Goal: Find specific page/section: Find specific page/section

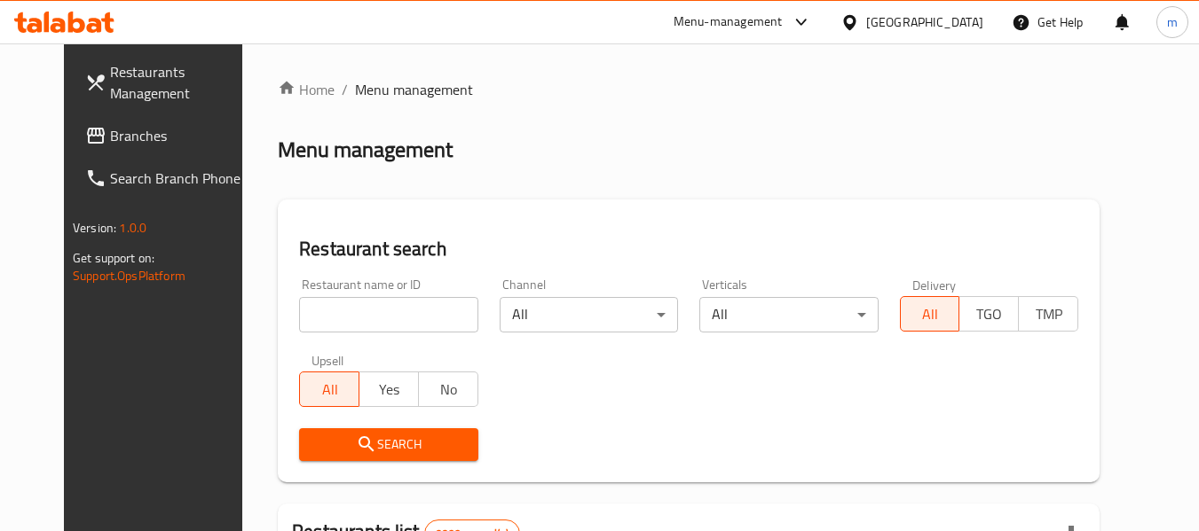
click at [859, 19] on icon at bounding box center [849, 22] width 19 height 19
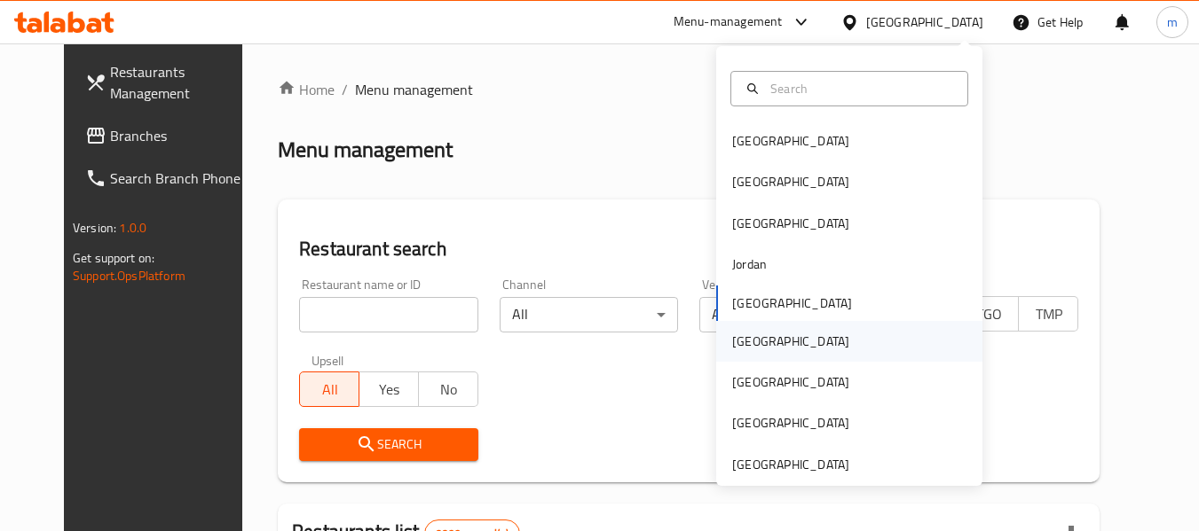
click at [741, 343] on div "[GEOGRAPHIC_DATA]" at bounding box center [790, 342] width 117 height 20
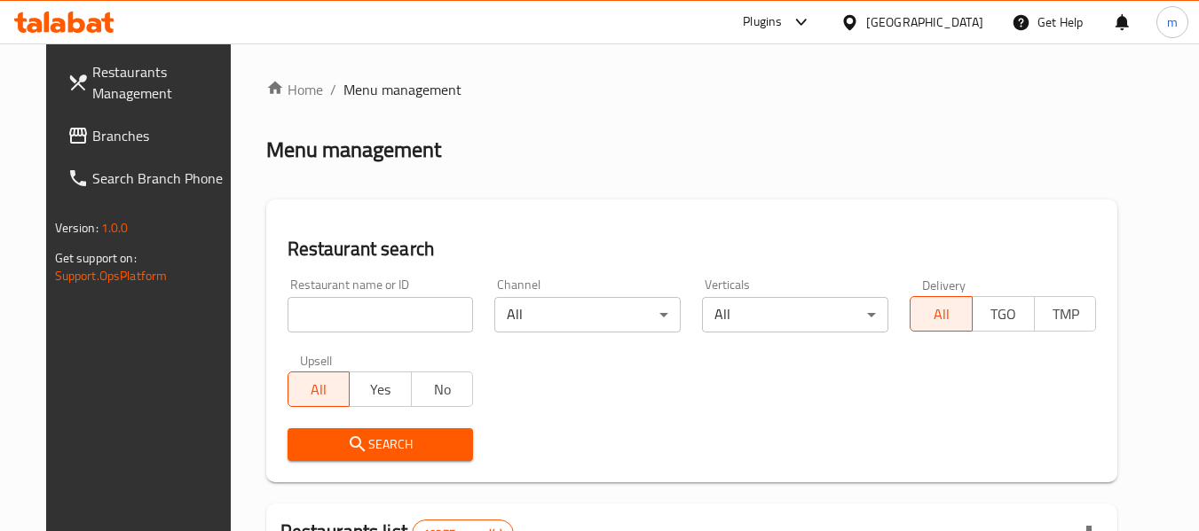
drag, startPoint x: 331, startPoint y: 311, endPoint x: 337, endPoint y: 302, distance: 11.6
click at [332, 312] on input "search" at bounding box center [380, 314] width 186 height 35
paste input "Chicken Khorma"
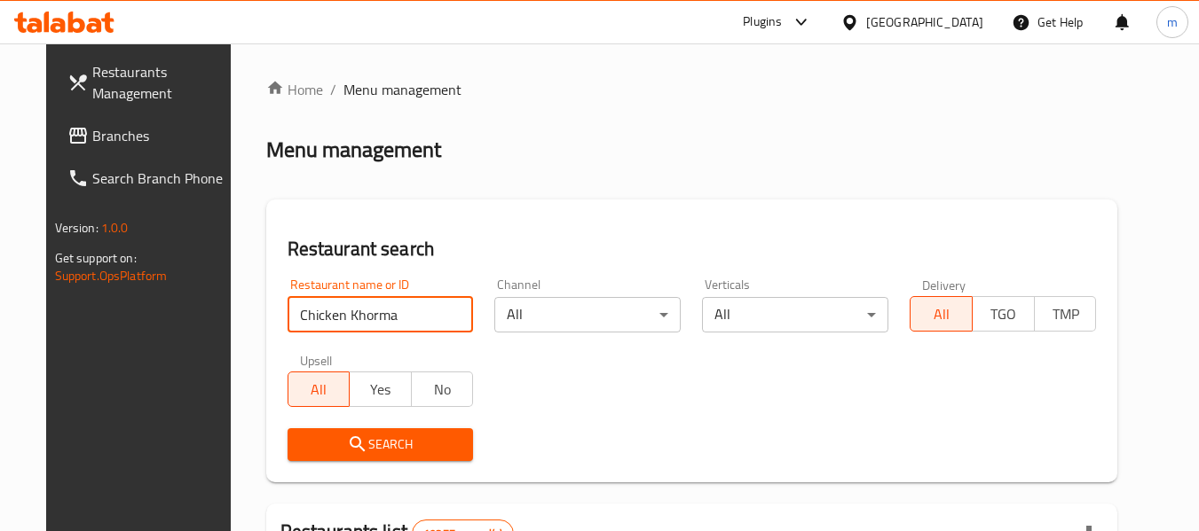
type input "Chicken Khorma"
click at [114, 136] on span "Branches" at bounding box center [162, 135] width 140 height 21
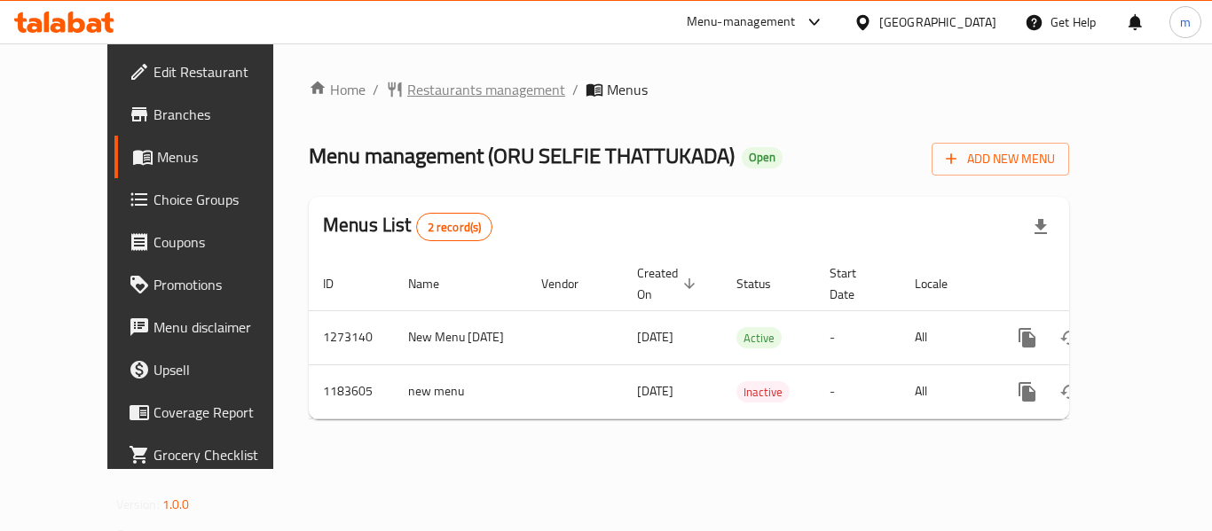
click at [412, 79] on span "Restaurants management" at bounding box center [486, 89] width 158 height 21
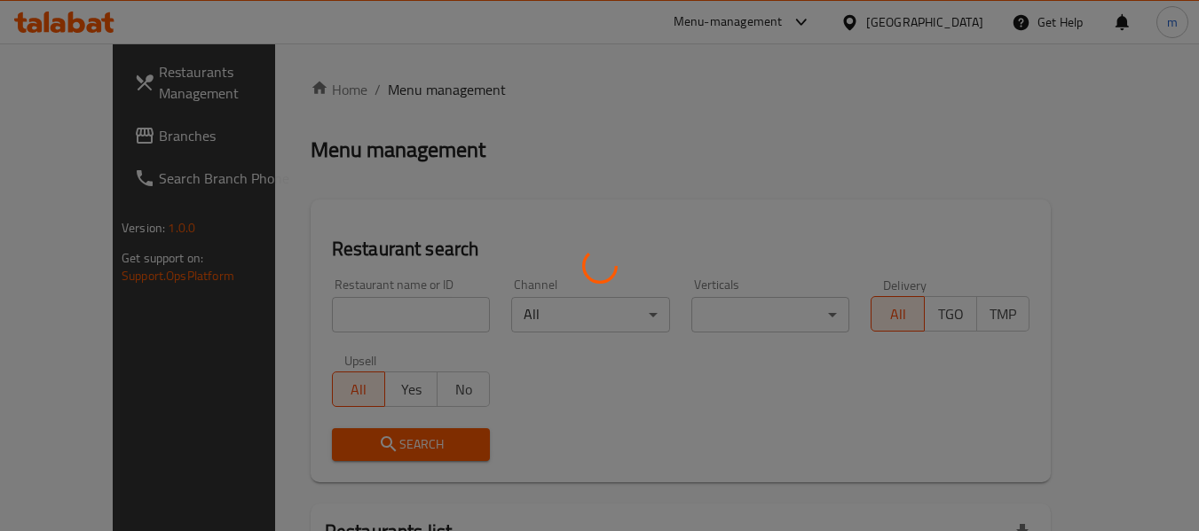
drag, startPoint x: 352, startPoint y: 312, endPoint x: 340, endPoint y: 319, distance: 13.9
click at [350, 315] on div at bounding box center [599, 265] width 1199 height 531
click at [340, 319] on div at bounding box center [599, 265] width 1199 height 531
click at [339, 319] on div at bounding box center [599, 265] width 1199 height 531
click at [335, 319] on div at bounding box center [599, 265] width 1199 height 531
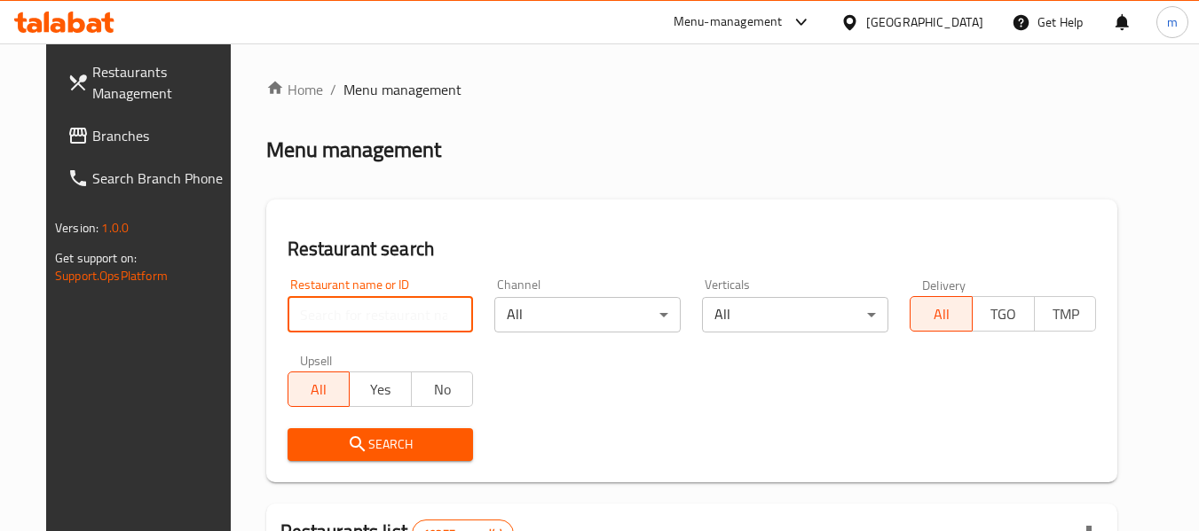
click at [333, 319] on input "search" at bounding box center [380, 314] width 186 height 35
paste input "666452"
type input "666452"
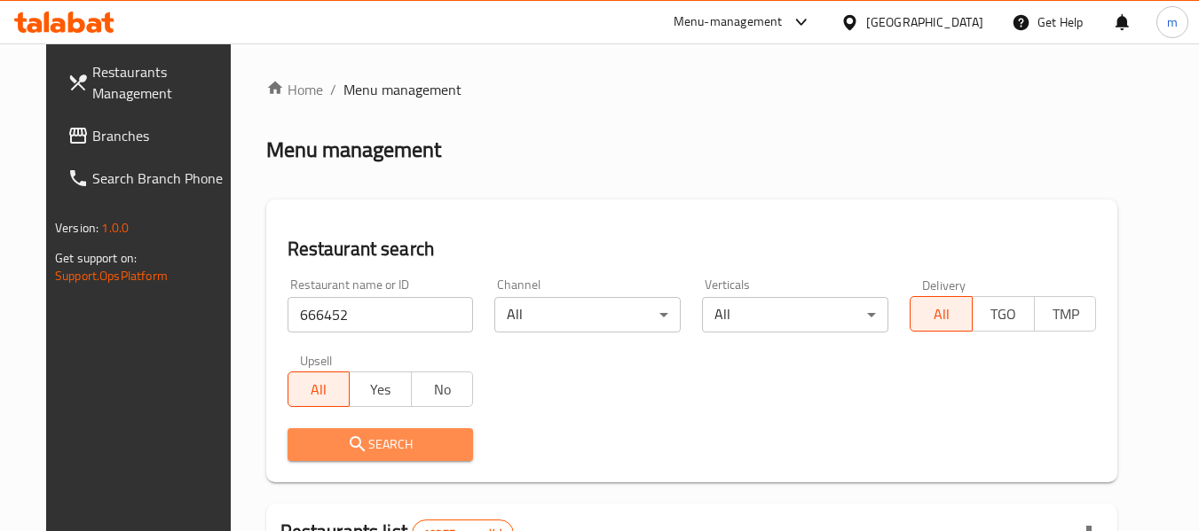
click at [322, 437] on span "Search" at bounding box center [381, 445] width 158 height 22
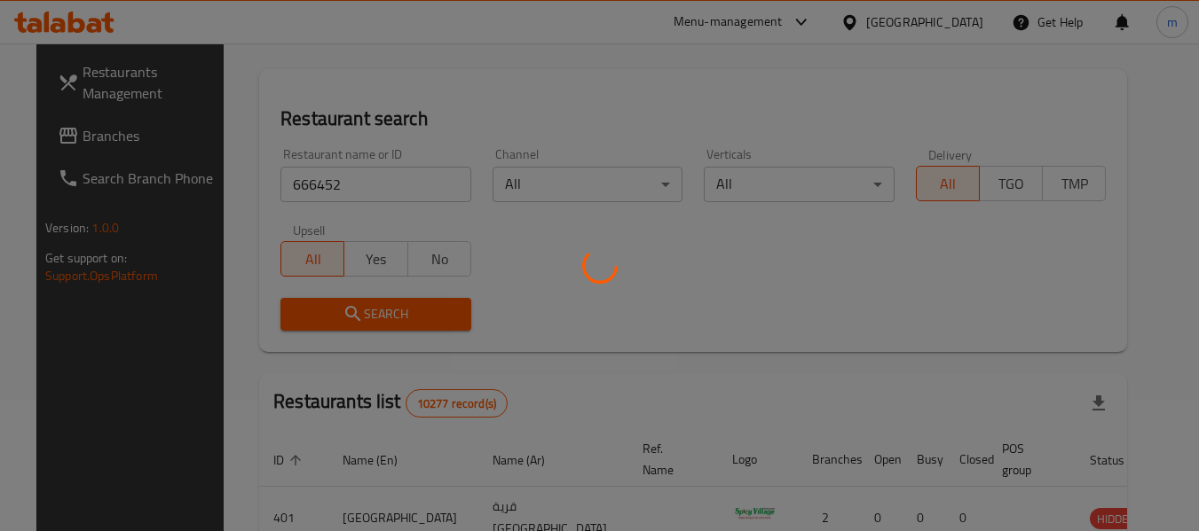
scroll to position [177, 0]
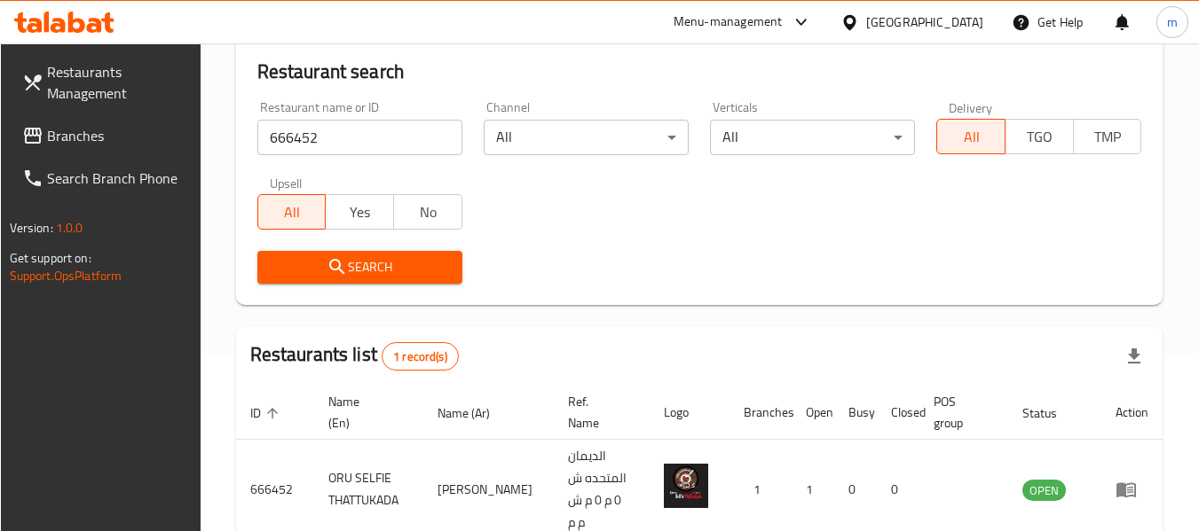
click at [855, 24] on icon at bounding box center [849, 21] width 12 height 15
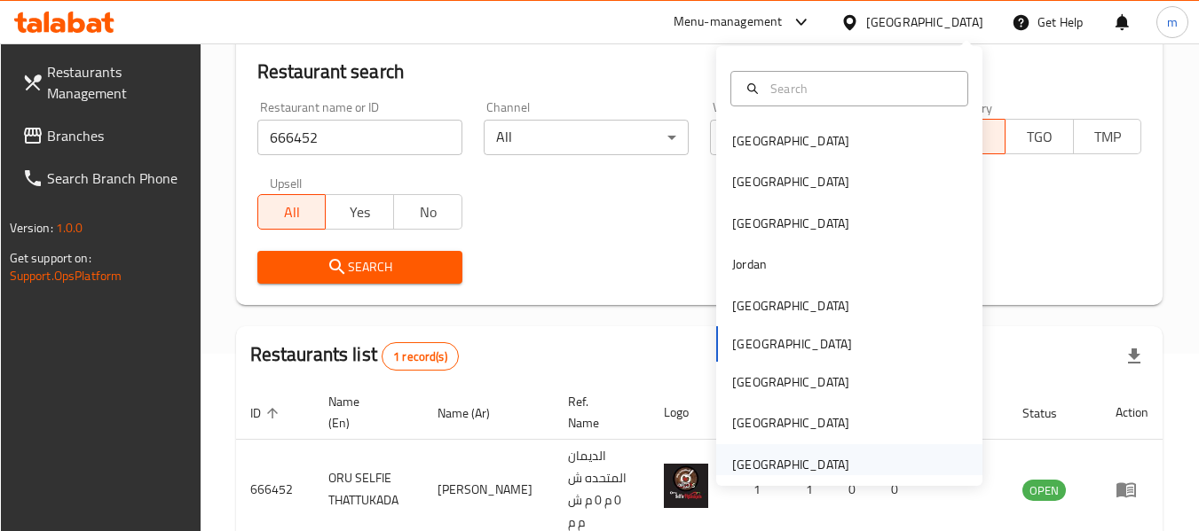
click at [756, 468] on div "[GEOGRAPHIC_DATA]" at bounding box center [790, 465] width 117 height 20
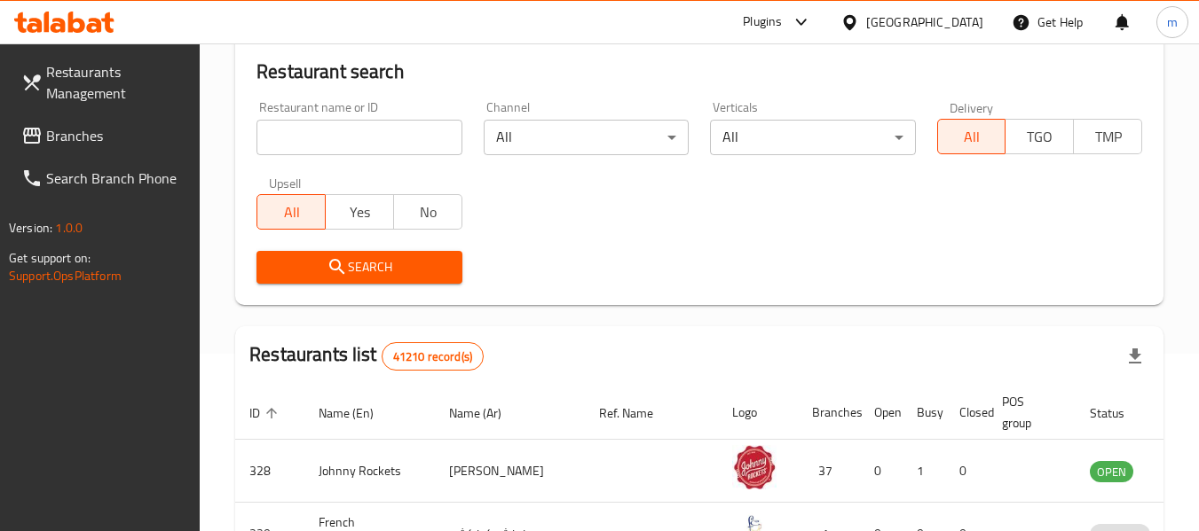
click at [88, 146] on span "Branches" at bounding box center [116, 135] width 140 height 21
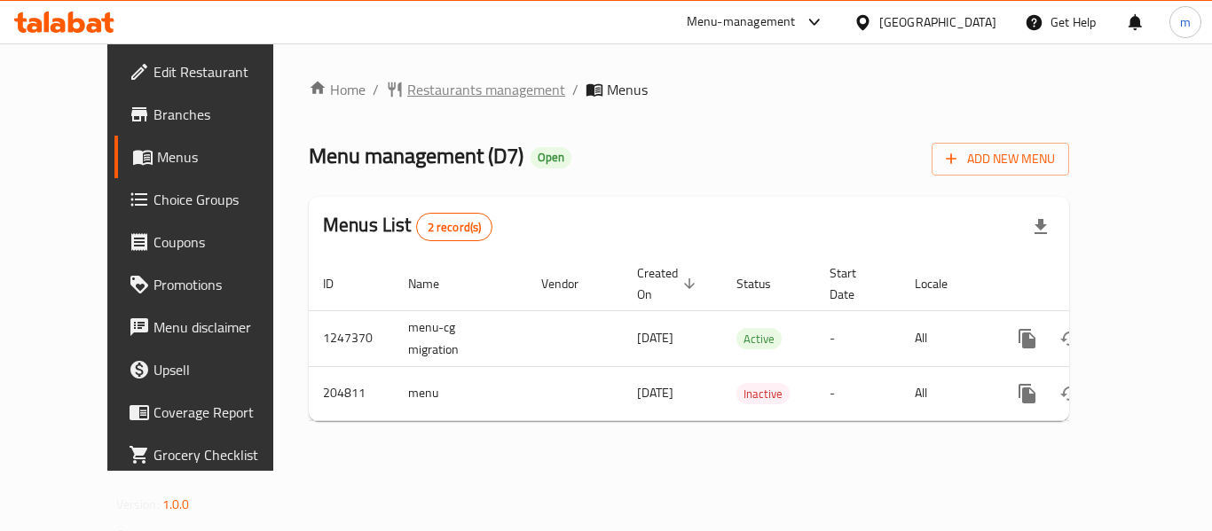
click at [407, 91] on span "Restaurants management" at bounding box center [486, 89] width 158 height 21
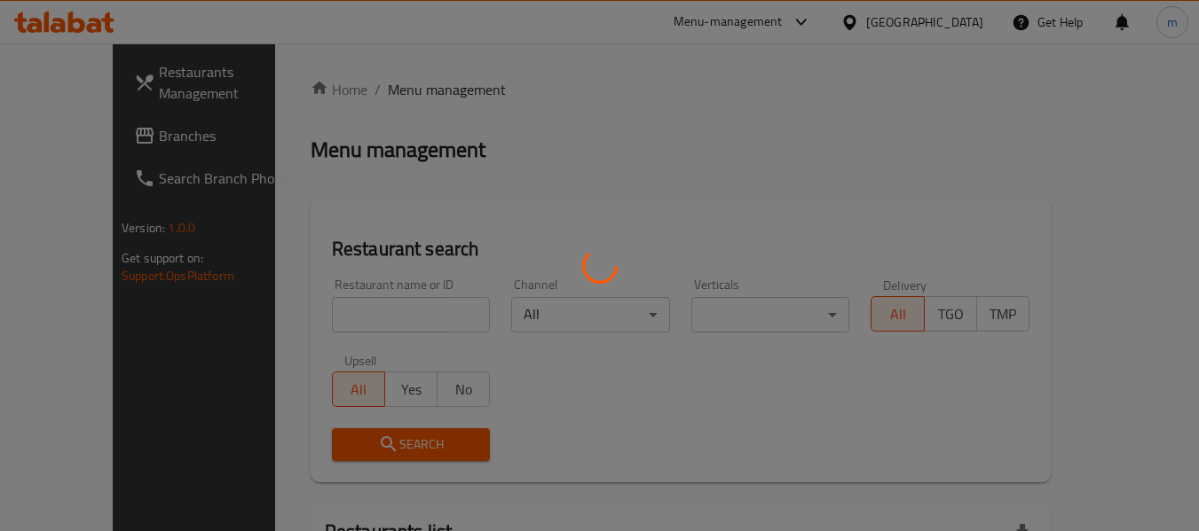
click at [305, 319] on div at bounding box center [599, 265] width 1199 height 531
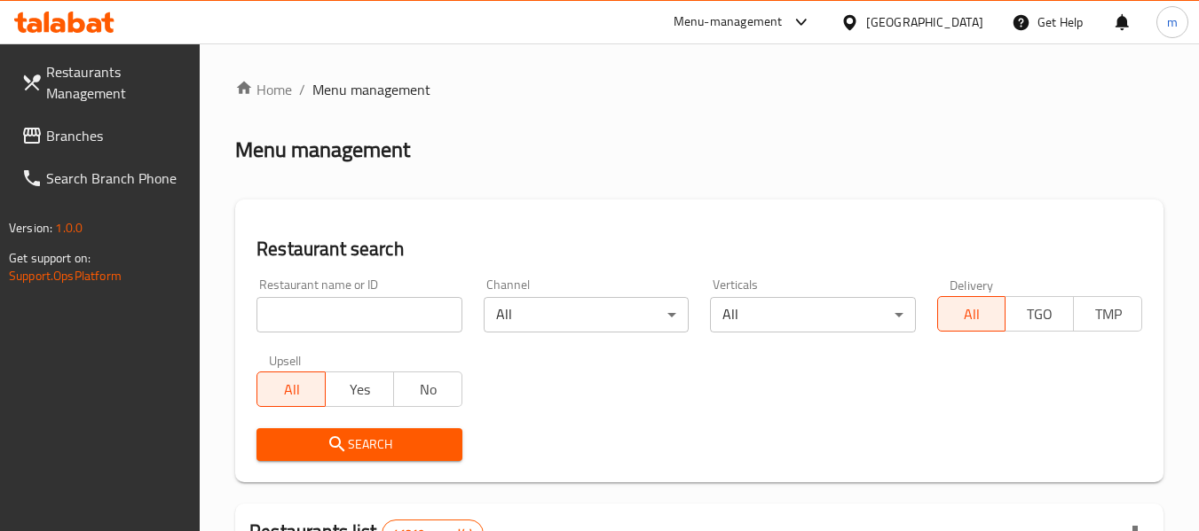
click at [305, 319] on input "search" at bounding box center [358, 314] width 205 height 35
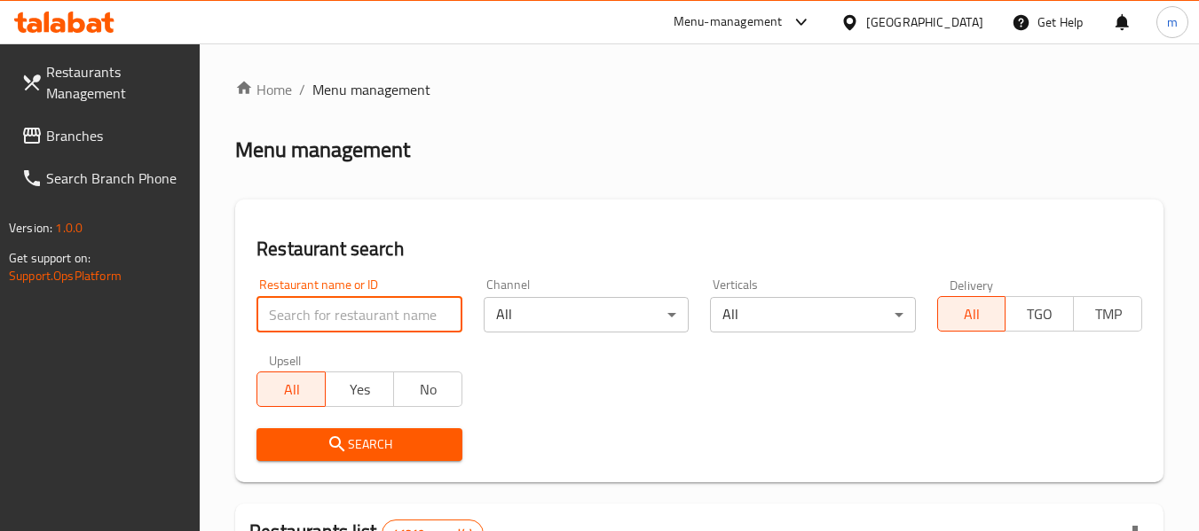
click at [306, 319] on input "search" at bounding box center [358, 314] width 205 height 35
paste input "622763"
type input "622763"
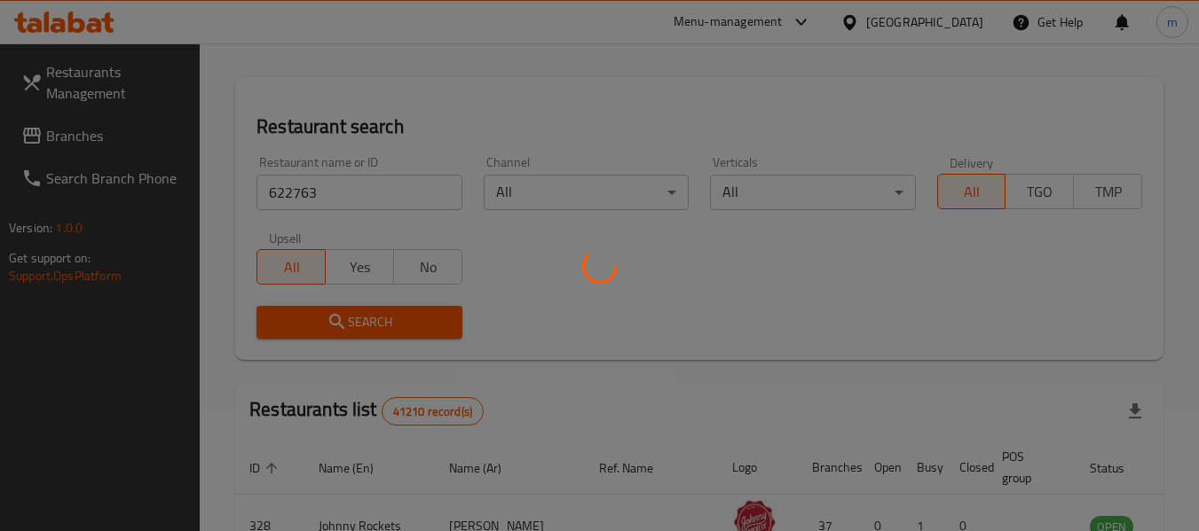
scroll to position [177, 0]
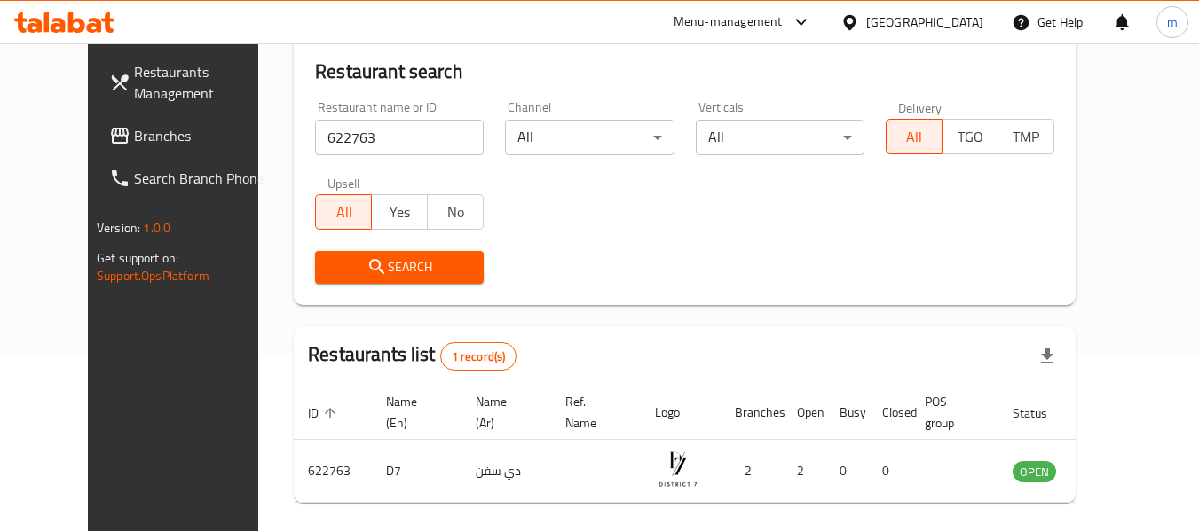
click at [847, 20] on icon at bounding box center [849, 21] width 12 height 15
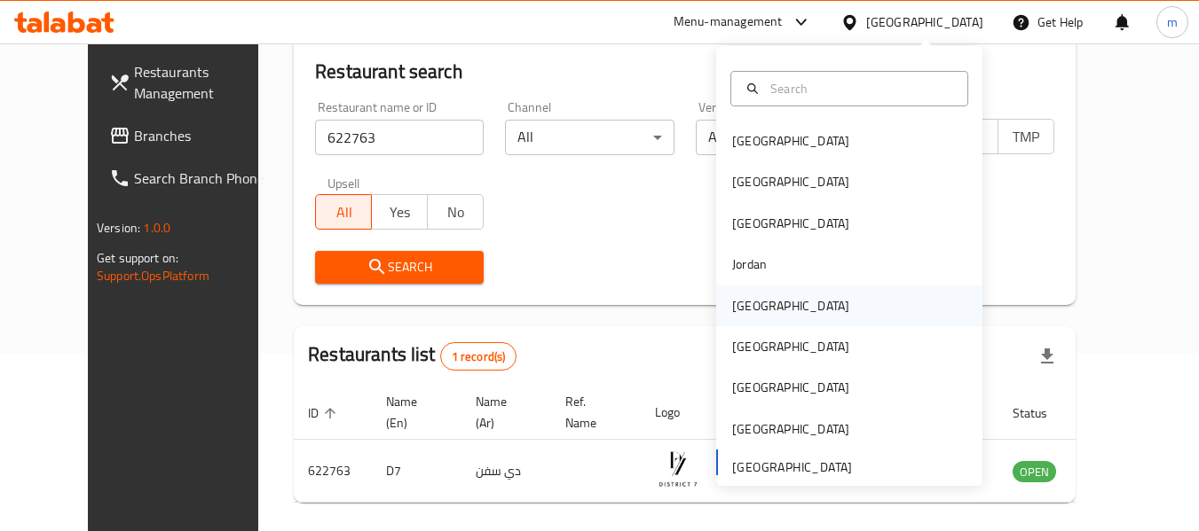
click at [732, 306] on div "[GEOGRAPHIC_DATA]" at bounding box center [790, 306] width 117 height 20
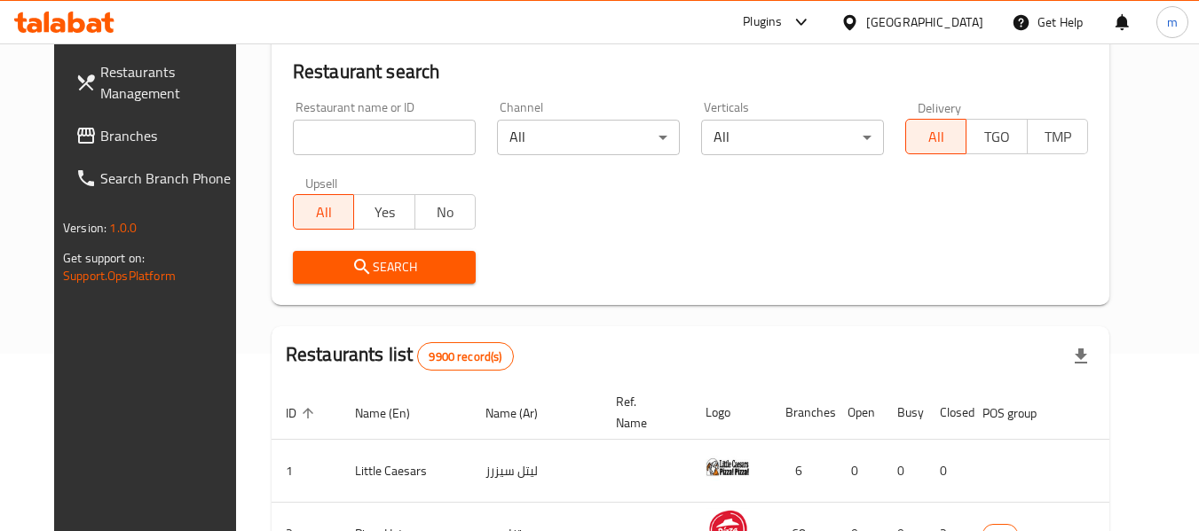
click at [100, 138] on span "Branches" at bounding box center [170, 135] width 140 height 21
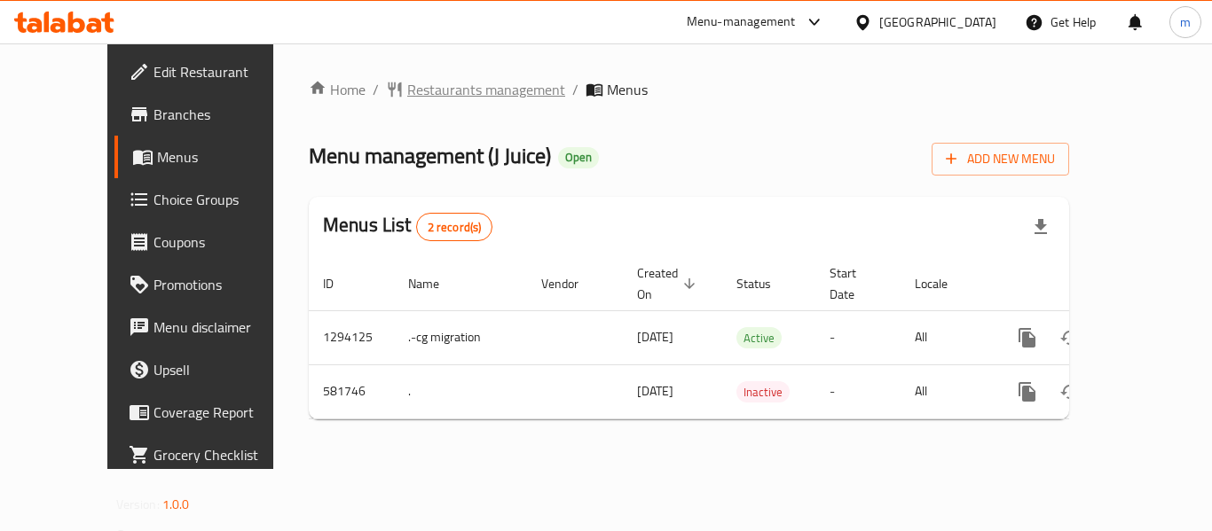
click at [426, 89] on span "Restaurants management" at bounding box center [486, 89] width 158 height 21
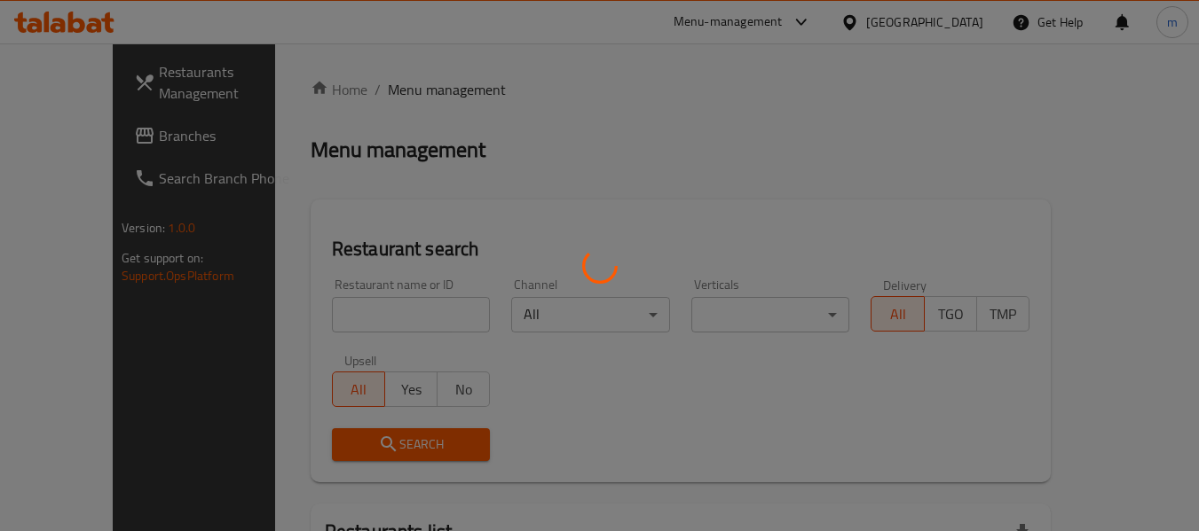
click at [332, 318] on div at bounding box center [599, 265] width 1199 height 531
click at [329, 318] on div at bounding box center [599, 265] width 1199 height 531
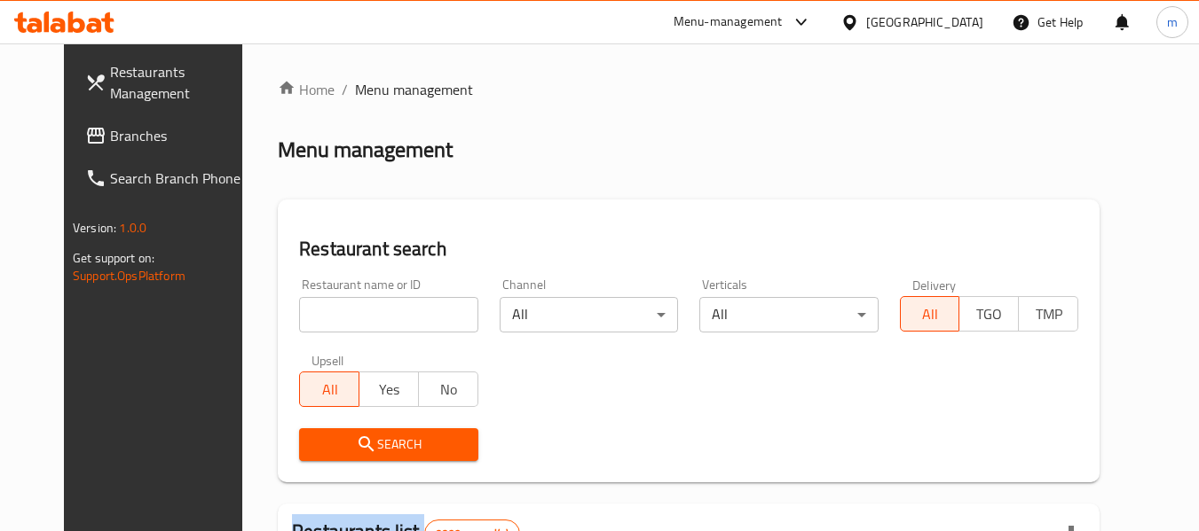
click at [329, 318] on div at bounding box center [599, 265] width 1199 height 531
click at [322, 318] on input "search" at bounding box center [388, 314] width 178 height 35
paste input "636874"
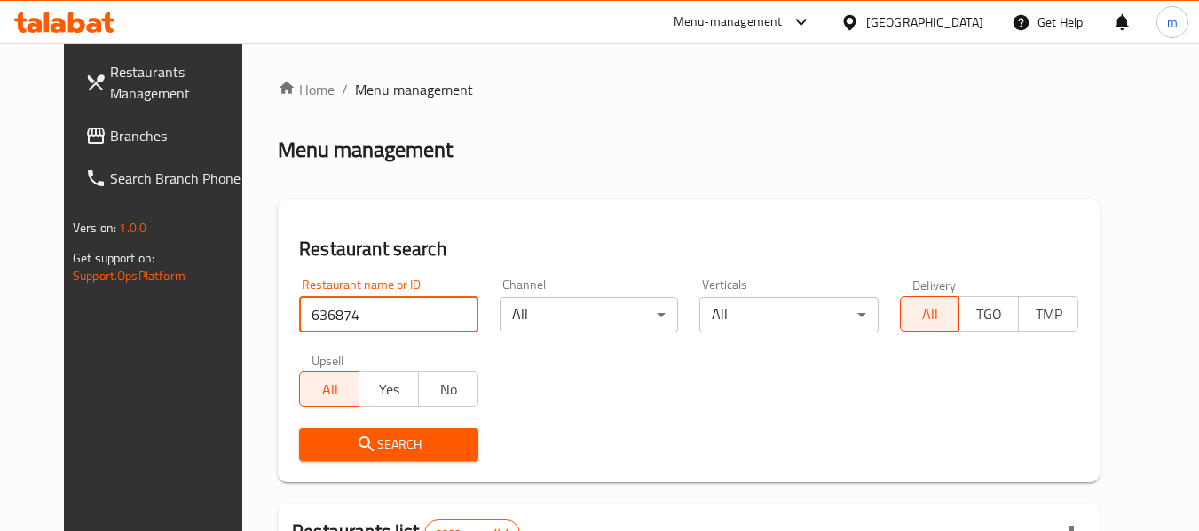
type input "636874"
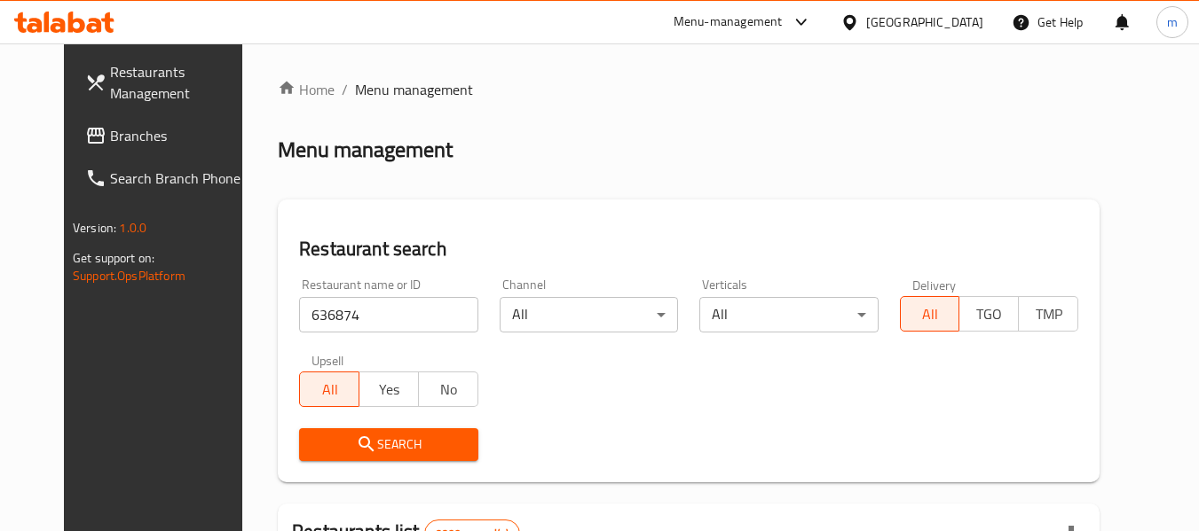
click at [326, 444] on span "Search" at bounding box center [388, 445] width 150 height 22
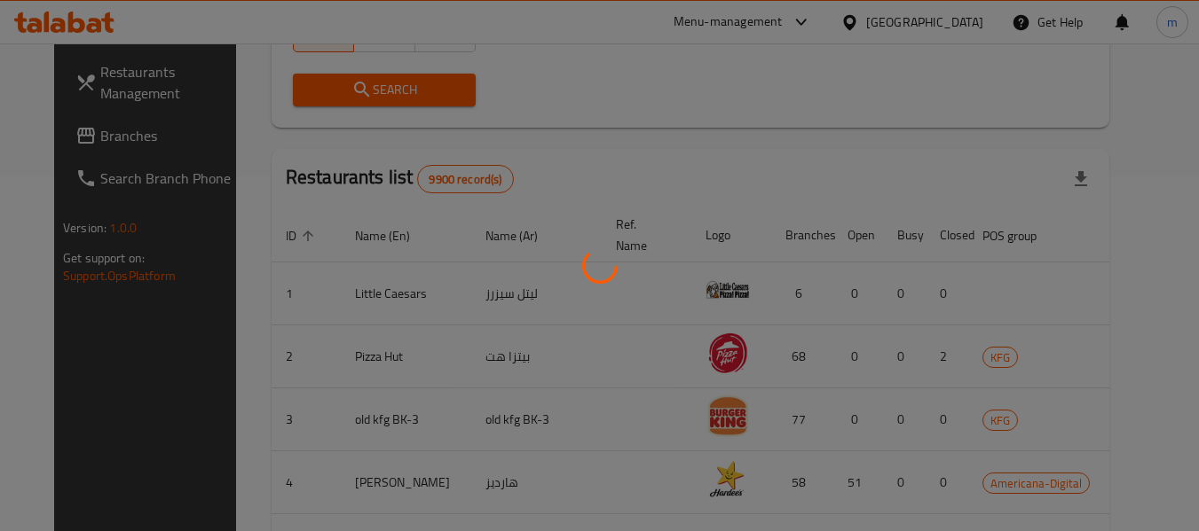
scroll to position [245, 0]
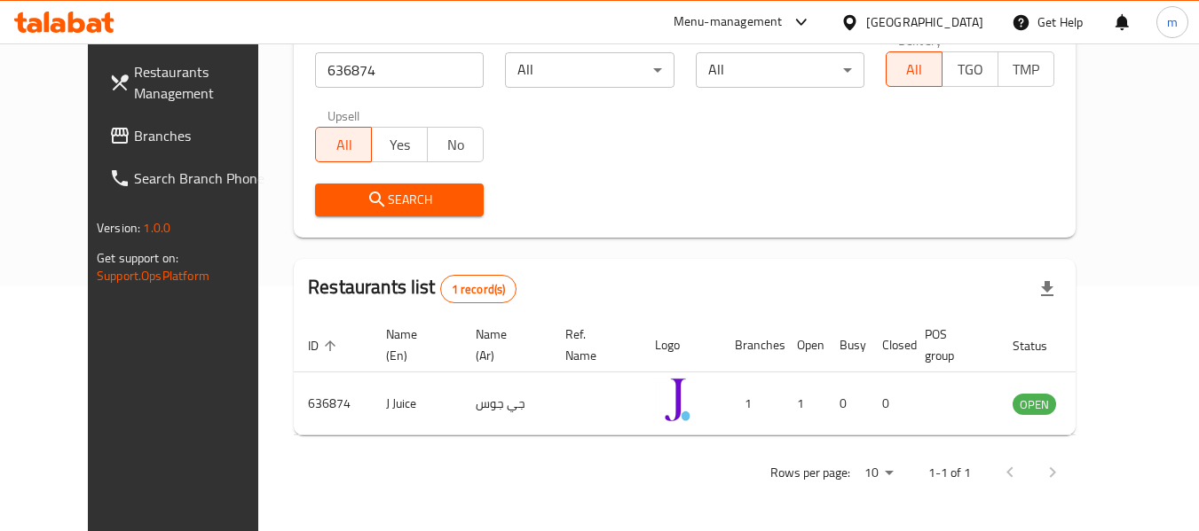
click at [855, 15] on icon at bounding box center [849, 21] width 12 height 15
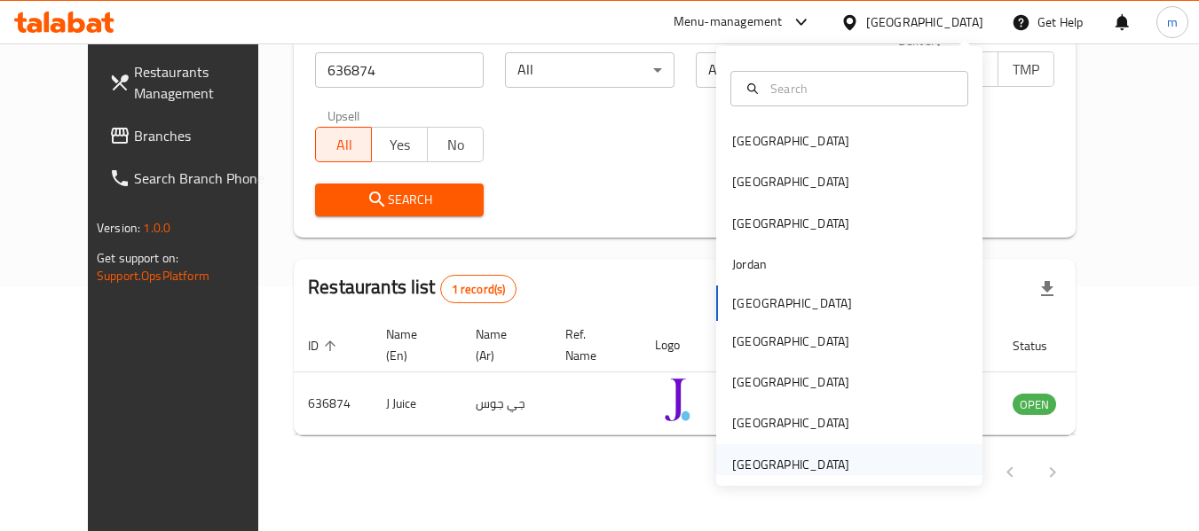
click at [760, 473] on div "[GEOGRAPHIC_DATA]" at bounding box center [790, 465] width 117 height 20
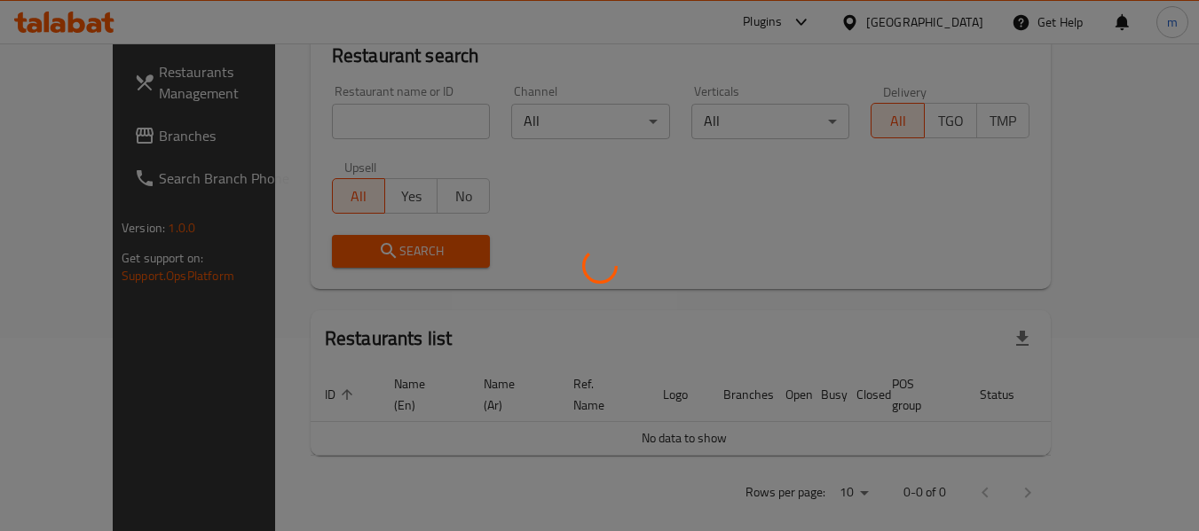
scroll to position [245, 0]
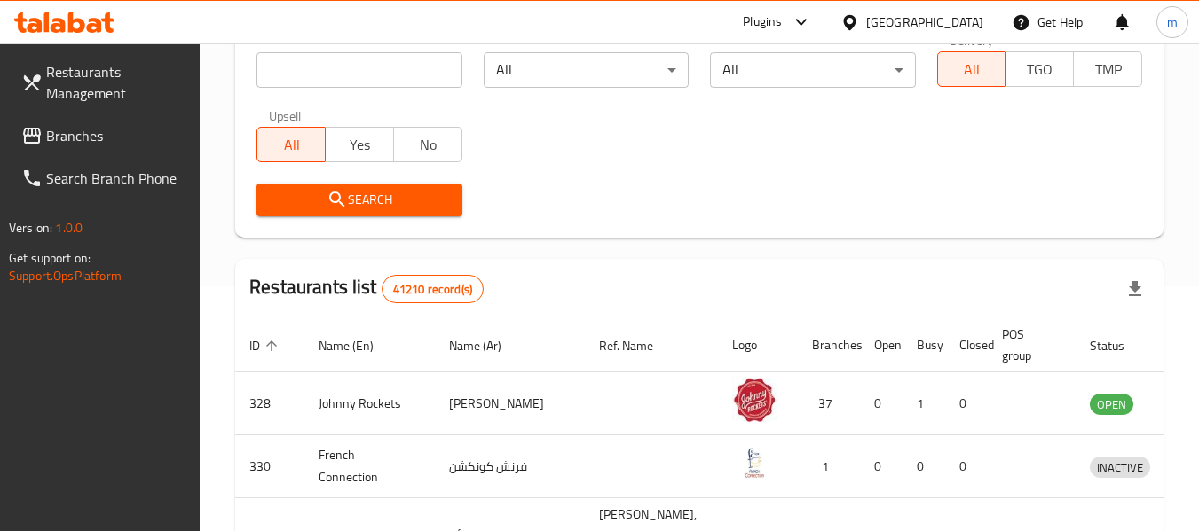
click at [85, 131] on span "Branches" at bounding box center [116, 135] width 140 height 21
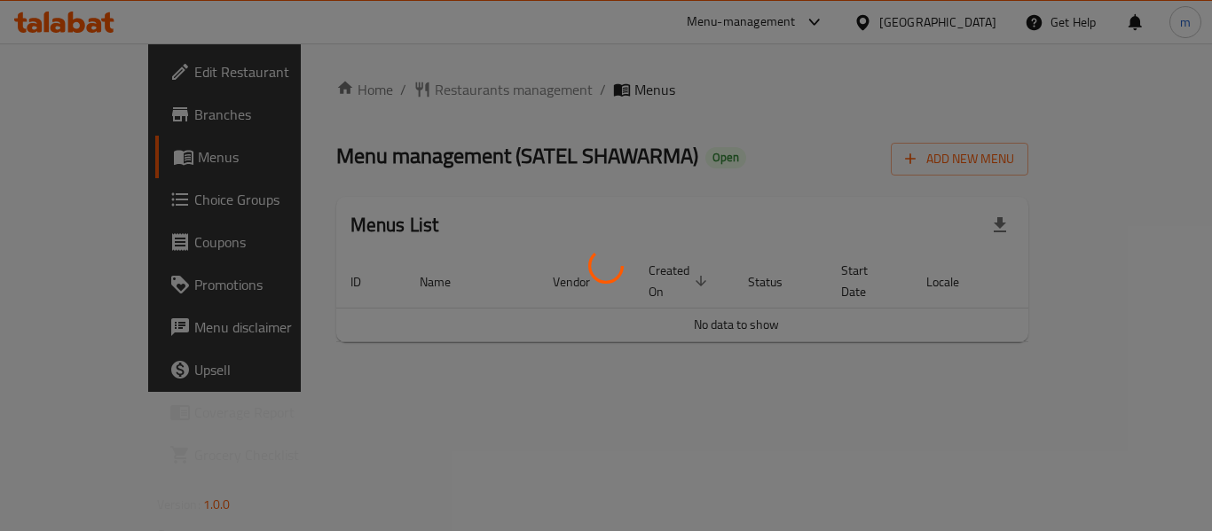
click at [415, 98] on div at bounding box center [606, 265] width 1212 height 531
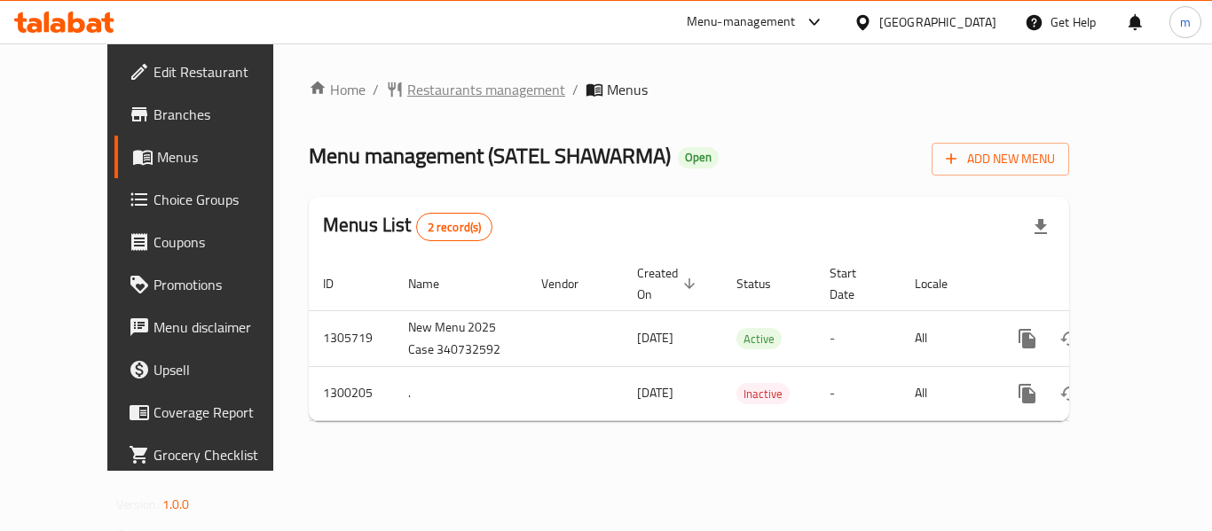
click at [407, 91] on span "Restaurants management" at bounding box center [486, 89] width 158 height 21
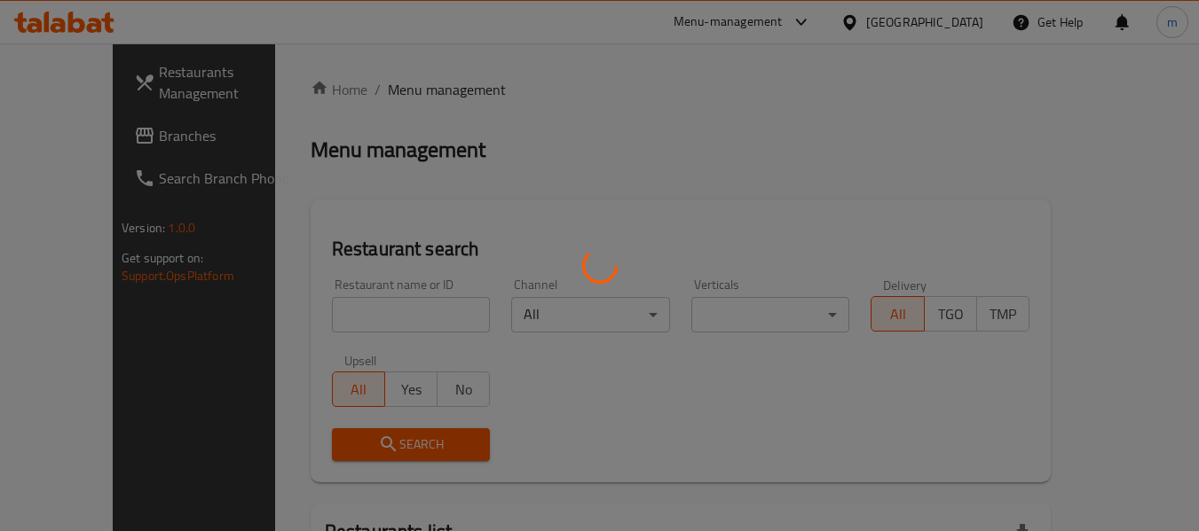
click at [374, 328] on div at bounding box center [599, 265] width 1199 height 531
click at [348, 324] on div at bounding box center [599, 265] width 1199 height 531
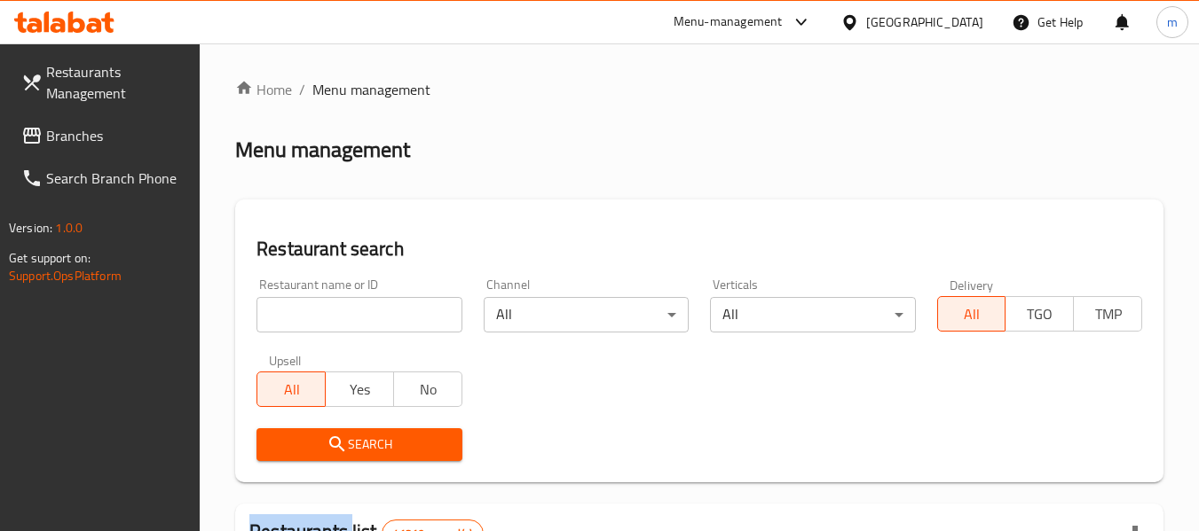
click at [346, 324] on div at bounding box center [599, 265] width 1199 height 531
click at [338, 322] on input "search" at bounding box center [358, 314] width 205 height 35
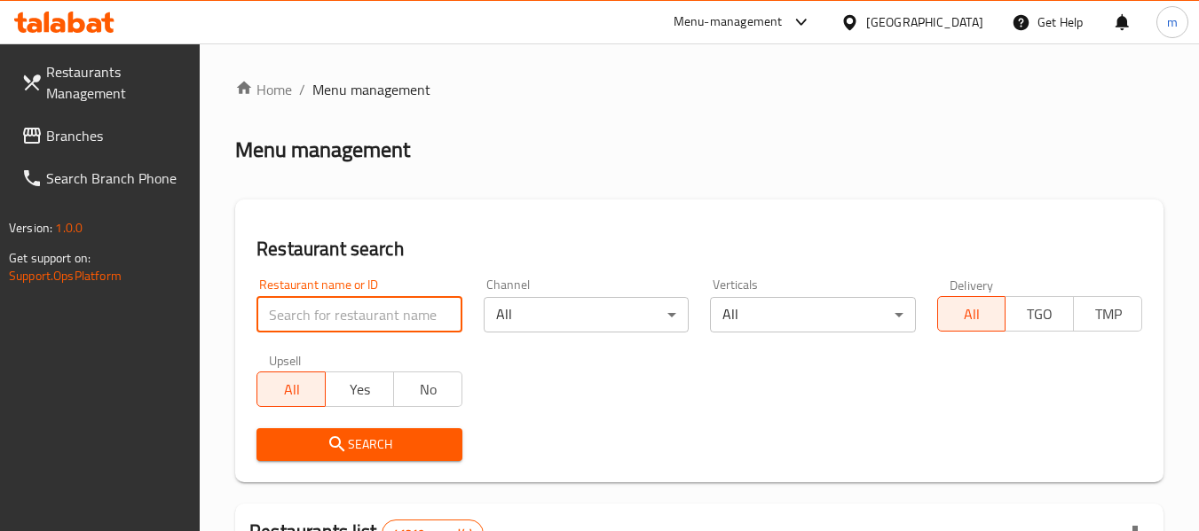
click at [338, 322] on input "search" at bounding box center [358, 314] width 205 height 35
paste input "697135"
type input "697135"
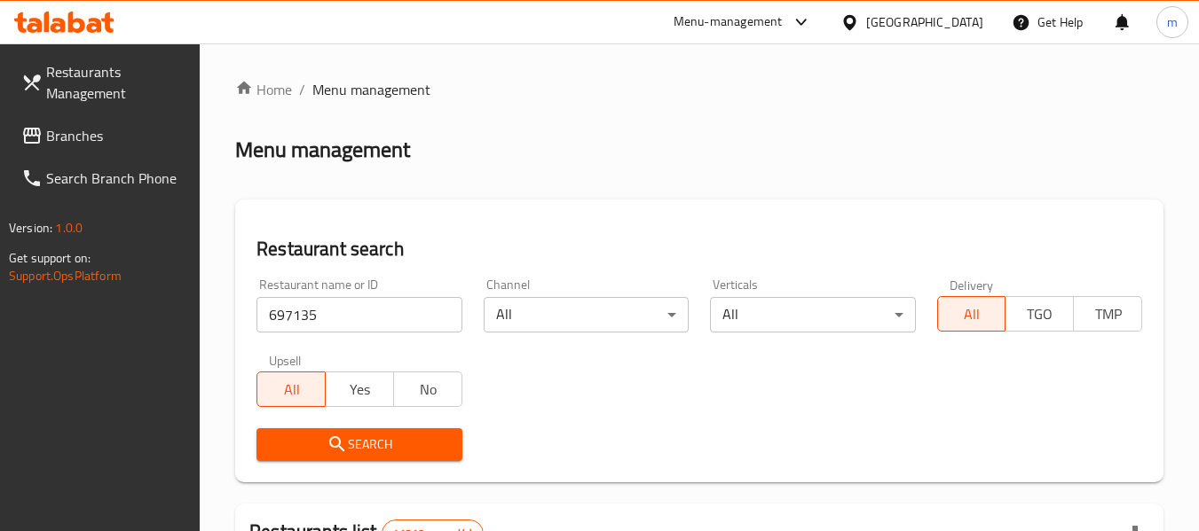
click at [335, 435] on icon "submit" at bounding box center [337, 444] width 21 height 21
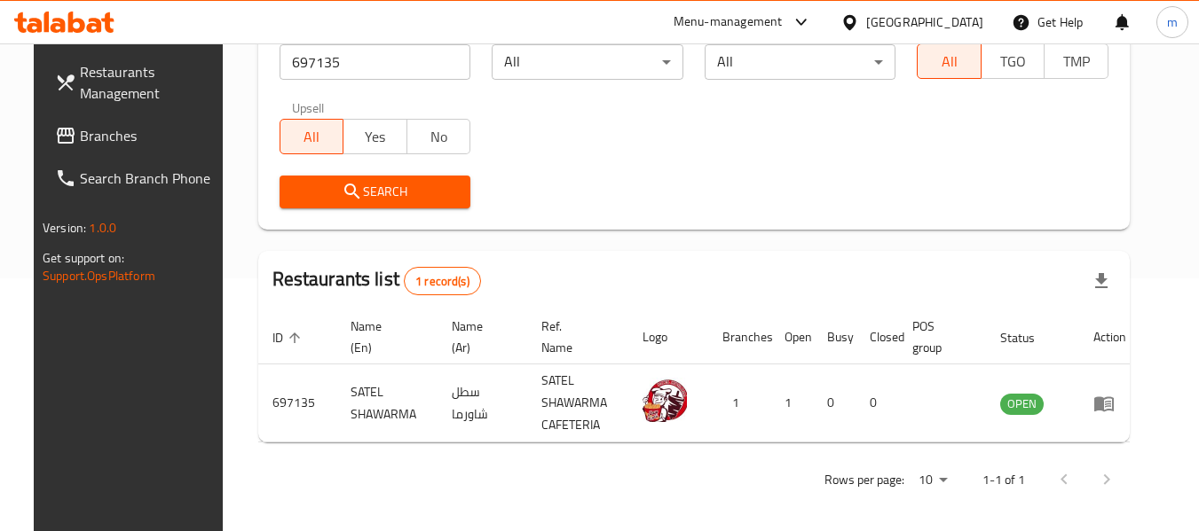
scroll to position [260, 0]
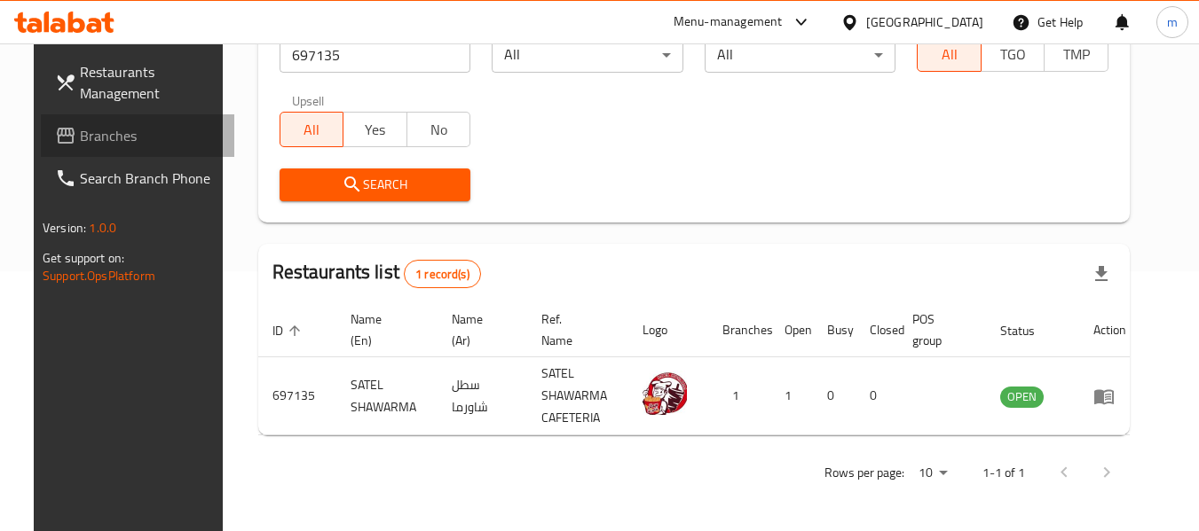
click at [80, 133] on span "Branches" at bounding box center [150, 135] width 140 height 21
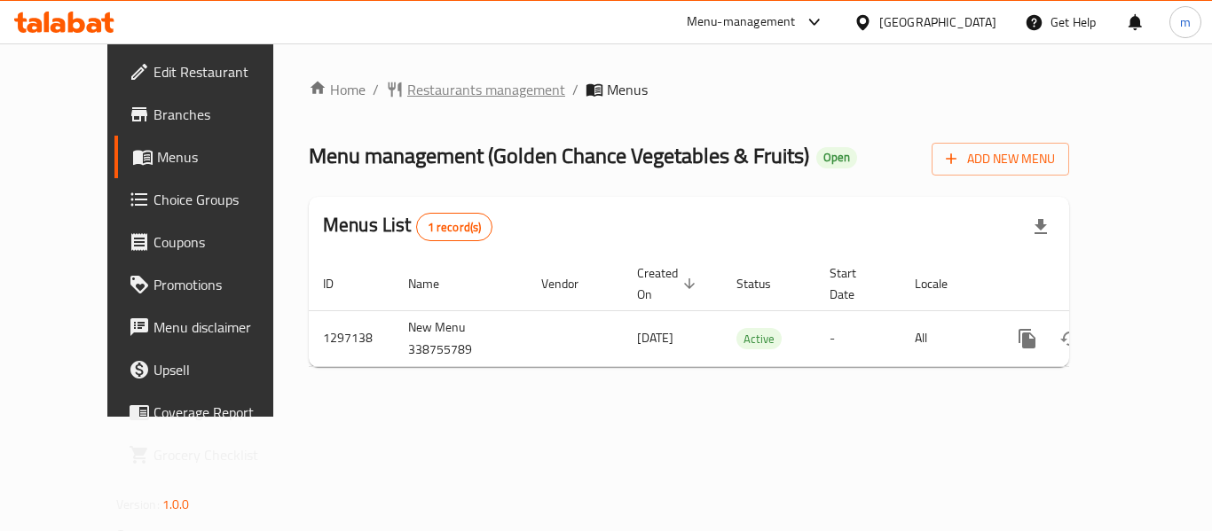
click at [413, 95] on span "Restaurants management" at bounding box center [486, 89] width 158 height 21
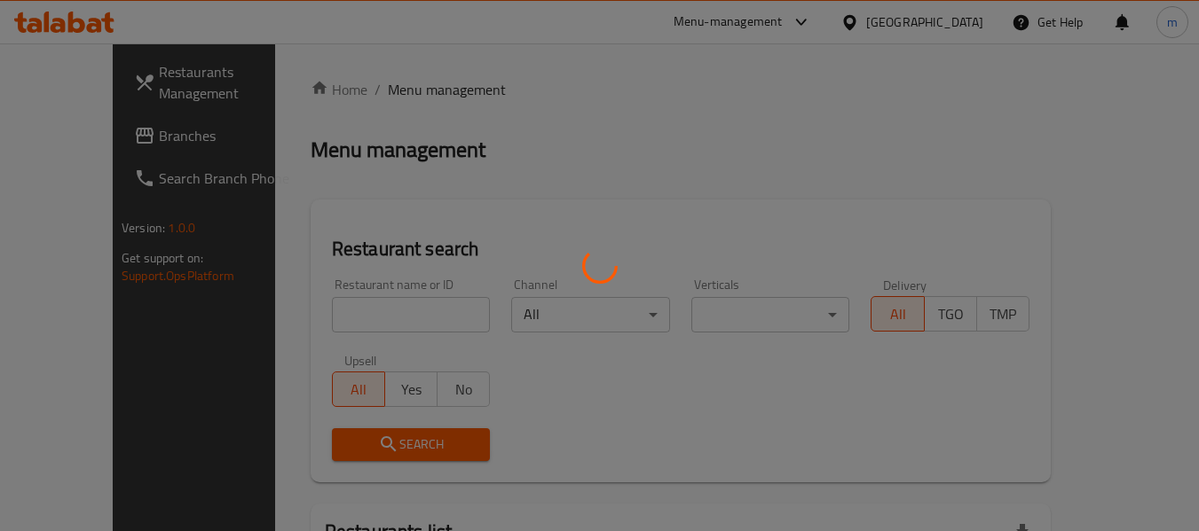
click at [335, 316] on div at bounding box center [599, 265] width 1199 height 531
click at [334, 316] on div at bounding box center [599, 265] width 1199 height 531
click at [327, 316] on div at bounding box center [599, 265] width 1199 height 531
click at [316, 317] on div at bounding box center [599, 265] width 1199 height 531
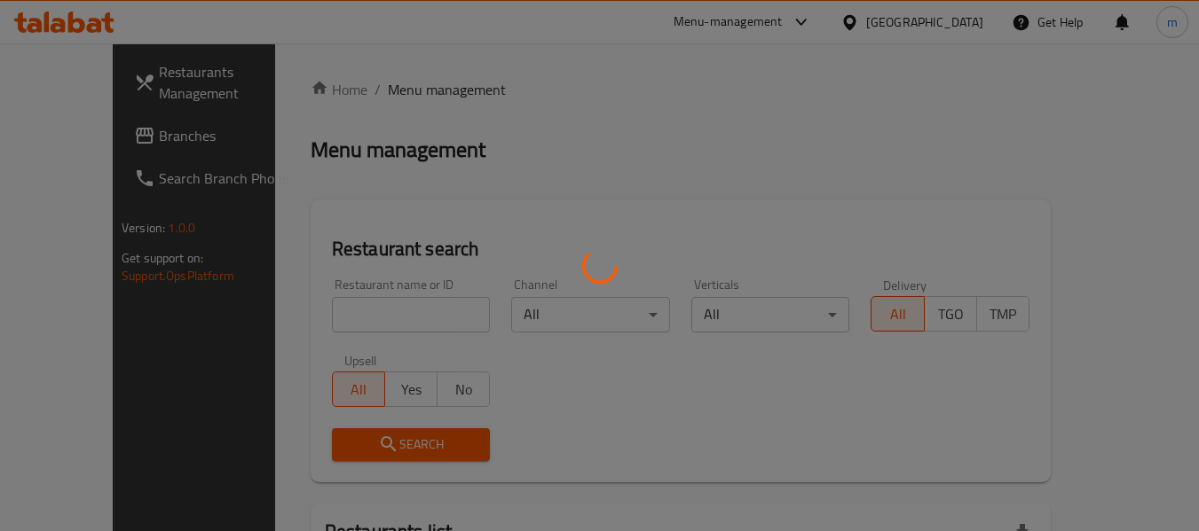
click at [311, 317] on div at bounding box center [599, 265] width 1199 height 531
click at [305, 316] on div at bounding box center [599, 265] width 1199 height 531
click at [331, 314] on div at bounding box center [599, 265] width 1199 height 531
click at [316, 312] on div at bounding box center [599, 265] width 1199 height 531
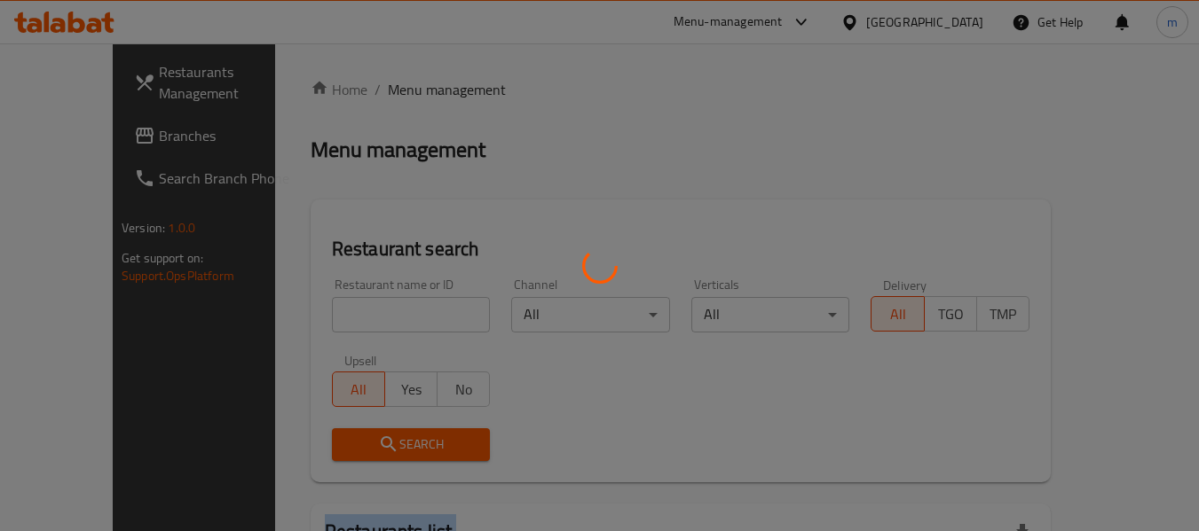
click at [316, 312] on div at bounding box center [599, 265] width 1199 height 531
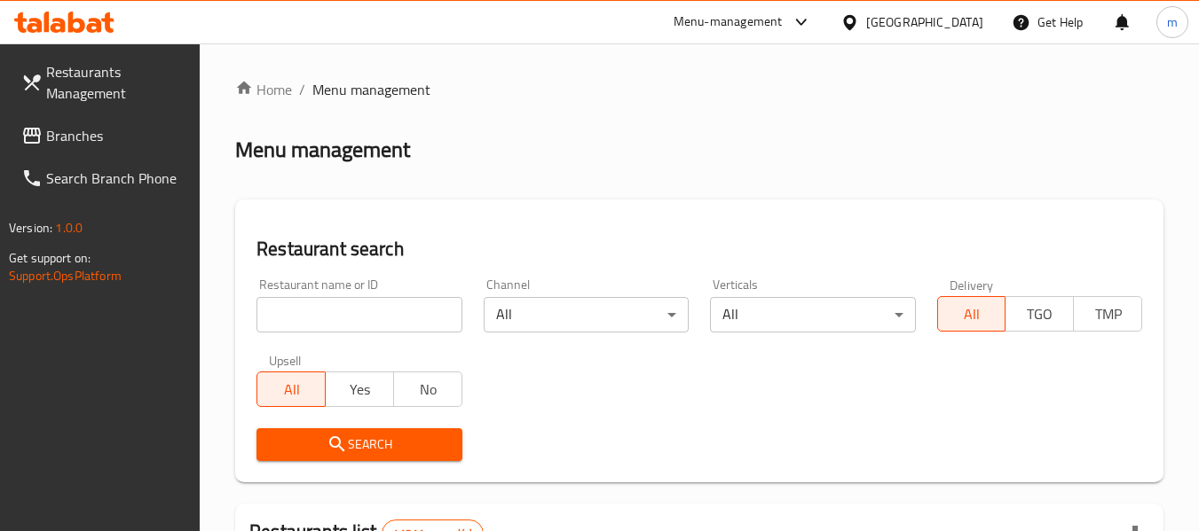
click at [322, 312] on div at bounding box center [599, 265] width 1199 height 531
click at [322, 312] on input "search" at bounding box center [358, 314] width 205 height 35
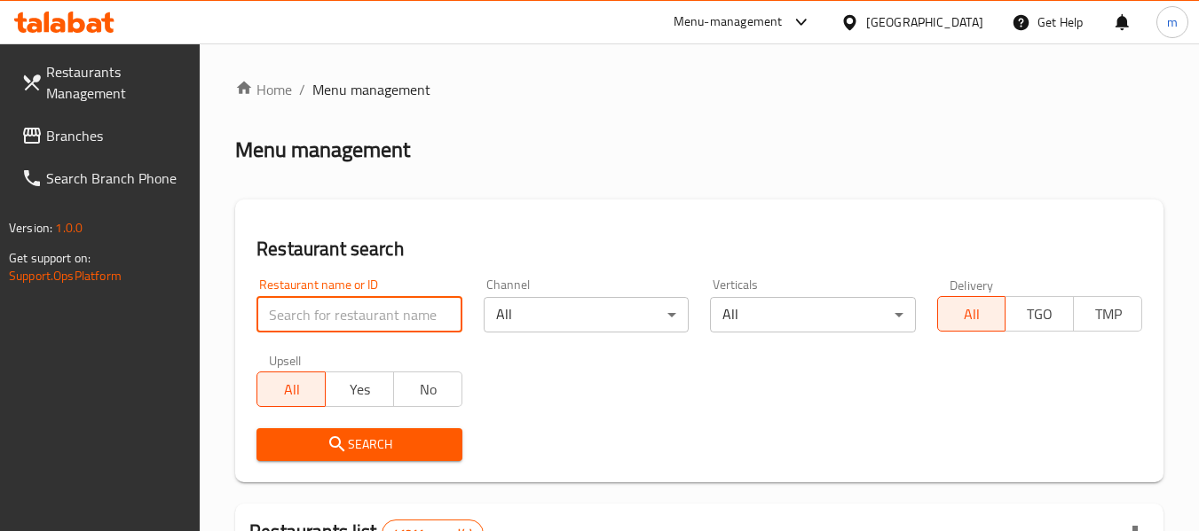
click at [322, 312] on input "search" at bounding box center [358, 314] width 205 height 35
paste input "700383"
type input "700383"
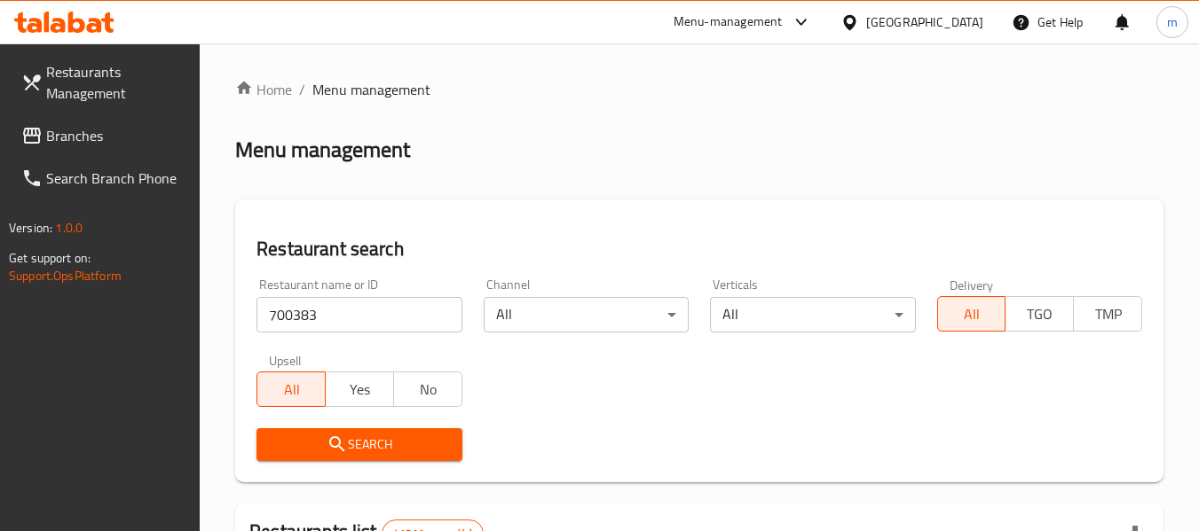
drag, startPoint x: 350, startPoint y: 453, endPoint x: 348, endPoint y: 438, distance: 14.3
click at [348, 442] on span "Search" at bounding box center [359, 445] width 177 height 22
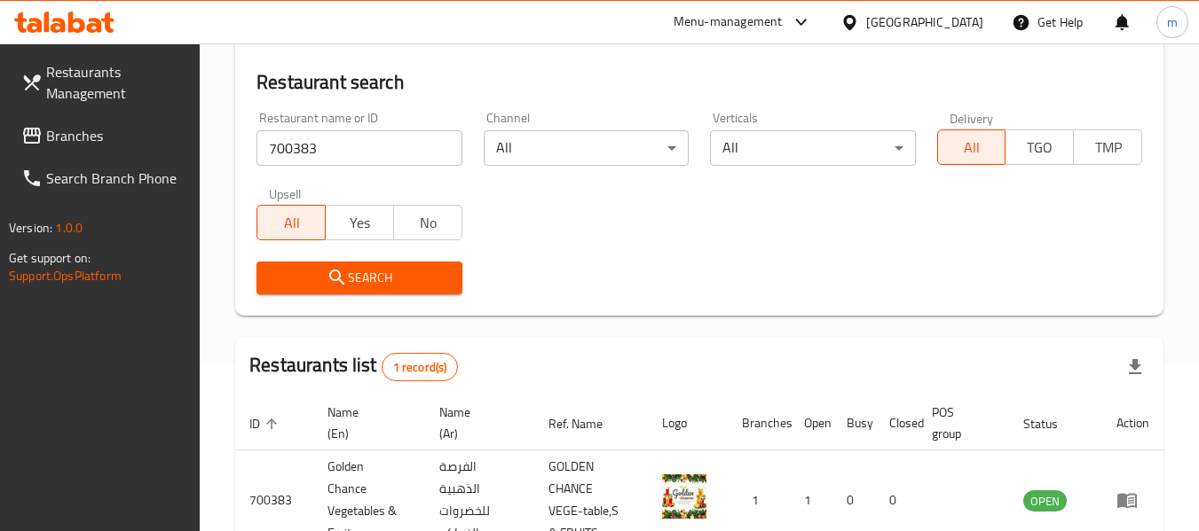
scroll to position [282, 0]
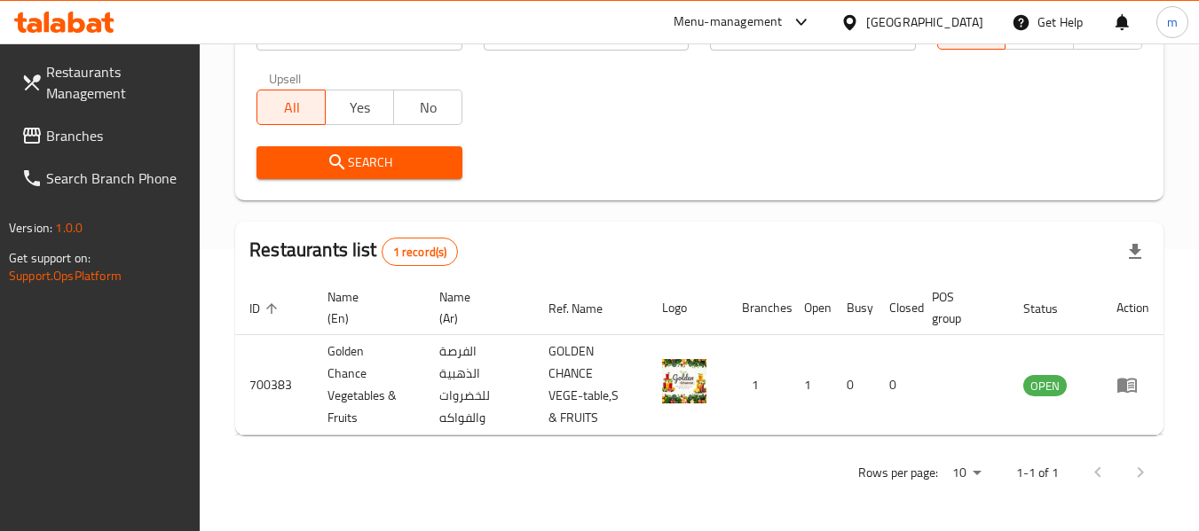
drag, startPoint x: 83, startPoint y: 143, endPoint x: 92, endPoint y: 138, distance: 10.7
click at [83, 143] on span "Branches" at bounding box center [116, 135] width 140 height 21
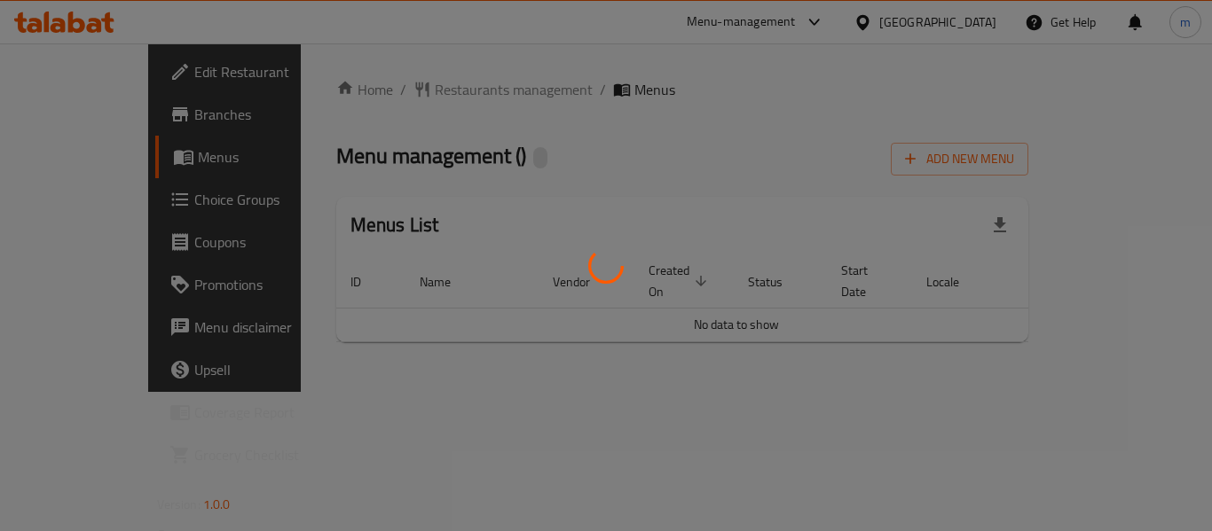
click at [406, 93] on div at bounding box center [606, 265] width 1212 height 531
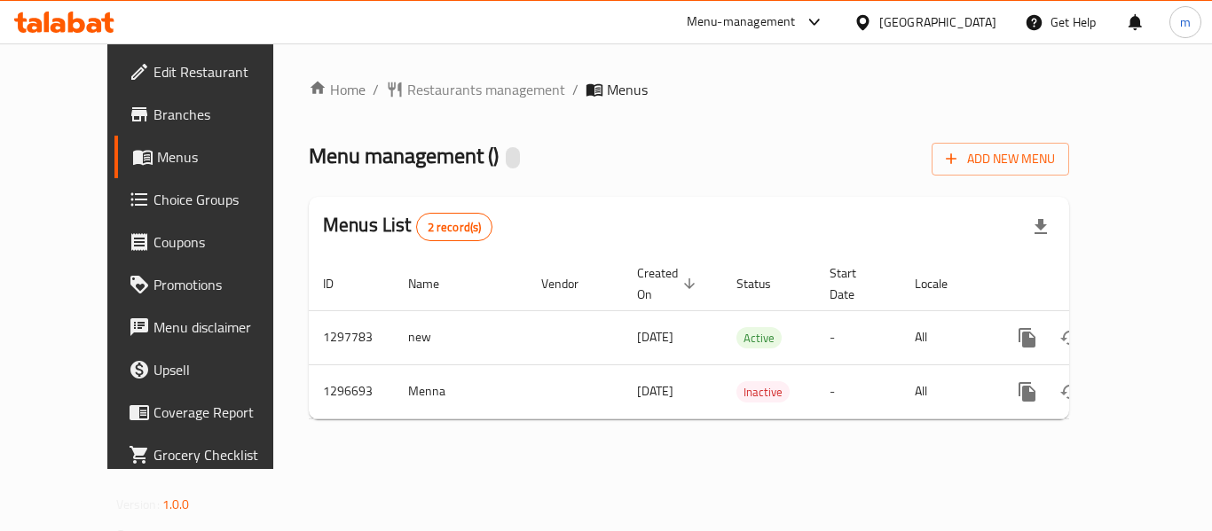
click at [407, 93] on span "Restaurants management" at bounding box center [486, 89] width 158 height 21
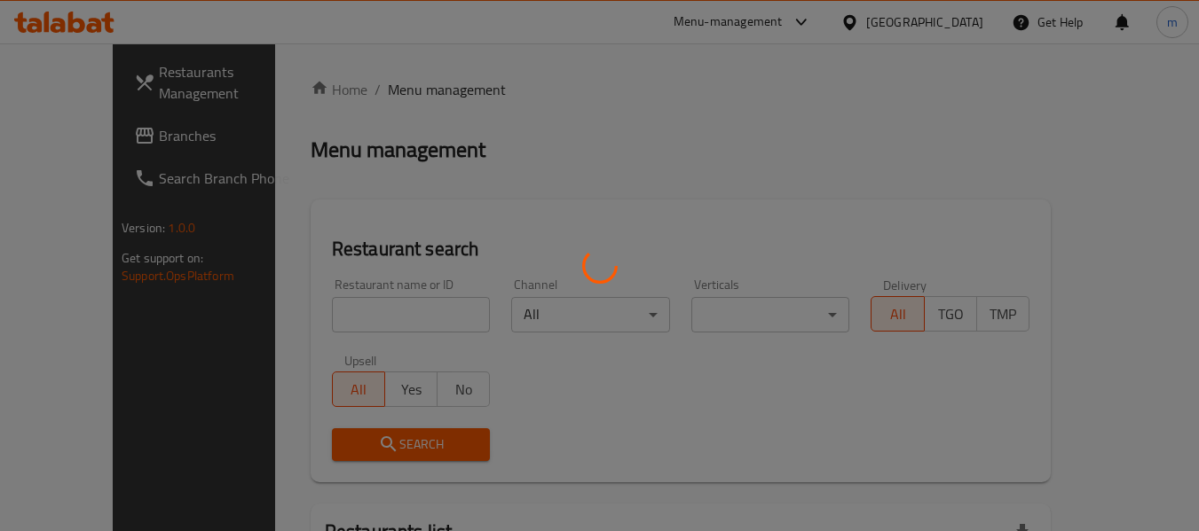
click at [358, 315] on div at bounding box center [599, 265] width 1199 height 531
click at [355, 312] on div at bounding box center [599, 265] width 1199 height 531
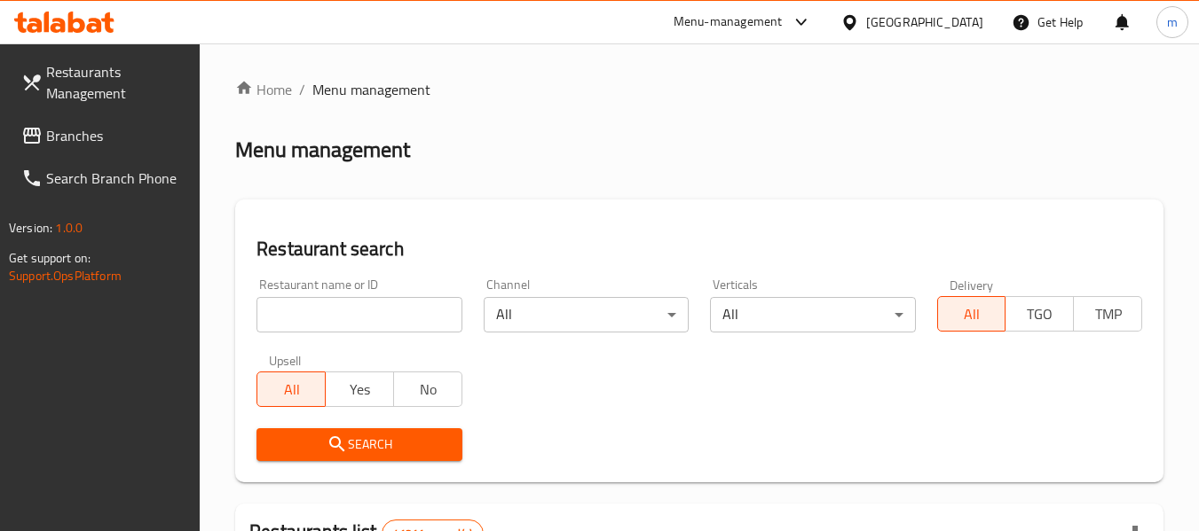
click at [345, 314] on input "search" at bounding box center [358, 314] width 205 height 35
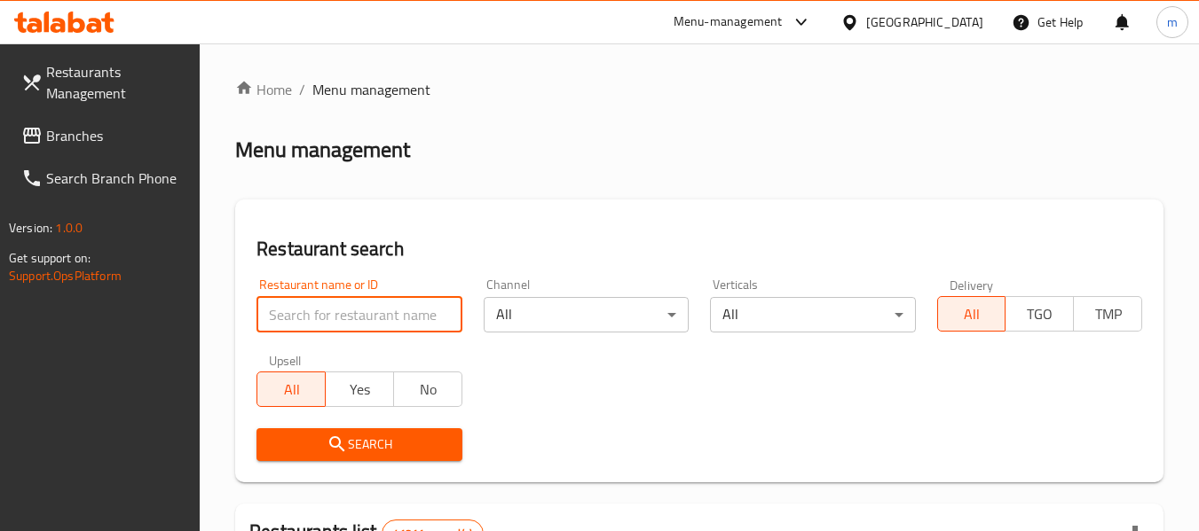
click at [345, 314] on input "search" at bounding box center [358, 314] width 205 height 35
paste input "700143"
type input "700143"
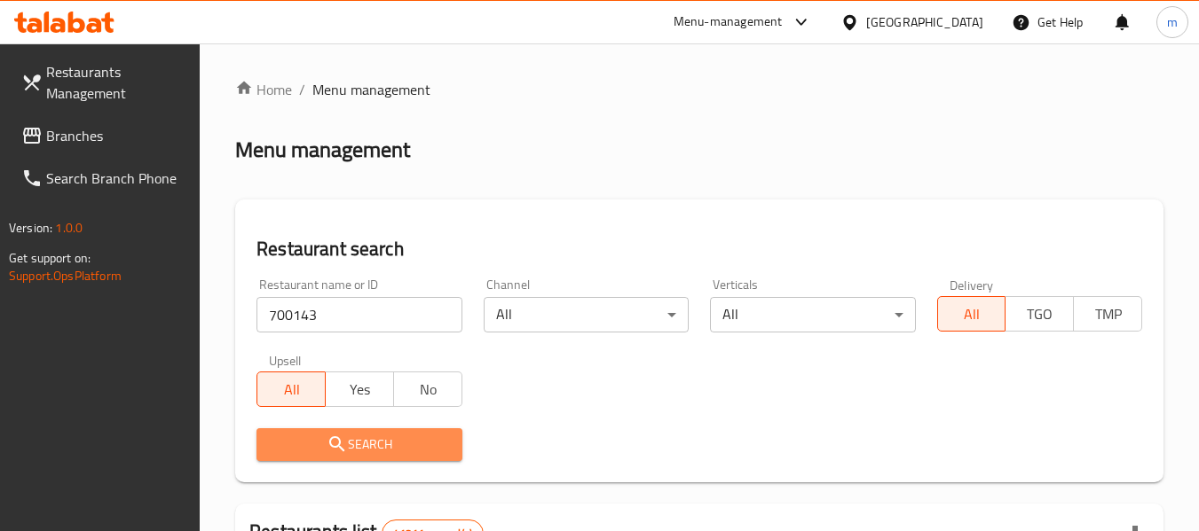
click at [337, 446] on icon "submit" at bounding box center [336, 444] width 15 height 15
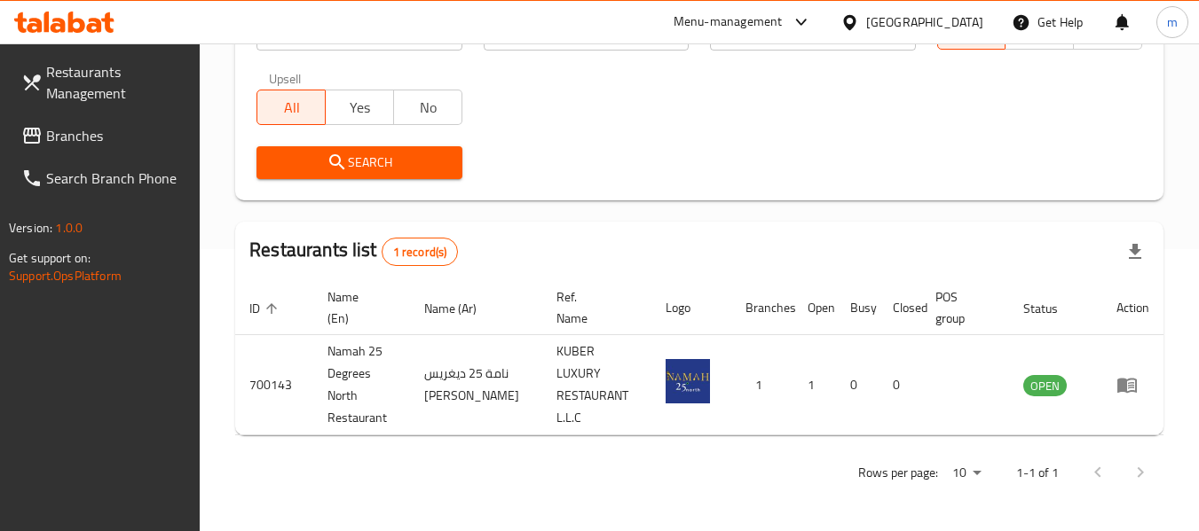
scroll to position [282, 0]
click at [91, 144] on span "Branches" at bounding box center [116, 135] width 140 height 21
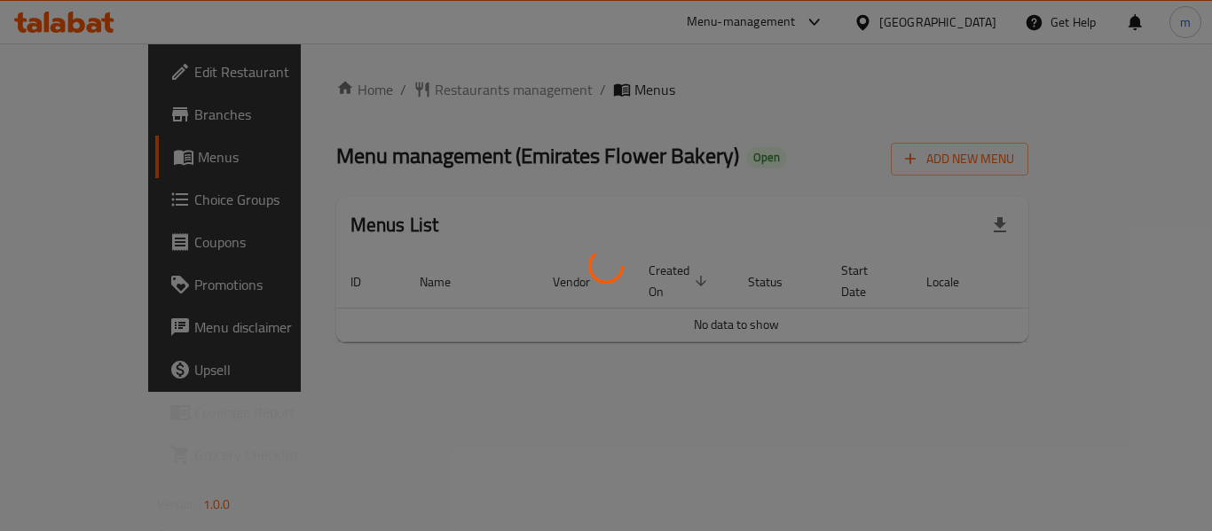
click at [394, 91] on div at bounding box center [606, 265] width 1212 height 531
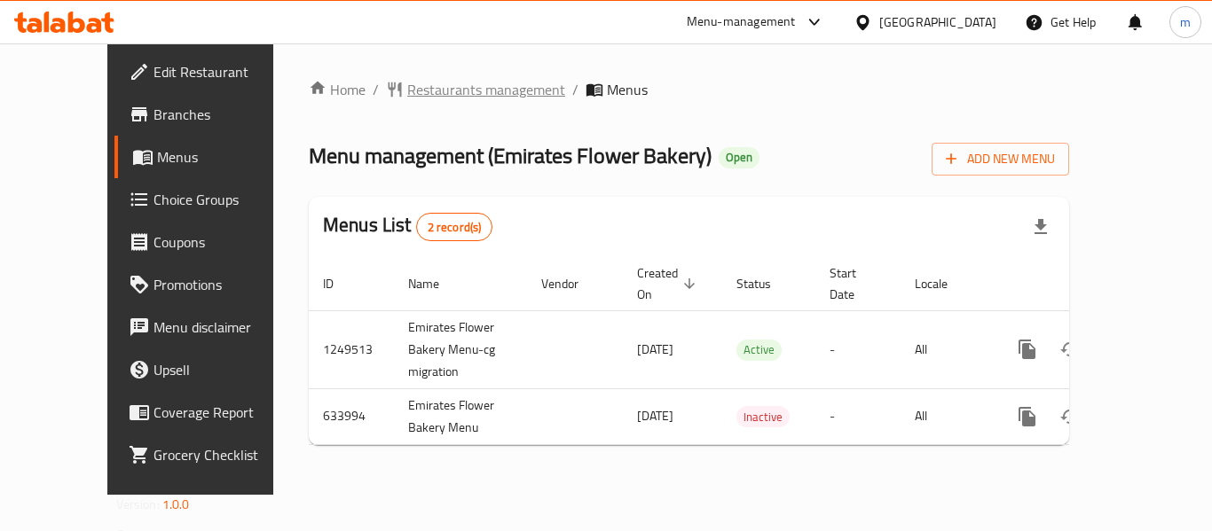
click at [411, 91] on span "Restaurants management" at bounding box center [486, 89] width 158 height 21
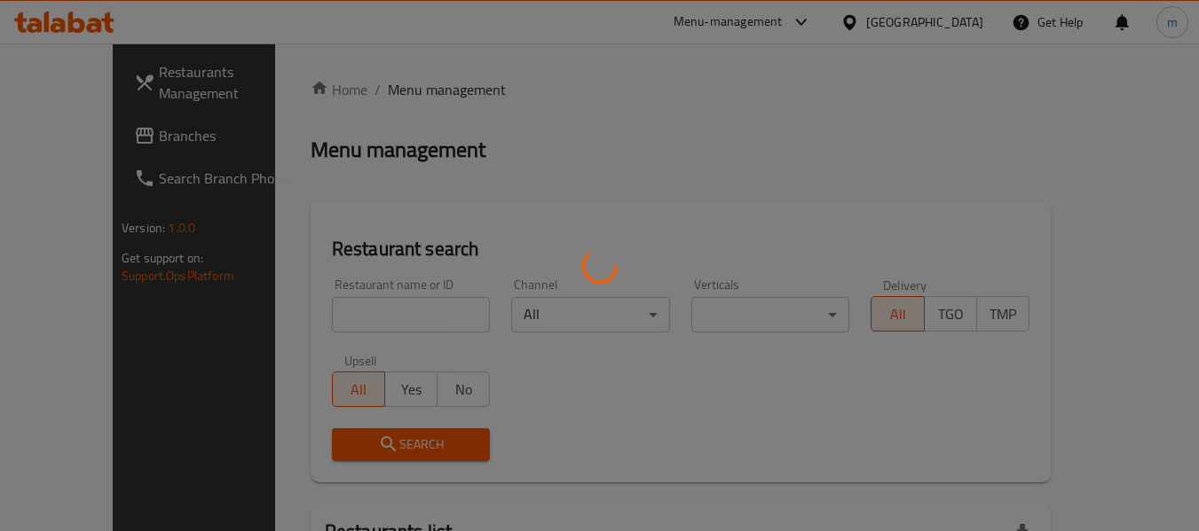
click at [351, 317] on div at bounding box center [599, 265] width 1199 height 531
click at [349, 318] on div at bounding box center [599, 265] width 1199 height 531
click at [333, 321] on div at bounding box center [599, 265] width 1199 height 531
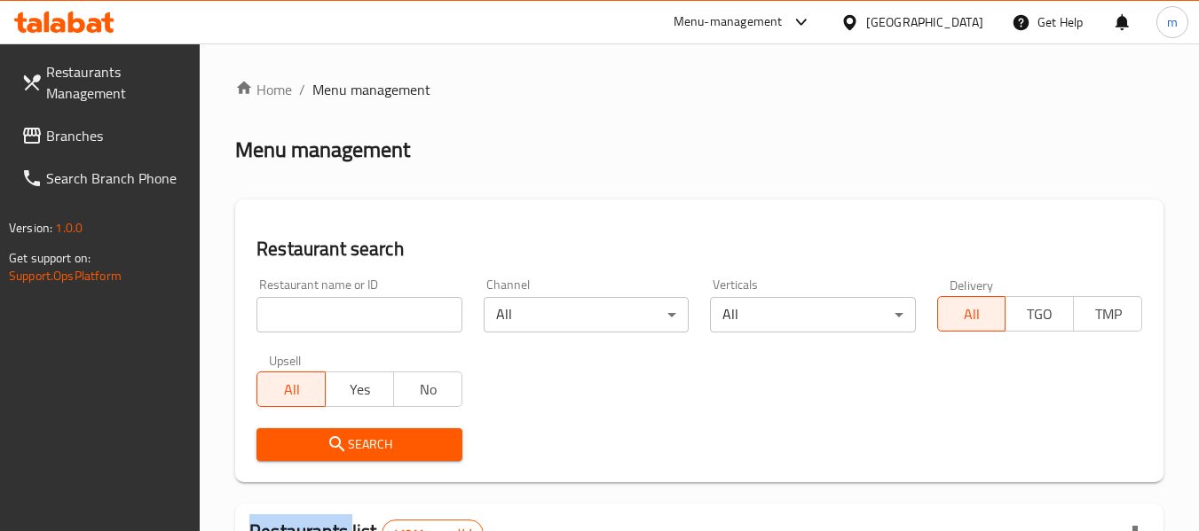
click at [333, 321] on div at bounding box center [599, 265] width 1199 height 531
click at [321, 319] on input "search" at bounding box center [358, 314] width 205 height 35
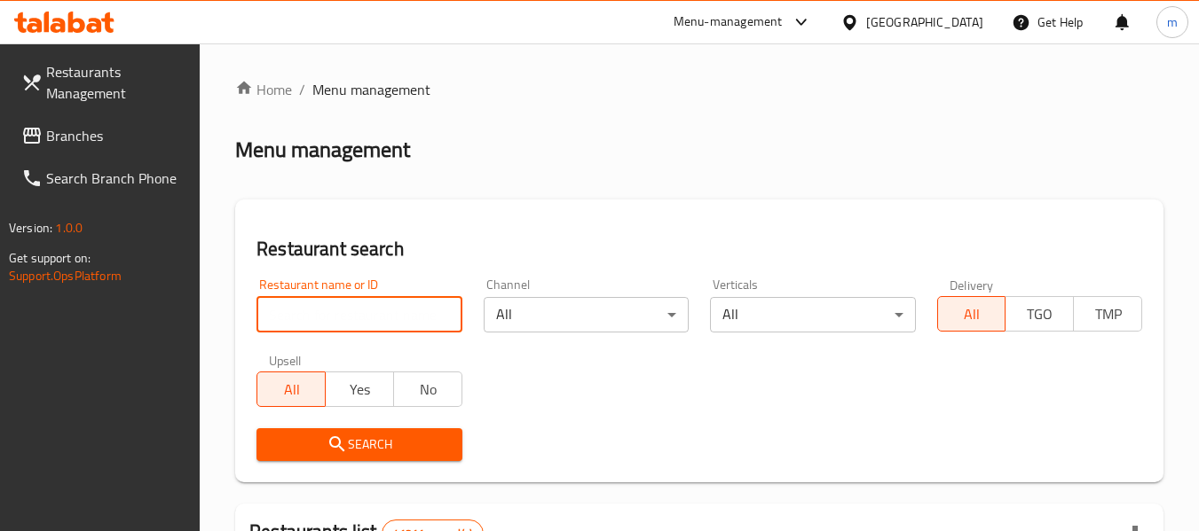
paste input "639759"
type input "639759"
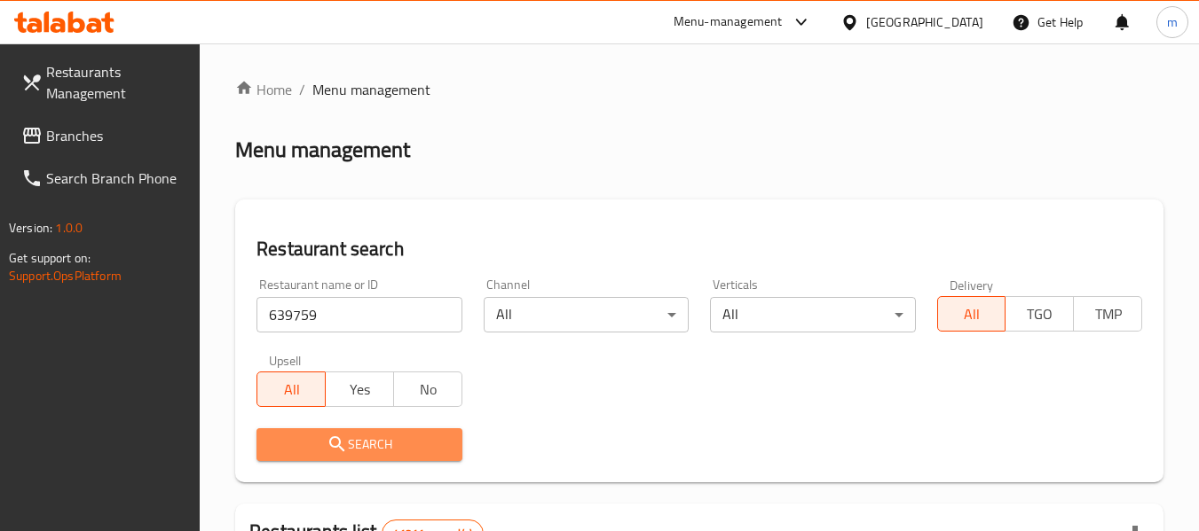
click at [335, 449] on icon "submit" at bounding box center [337, 444] width 21 height 21
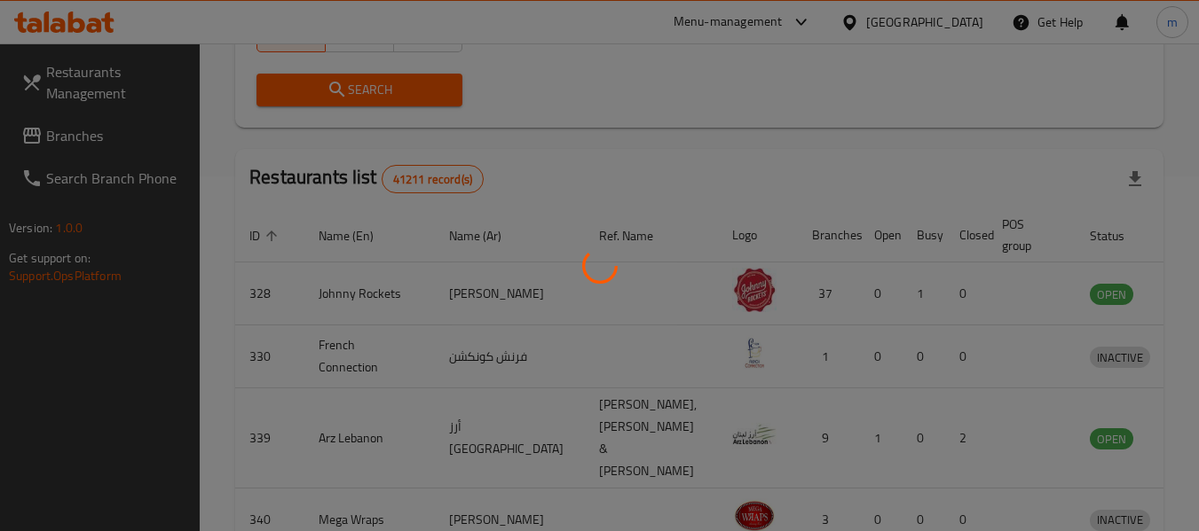
scroll to position [245, 0]
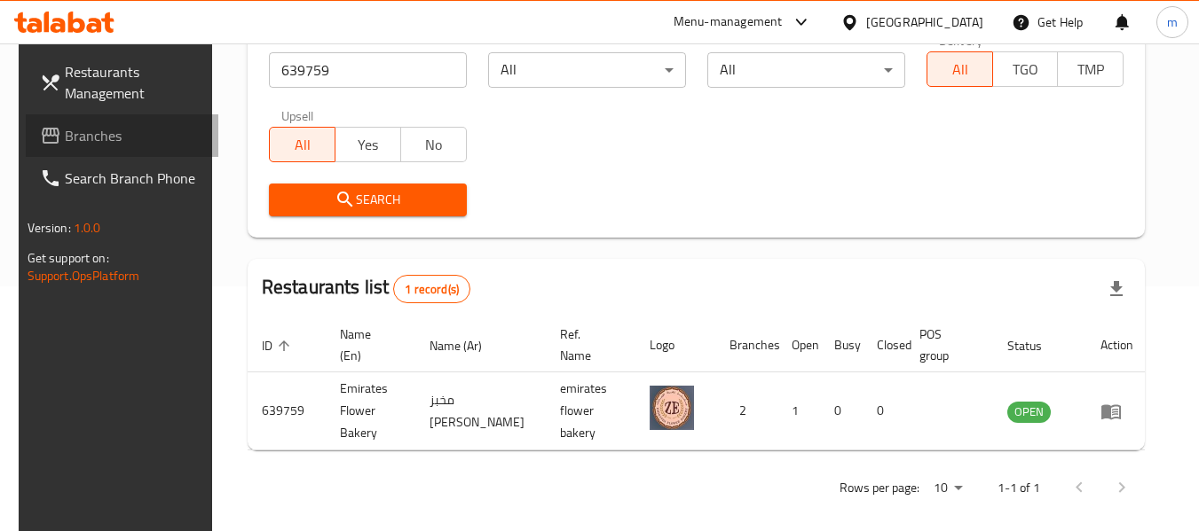
click at [67, 138] on span "Branches" at bounding box center [135, 135] width 140 height 21
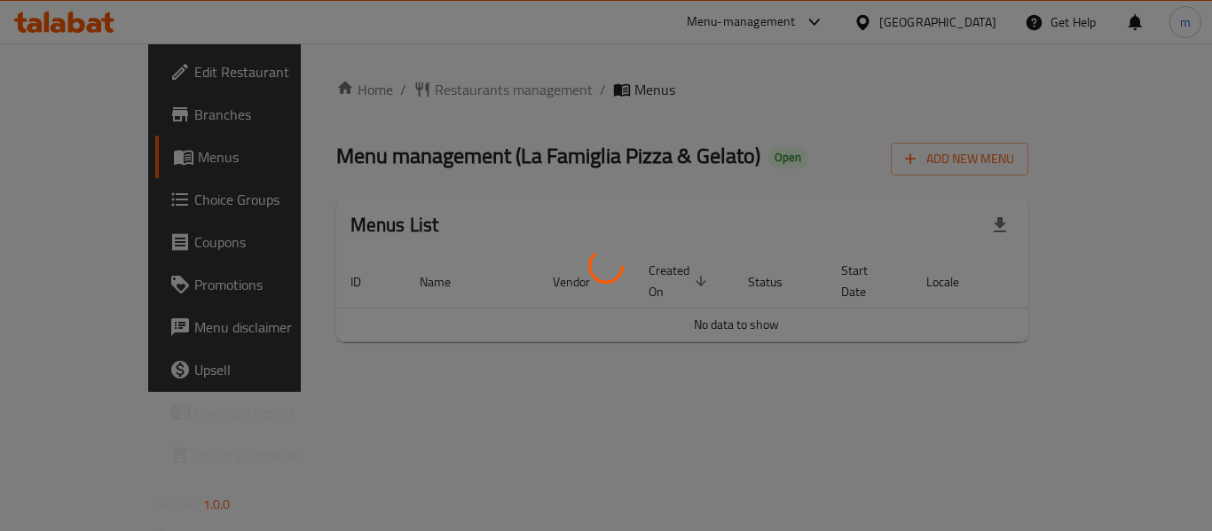
click at [406, 89] on div at bounding box center [606, 265] width 1212 height 531
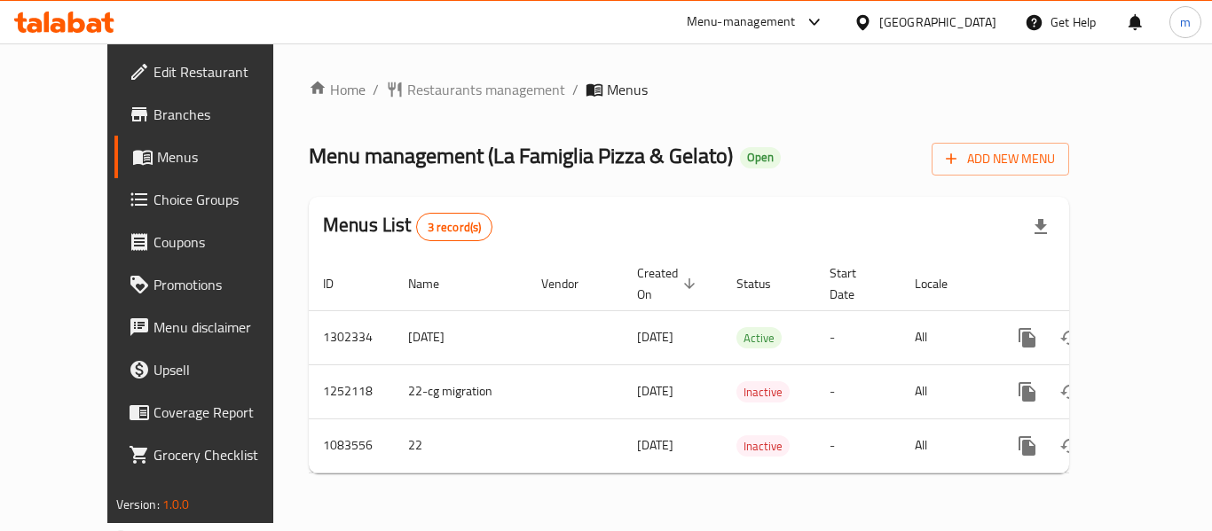
click at [407, 89] on span "Restaurants management" at bounding box center [486, 89] width 158 height 21
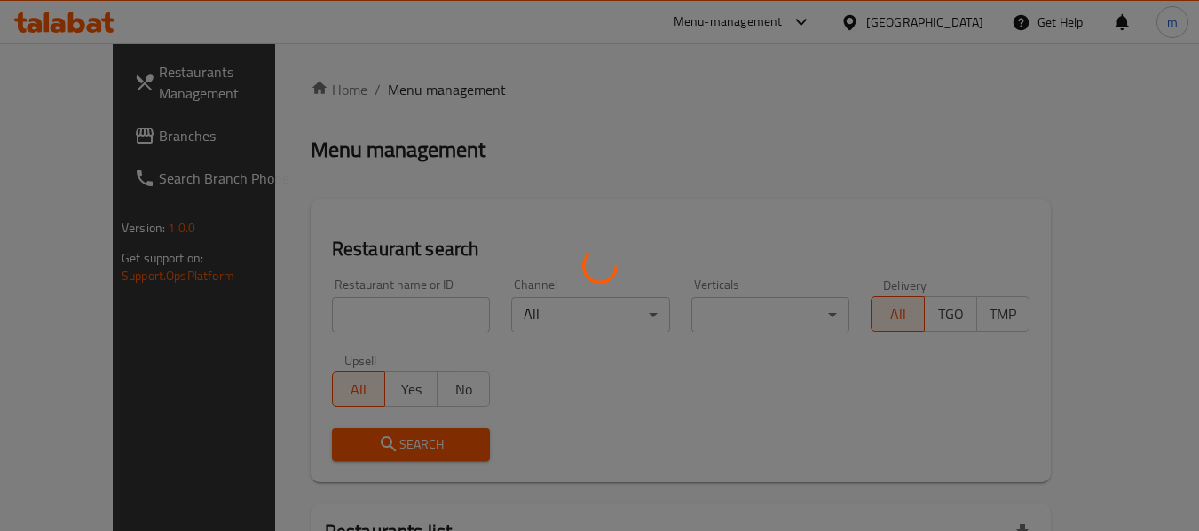
click at [340, 324] on div at bounding box center [599, 265] width 1199 height 531
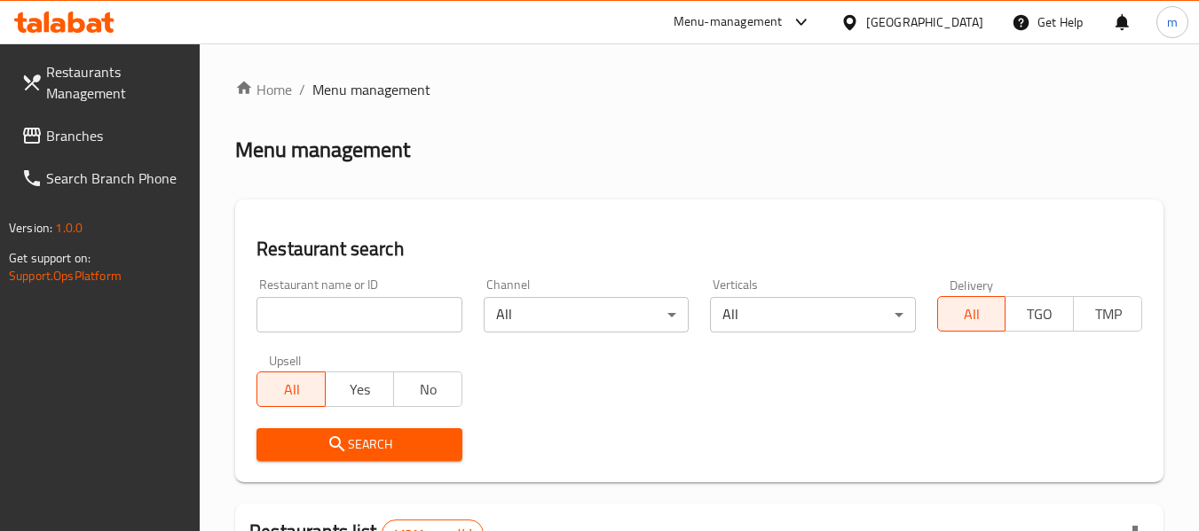
click at [330, 323] on div at bounding box center [599, 265] width 1199 height 531
click at [324, 321] on input "search" at bounding box center [358, 314] width 205 height 35
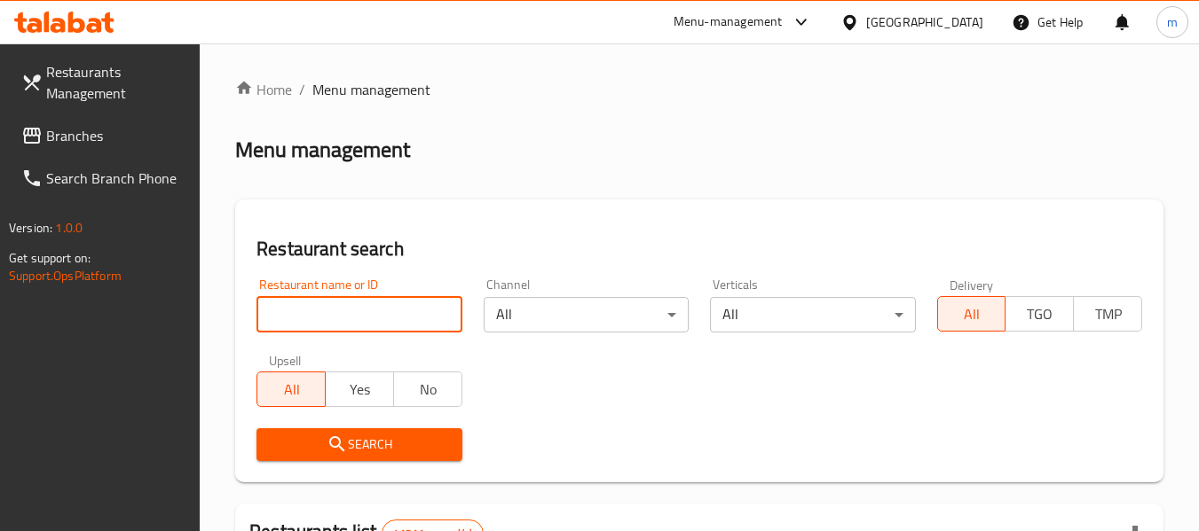
paste input "664444"
type input "664444"
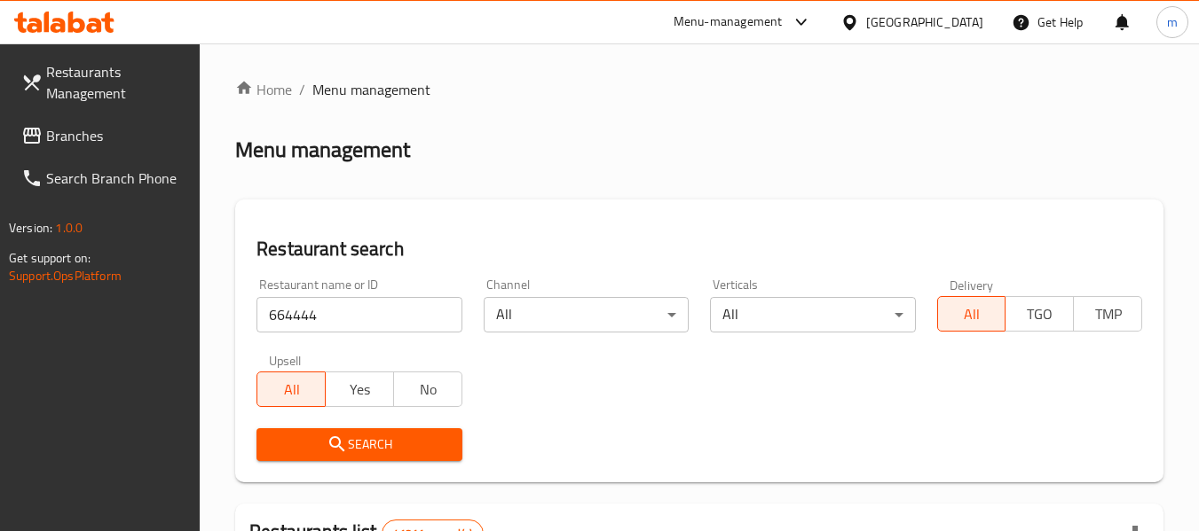
click at [324, 452] on span "Search" at bounding box center [359, 445] width 177 height 22
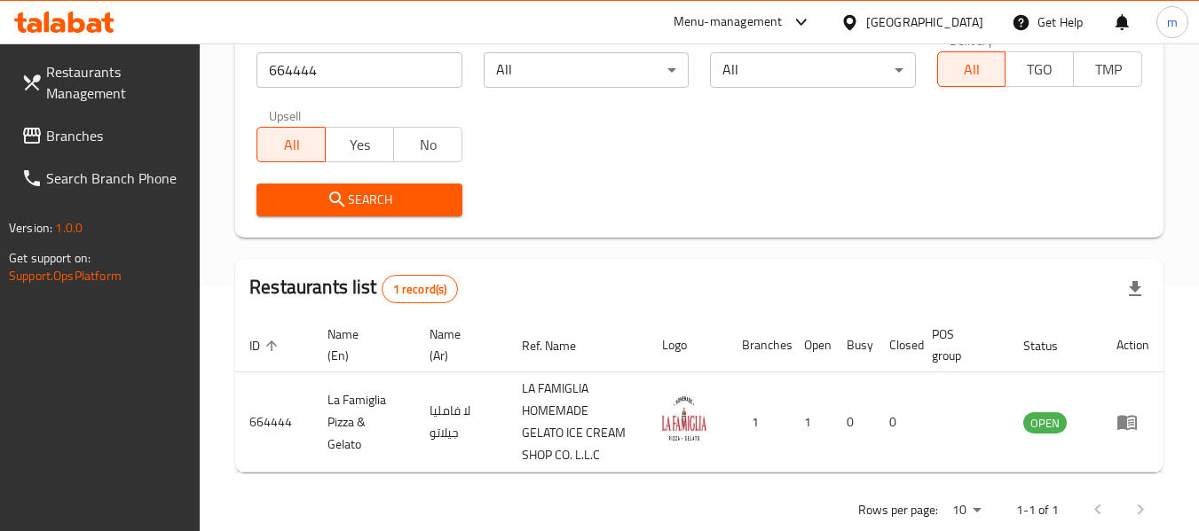
scroll to position [282, 0]
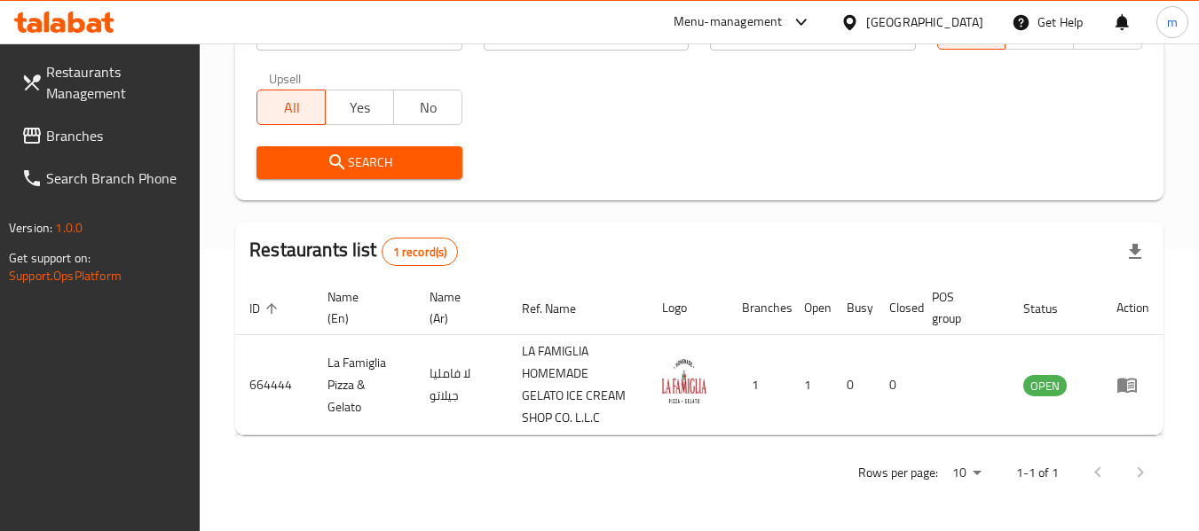
drag, startPoint x: 84, startPoint y: 138, endPoint x: 100, endPoint y: 133, distance: 16.6
click at [84, 138] on span "Branches" at bounding box center [116, 135] width 140 height 21
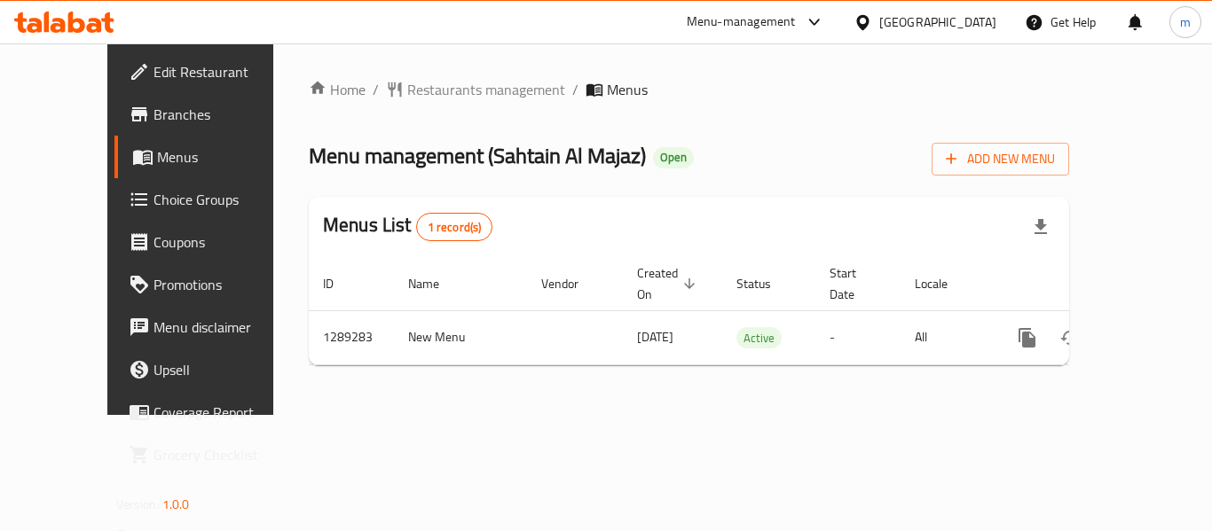
click at [407, 96] on span "Restaurants management" at bounding box center [486, 89] width 158 height 21
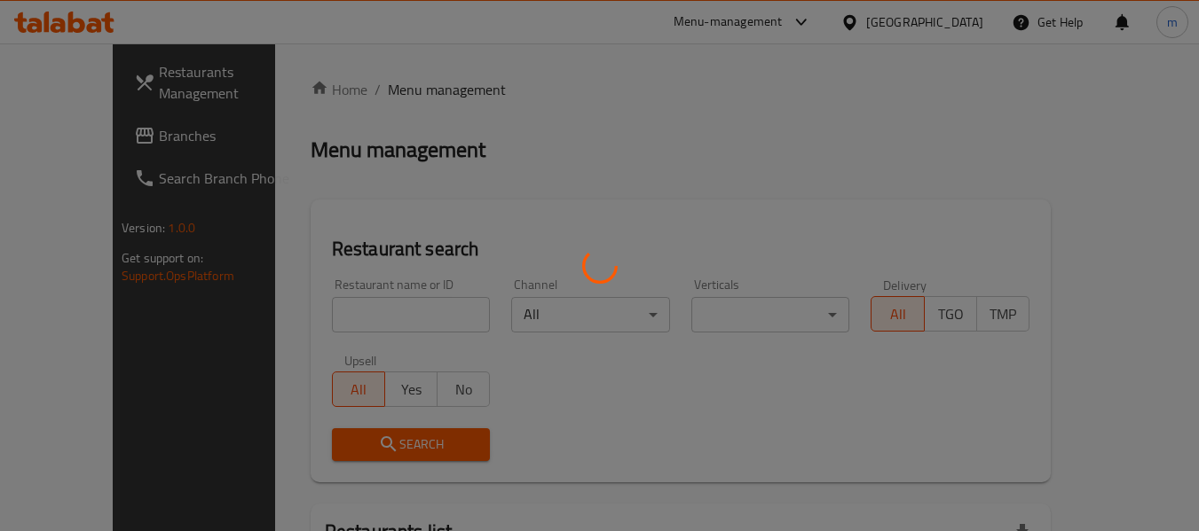
click at [330, 309] on div at bounding box center [599, 265] width 1199 height 531
click at [330, 311] on div at bounding box center [599, 265] width 1199 height 531
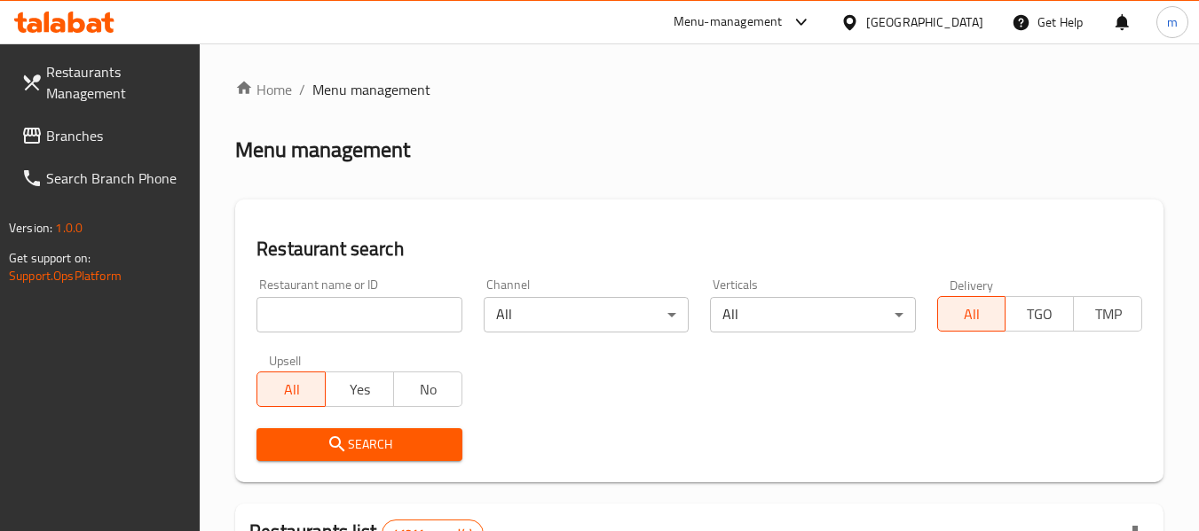
click at [330, 313] on div at bounding box center [599, 265] width 1199 height 531
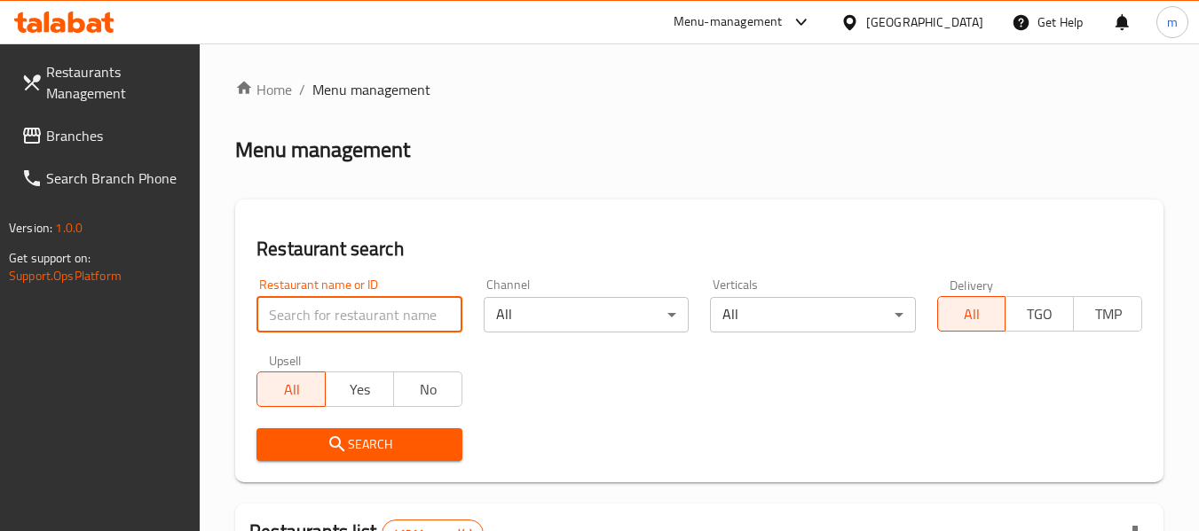
click at [330, 313] on input "search" at bounding box center [358, 314] width 205 height 35
paste input "697606"
type input "697606"
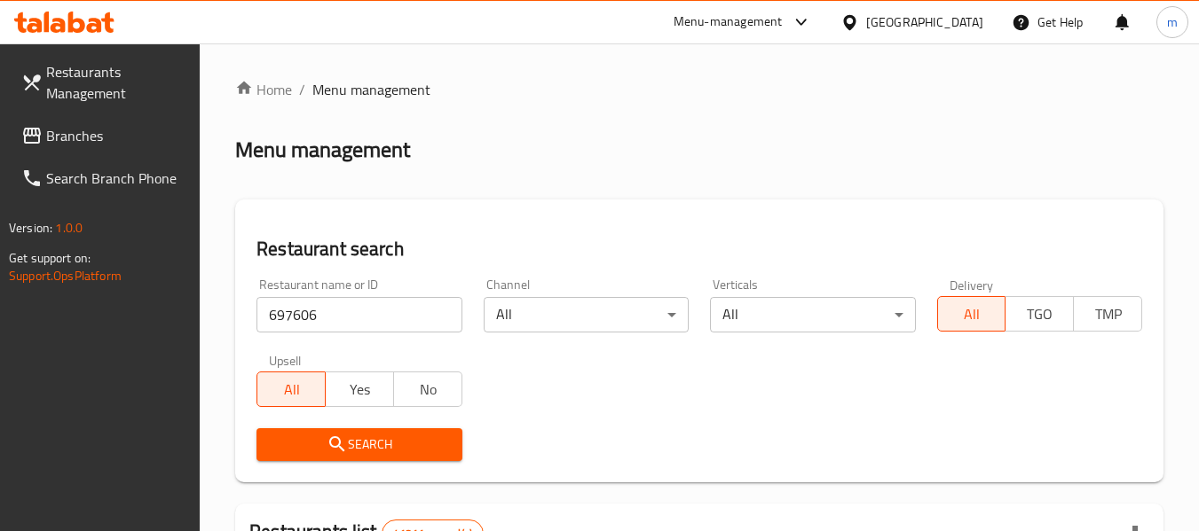
click at [362, 447] on span "Search" at bounding box center [359, 445] width 177 height 22
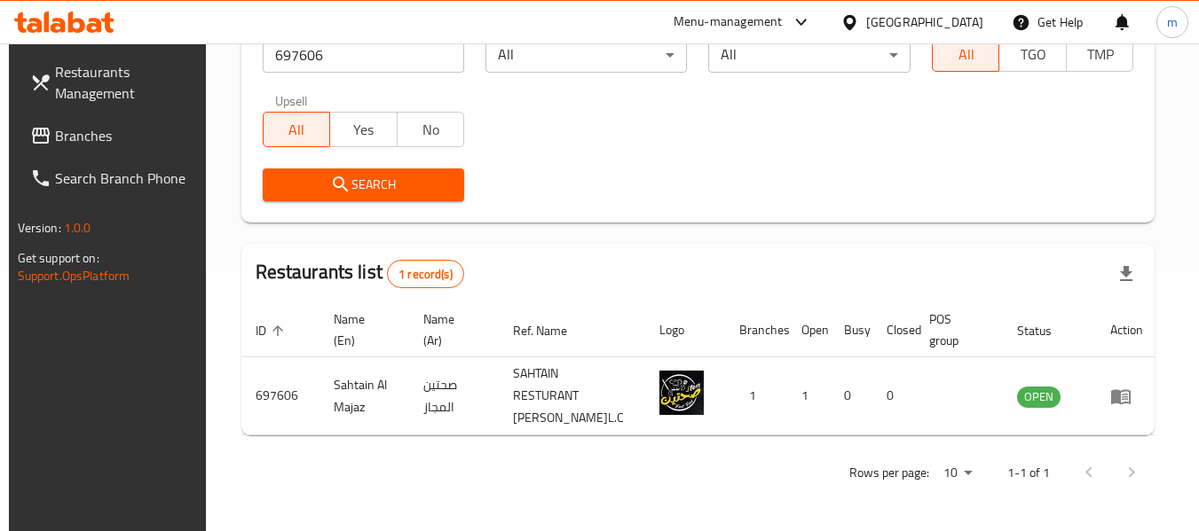
scroll to position [245, 0]
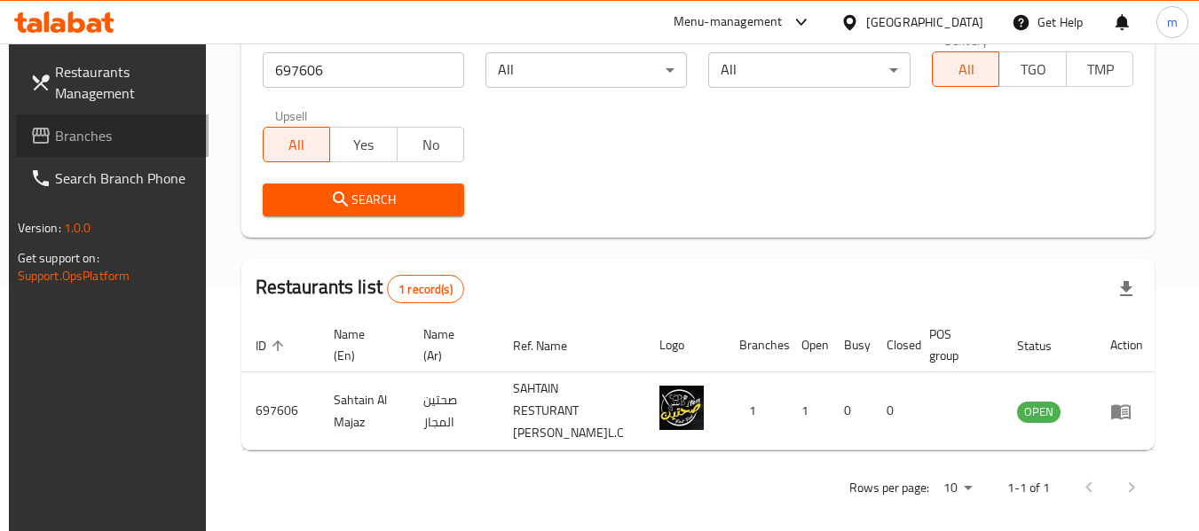
click at [82, 133] on span "Branches" at bounding box center [125, 135] width 140 height 21
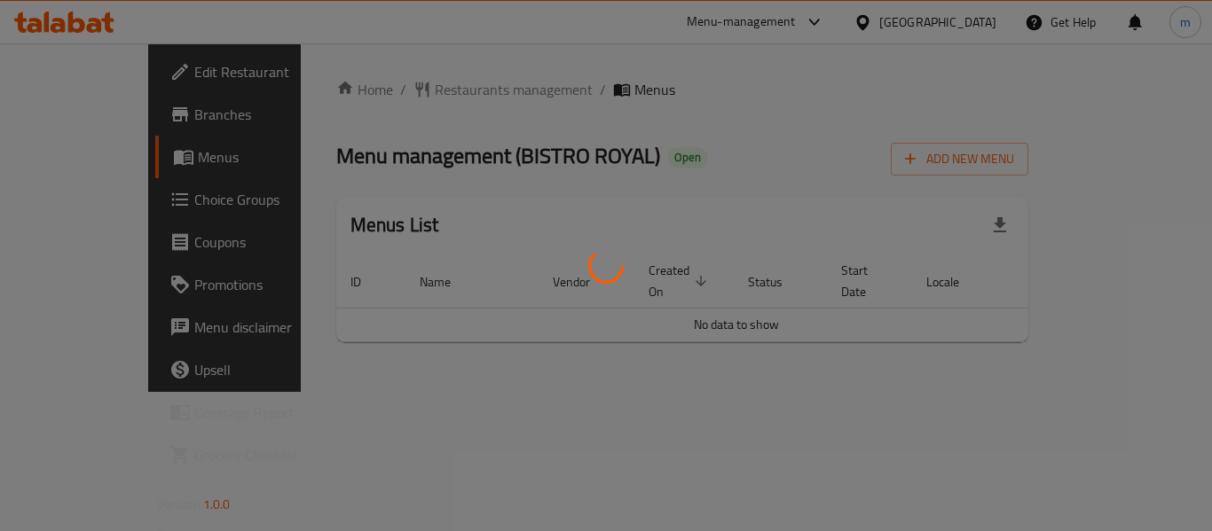
click at [379, 83] on div at bounding box center [606, 265] width 1212 height 531
click at [375, 87] on div at bounding box center [606, 265] width 1212 height 531
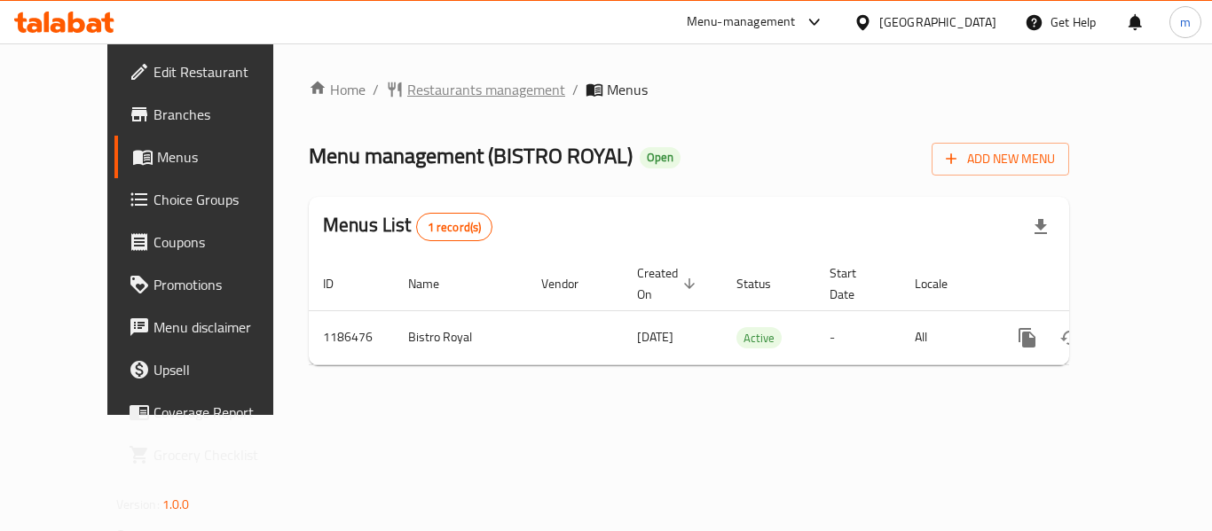
click at [407, 89] on span "Restaurants management" at bounding box center [486, 89] width 158 height 21
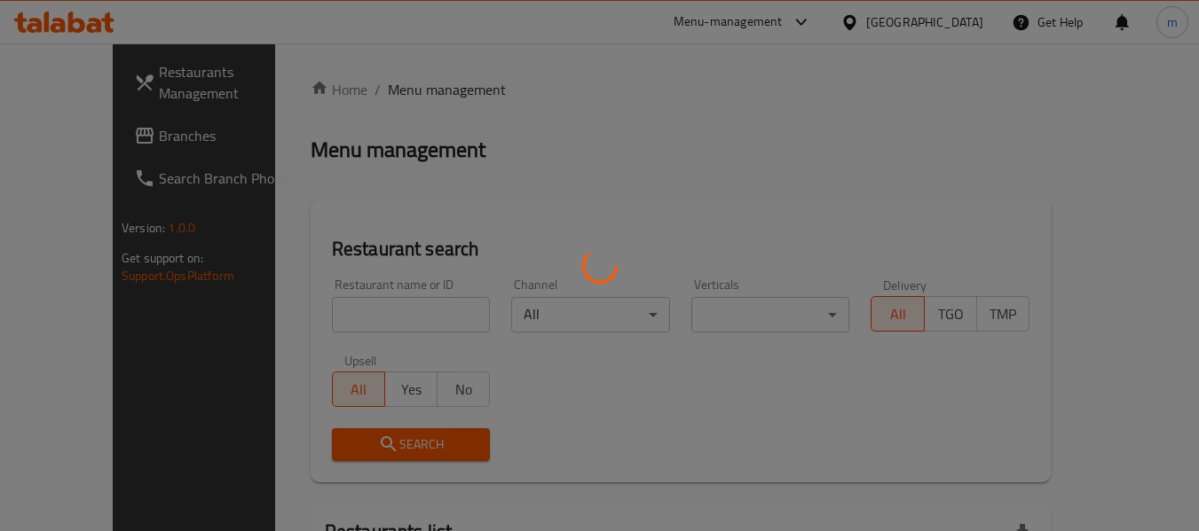
click at [338, 324] on div at bounding box center [599, 265] width 1199 height 531
click at [327, 319] on div at bounding box center [599, 265] width 1199 height 531
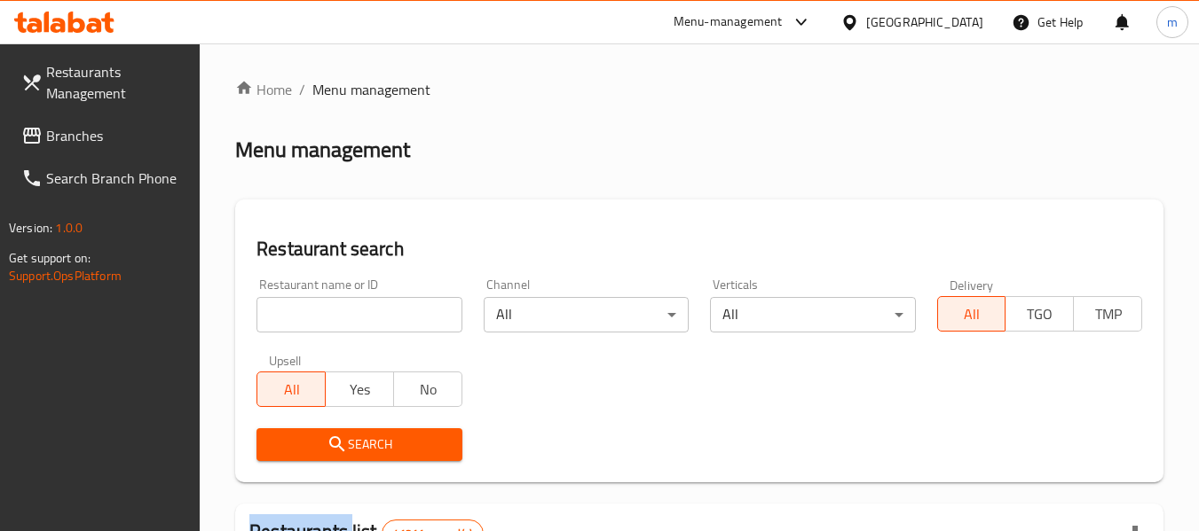
click at [327, 319] on div at bounding box center [599, 265] width 1199 height 531
click at [326, 314] on input "search" at bounding box center [358, 314] width 205 height 35
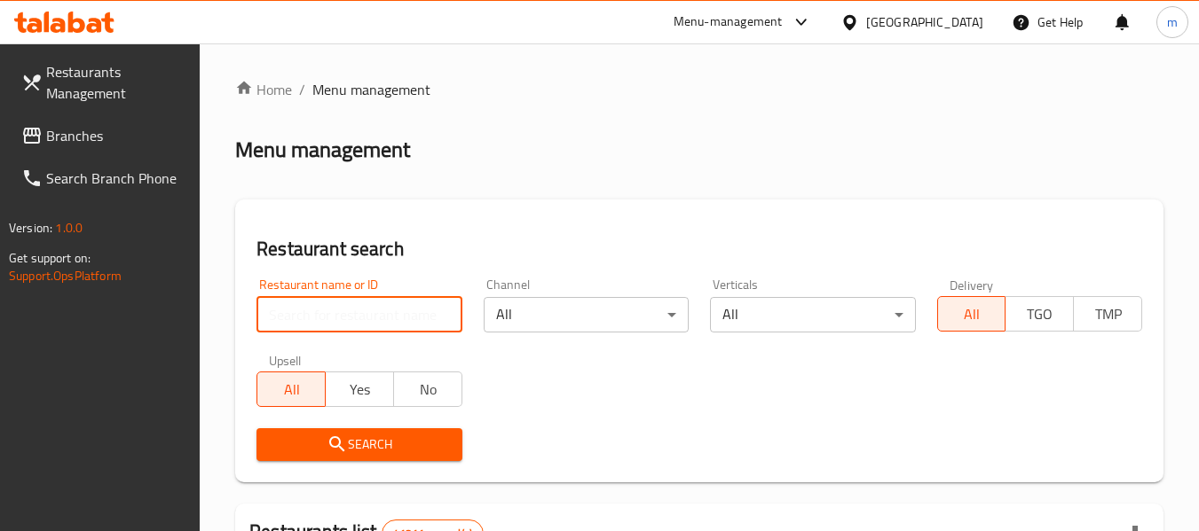
paste input "666721"
type input "666721"
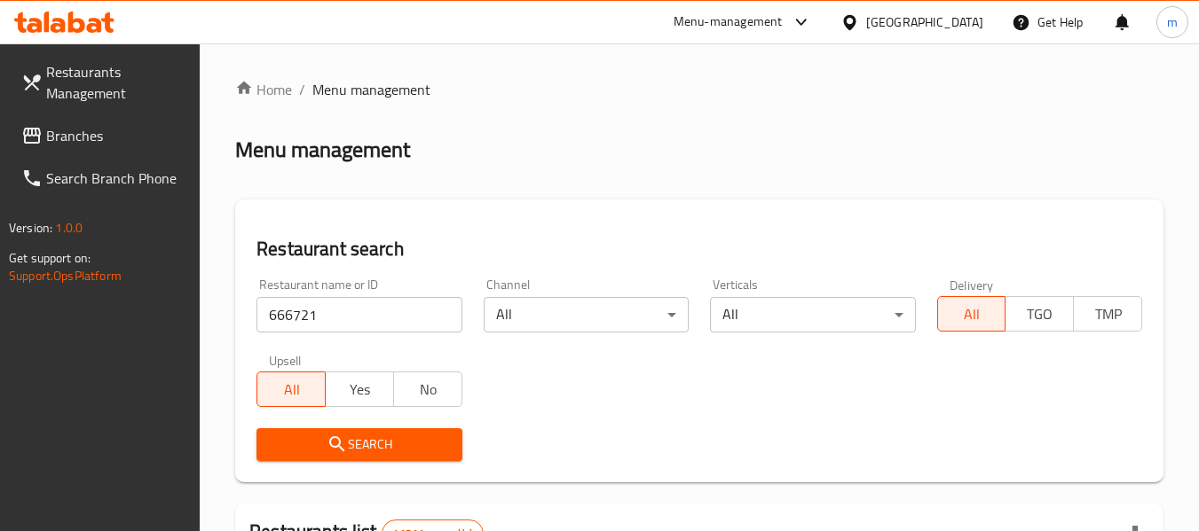
click at [329, 430] on button "Search" at bounding box center [358, 445] width 205 height 33
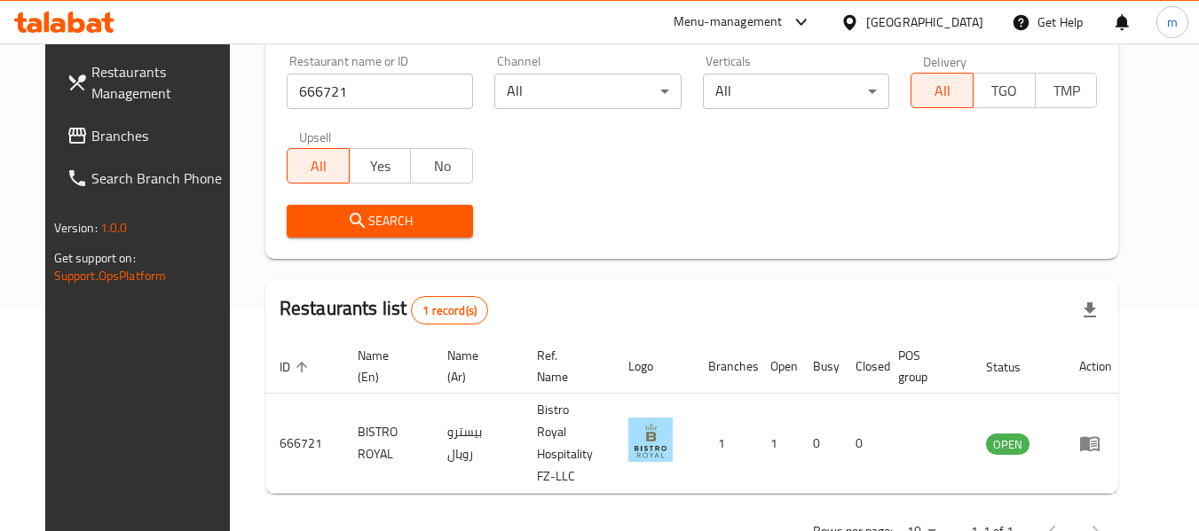
scroll to position [245, 0]
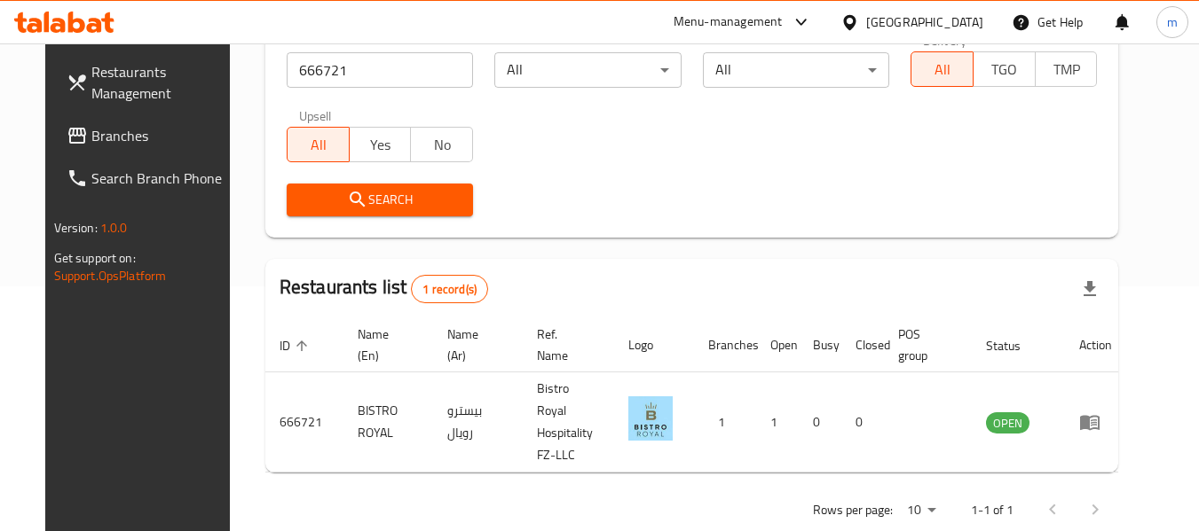
click at [91, 146] on span "Branches" at bounding box center [161, 135] width 140 height 21
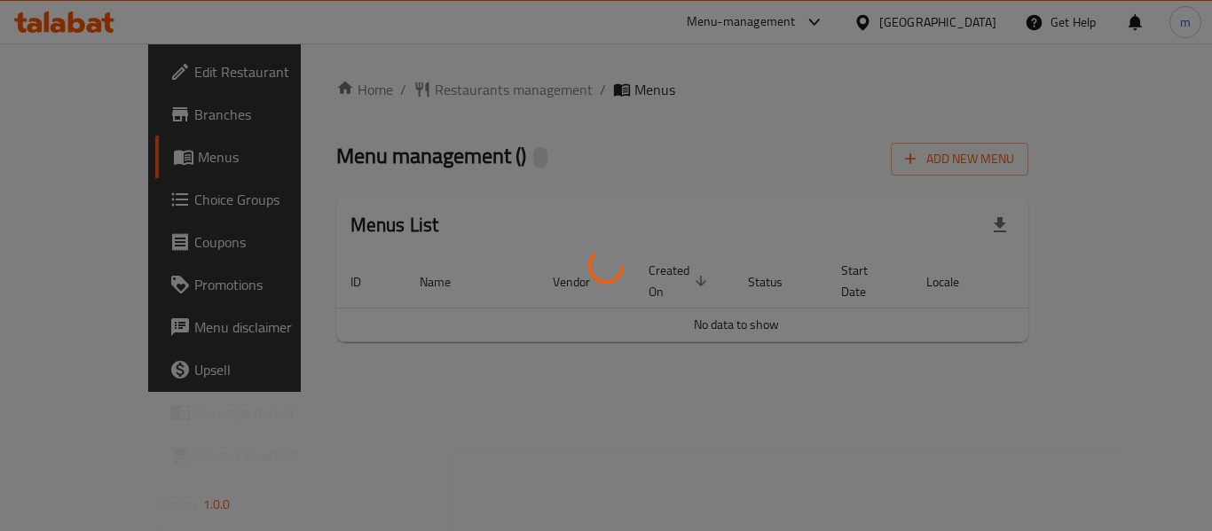
click at [392, 89] on div at bounding box center [606, 265] width 1212 height 531
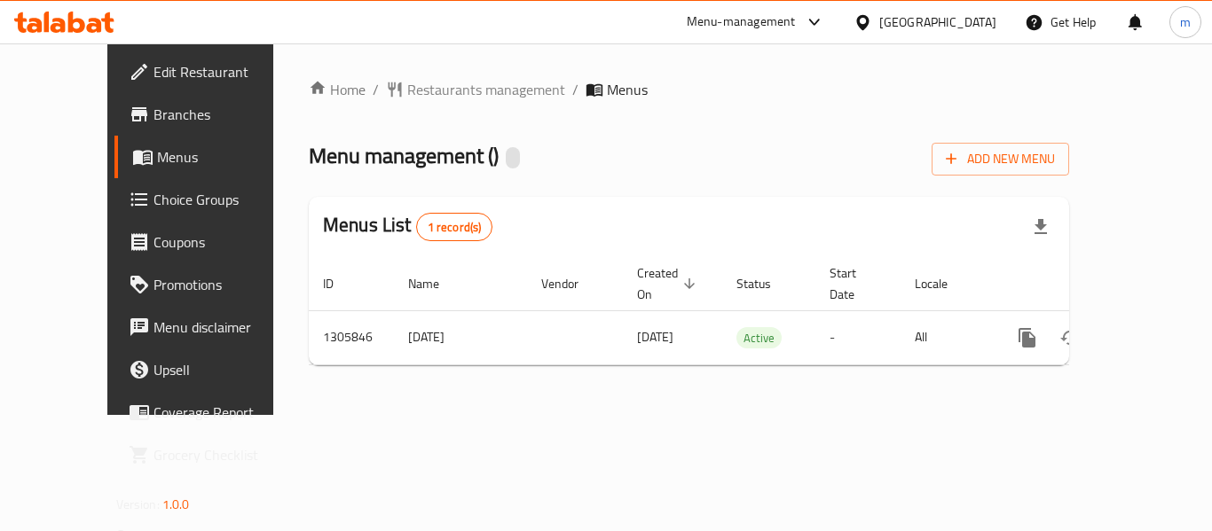
click at [412, 99] on div "Home / Restaurants management / Menus Menu management ( ) Add New Menu Menus Li…" at bounding box center [689, 229] width 760 height 301
click at [417, 92] on span "Restaurants management" at bounding box center [486, 89] width 158 height 21
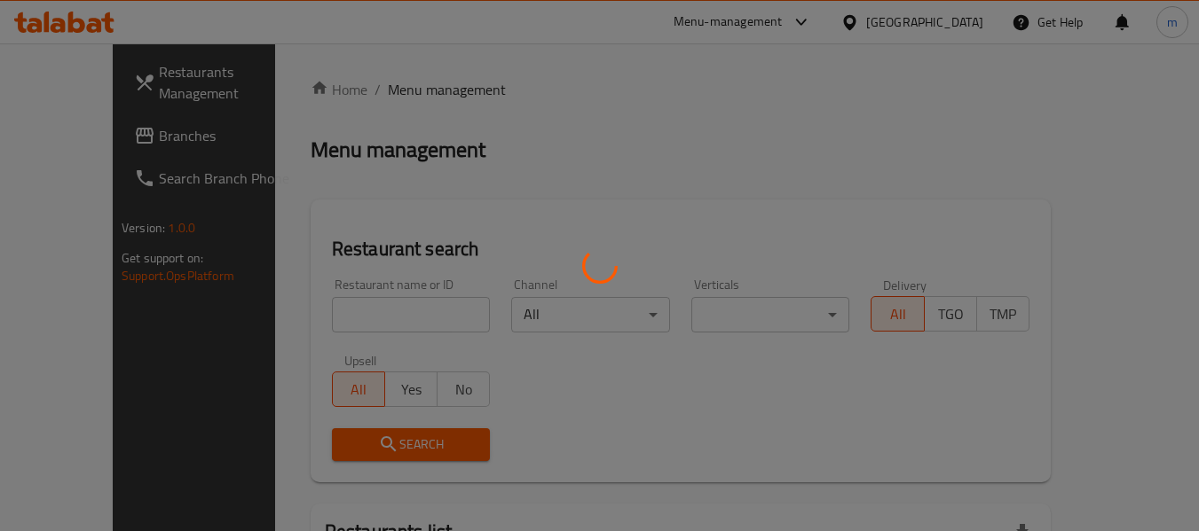
click at [341, 316] on div at bounding box center [599, 265] width 1199 height 531
click at [341, 317] on div at bounding box center [599, 265] width 1199 height 531
click at [339, 317] on div at bounding box center [599, 265] width 1199 height 531
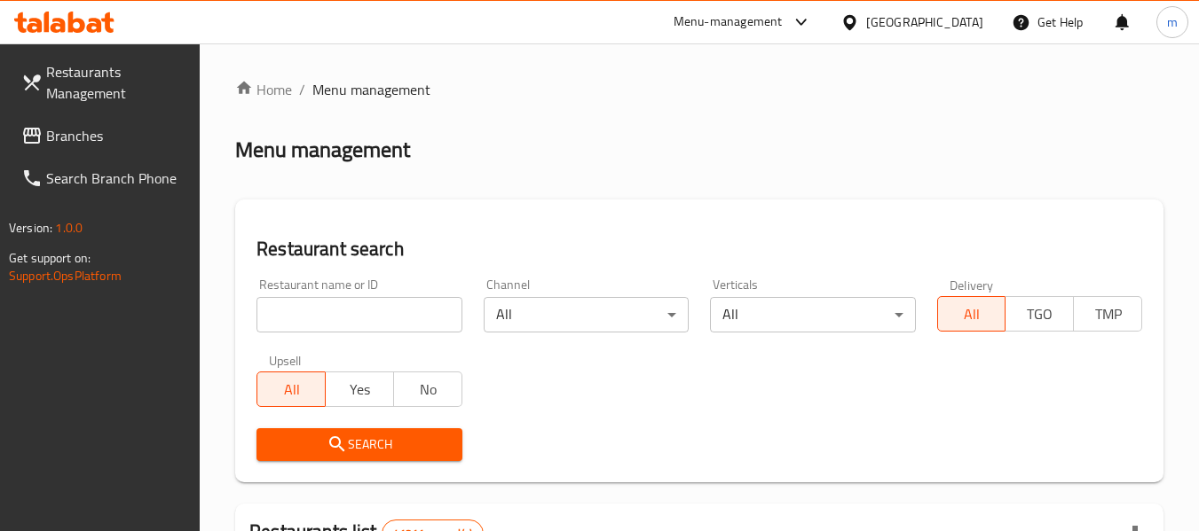
click at [338, 317] on div at bounding box center [599, 265] width 1199 height 531
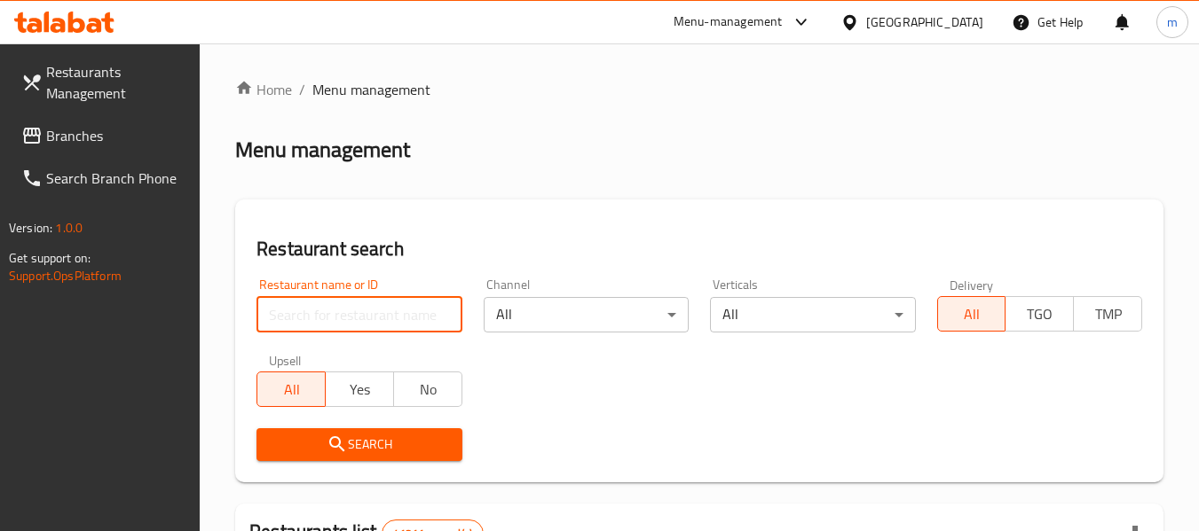
click at [337, 318] on input "search" at bounding box center [358, 314] width 205 height 35
paste input "703859"
type input "703859"
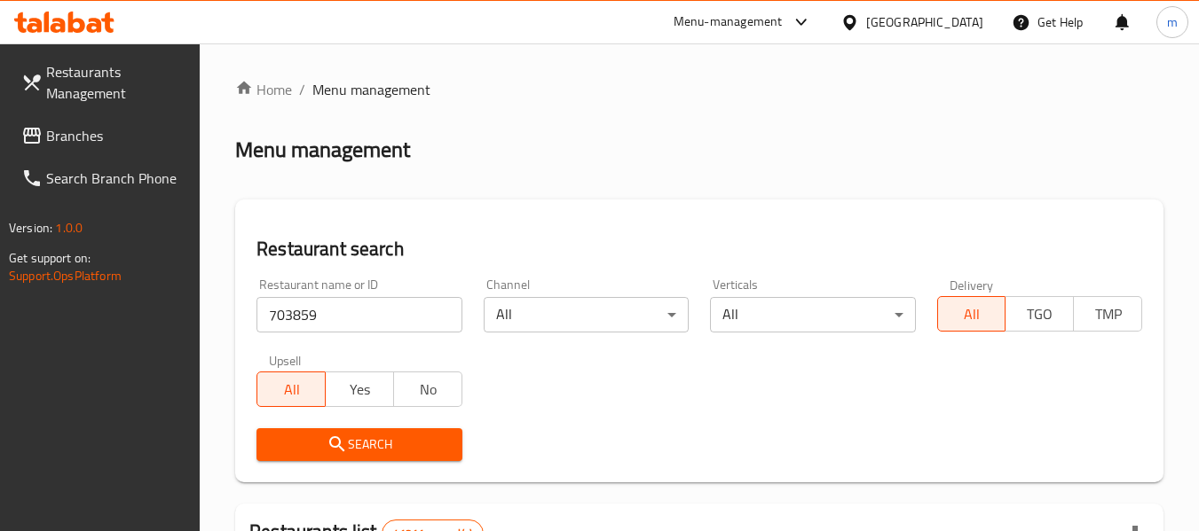
click at [338, 449] on icon "submit" at bounding box center [337, 444] width 21 height 21
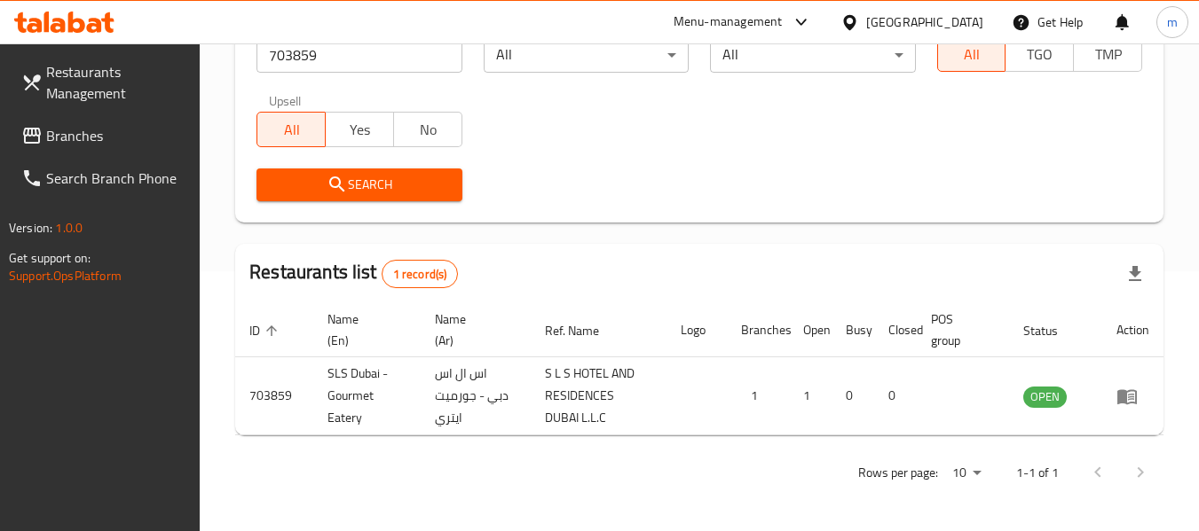
scroll to position [282, 0]
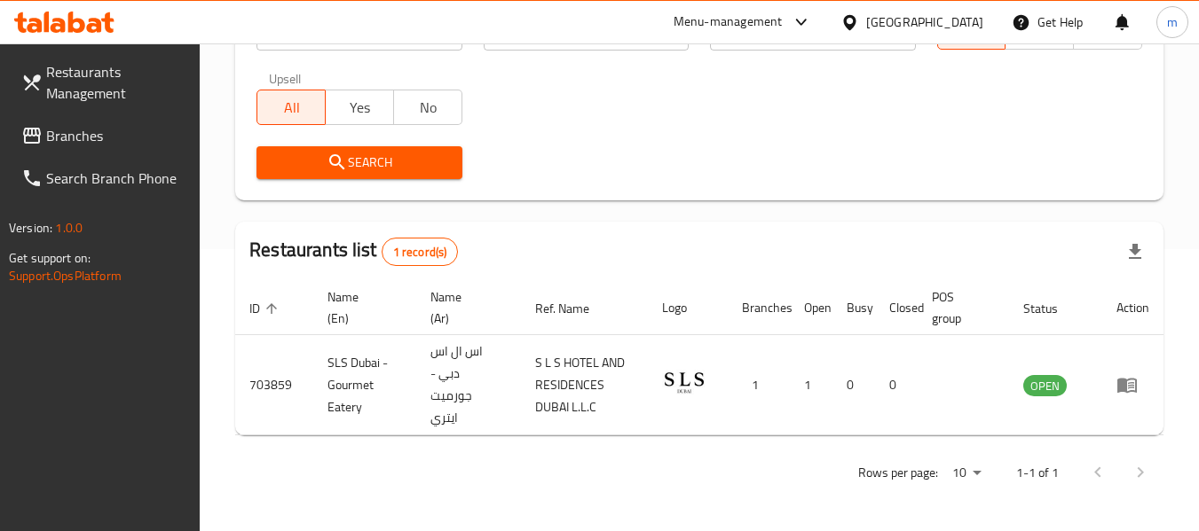
click at [850, 21] on icon at bounding box center [849, 22] width 19 height 19
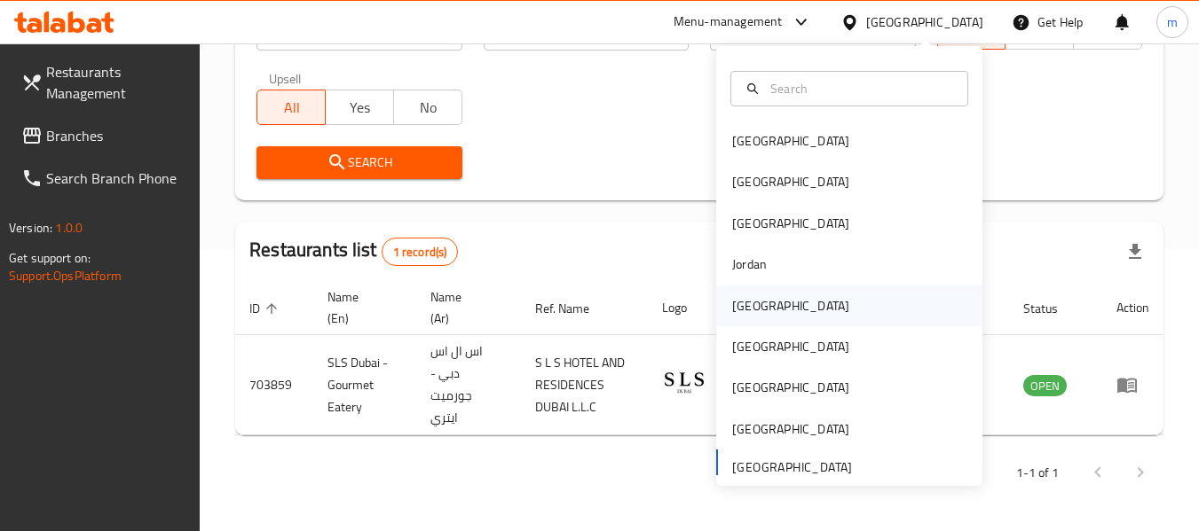
click at [732, 308] on div "[GEOGRAPHIC_DATA]" at bounding box center [790, 306] width 117 height 20
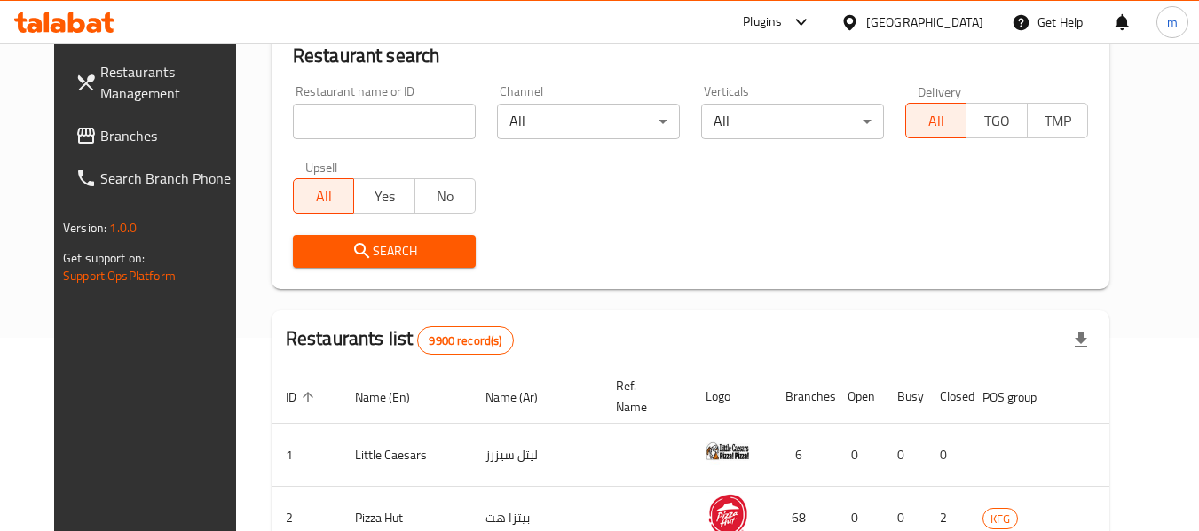
scroll to position [282, 0]
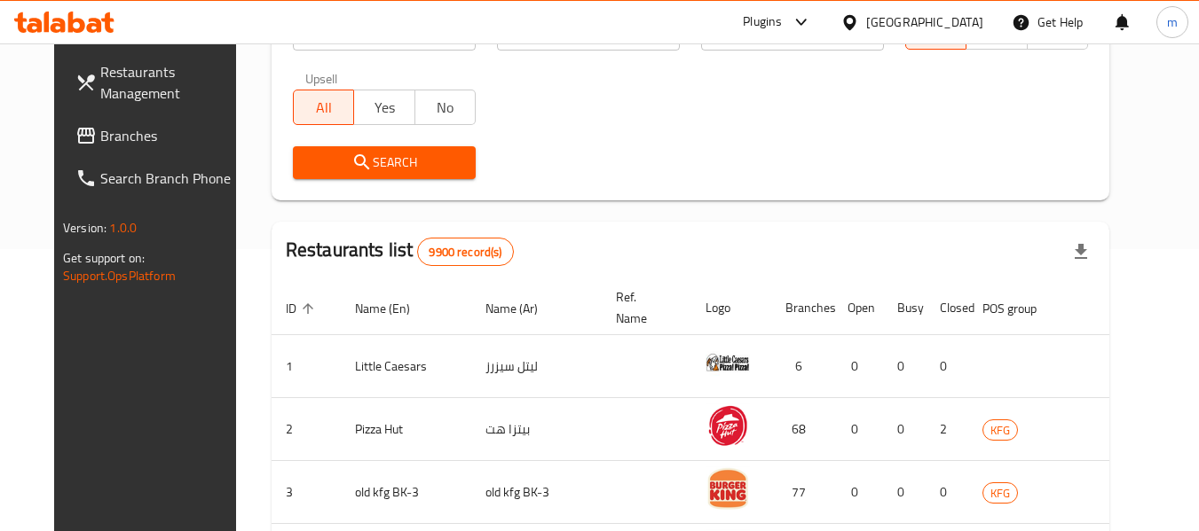
drag, startPoint x: 118, startPoint y: 138, endPoint x: 31, endPoint y: 177, distance: 95.3
click at [118, 138] on span "Branches" at bounding box center [170, 135] width 140 height 21
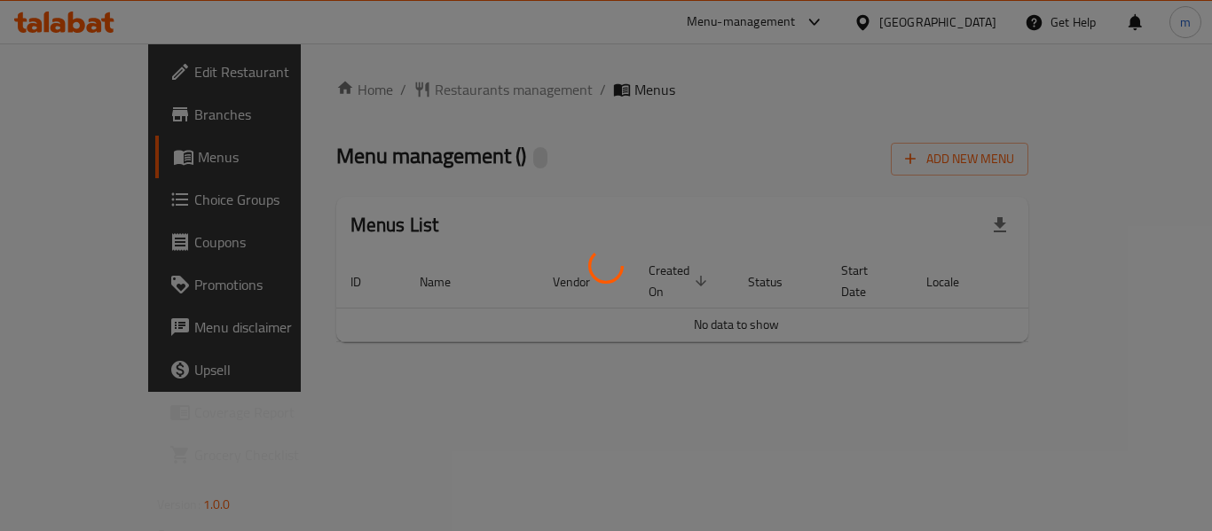
click at [395, 84] on div at bounding box center [606, 265] width 1212 height 531
click at [389, 88] on div at bounding box center [606, 265] width 1212 height 531
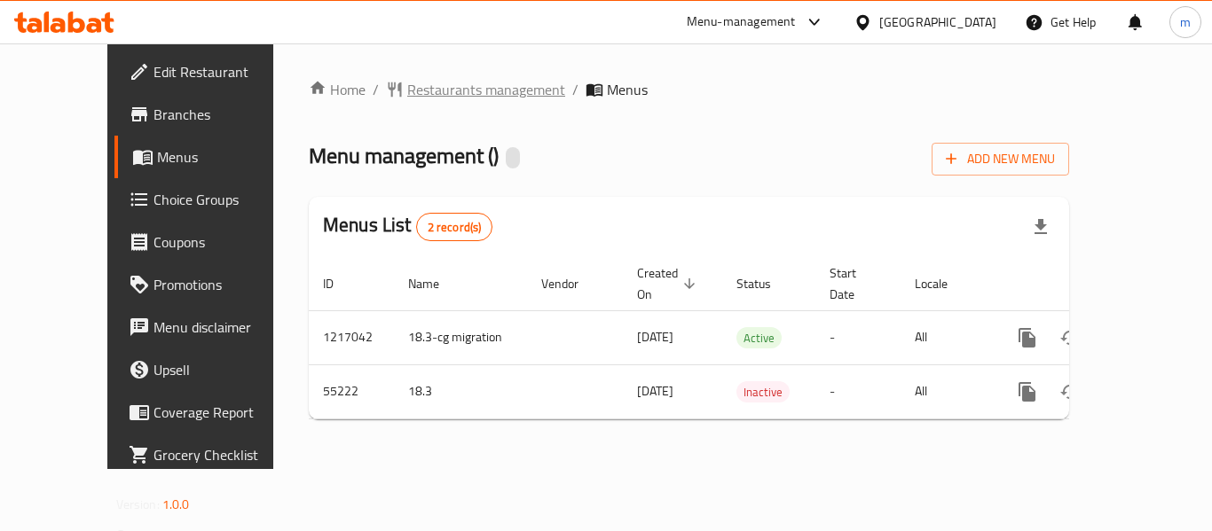
click at [407, 92] on span "Restaurants management" at bounding box center [486, 89] width 158 height 21
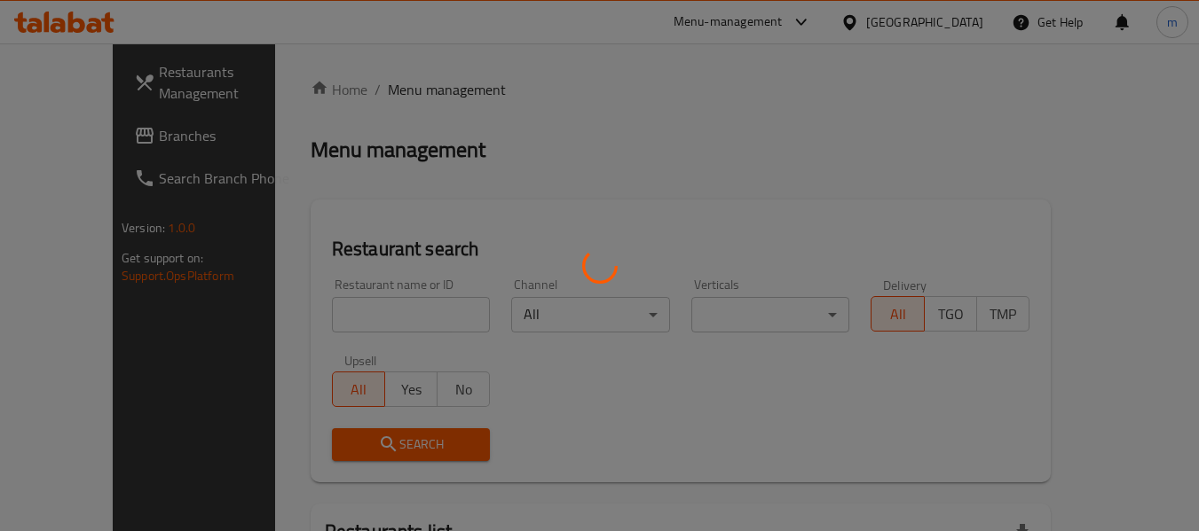
click at [310, 318] on div at bounding box center [599, 265] width 1199 height 531
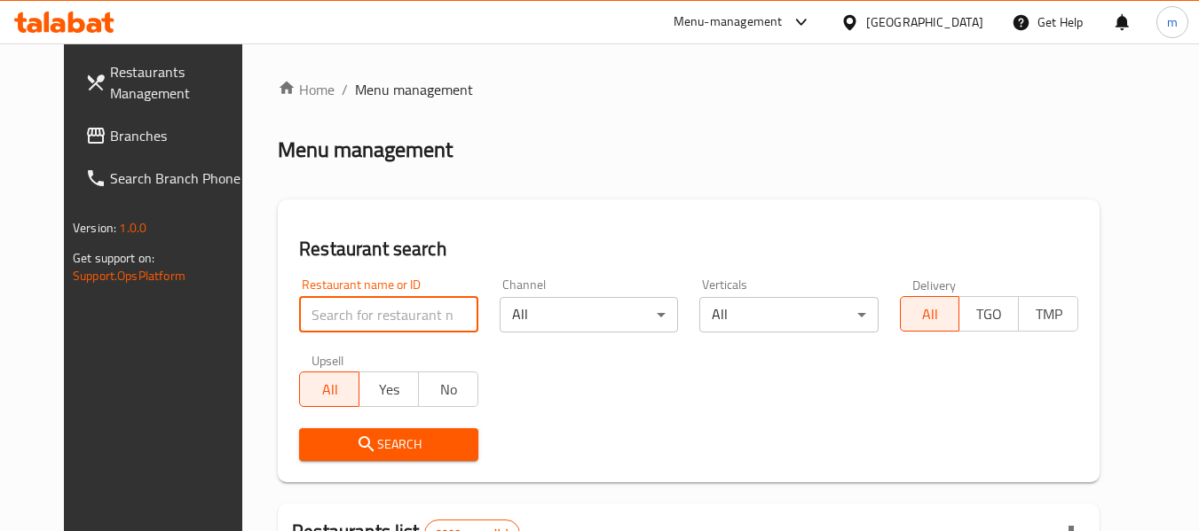
click at [310, 318] on input "search" at bounding box center [388, 314] width 178 height 35
paste input "25313"
type input "25313"
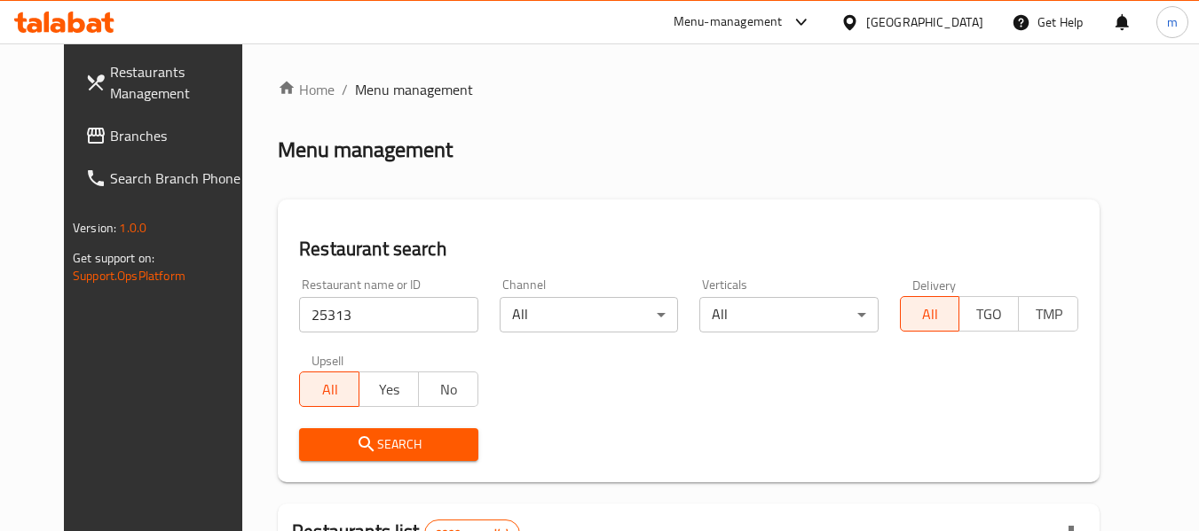
click at [353, 444] on span "Search" at bounding box center [388, 445] width 150 height 22
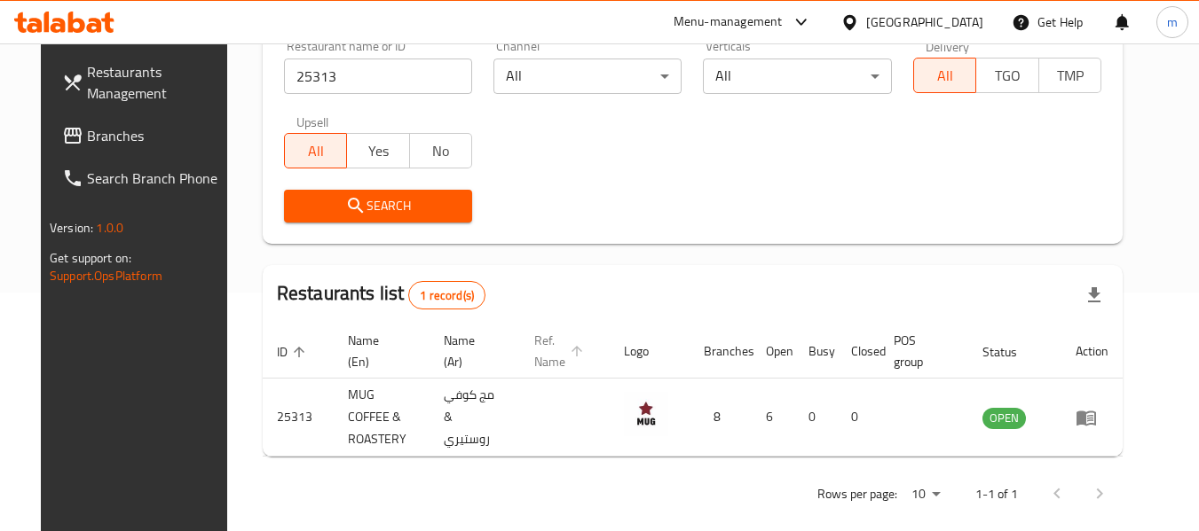
scroll to position [245, 0]
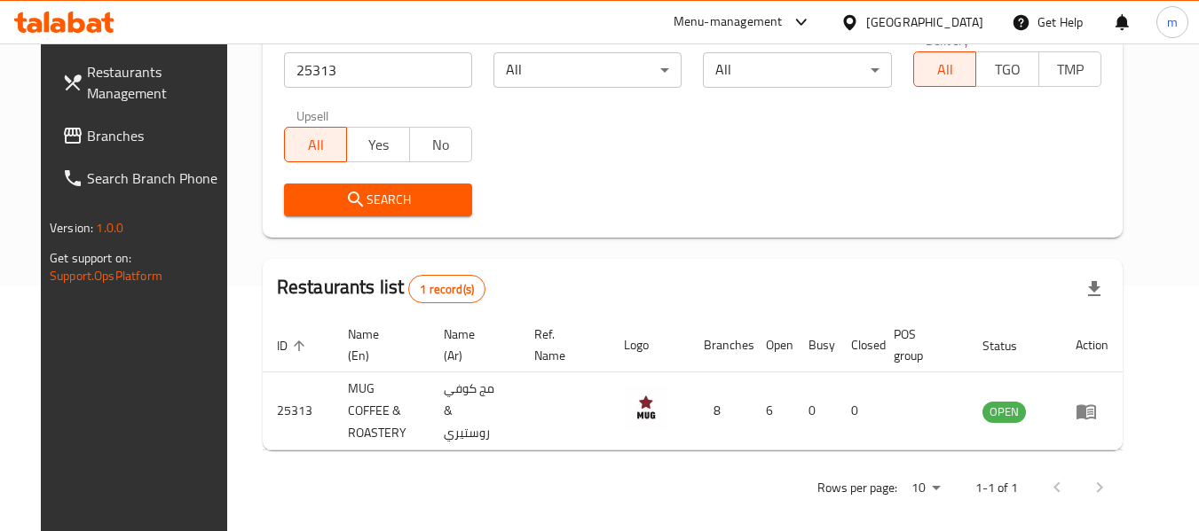
click at [855, 18] on icon at bounding box center [849, 21] width 12 height 15
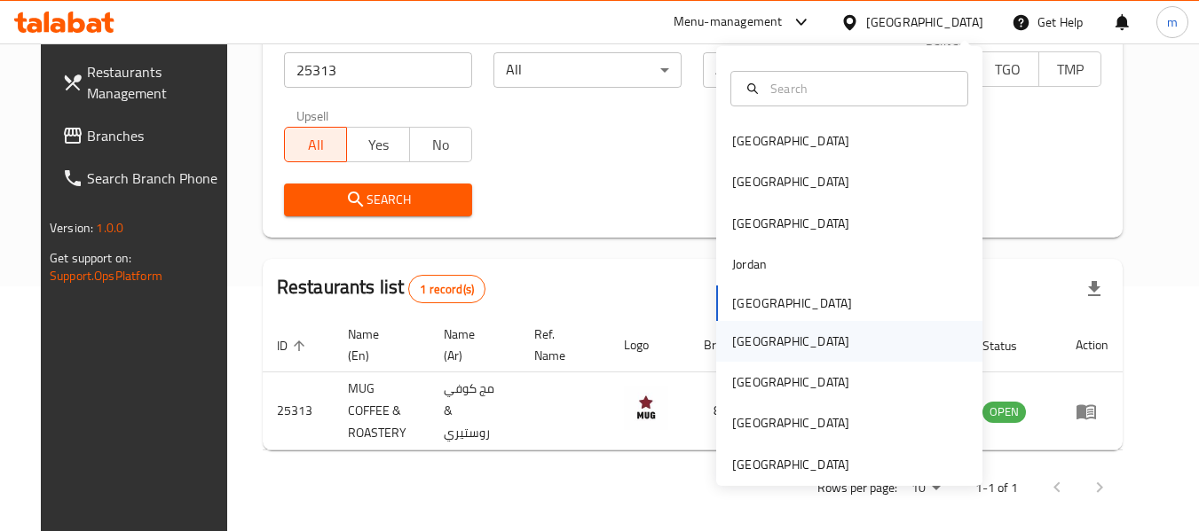
click at [741, 348] on div "[GEOGRAPHIC_DATA]" at bounding box center [790, 342] width 117 height 20
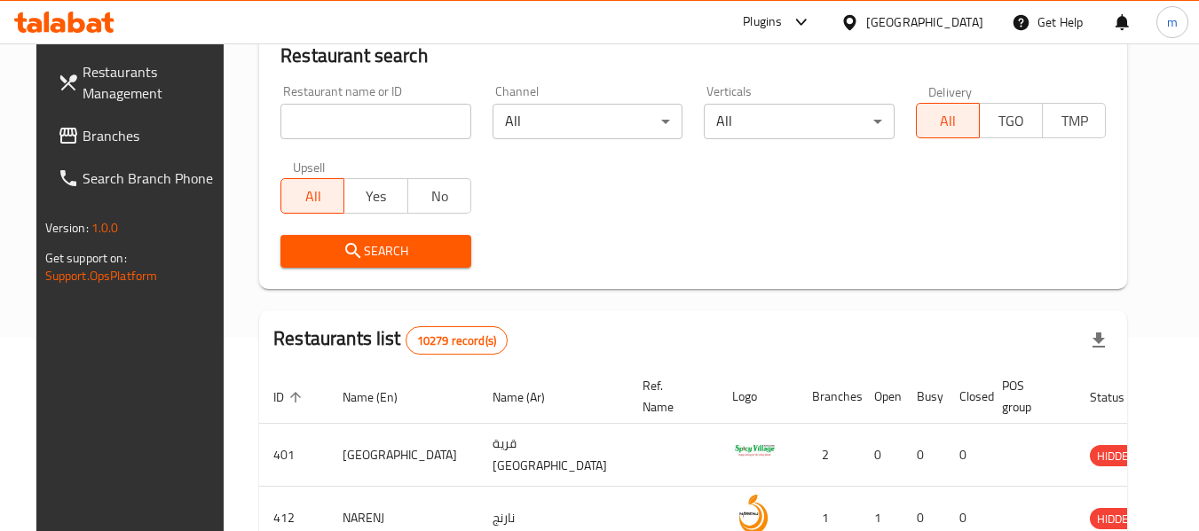
scroll to position [245, 0]
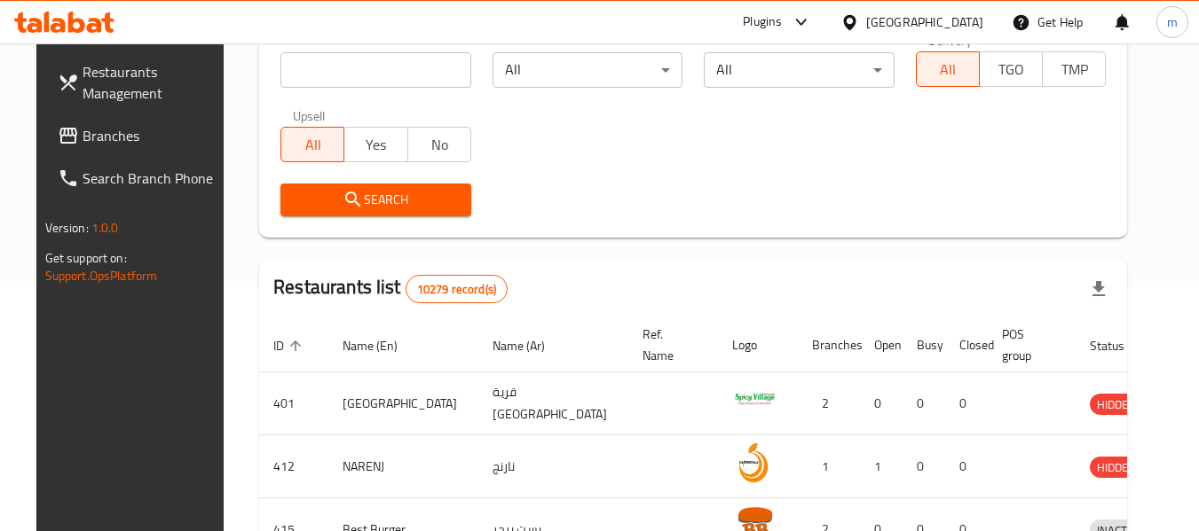
click at [83, 132] on span "Branches" at bounding box center [153, 135] width 140 height 21
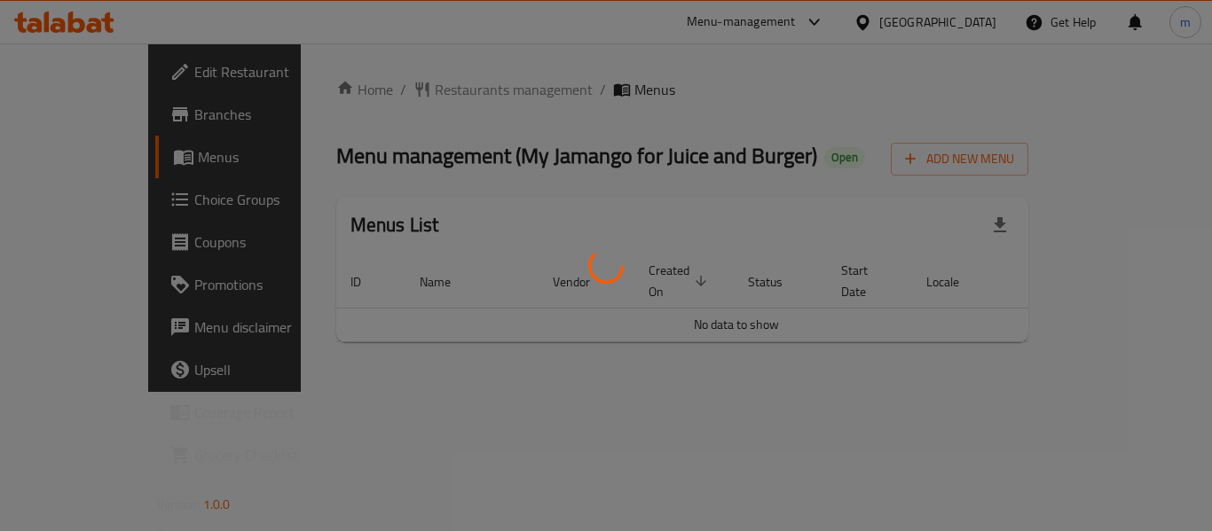
click at [393, 81] on div at bounding box center [606, 265] width 1212 height 531
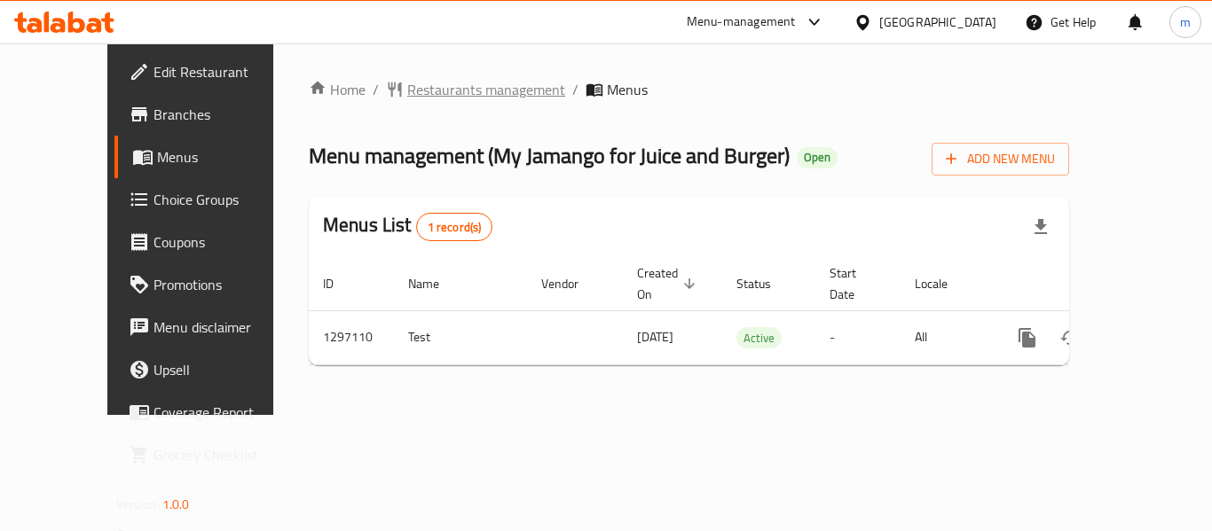
click at [407, 91] on span "Restaurants management" at bounding box center [486, 89] width 158 height 21
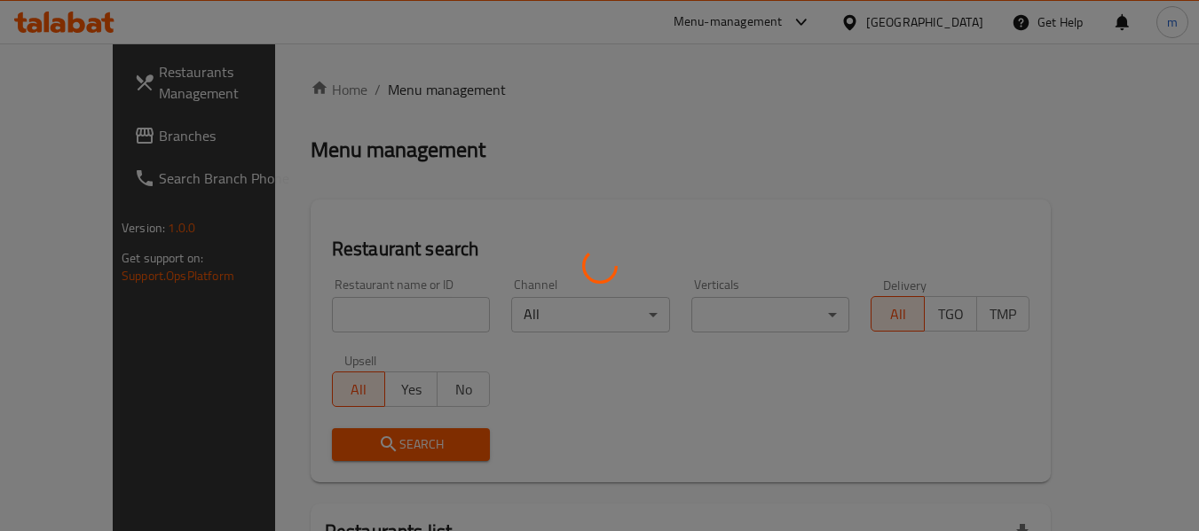
click at [354, 314] on div at bounding box center [599, 265] width 1199 height 531
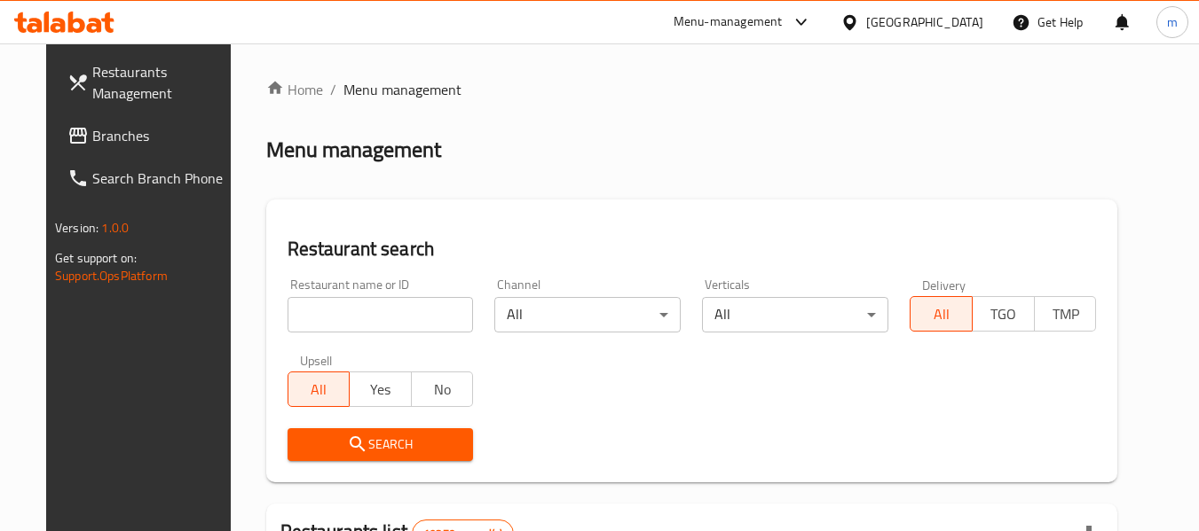
click at [348, 315] on input "search" at bounding box center [380, 314] width 186 height 35
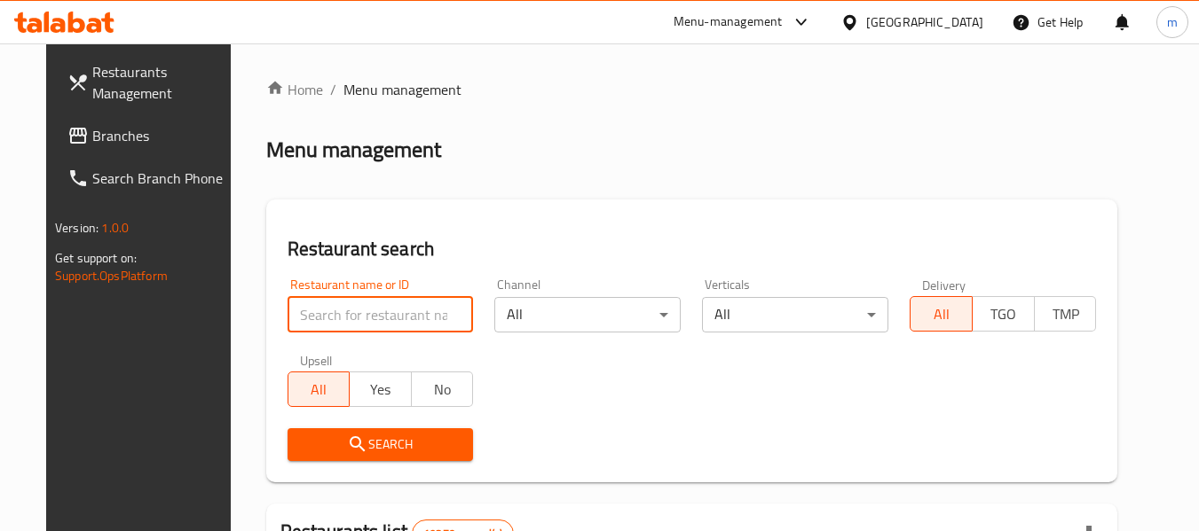
click at [348, 315] on input "search" at bounding box center [380, 314] width 186 height 35
paste input "700305"
type input "700305"
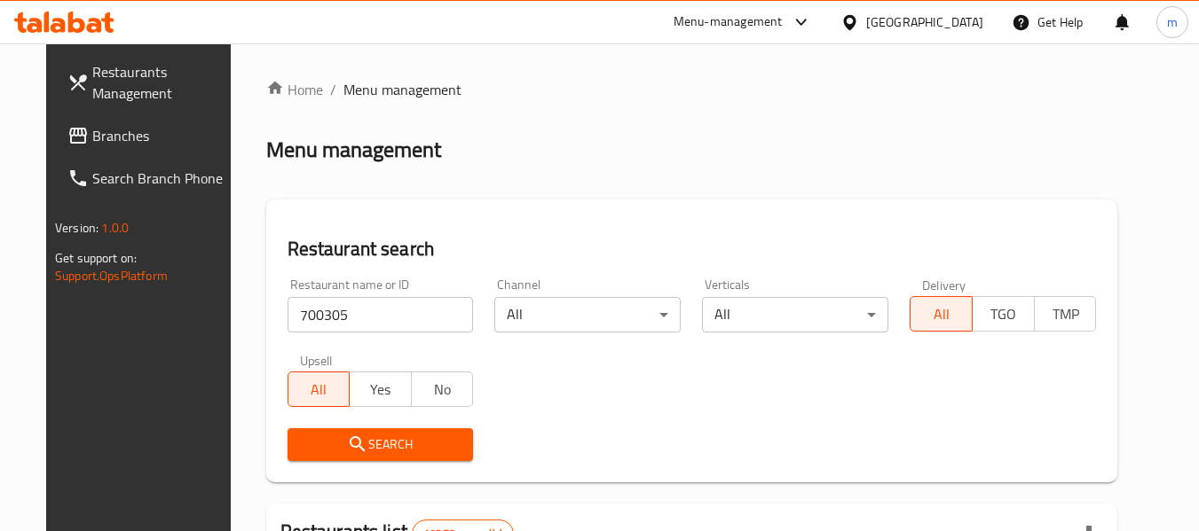
click at [347, 442] on icon "submit" at bounding box center [357, 444] width 21 height 21
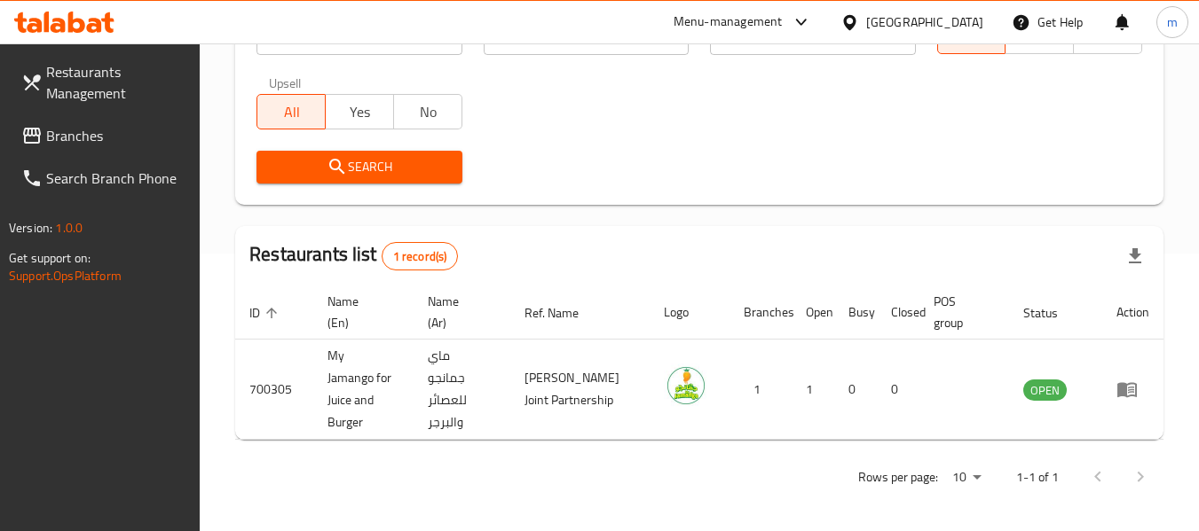
scroll to position [282, 0]
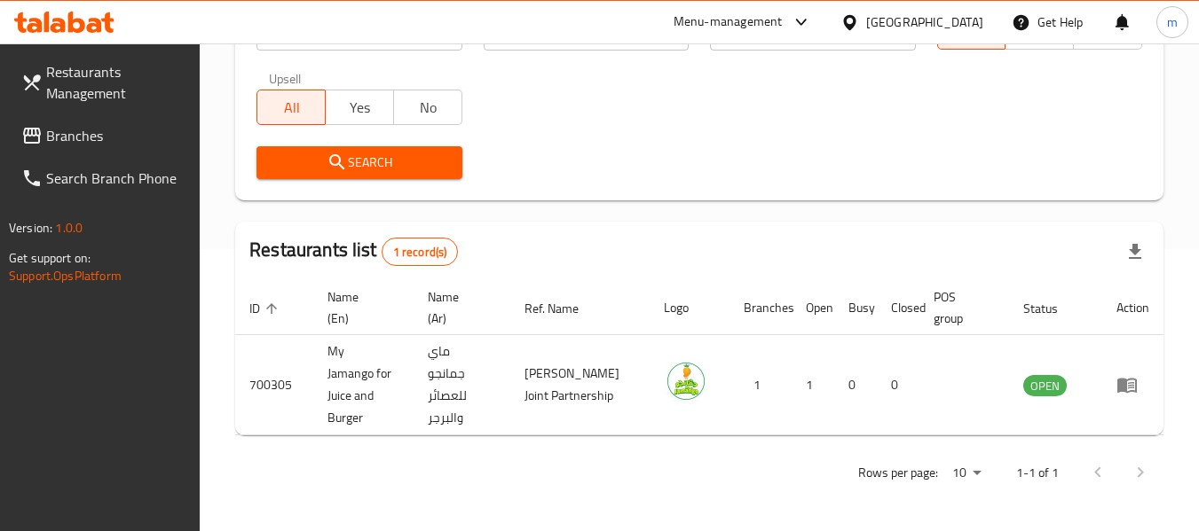
click at [859, 18] on icon at bounding box center [849, 22] width 19 height 19
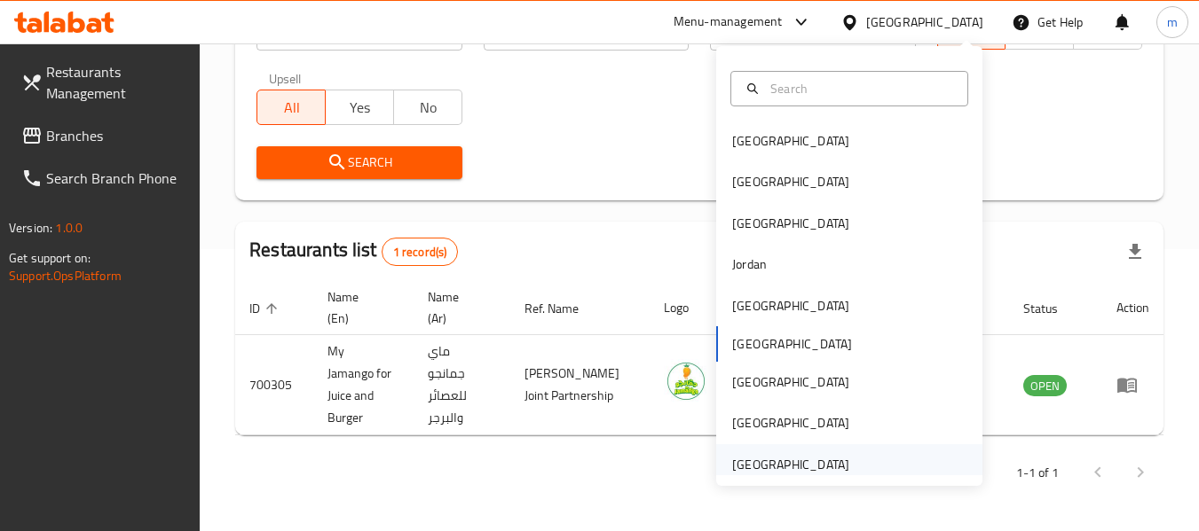
click at [771, 459] on div "[GEOGRAPHIC_DATA]" at bounding box center [790, 465] width 117 height 20
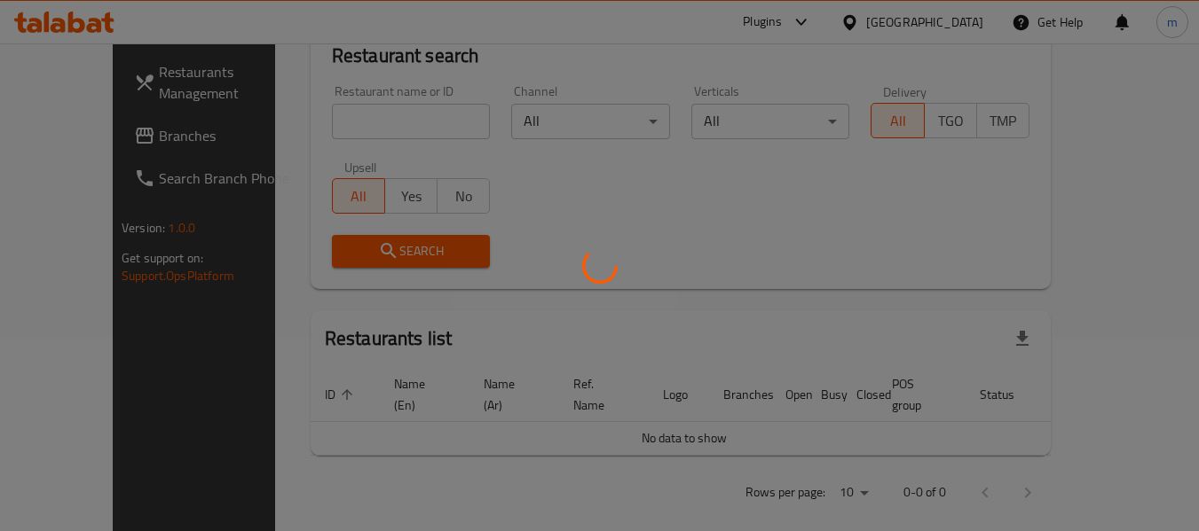
scroll to position [282, 0]
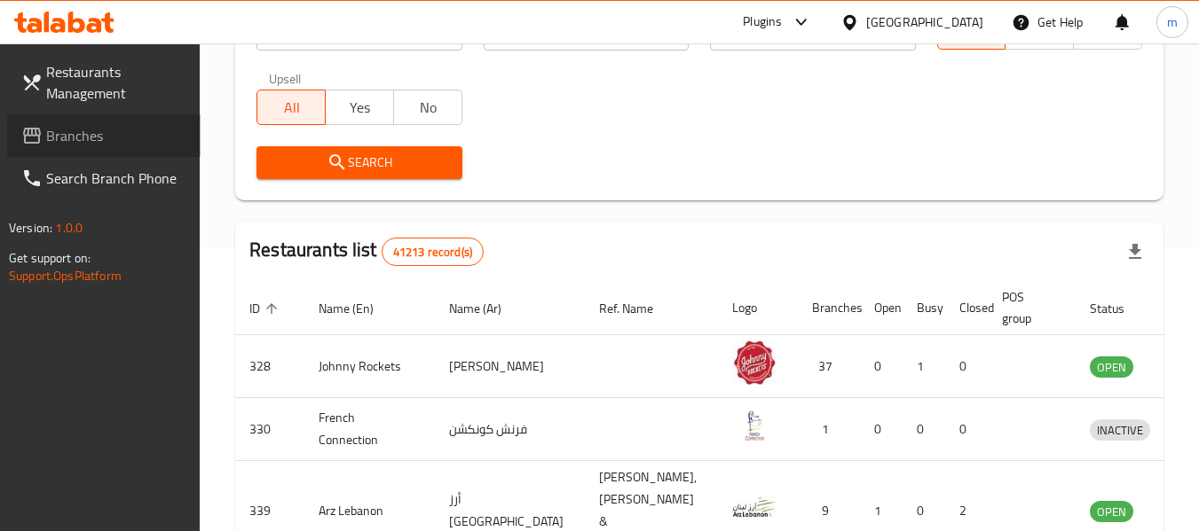
click at [81, 139] on span "Branches" at bounding box center [116, 135] width 140 height 21
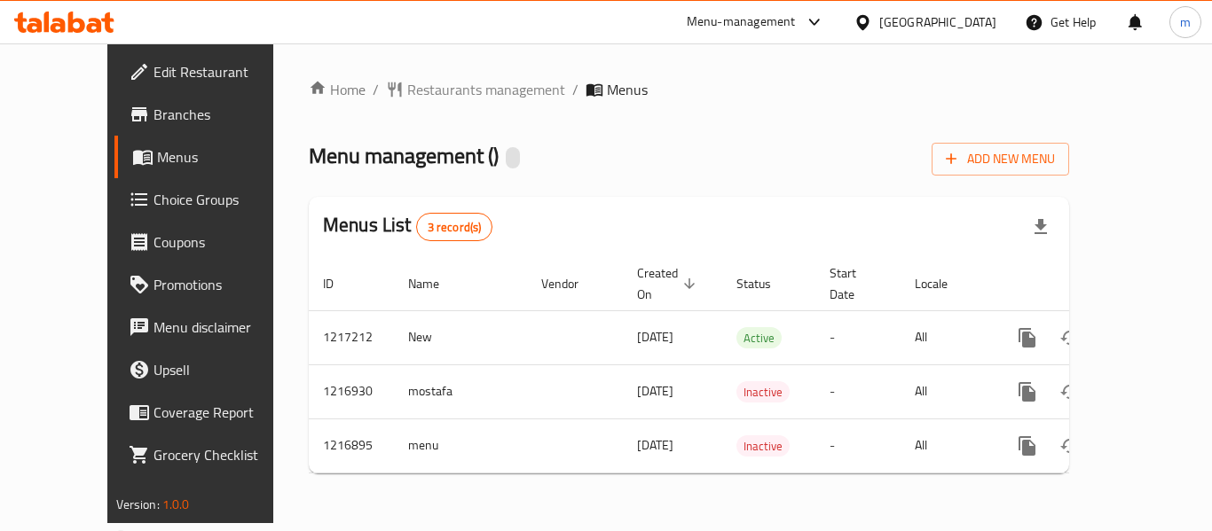
click at [383, 92] on div at bounding box center [606, 265] width 1212 height 531
click at [407, 92] on span "Restaurants management" at bounding box center [486, 89] width 158 height 21
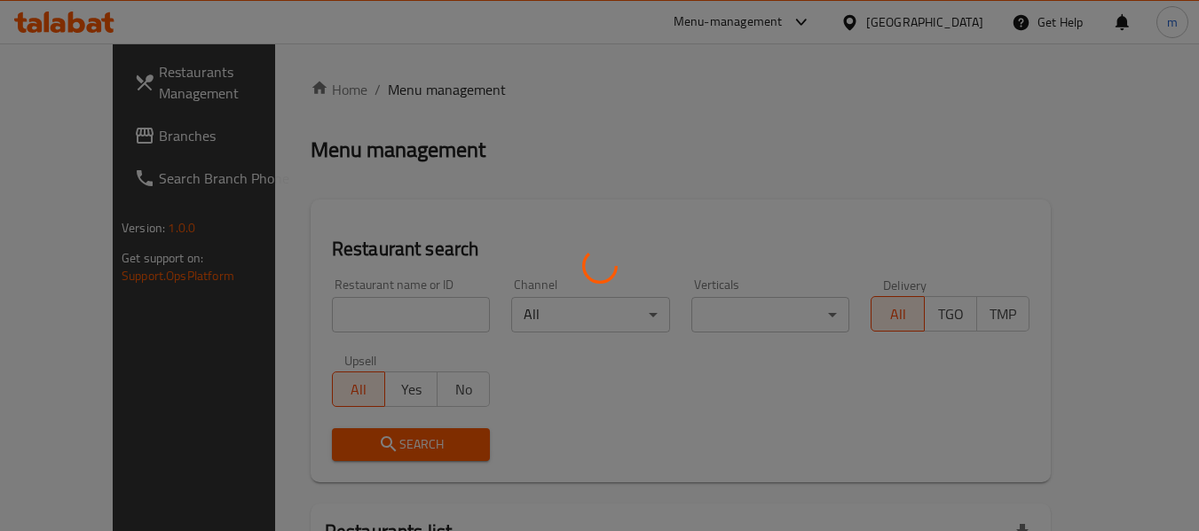
click at [350, 316] on div at bounding box center [599, 265] width 1199 height 531
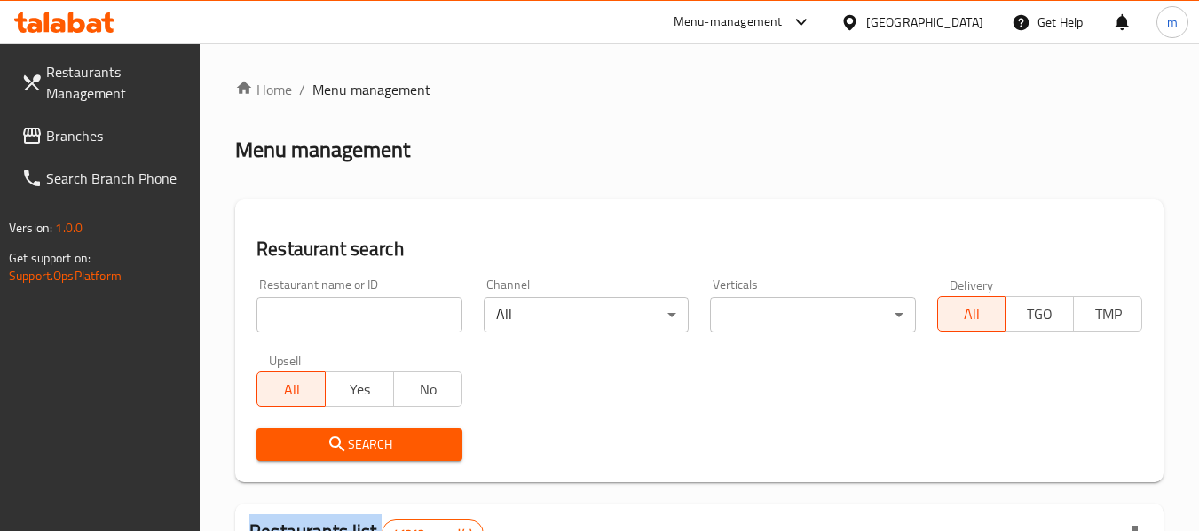
click at [350, 316] on div at bounding box center [599, 265] width 1199 height 531
click at [350, 316] on input "search" at bounding box center [358, 314] width 205 height 35
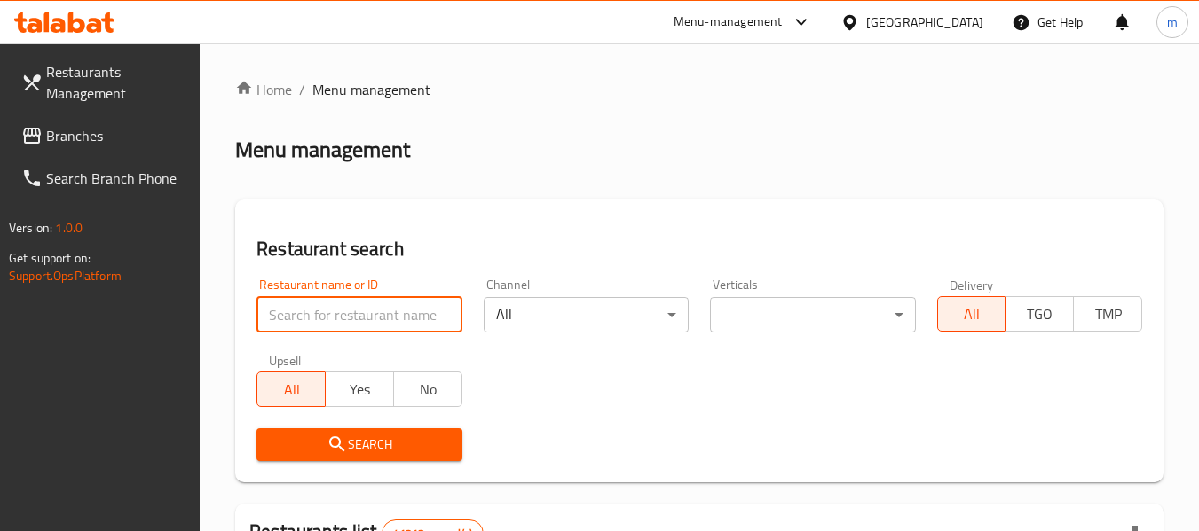
click at [350, 316] on input "search" at bounding box center [358, 314] width 205 height 35
paste input "672544"
type input "672544"
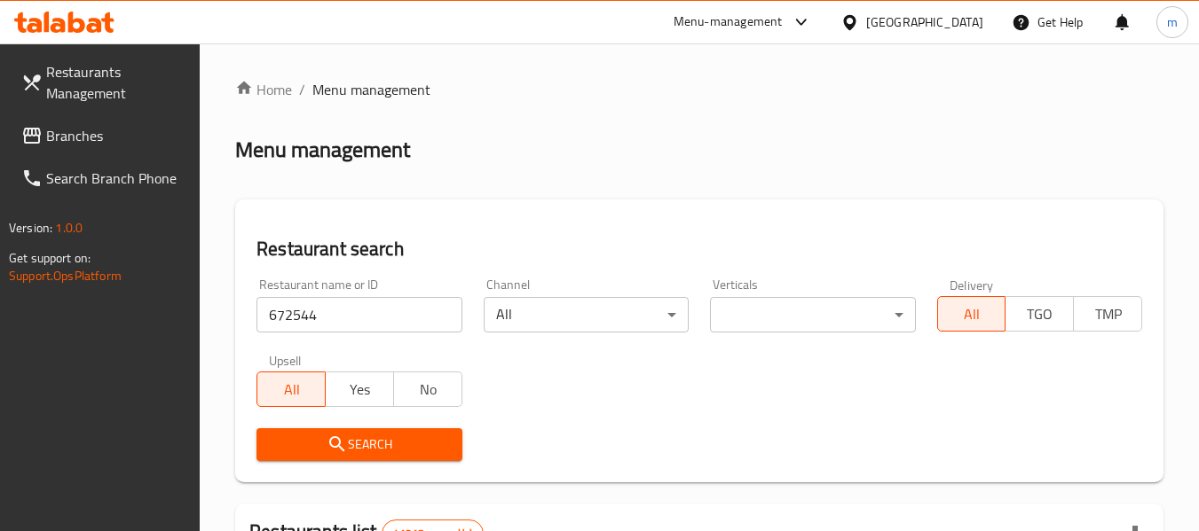
drag, startPoint x: 343, startPoint y: 438, endPoint x: 529, endPoint y: 400, distance: 189.3
click at [344, 438] on icon "submit" at bounding box center [337, 444] width 21 height 21
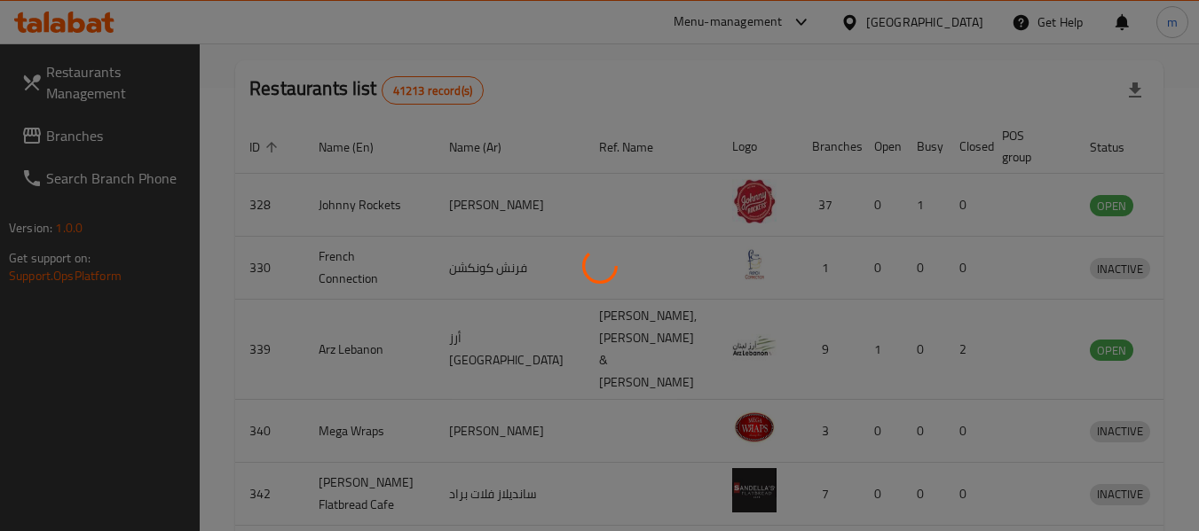
scroll to position [282, 0]
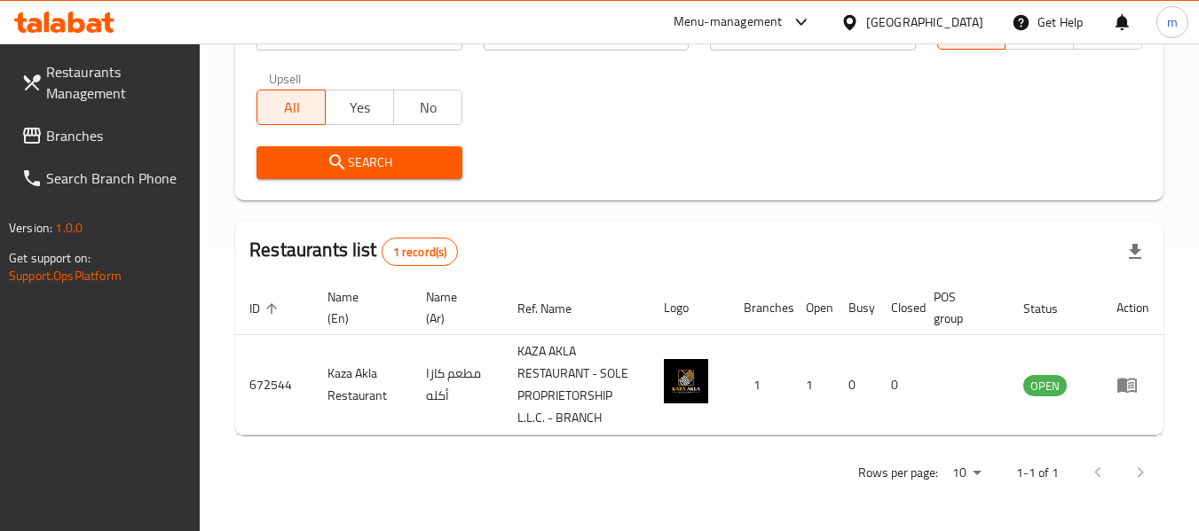
click at [856, 15] on icon at bounding box center [849, 22] width 19 height 19
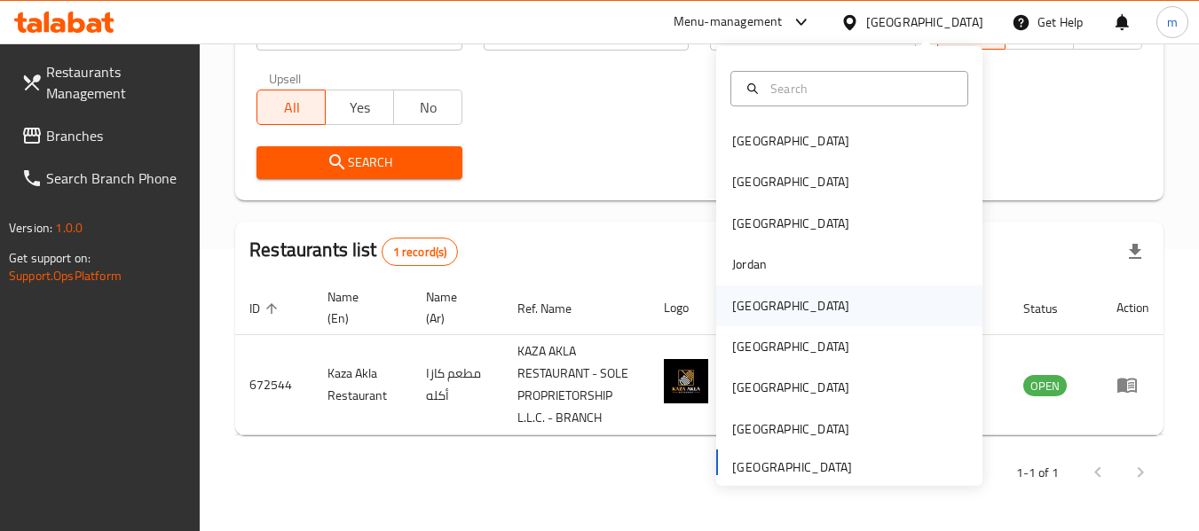
click at [753, 312] on div "[GEOGRAPHIC_DATA]" at bounding box center [790, 306] width 117 height 20
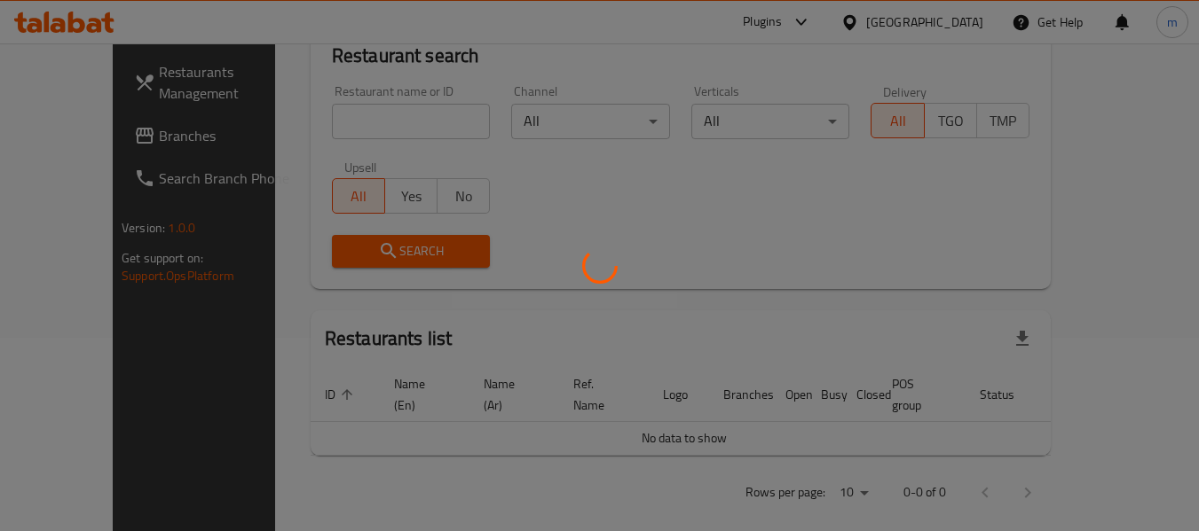
scroll to position [282, 0]
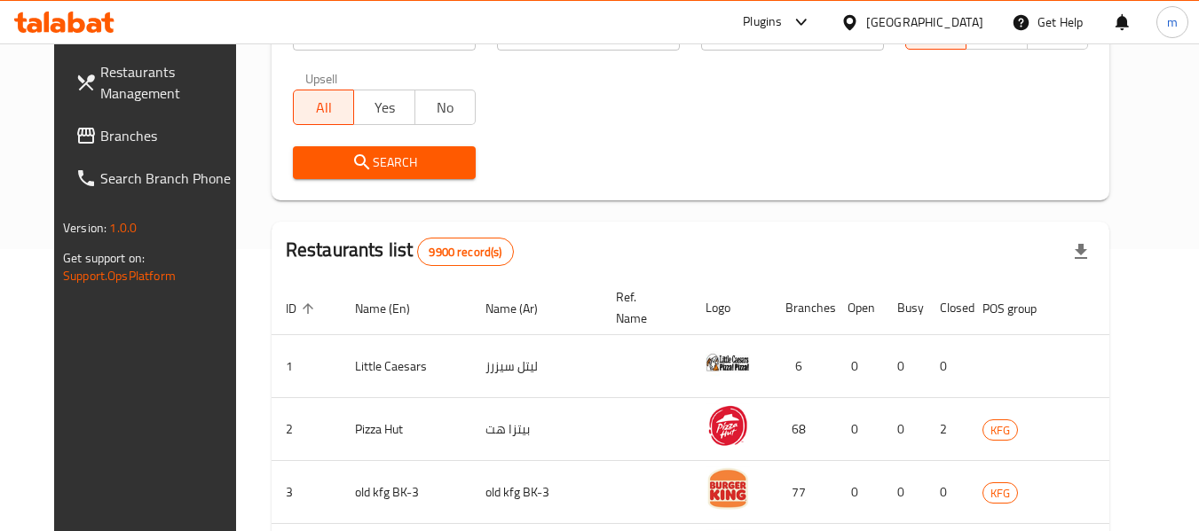
click at [100, 139] on span "Branches" at bounding box center [170, 135] width 140 height 21
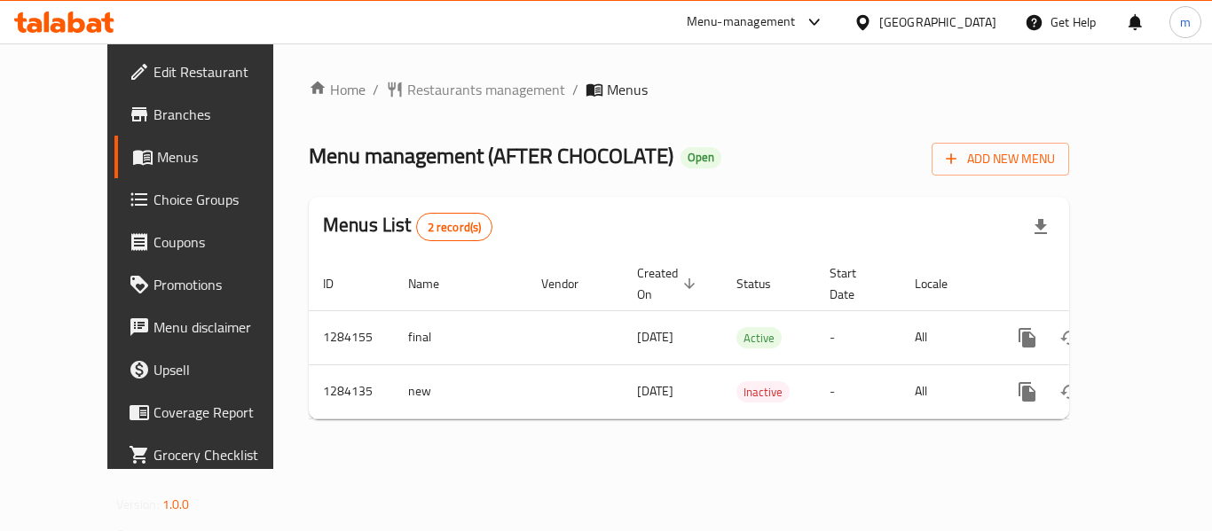
click at [389, 91] on div "Home / Restaurants management / Menus Menu management ( AFTER CHOCOLATE ) Open …" at bounding box center [689, 256] width 760 height 355
click at [407, 91] on span "Restaurants management" at bounding box center [486, 89] width 158 height 21
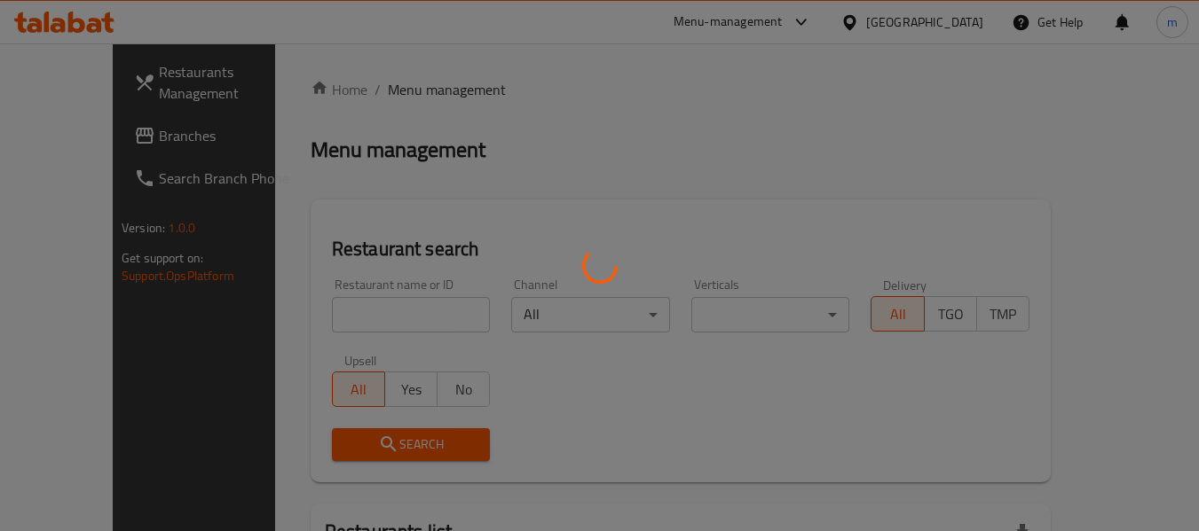
click at [347, 316] on div at bounding box center [599, 265] width 1199 height 531
click at [336, 316] on div at bounding box center [599, 265] width 1199 height 531
click at [323, 316] on div at bounding box center [599, 265] width 1199 height 531
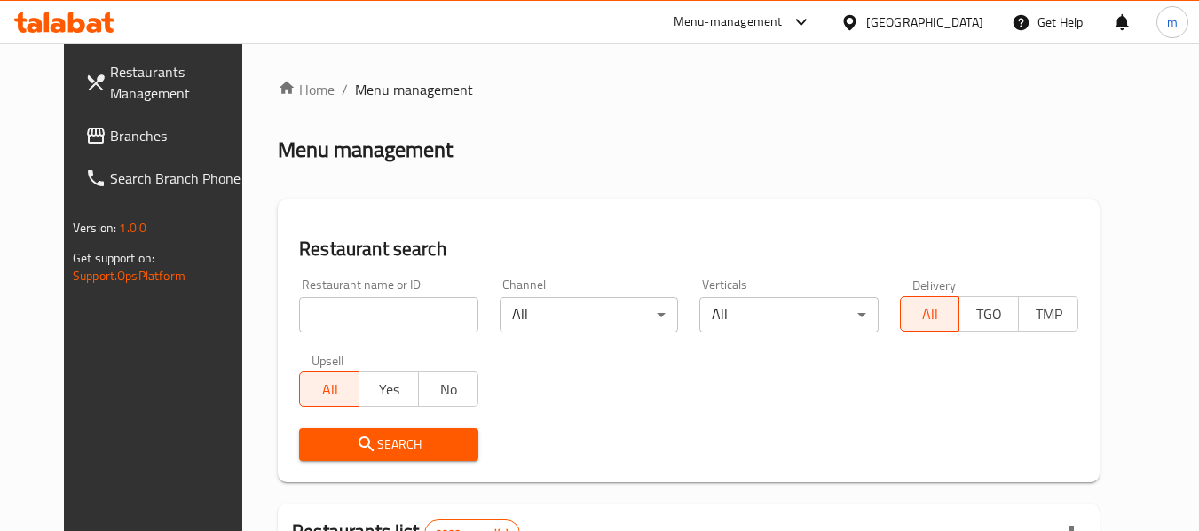
click at [299, 320] on input "search" at bounding box center [388, 314] width 178 height 35
paste input "695588"
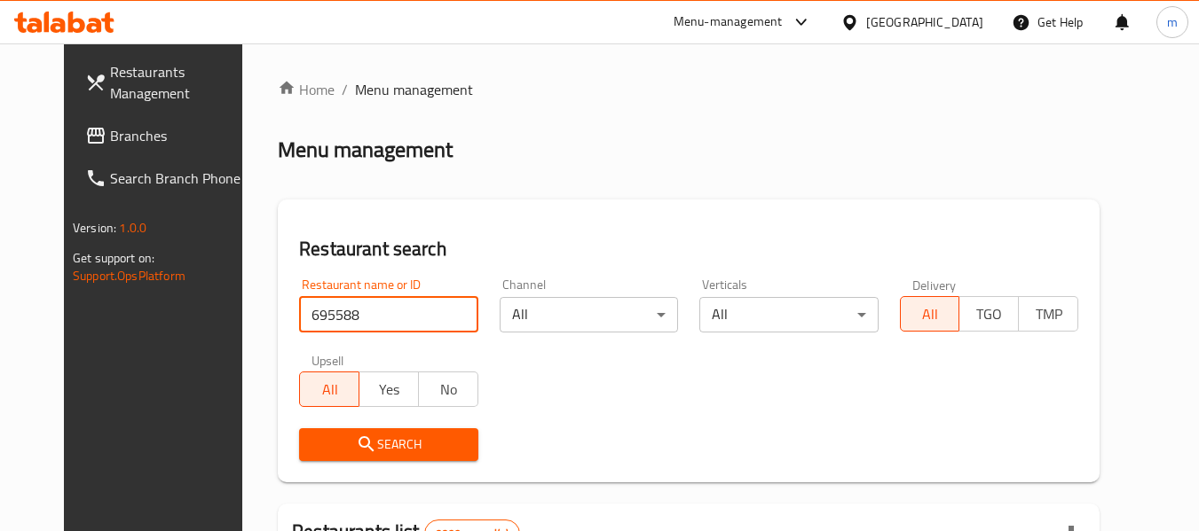
type input "695588"
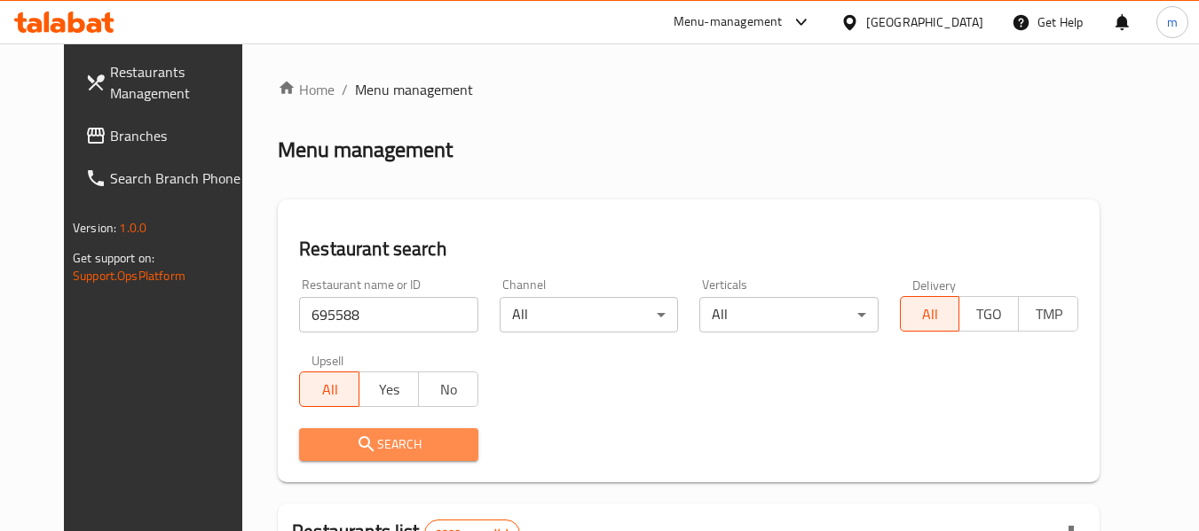
click at [358, 450] on icon "submit" at bounding box center [365, 444] width 15 height 15
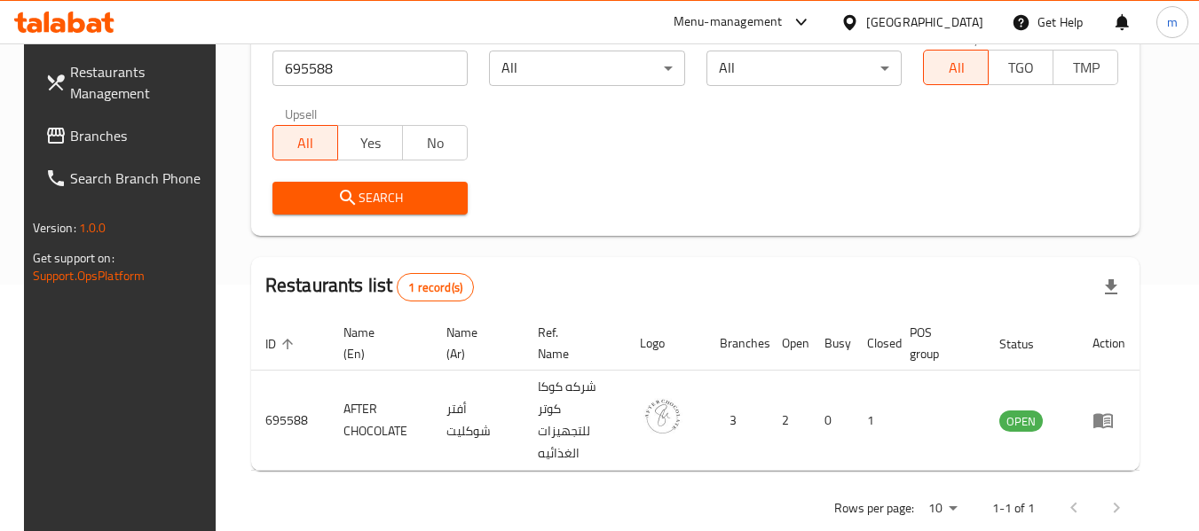
scroll to position [260, 0]
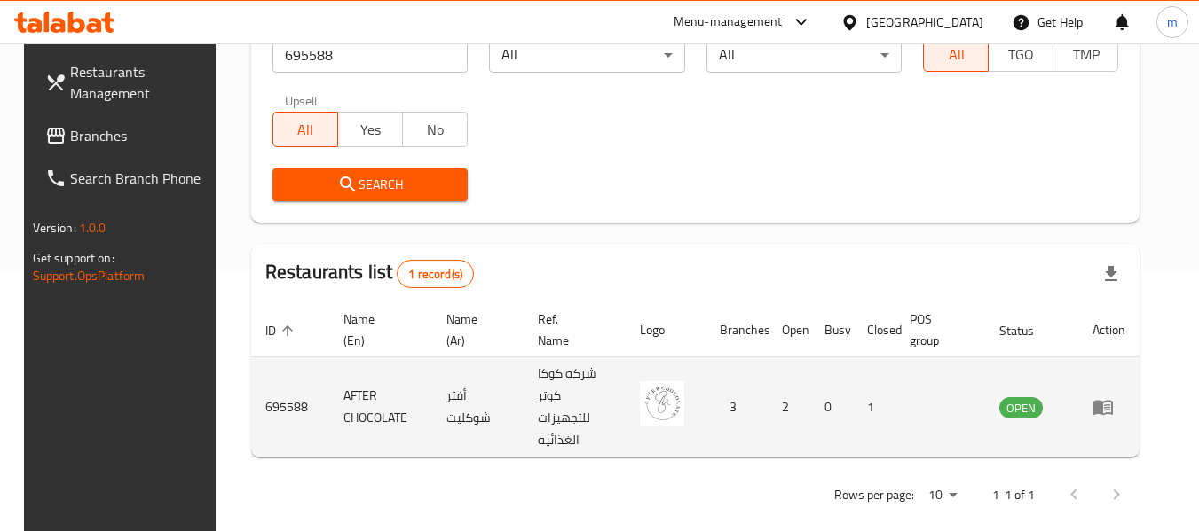
click at [682, 402] on img "enhanced table" at bounding box center [662, 404] width 44 height 44
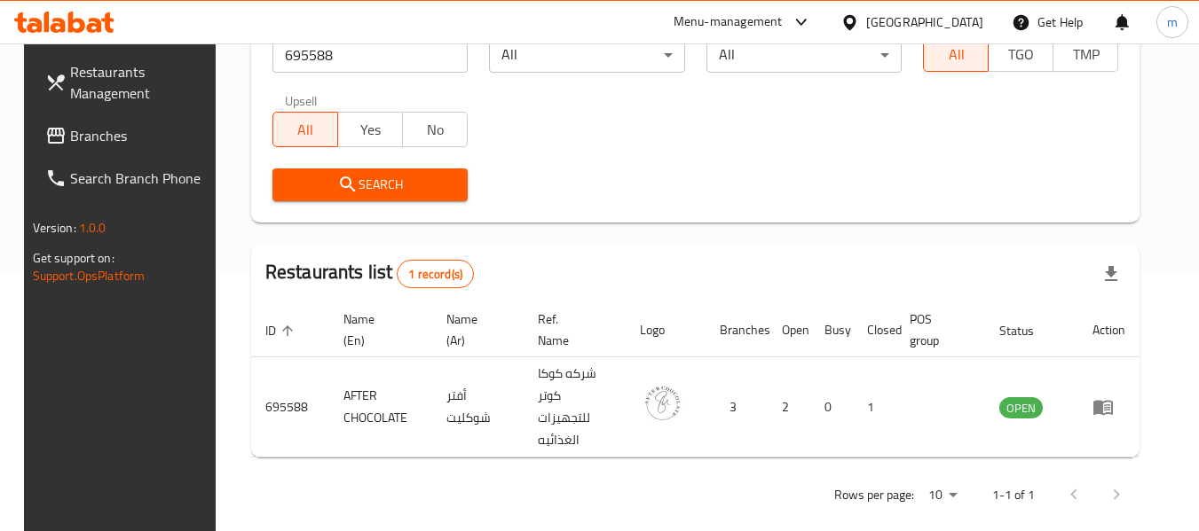
click at [855, 16] on icon at bounding box center [849, 21] width 12 height 15
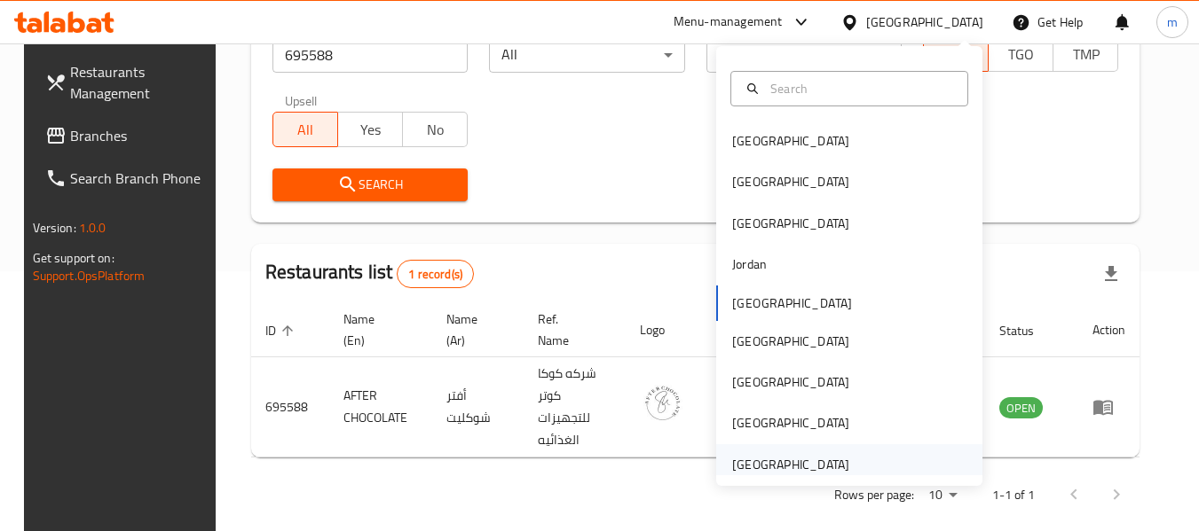
click at [760, 462] on div "[GEOGRAPHIC_DATA]" at bounding box center [790, 465] width 117 height 20
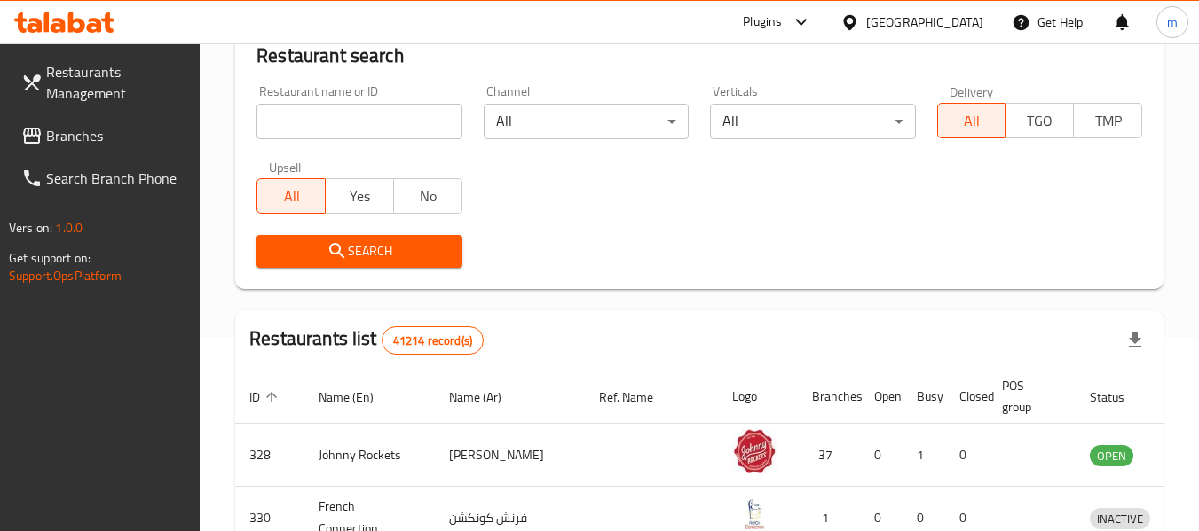
scroll to position [260, 0]
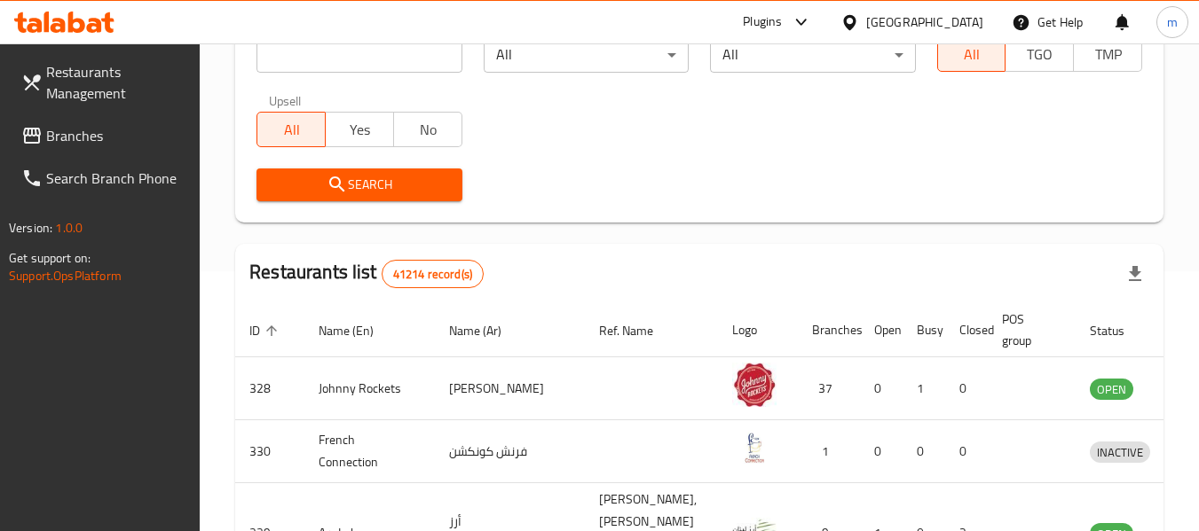
click at [129, 134] on span "Branches" at bounding box center [116, 135] width 140 height 21
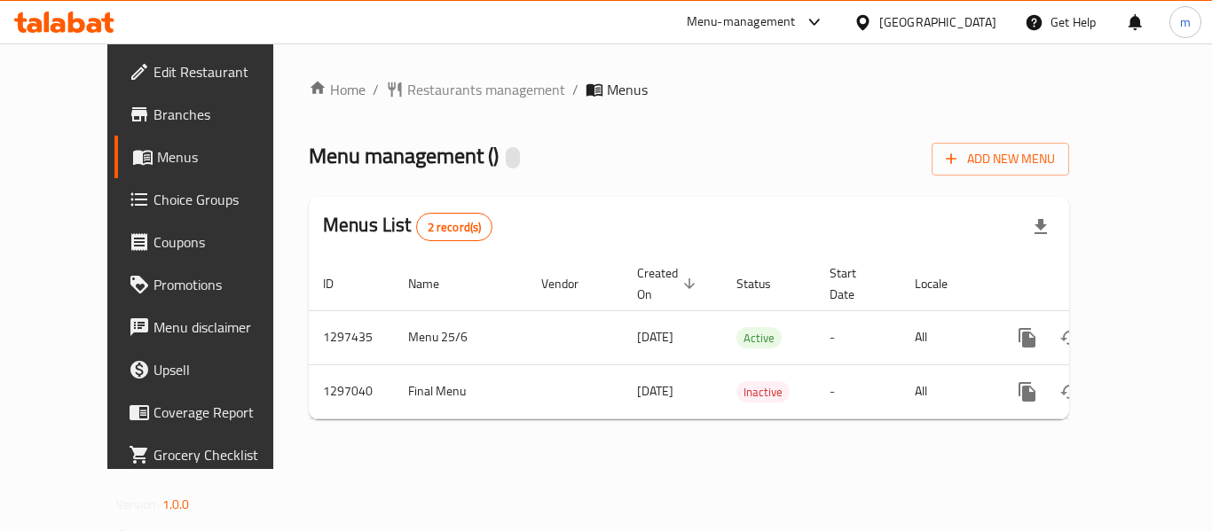
click at [402, 87] on div at bounding box center [606, 265] width 1212 height 531
click at [407, 91] on span "Restaurants management" at bounding box center [486, 89] width 158 height 21
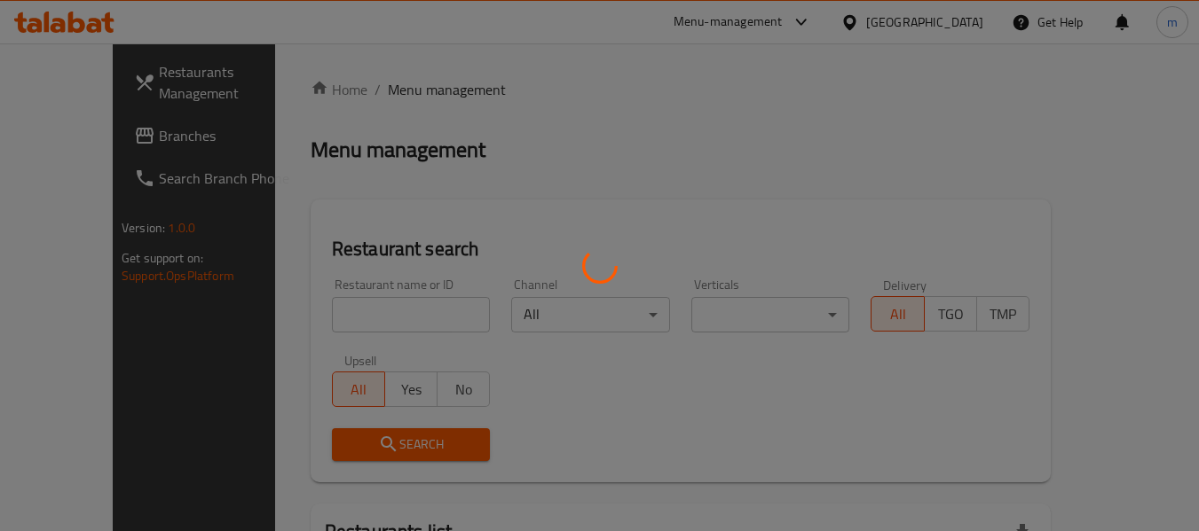
click at [327, 322] on div at bounding box center [599, 265] width 1199 height 531
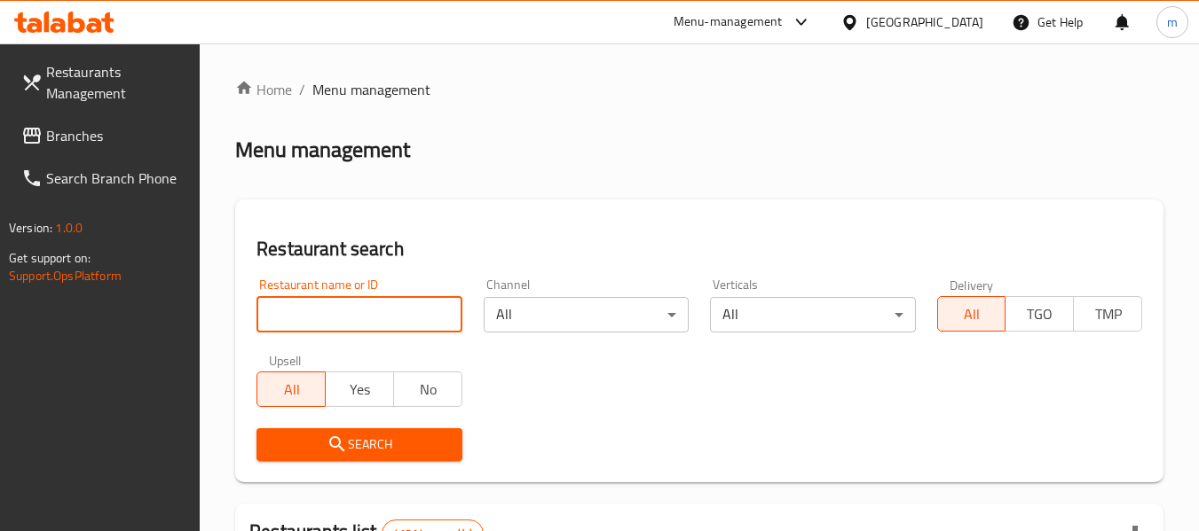
drag, startPoint x: 310, startPoint y: 315, endPoint x: 323, endPoint y: 314, distance: 13.3
click at [310, 315] on input "search" at bounding box center [358, 314] width 205 height 35
paste input "699915"
type input "699915"
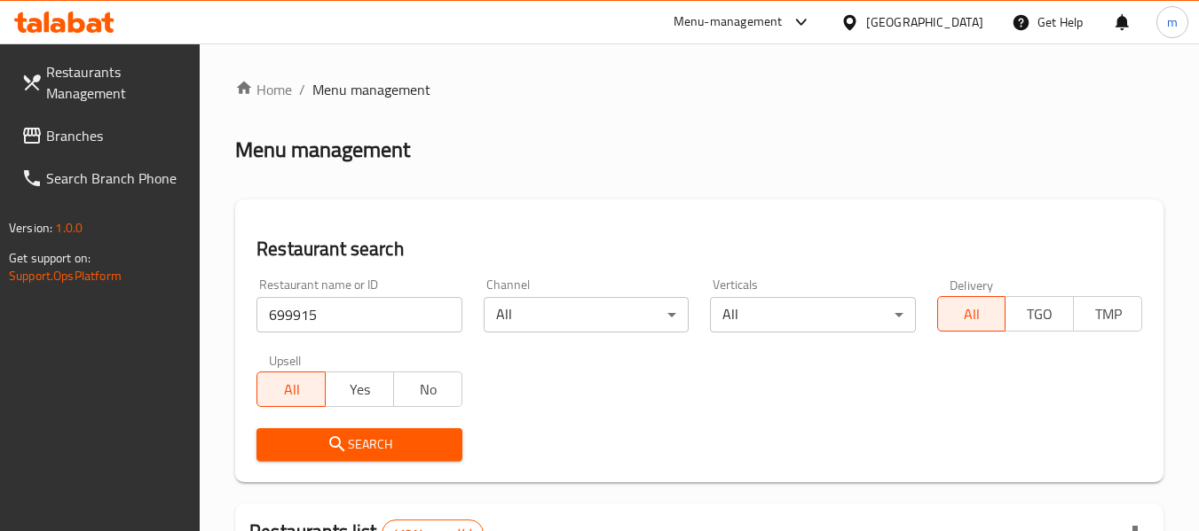
click at [347, 440] on icon "submit" at bounding box center [337, 444] width 21 height 21
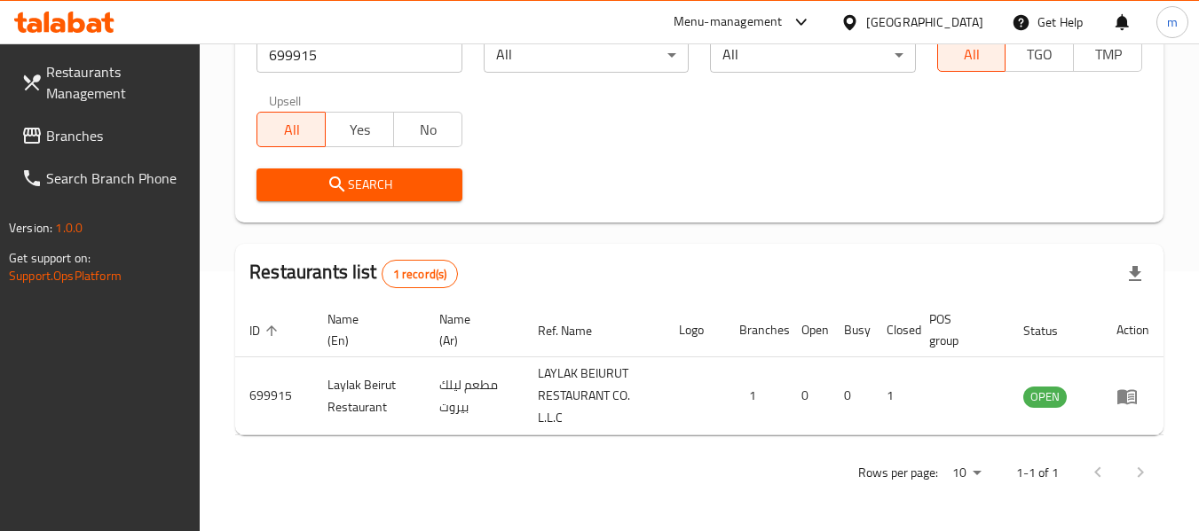
scroll to position [260, 0]
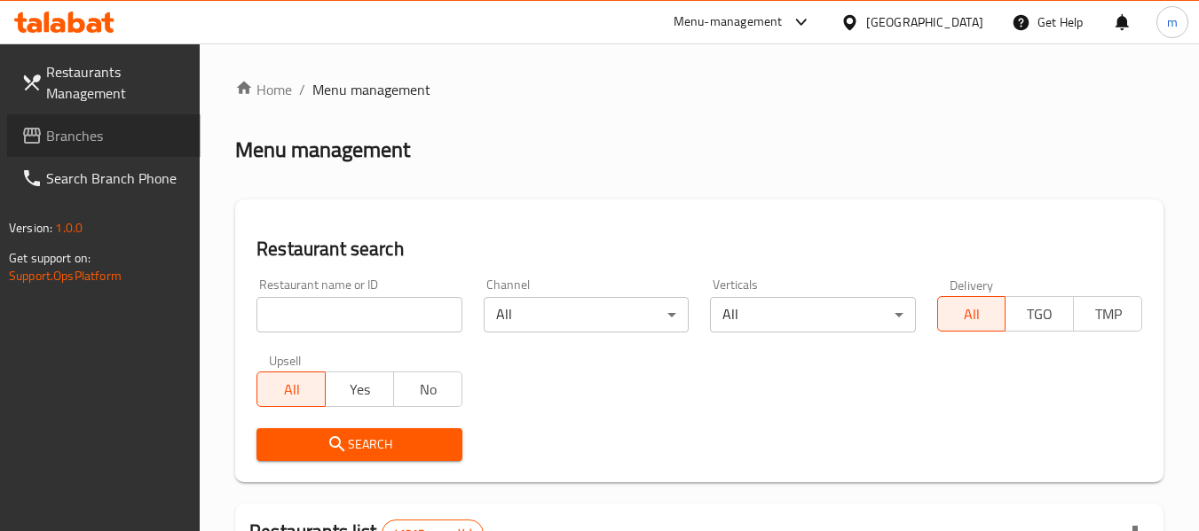
click at [98, 141] on span "Branches" at bounding box center [116, 135] width 140 height 21
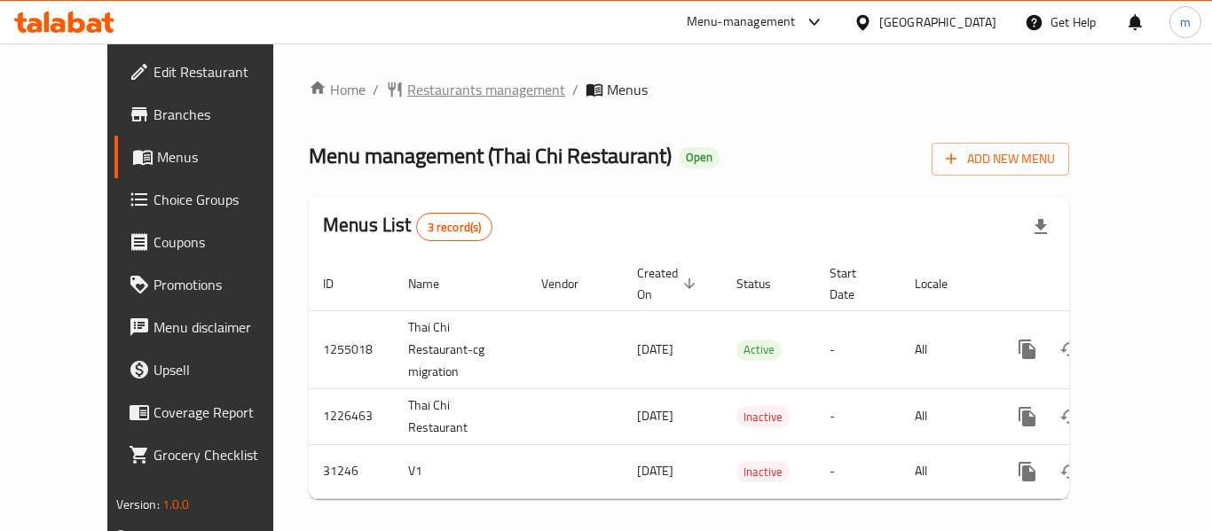
click at [437, 90] on span "Restaurants management" at bounding box center [486, 89] width 158 height 21
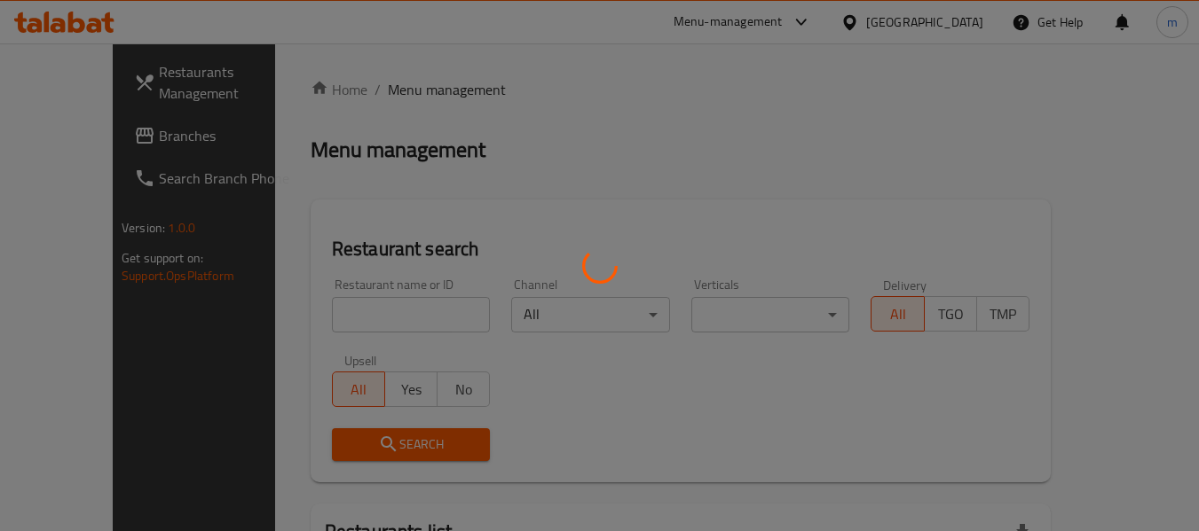
click at [327, 319] on div at bounding box center [599, 265] width 1199 height 531
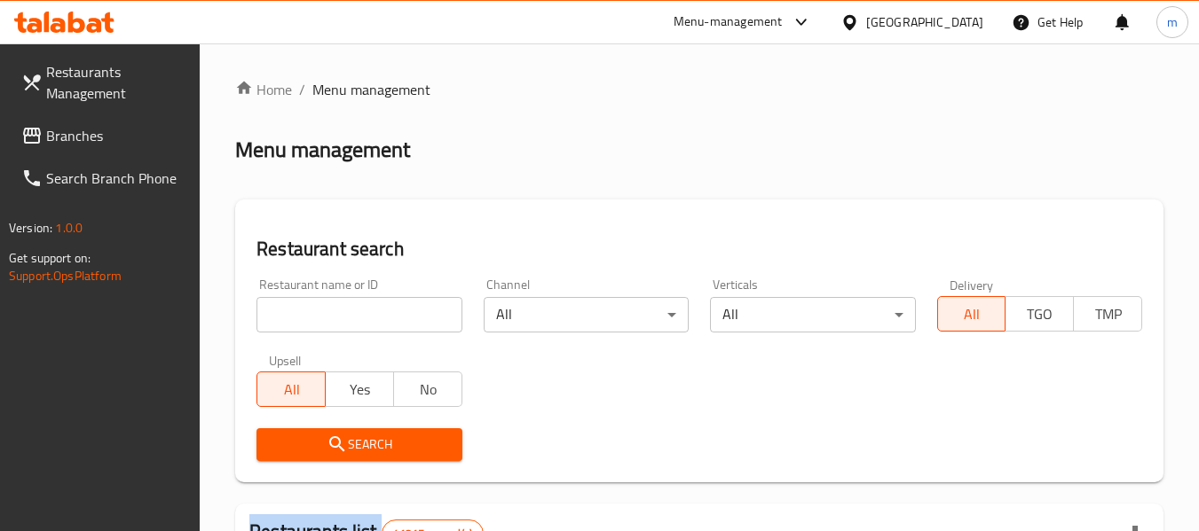
click at [327, 319] on div at bounding box center [599, 265] width 1199 height 531
click at [339, 318] on input "search" at bounding box center [358, 314] width 205 height 35
paste input "16027"
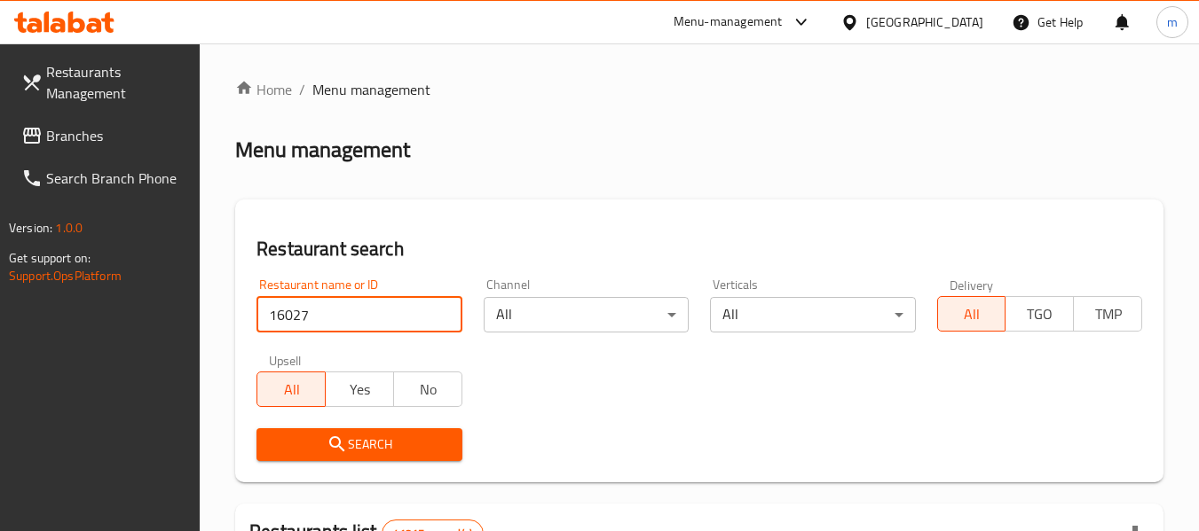
type input "16027"
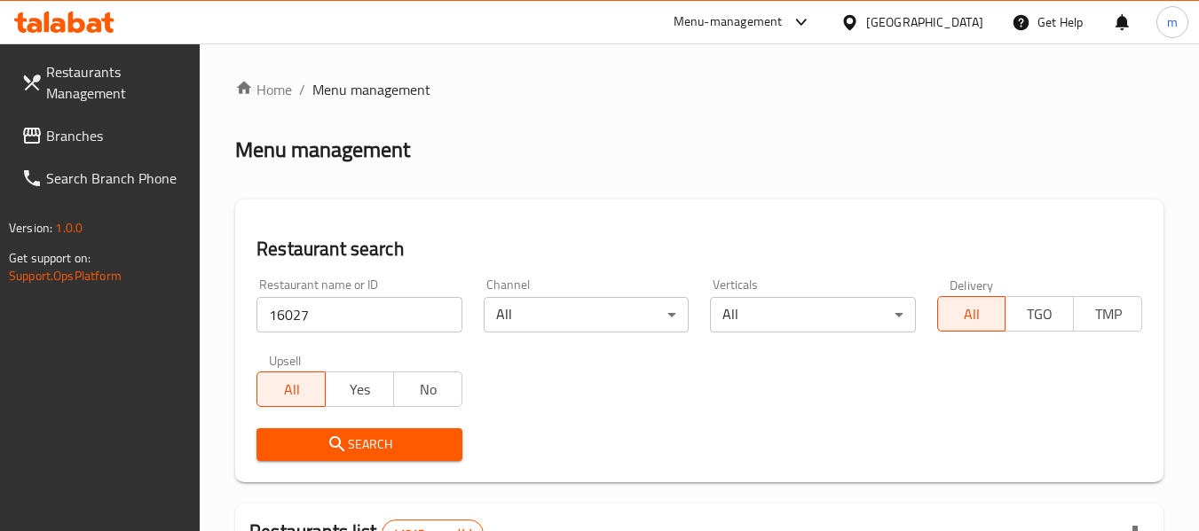
click at [315, 457] on button "Search" at bounding box center [358, 445] width 205 height 33
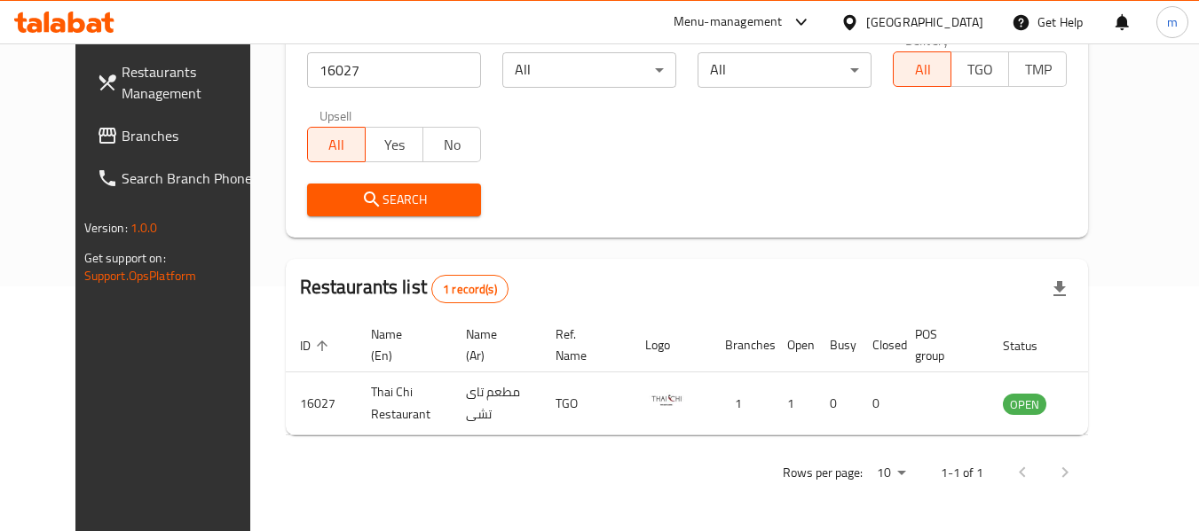
scroll to position [245, 0]
click at [122, 131] on span "Branches" at bounding box center [192, 135] width 140 height 21
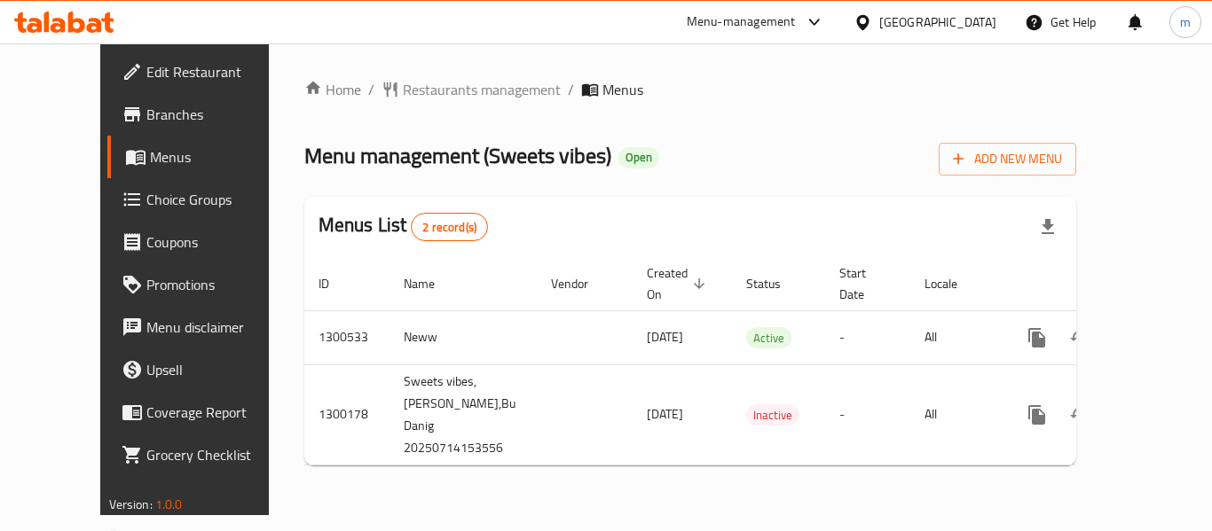
click at [431, 86] on div at bounding box center [606, 265] width 1212 height 531
click at [429, 89] on span "Restaurants management" at bounding box center [482, 89] width 158 height 21
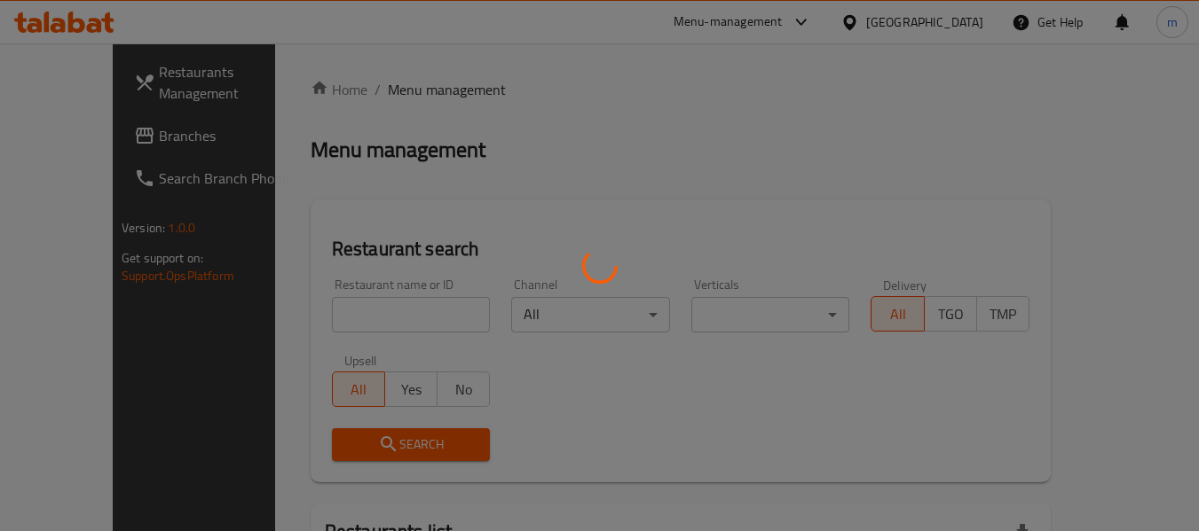
click at [355, 316] on div at bounding box center [599, 265] width 1199 height 531
click at [329, 313] on div at bounding box center [599, 265] width 1199 height 531
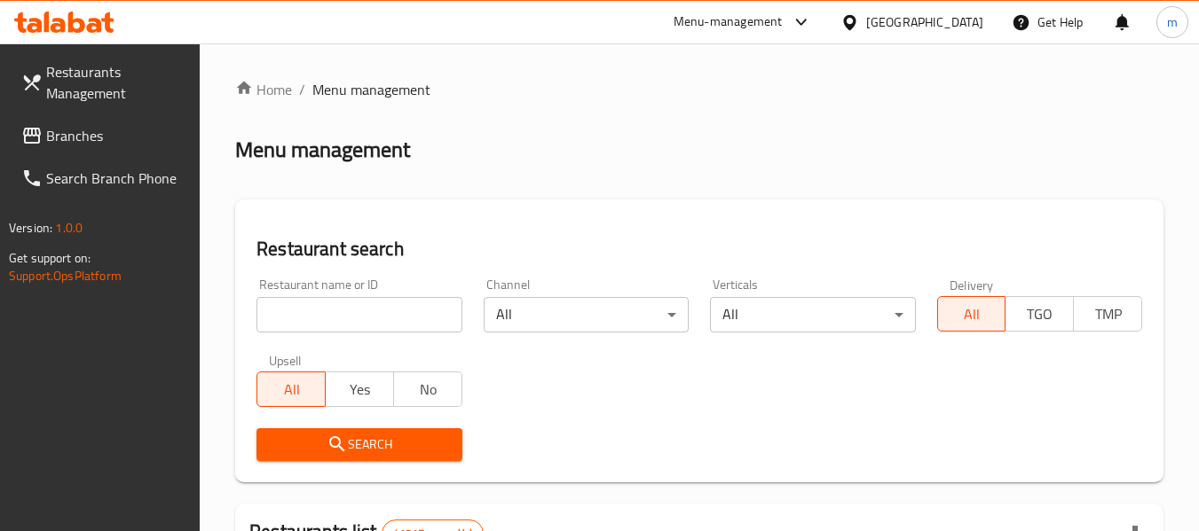
click at [328, 313] on input "search" at bounding box center [358, 314] width 205 height 35
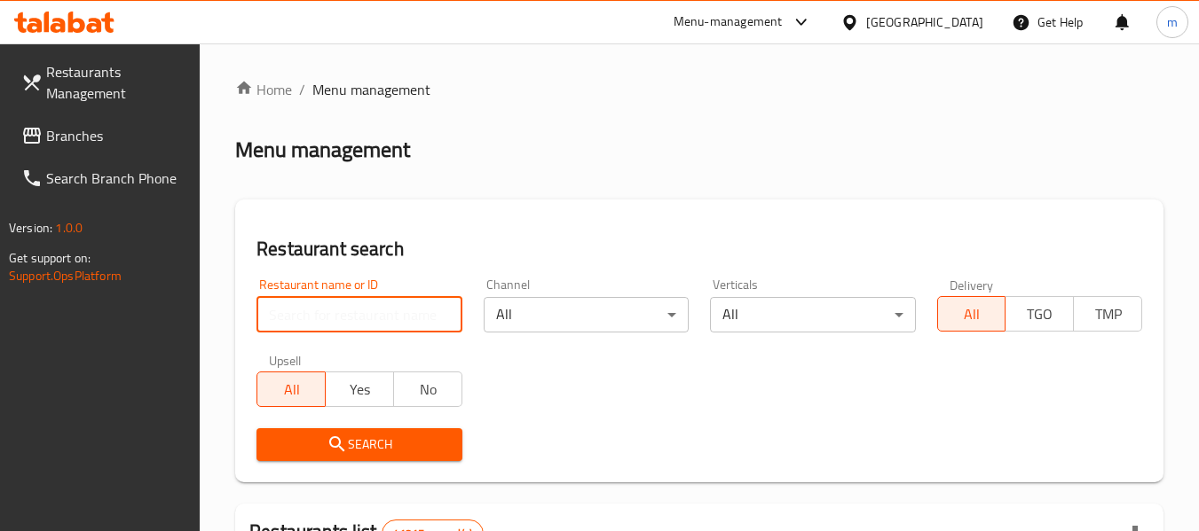
paste input "701656"
type input "701656"
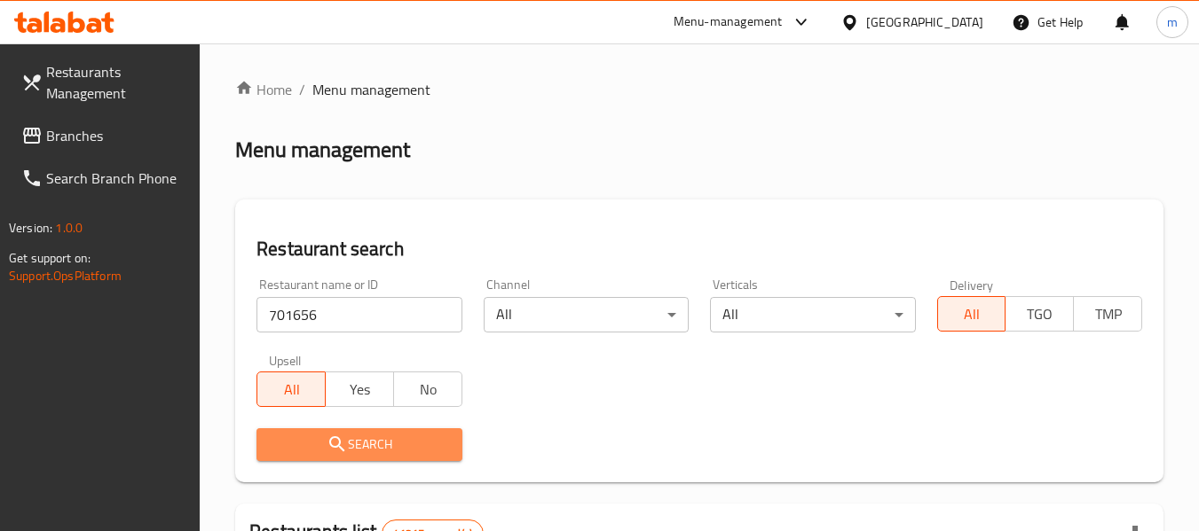
click at [353, 445] on span "Search" at bounding box center [359, 445] width 177 height 22
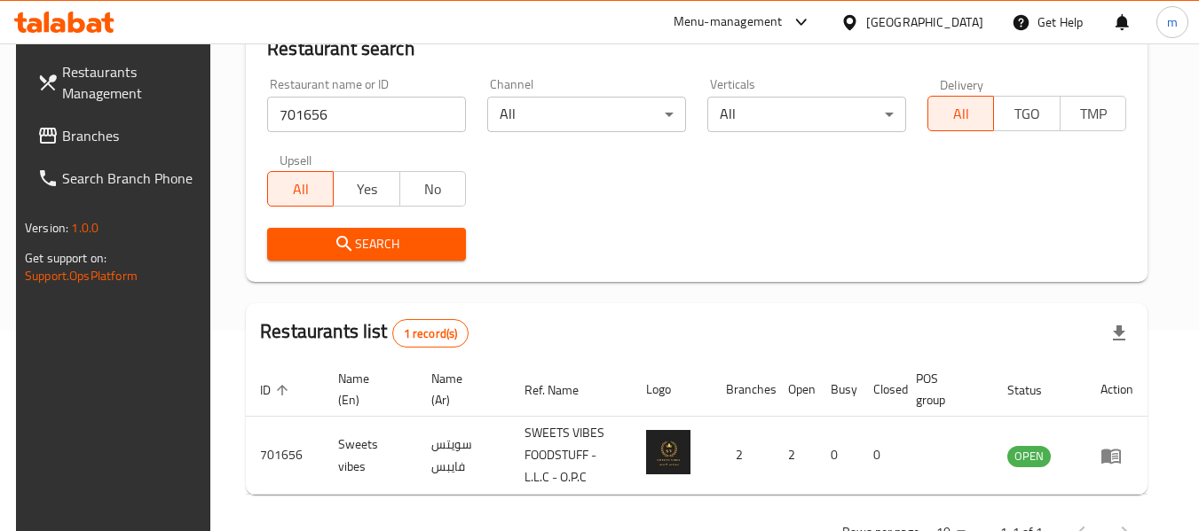
scroll to position [260, 0]
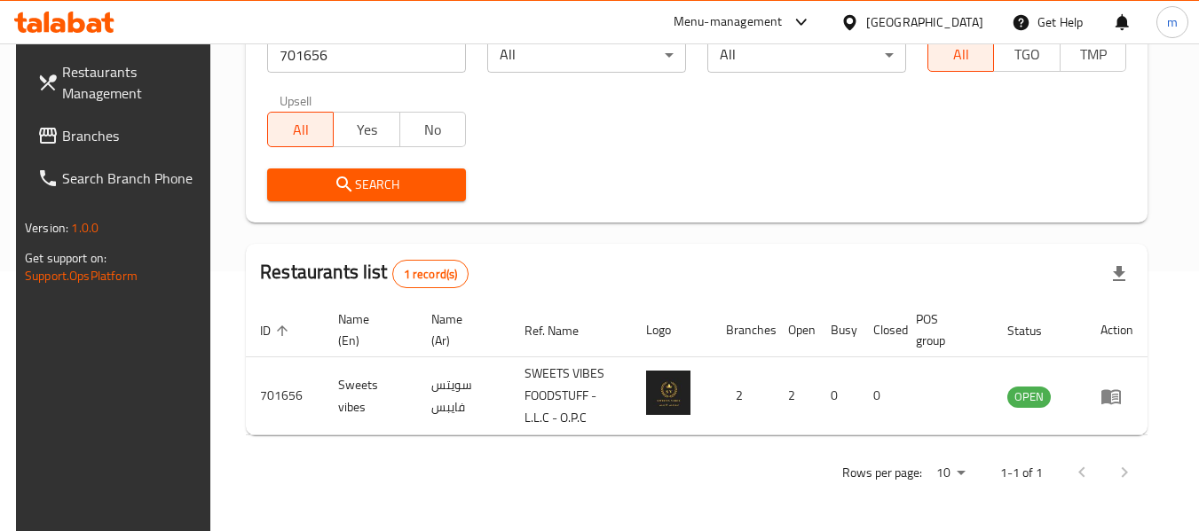
drag, startPoint x: 119, startPoint y: 137, endPoint x: 130, endPoint y: 114, distance: 25.4
click at [119, 137] on span "Branches" at bounding box center [132, 135] width 140 height 21
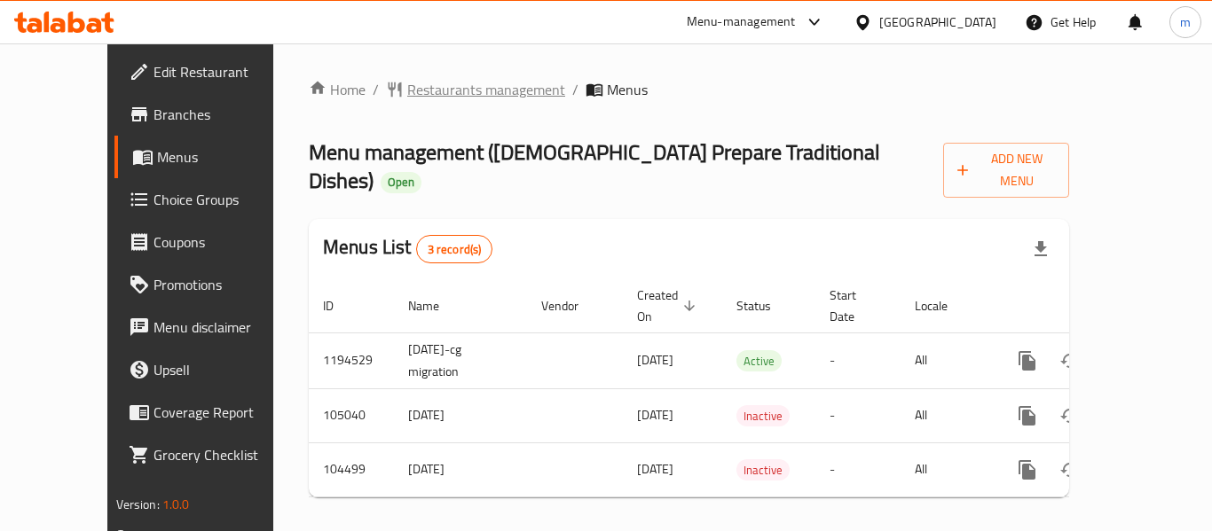
click at [407, 92] on span "Restaurants management" at bounding box center [486, 89] width 158 height 21
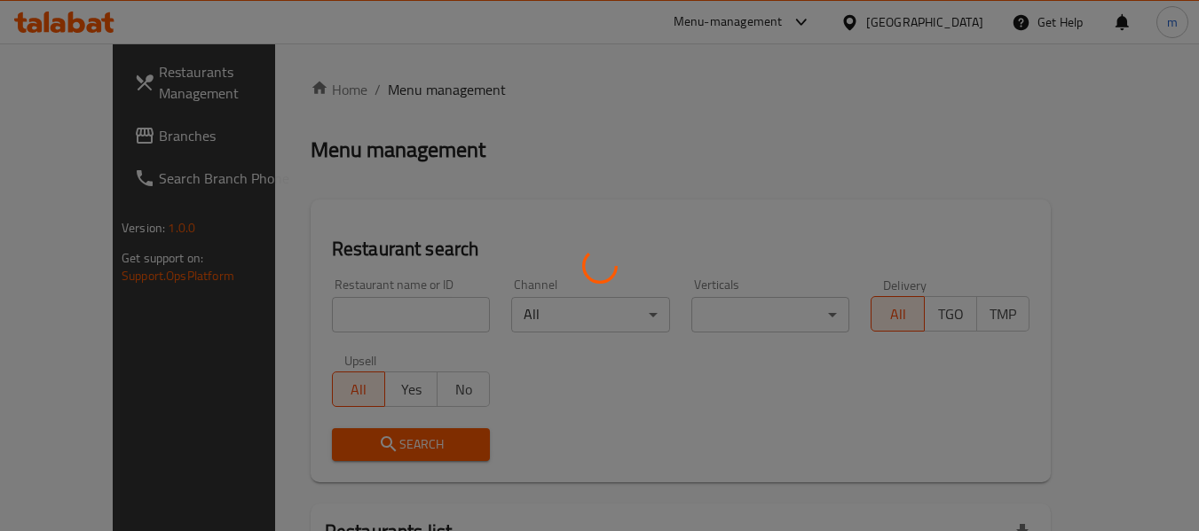
click at [323, 321] on div at bounding box center [599, 265] width 1199 height 531
click at [323, 322] on div at bounding box center [599, 265] width 1199 height 531
click at [323, 320] on div at bounding box center [599, 265] width 1199 height 531
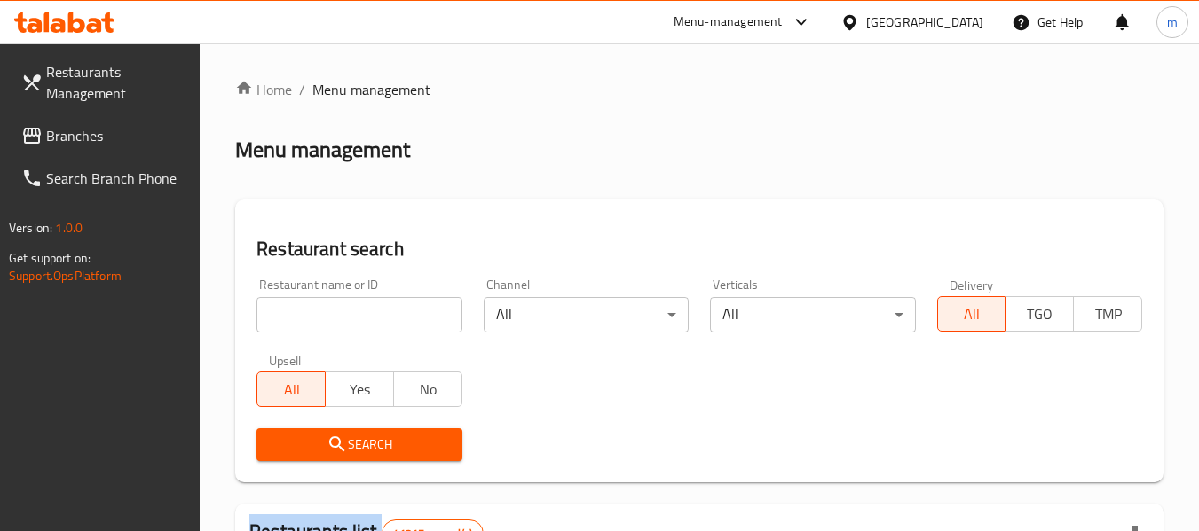
click at [323, 319] on input "search" at bounding box center [358, 314] width 205 height 35
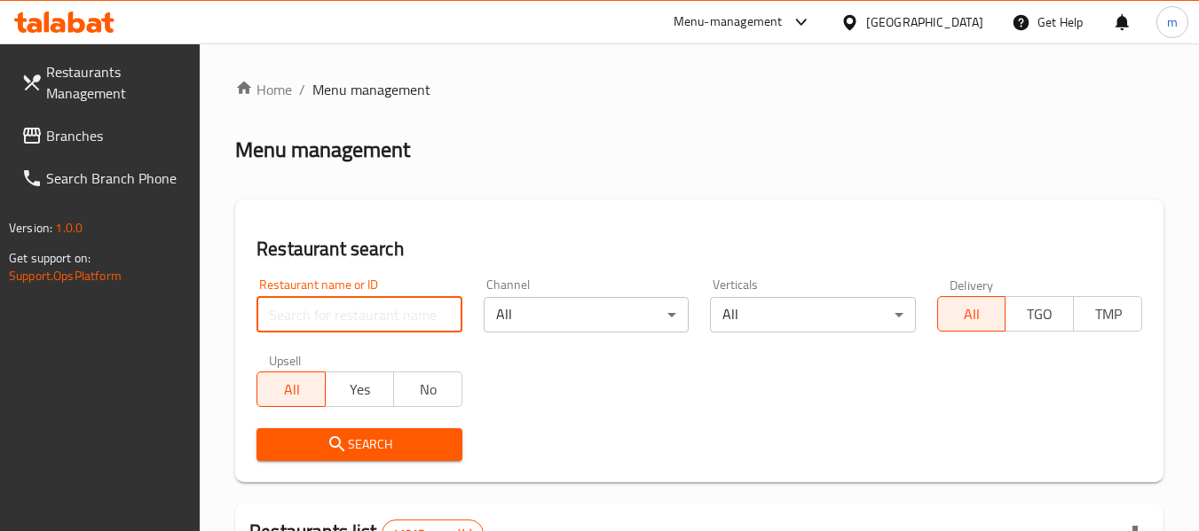
paste input "602907"
type input "602907"
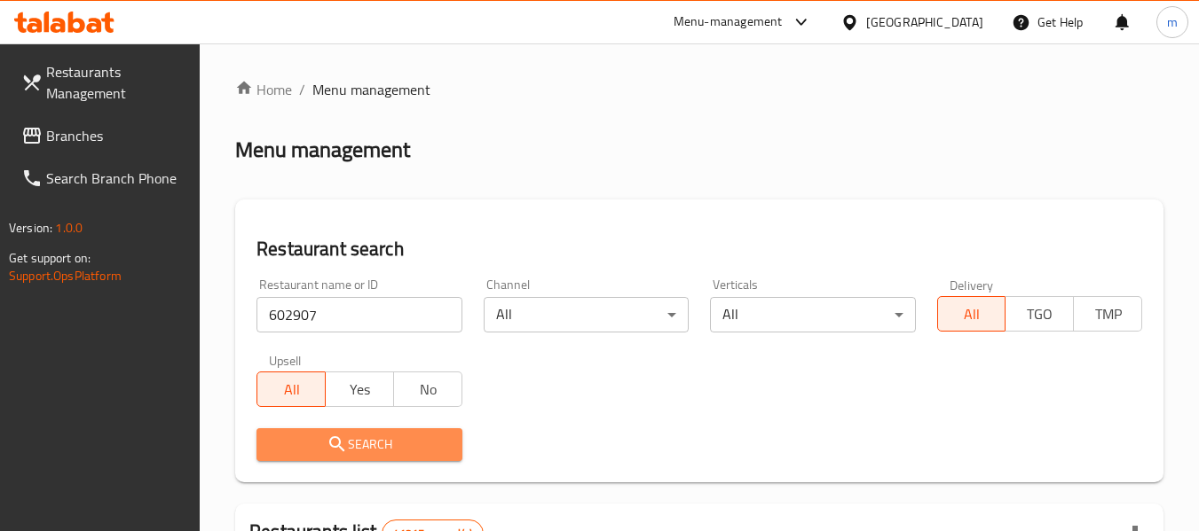
drag, startPoint x: 363, startPoint y: 445, endPoint x: 766, endPoint y: 362, distance: 411.2
click at [366, 445] on span "Search" at bounding box center [359, 445] width 177 height 22
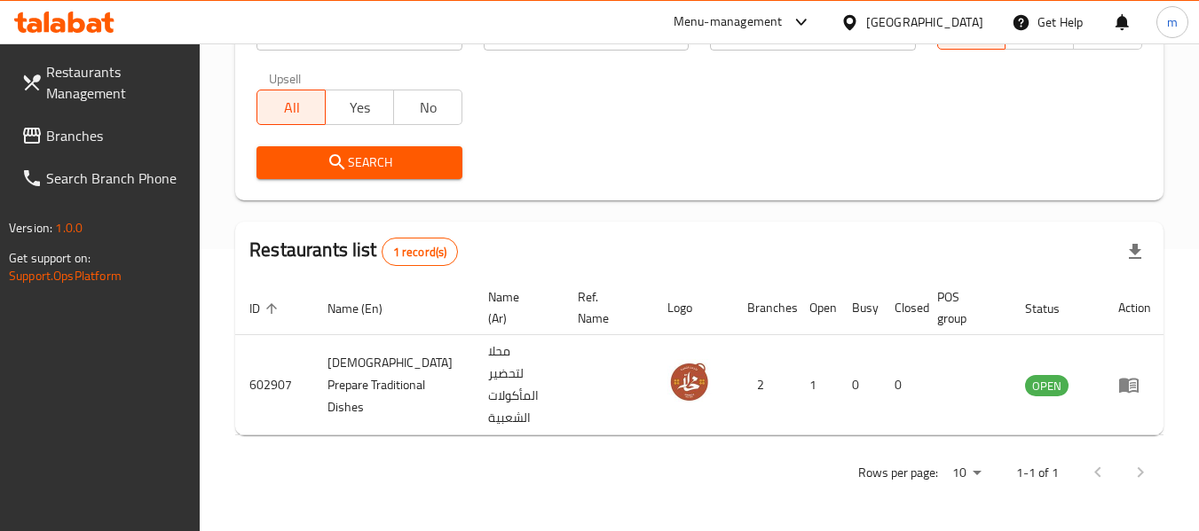
scroll to position [260, 0]
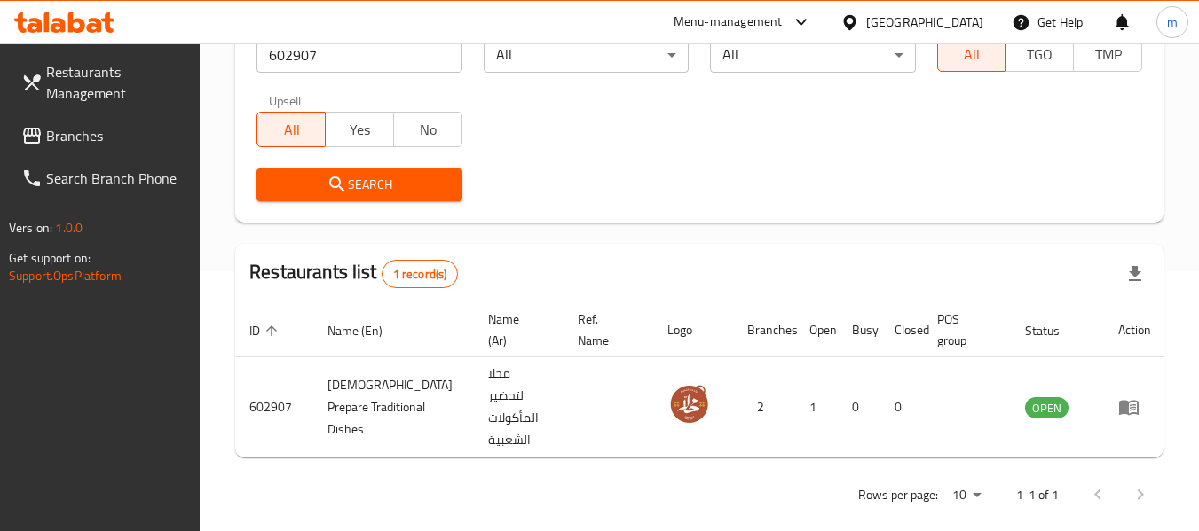
click at [44, 126] on span at bounding box center [33, 135] width 25 height 21
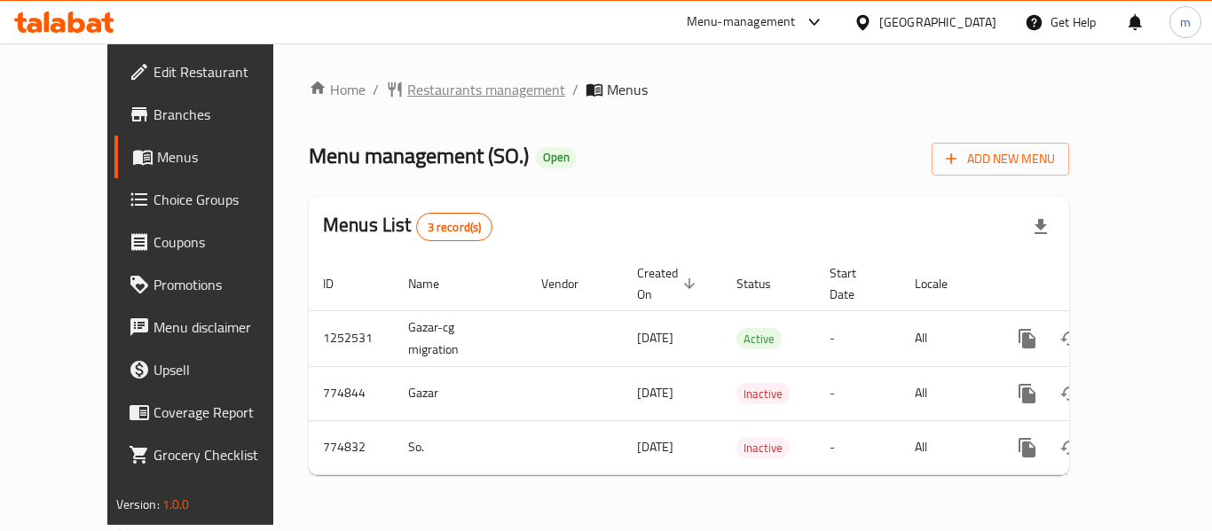
click at [407, 83] on span "Restaurants management" at bounding box center [486, 89] width 158 height 21
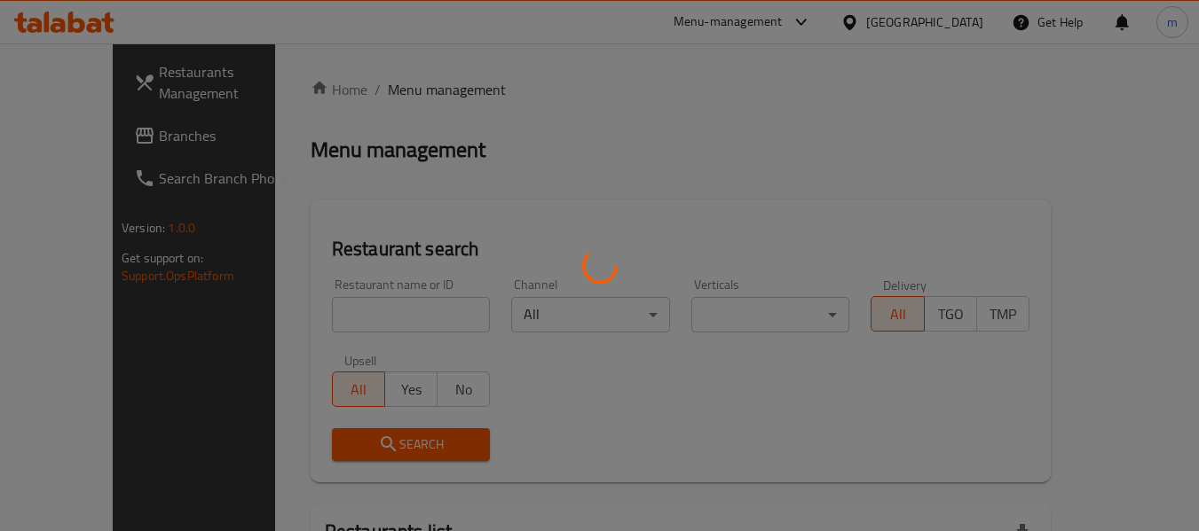
click at [323, 305] on div at bounding box center [599, 265] width 1199 height 531
click at [301, 336] on div at bounding box center [599, 265] width 1199 height 531
click at [311, 316] on div "Home / Menu management Menu management Restaurant search Restaurant name or ID …" at bounding box center [681, 394] width 740 height 631
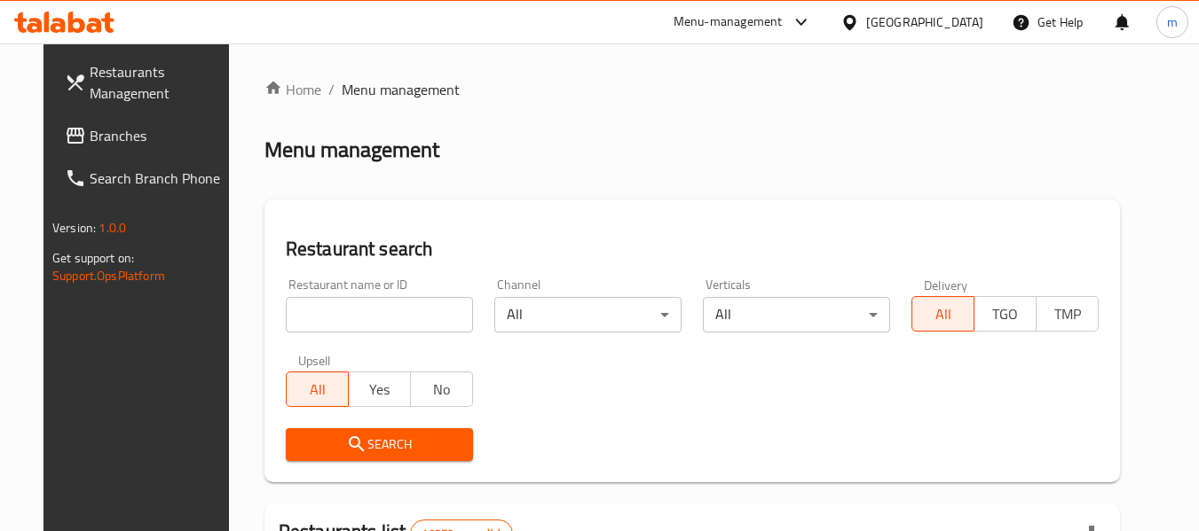
click at [308, 316] on input "search" at bounding box center [379, 314] width 187 height 35
paste input "652055"
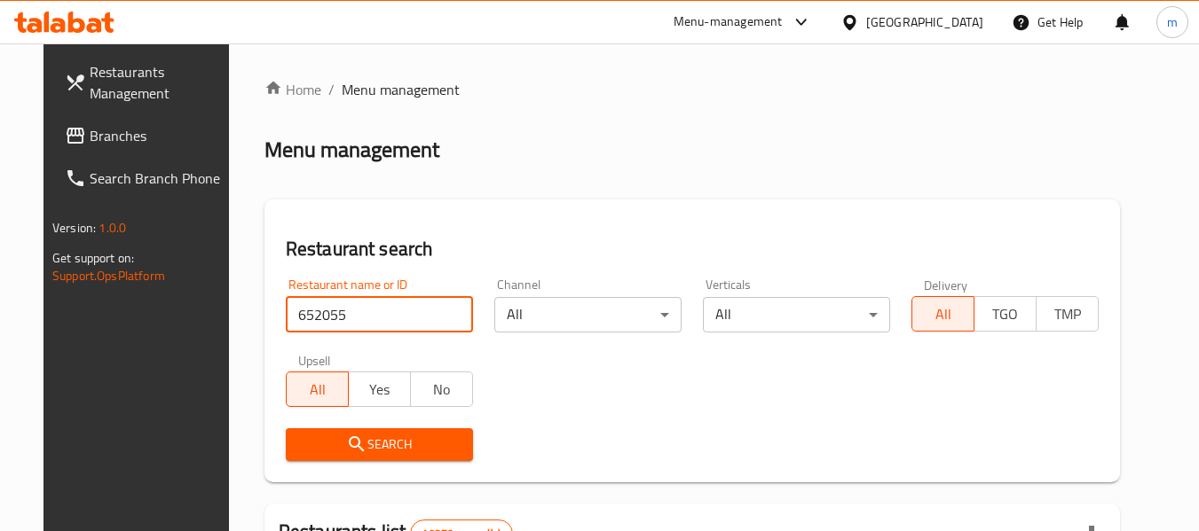
type input "652055"
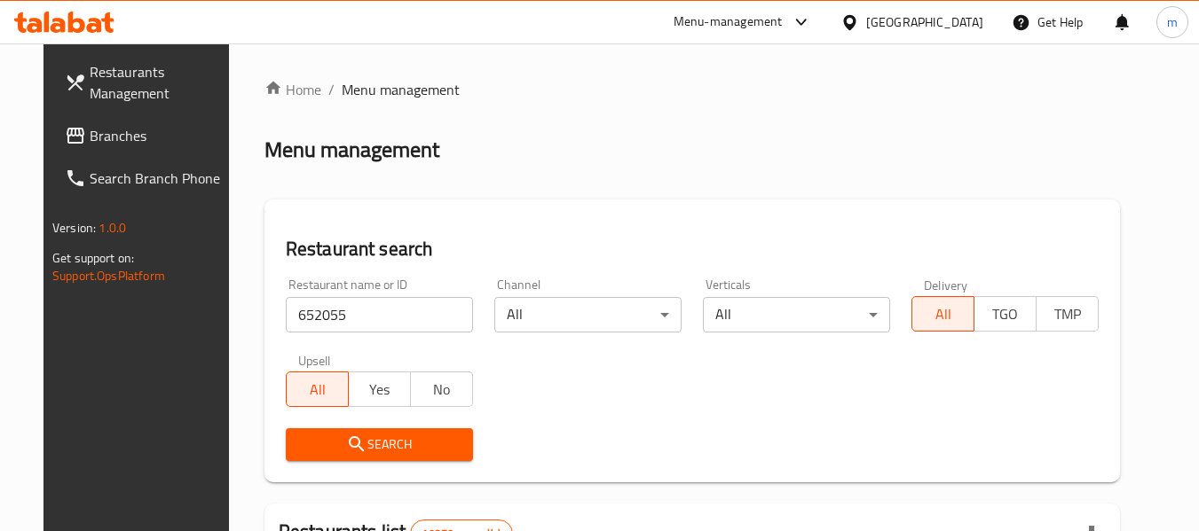
click at [346, 448] on icon "submit" at bounding box center [356, 444] width 21 height 21
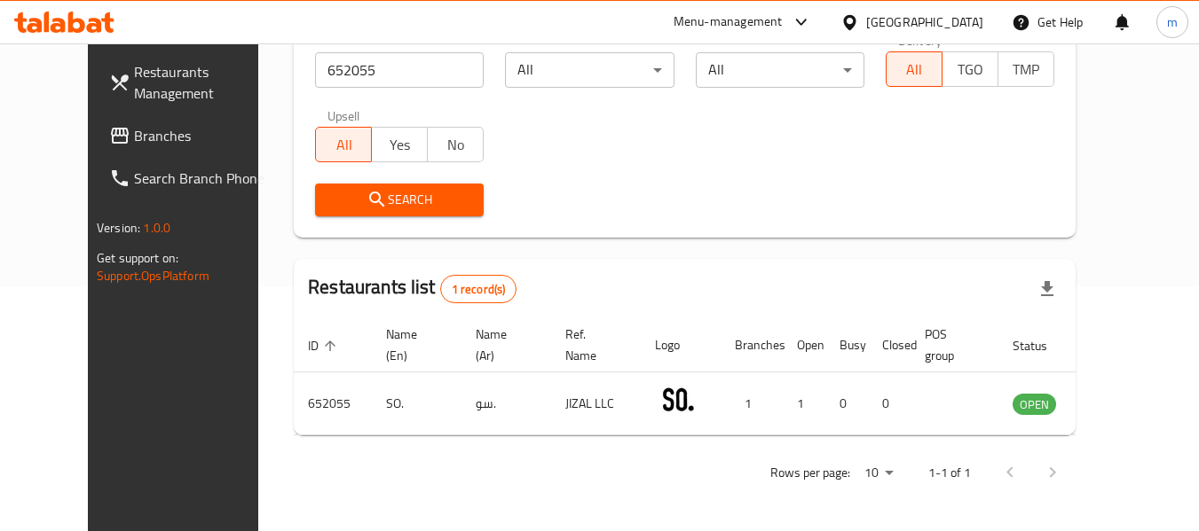
scroll to position [245, 0]
drag, startPoint x: 84, startPoint y: 384, endPoint x: 82, endPoint y: 366, distance: 17.9
click at [88, 384] on div "Restaurants Management Branches Search Branch Phone Version: 1.0.0 Get support …" at bounding box center [188, 308] width 201 height 531
click at [859, 24] on icon at bounding box center [849, 22] width 19 height 19
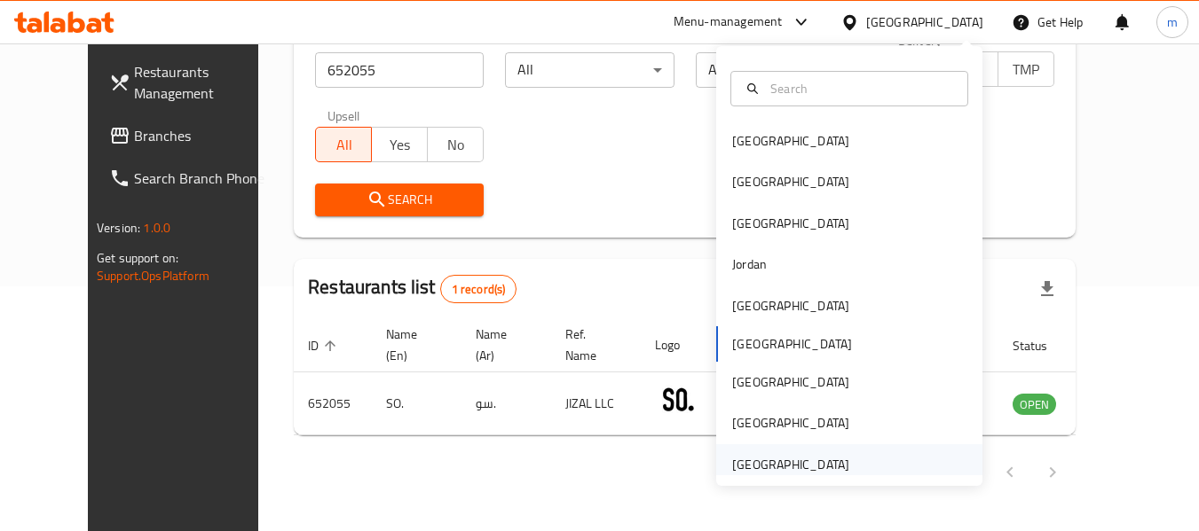
click at [739, 466] on div "[GEOGRAPHIC_DATA]" at bounding box center [790, 465] width 117 height 20
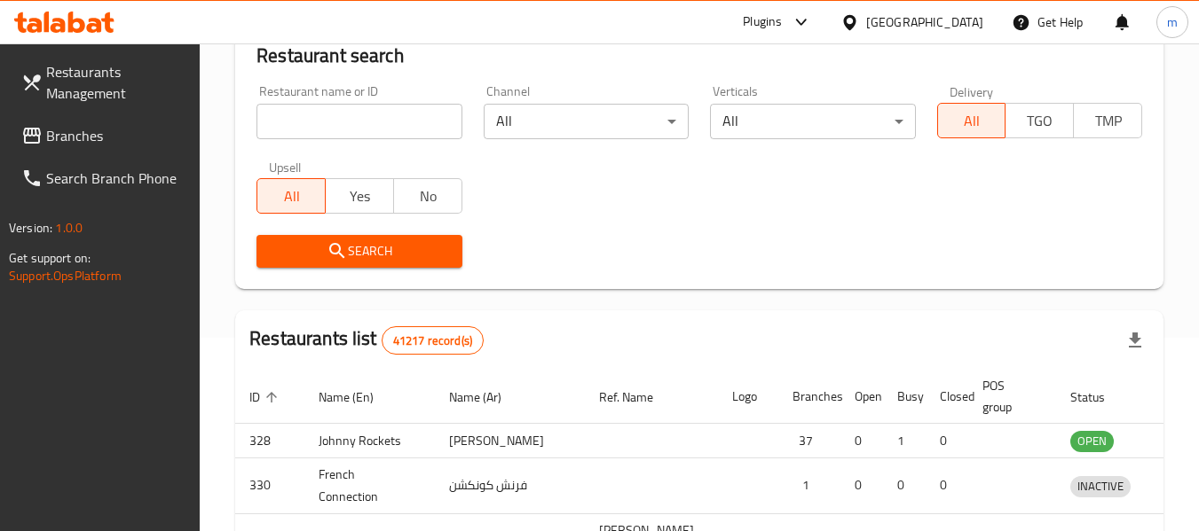
scroll to position [245, 0]
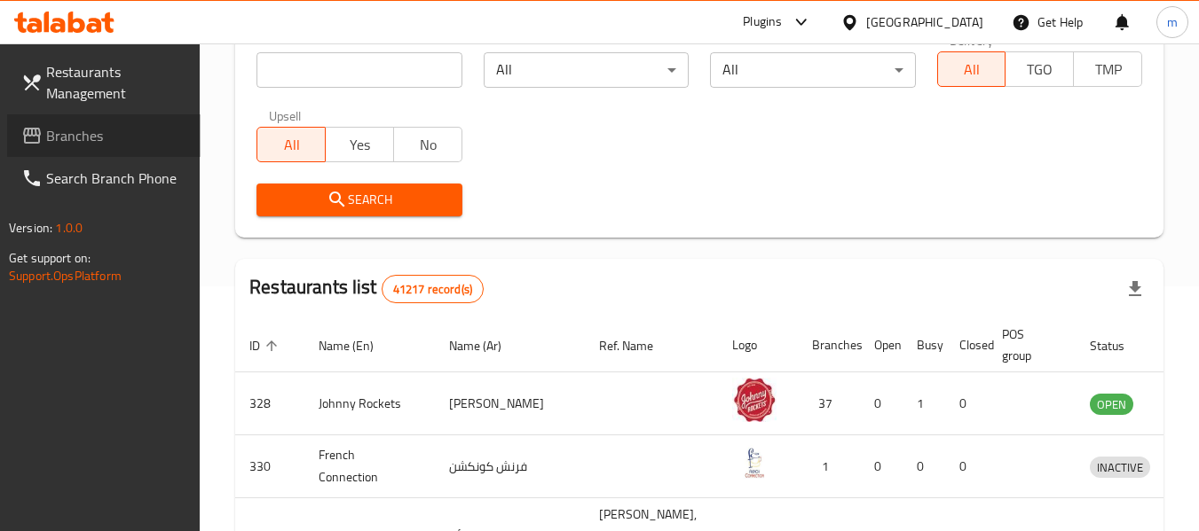
click at [130, 136] on span "Branches" at bounding box center [116, 135] width 140 height 21
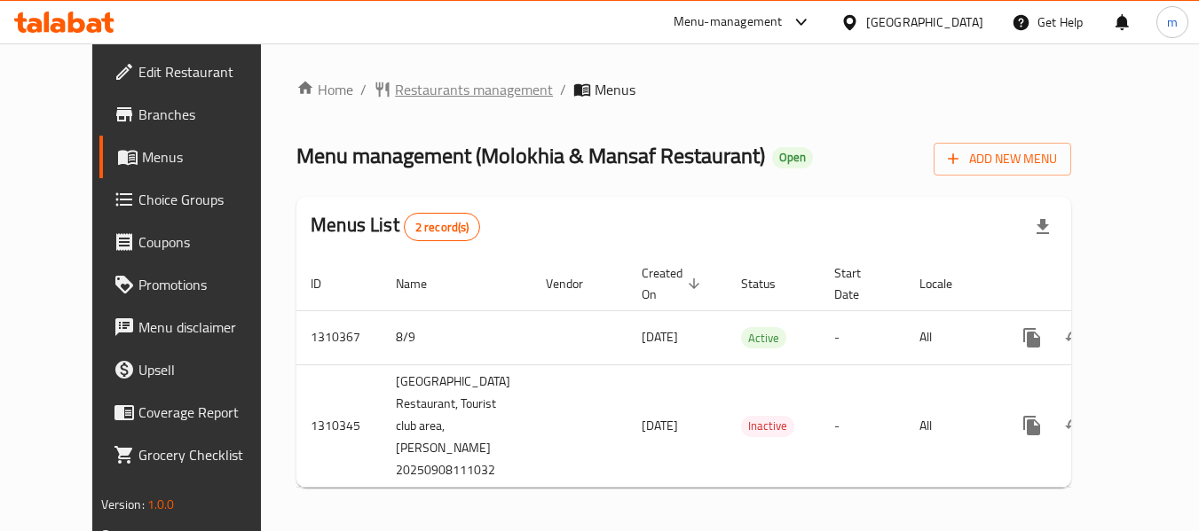
click at [417, 91] on span "Restaurants management" at bounding box center [474, 89] width 158 height 21
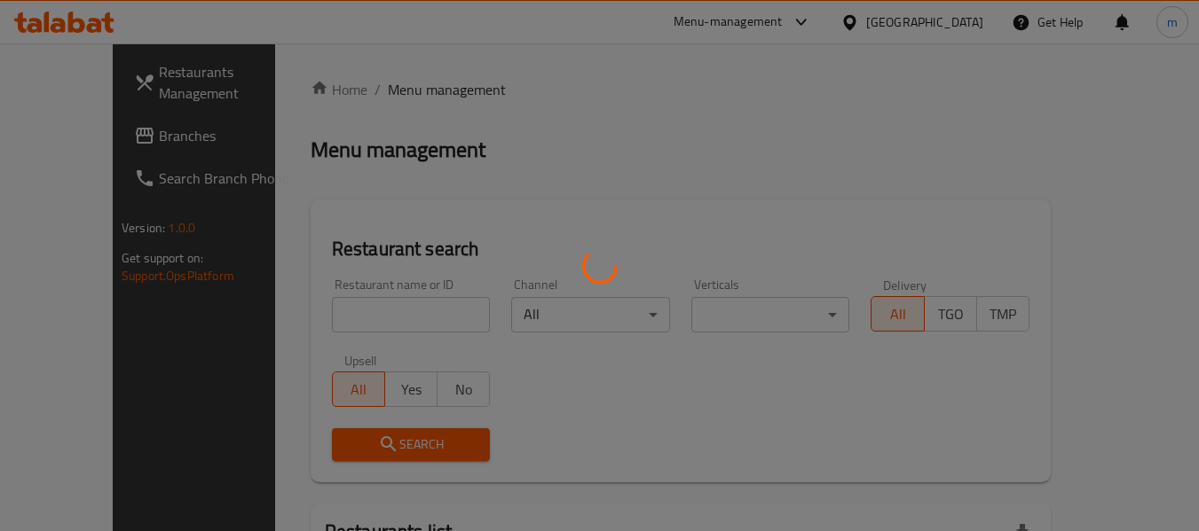
click at [359, 317] on div at bounding box center [599, 265] width 1199 height 531
click at [350, 313] on div at bounding box center [599, 265] width 1199 height 531
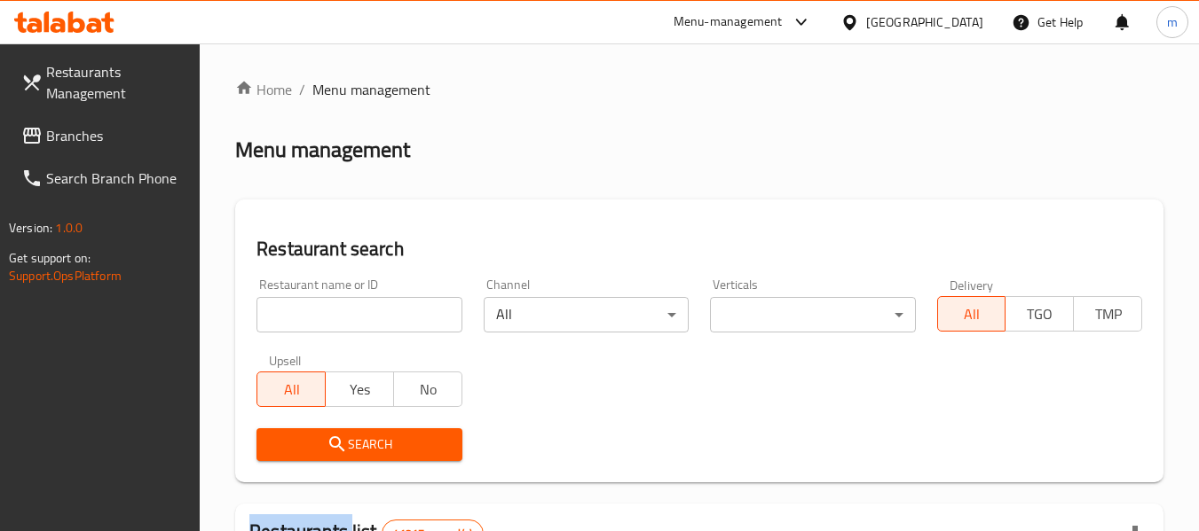
click at [350, 313] on div at bounding box center [599, 265] width 1199 height 531
click at [350, 313] on input "search" at bounding box center [358, 314] width 205 height 35
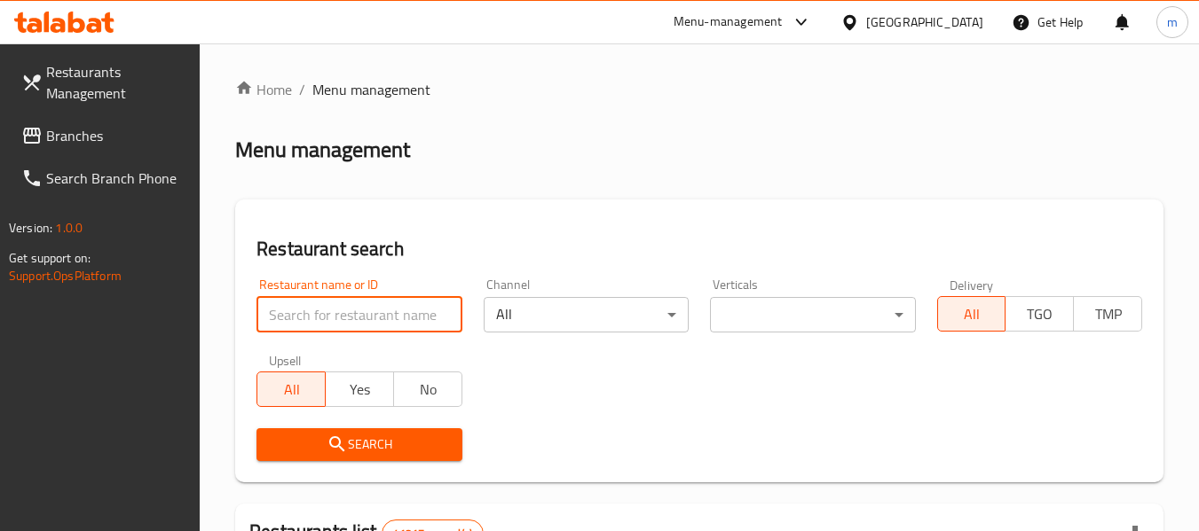
click at [350, 313] on input "search" at bounding box center [358, 314] width 205 height 35
paste input "705429"
type input "705429"
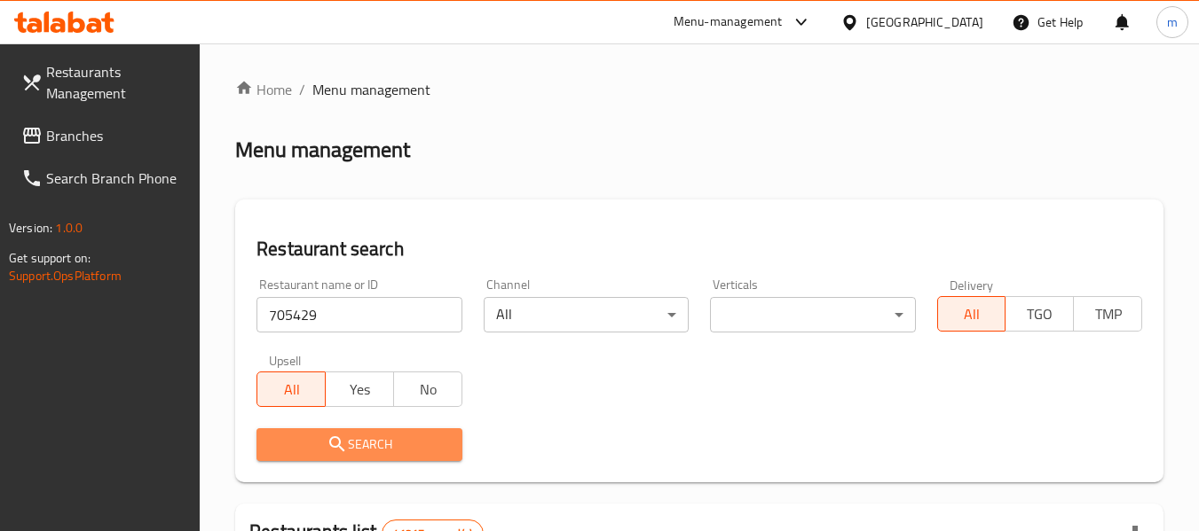
click at [357, 446] on span "Search" at bounding box center [359, 445] width 177 height 22
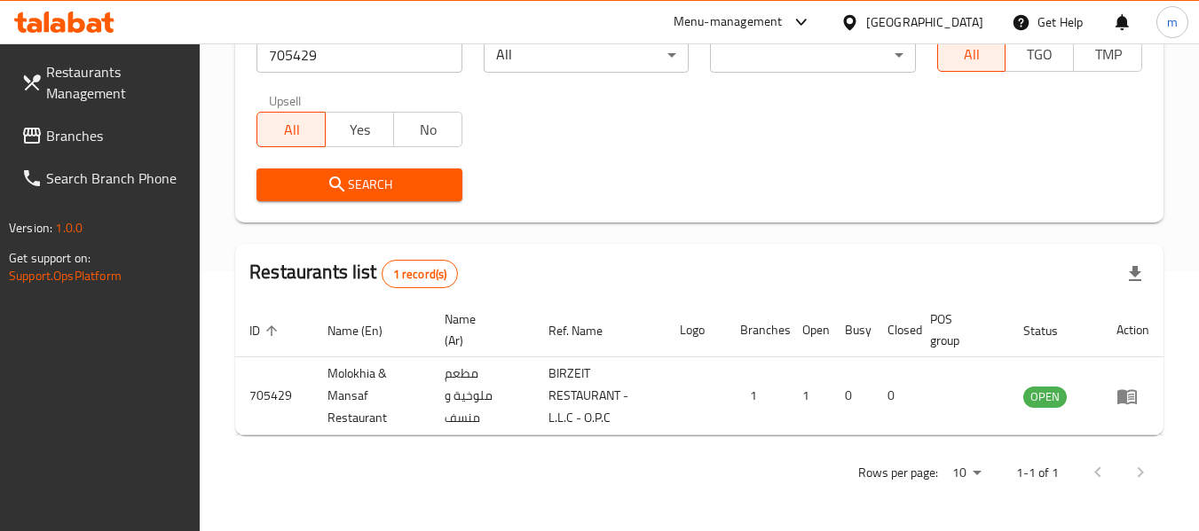
scroll to position [260, 0]
click at [858, 15] on icon at bounding box center [849, 22] width 19 height 19
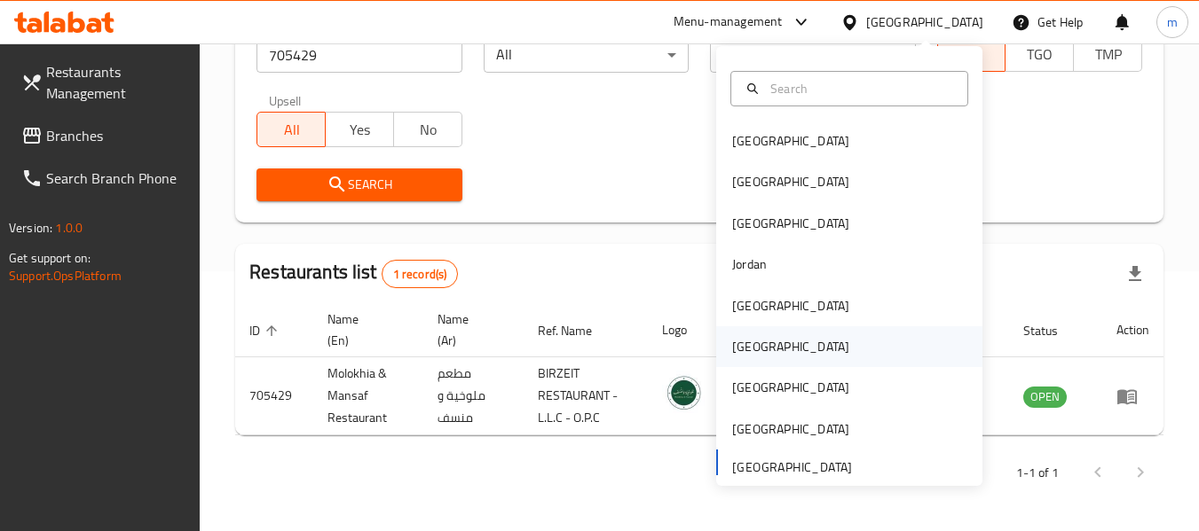
click at [737, 350] on div "Oman" at bounding box center [790, 347] width 117 height 20
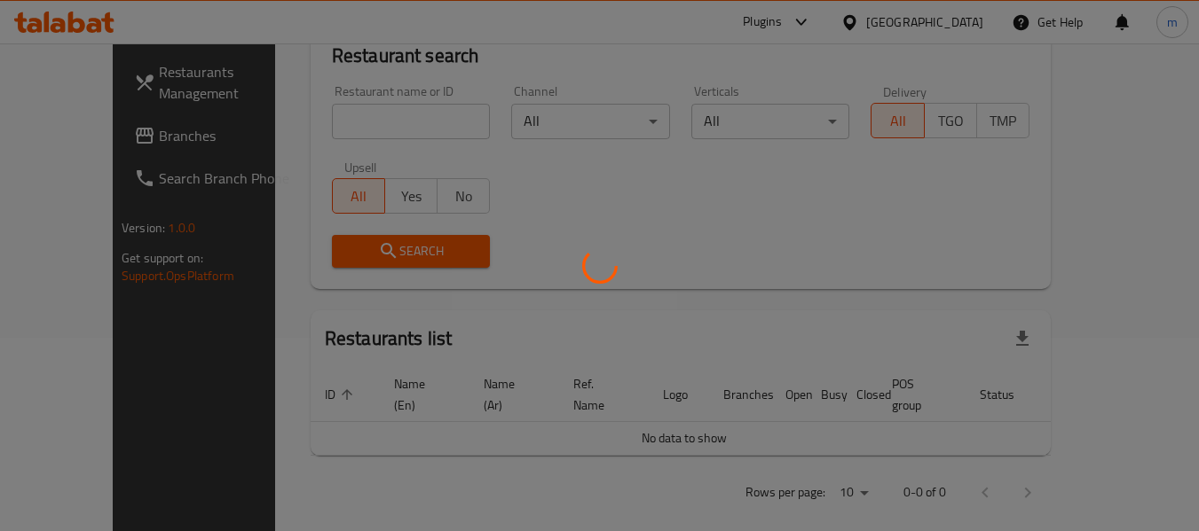
scroll to position [260, 0]
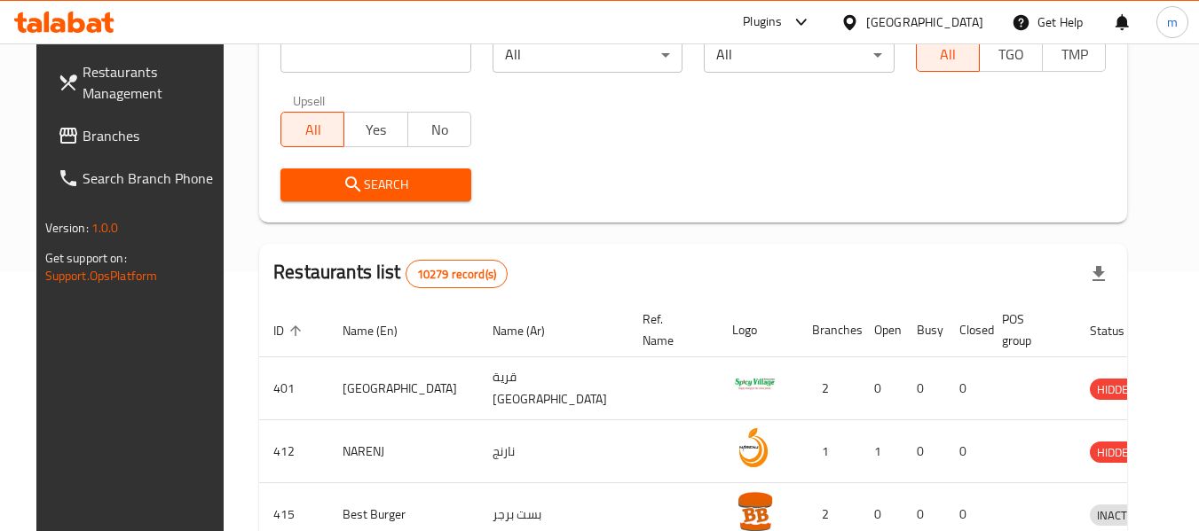
click at [144, 134] on span "Branches" at bounding box center [153, 135] width 140 height 21
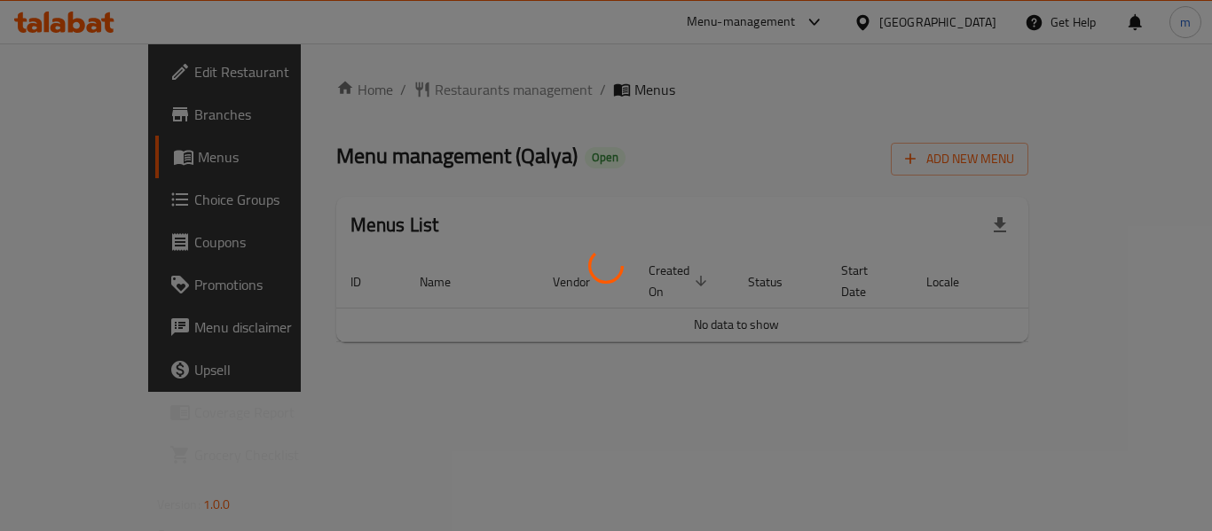
click at [398, 90] on div at bounding box center [606, 265] width 1212 height 531
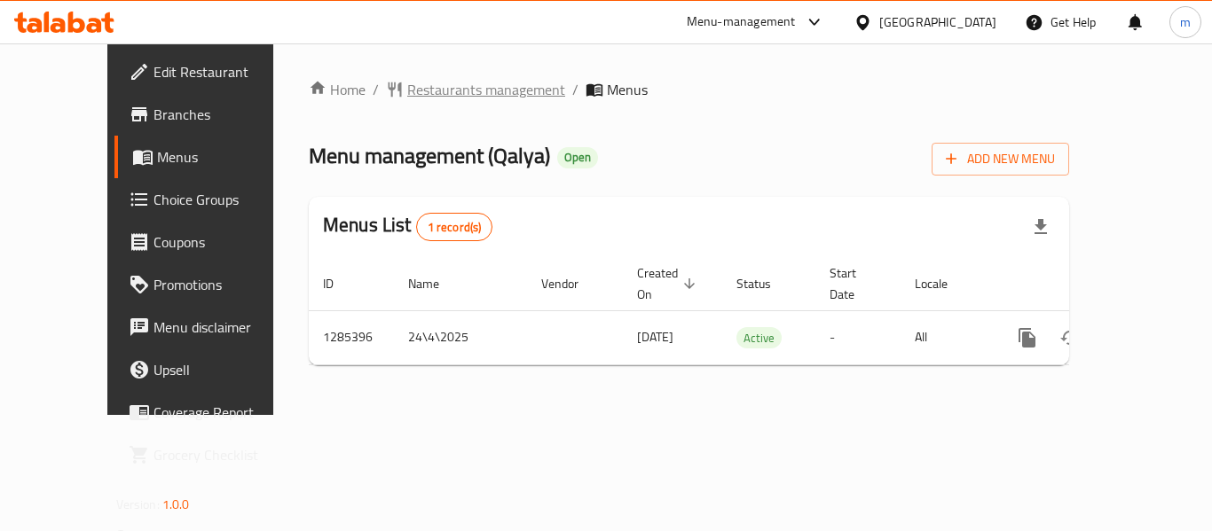
click at [407, 90] on span "Restaurants management" at bounding box center [486, 89] width 158 height 21
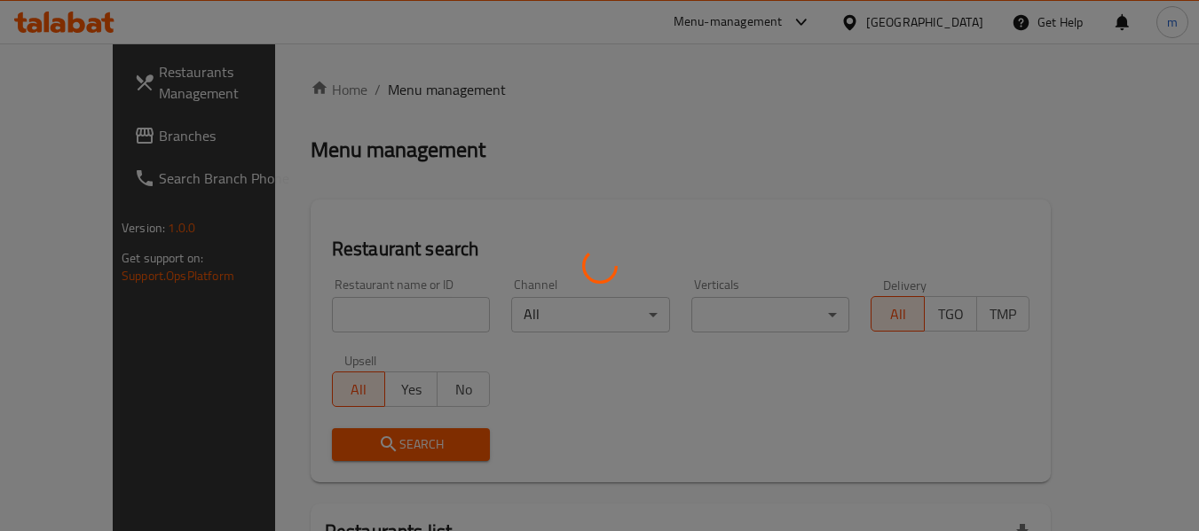
click at [307, 316] on div at bounding box center [599, 265] width 1199 height 531
click at [307, 317] on div at bounding box center [599, 265] width 1199 height 531
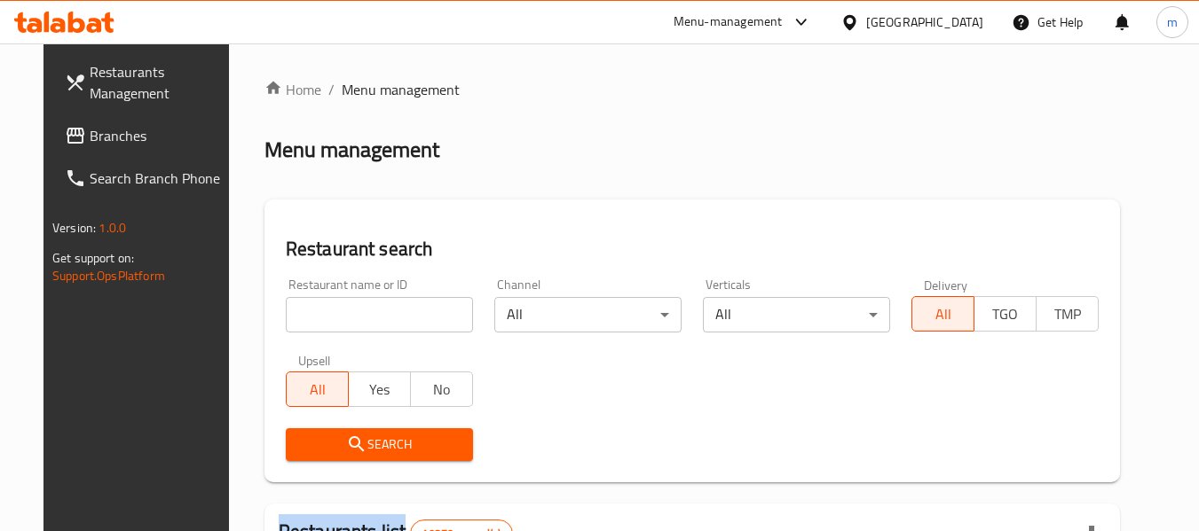
click at [307, 317] on div at bounding box center [599, 265] width 1199 height 531
click at [307, 317] on input "search" at bounding box center [379, 314] width 187 height 35
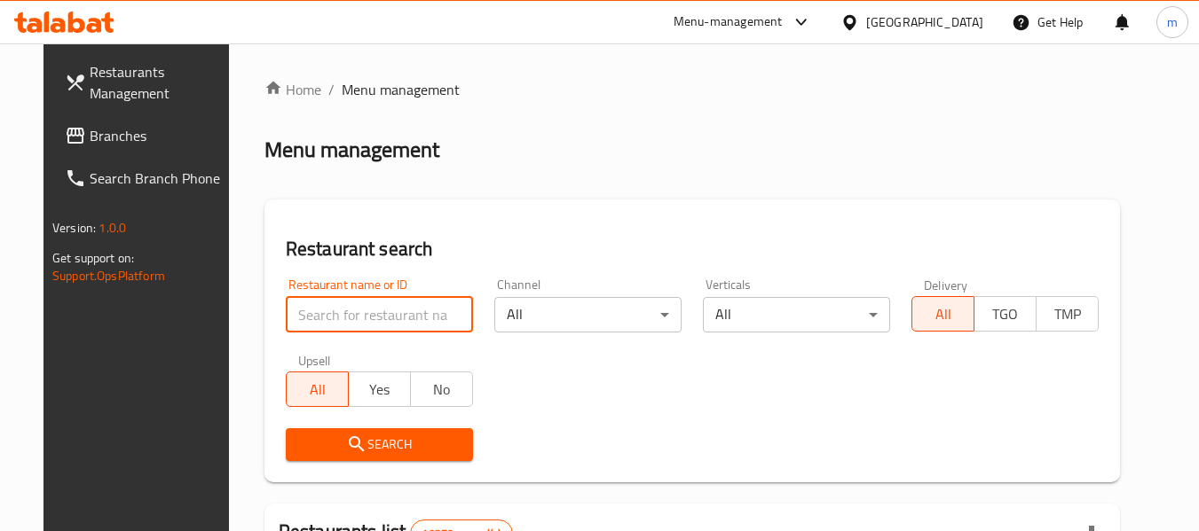
paste input "695918"
type input "695918"
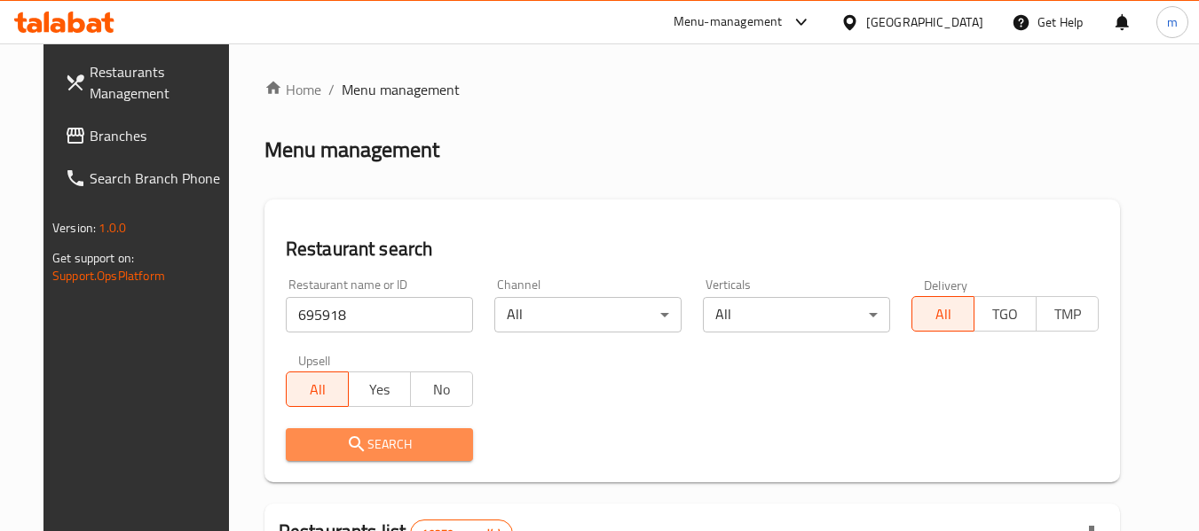
click at [349, 445] on icon "submit" at bounding box center [356, 444] width 15 height 15
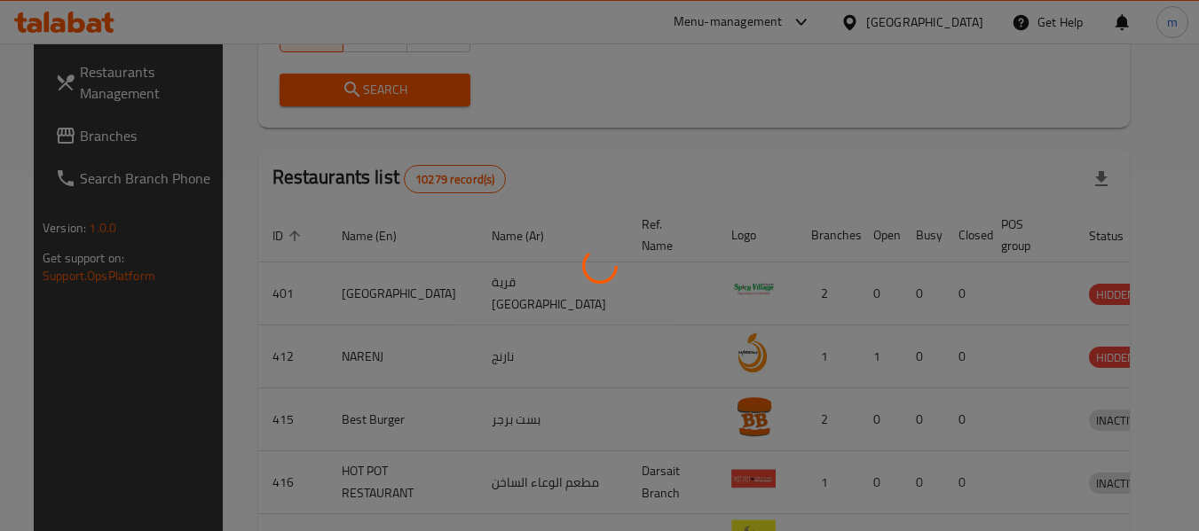
scroll to position [245, 0]
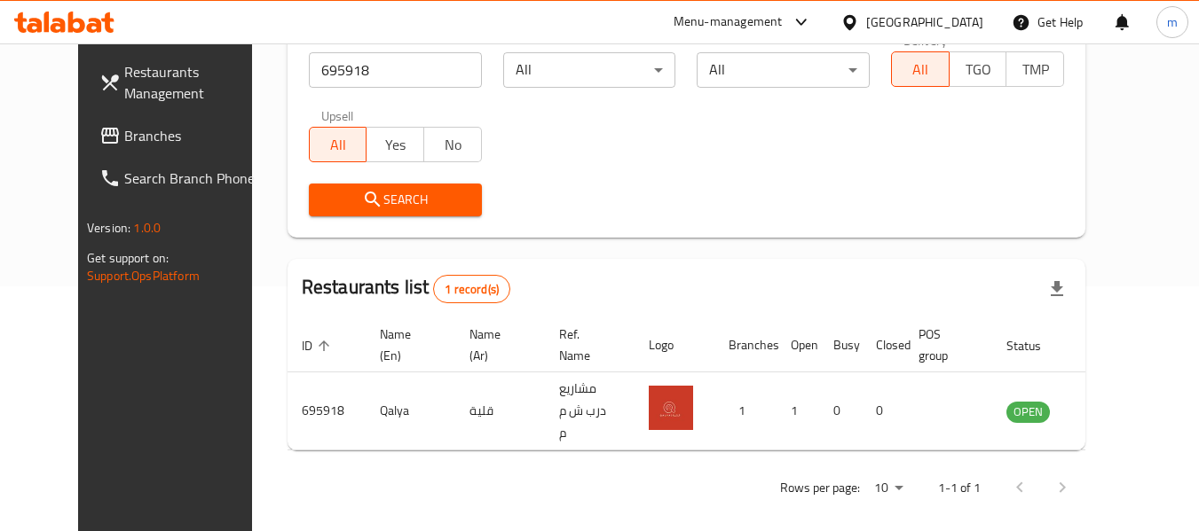
click at [859, 24] on icon at bounding box center [849, 22] width 19 height 19
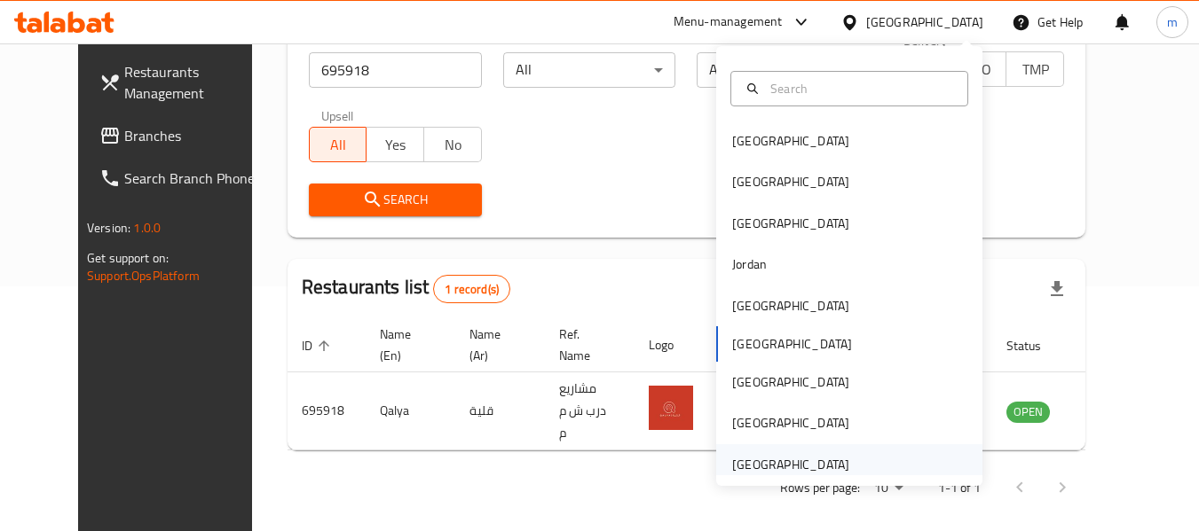
click at [736, 462] on div "[GEOGRAPHIC_DATA]" at bounding box center [790, 465] width 117 height 20
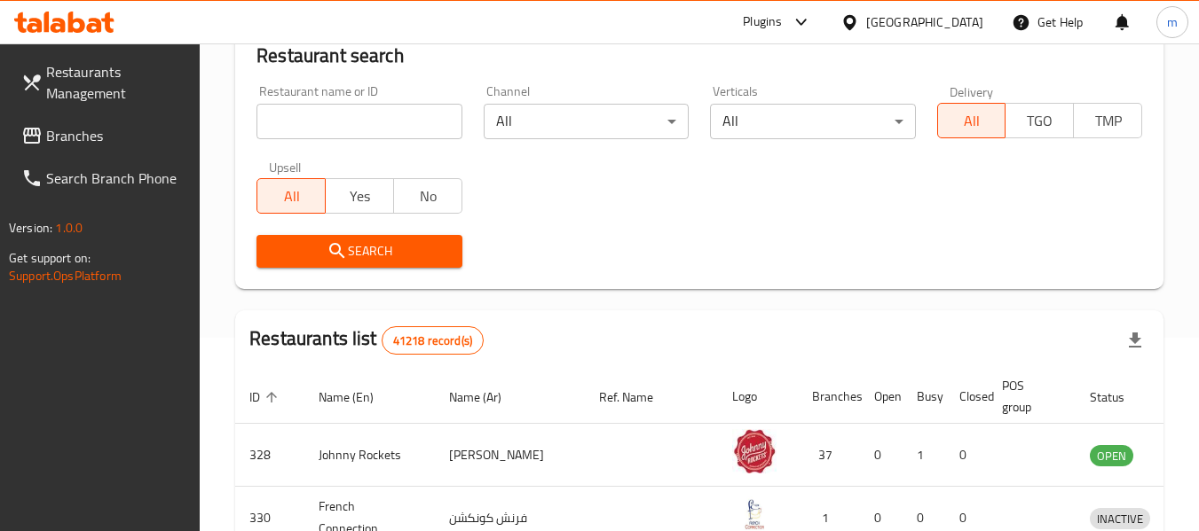
scroll to position [245, 0]
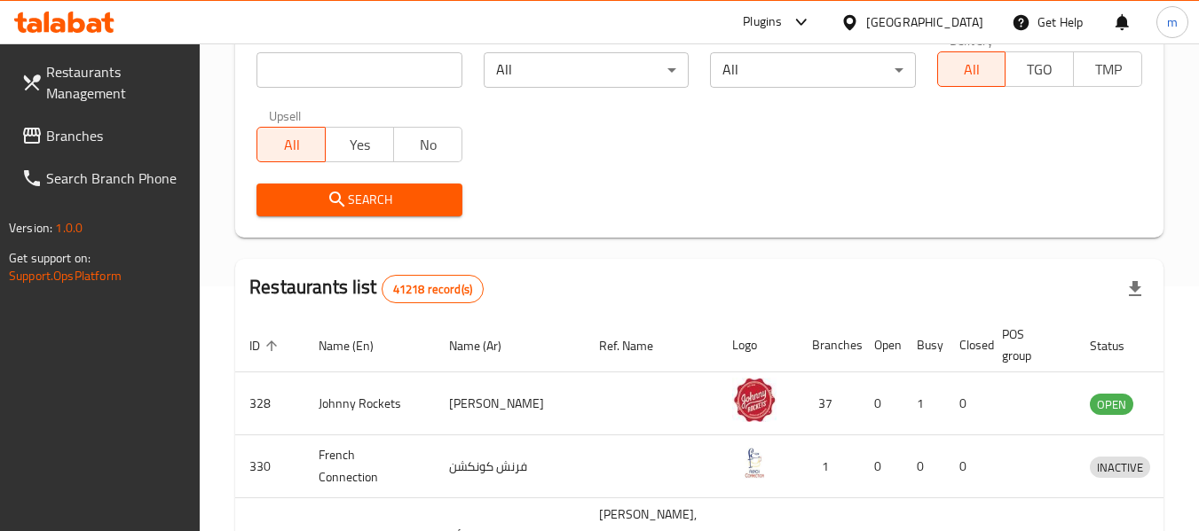
click at [89, 142] on span "Branches" at bounding box center [116, 135] width 140 height 21
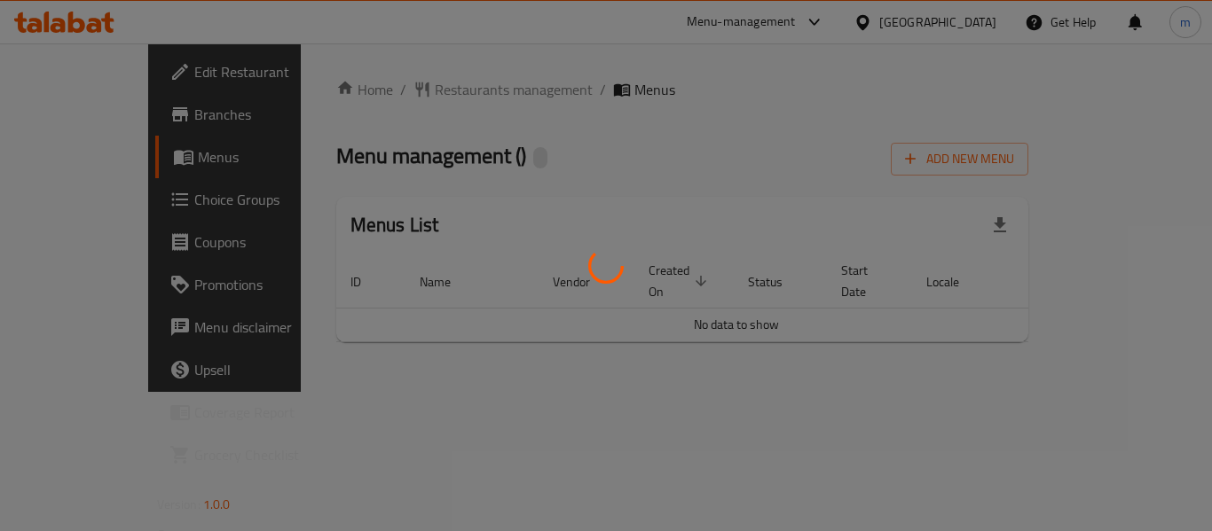
click at [395, 97] on div at bounding box center [606, 265] width 1212 height 531
click at [390, 93] on div at bounding box center [606, 265] width 1212 height 531
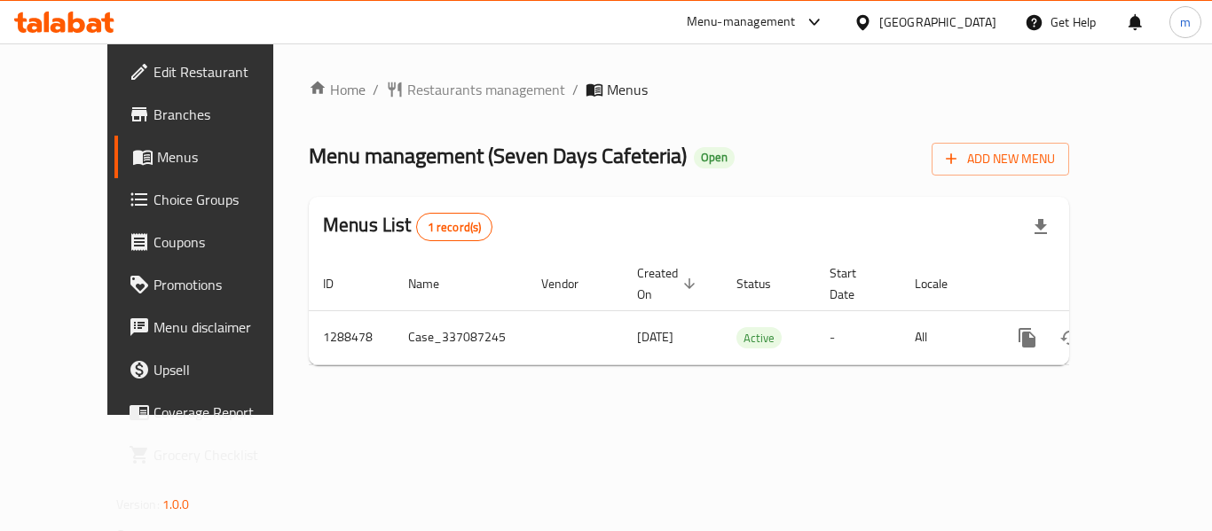
click at [407, 95] on span "Restaurants management" at bounding box center [486, 89] width 158 height 21
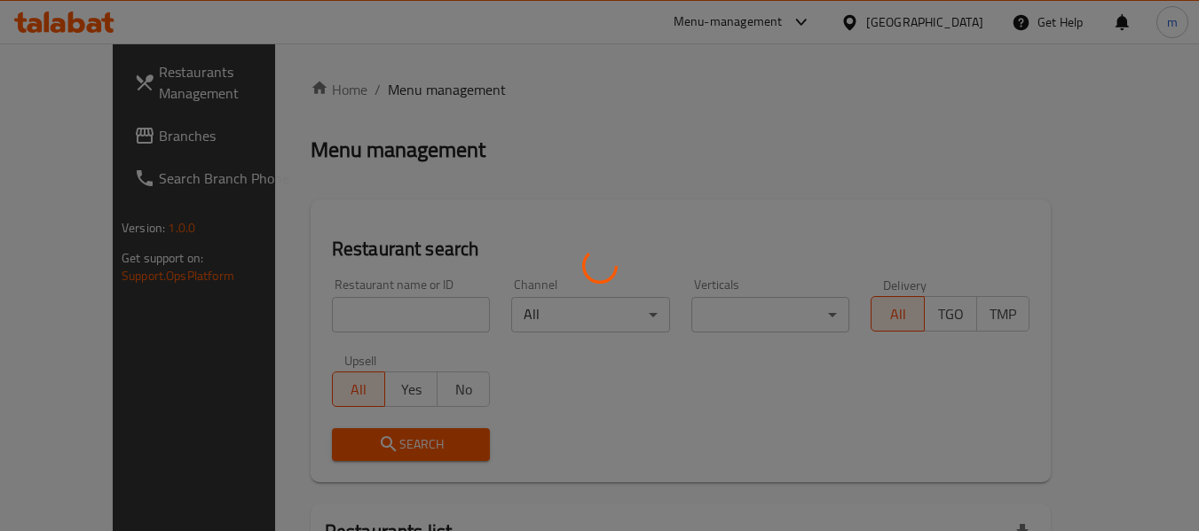
click at [323, 311] on div at bounding box center [599, 265] width 1199 height 531
click at [318, 315] on div at bounding box center [599, 265] width 1199 height 531
click at [318, 316] on div at bounding box center [599, 265] width 1199 height 531
click at [316, 319] on div at bounding box center [599, 265] width 1199 height 531
click at [318, 322] on div at bounding box center [599, 265] width 1199 height 531
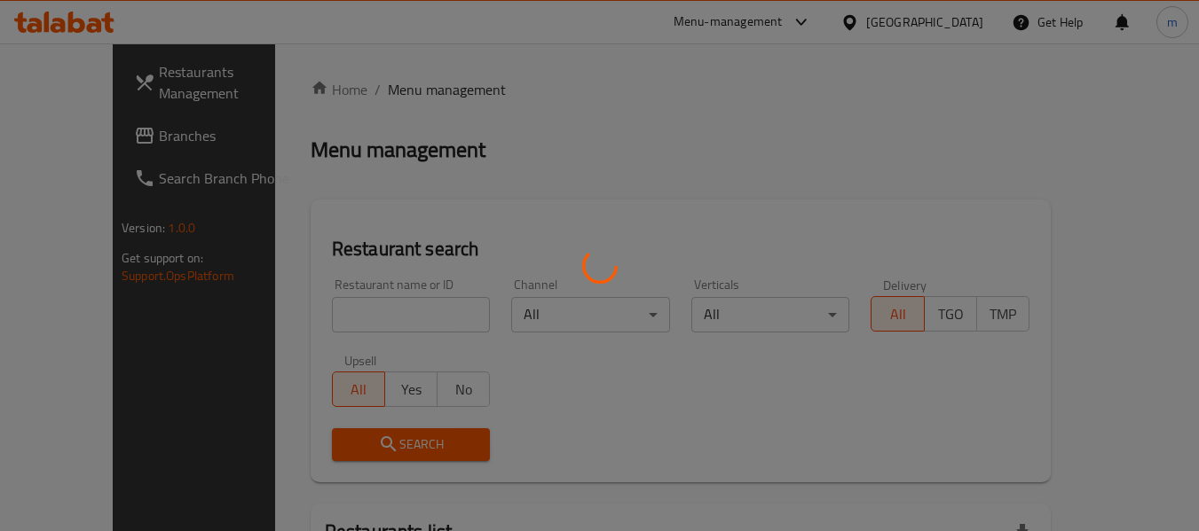
click at [360, 323] on div at bounding box center [599, 265] width 1199 height 531
click at [136, 365] on div at bounding box center [599, 265] width 1199 height 531
click at [345, 311] on div at bounding box center [599, 265] width 1199 height 531
click at [337, 318] on div at bounding box center [599, 265] width 1199 height 531
click at [345, 326] on div at bounding box center [599, 265] width 1199 height 531
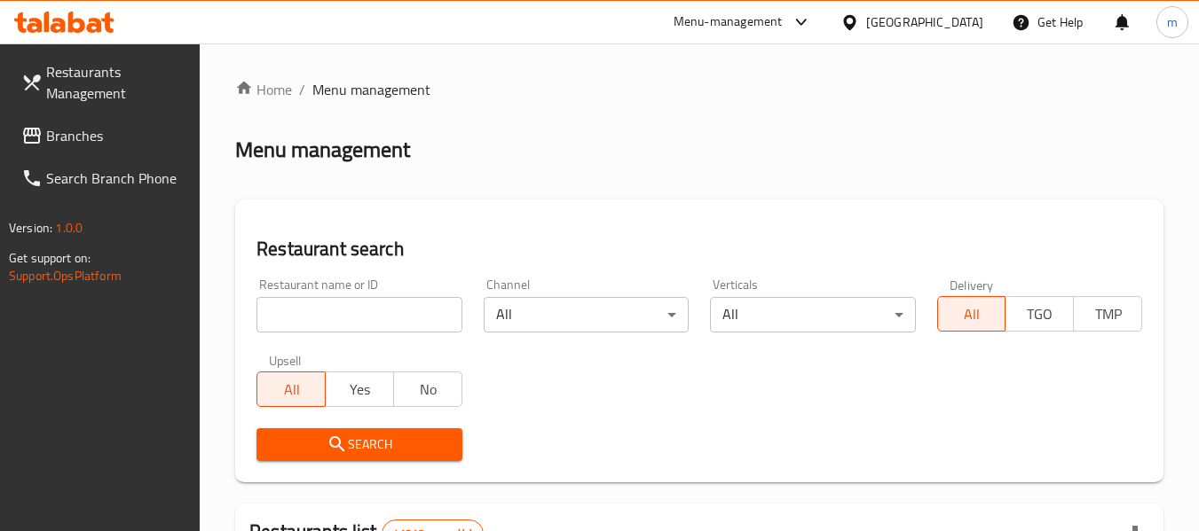
click at [363, 319] on input "search" at bounding box center [358, 314] width 205 height 35
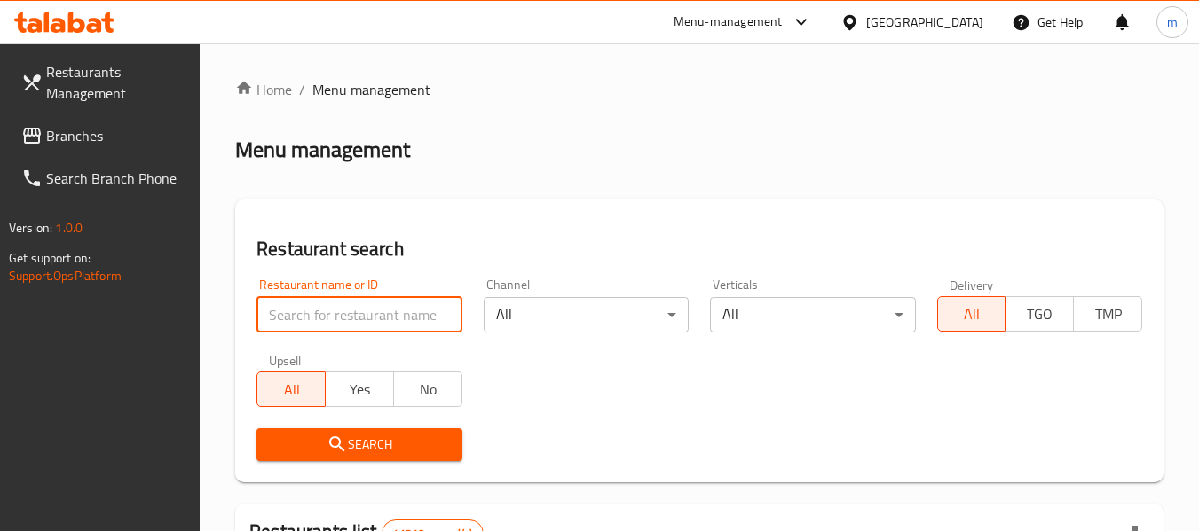
paste input "697181"
type input "697181"
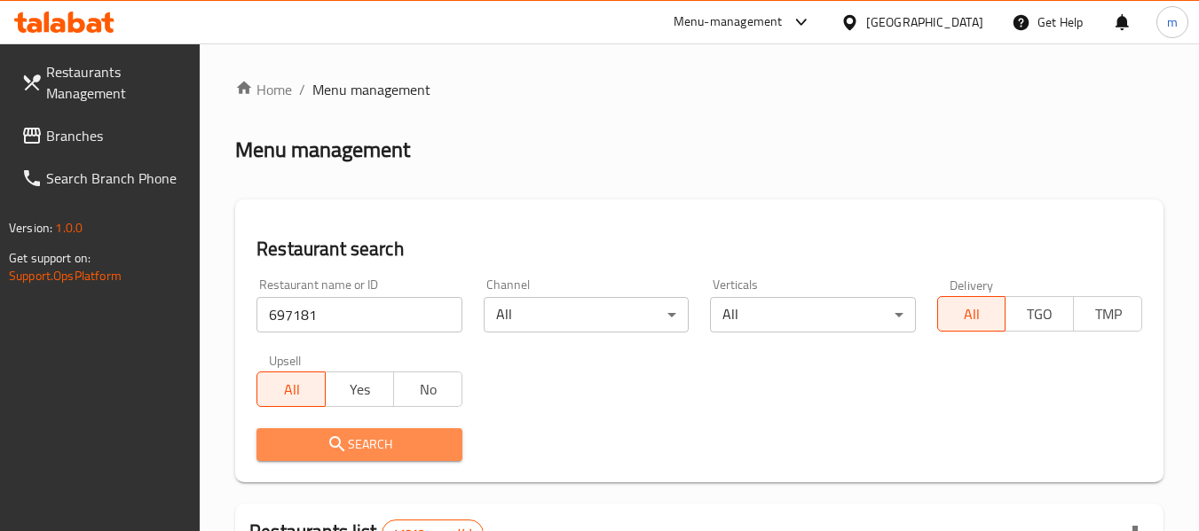
click at [378, 436] on span "Search" at bounding box center [359, 445] width 177 height 22
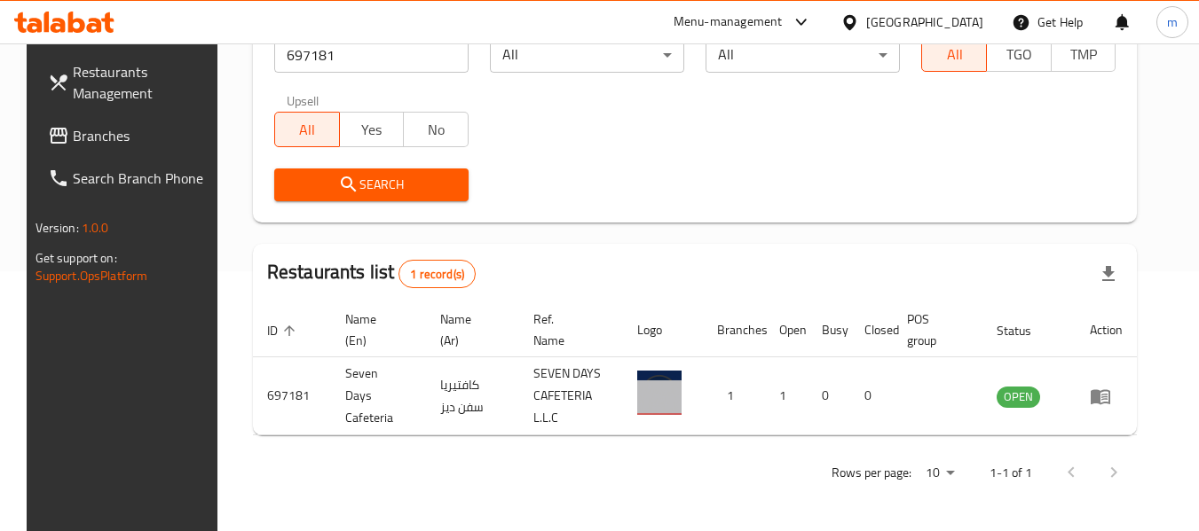
scroll to position [245, 0]
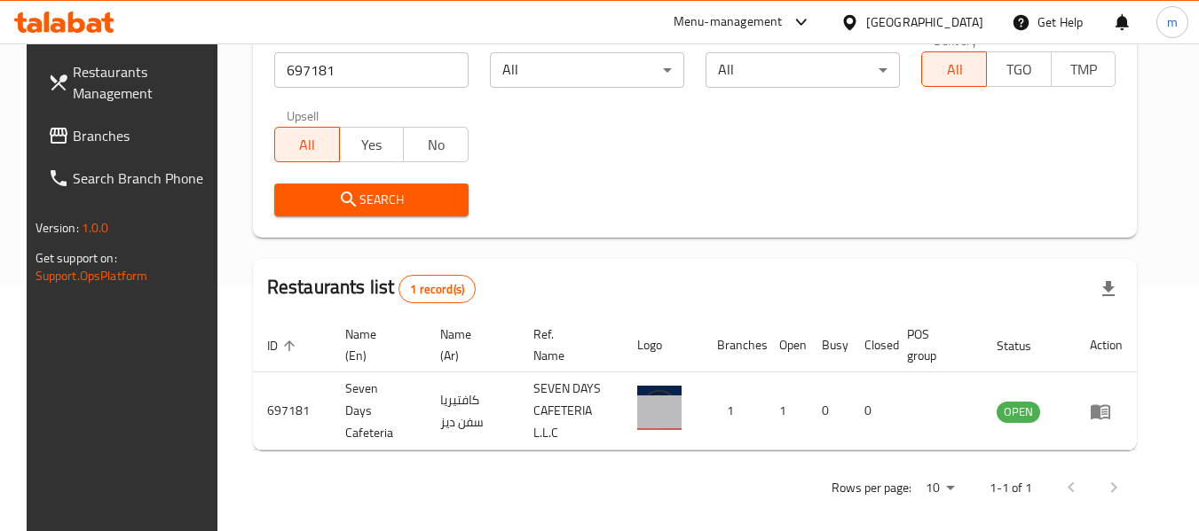
drag, startPoint x: 80, startPoint y: 130, endPoint x: 103, endPoint y: 126, distance: 23.5
click at [80, 130] on span "Branches" at bounding box center [143, 135] width 140 height 21
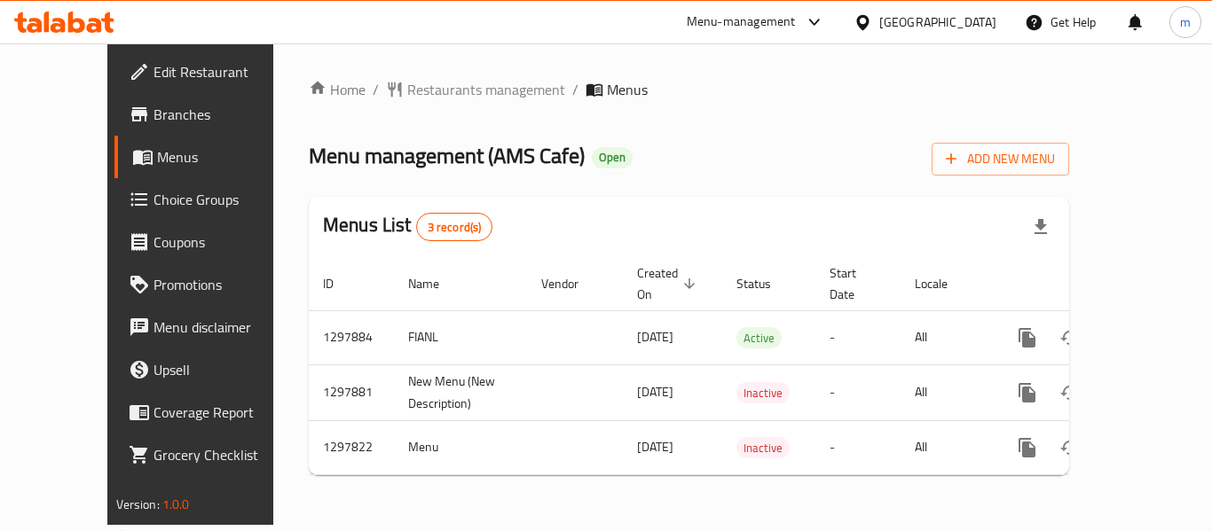
click at [410, 89] on div "Home / Restaurants management / Menus Menu management ( AMS Cafe ) Open Add New…" at bounding box center [689, 284] width 760 height 411
click at [410, 89] on span "Restaurants management" at bounding box center [486, 89] width 158 height 21
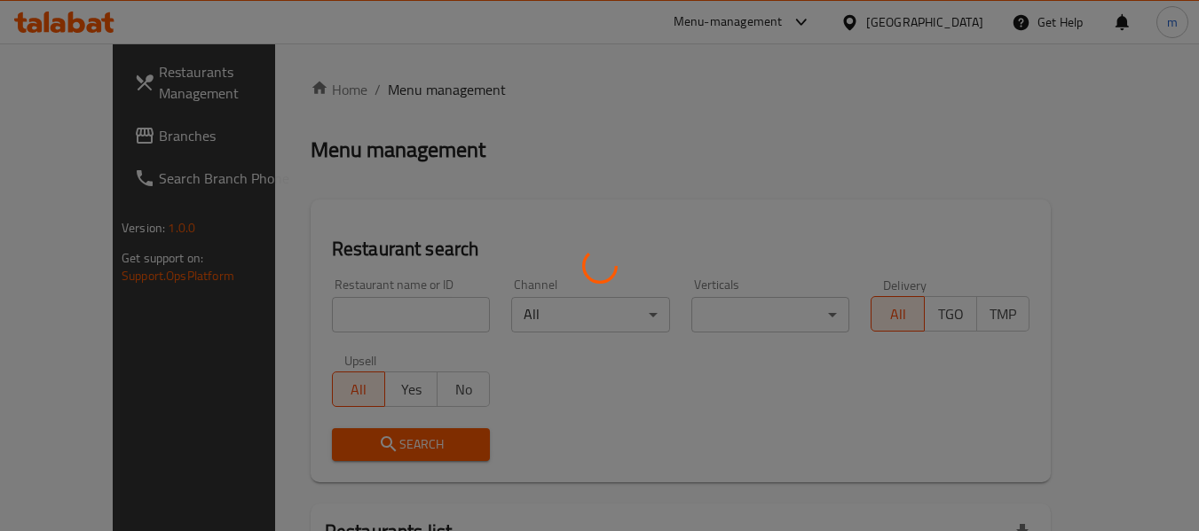
click at [344, 310] on div at bounding box center [599, 265] width 1199 height 531
click at [317, 318] on div at bounding box center [599, 265] width 1199 height 531
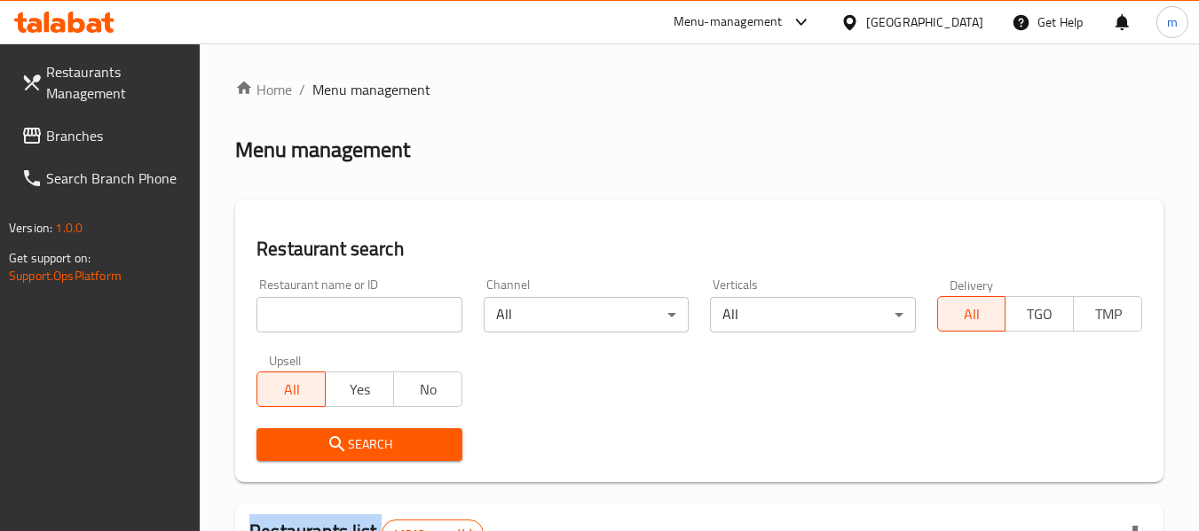
click at [317, 318] on div at bounding box center [599, 265] width 1199 height 531
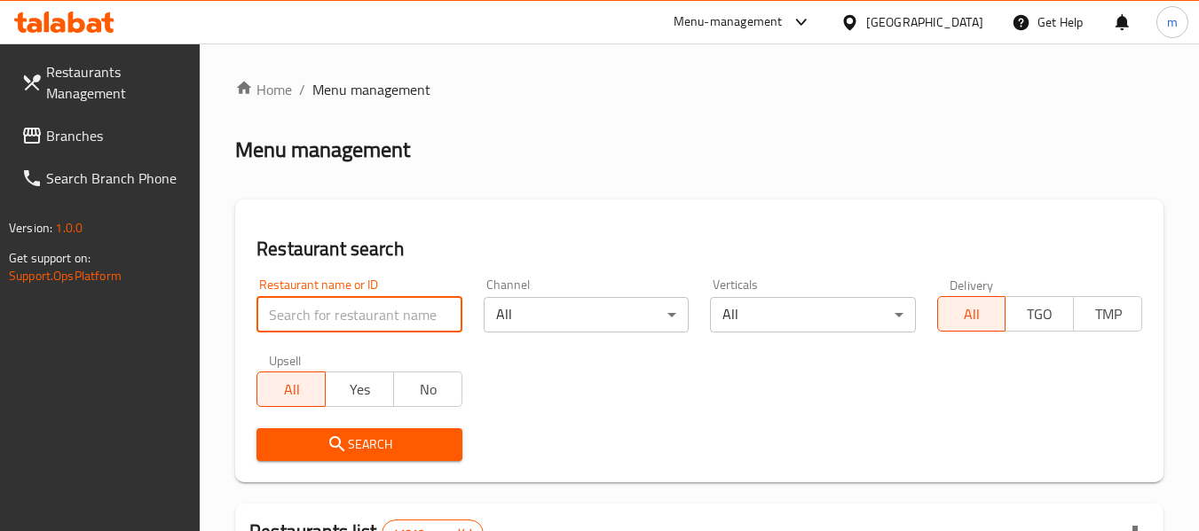
click at [318, 318] on input "search" at bounding box center [358, 314] width 205 height 35
paste input "700636"
type input "700636"
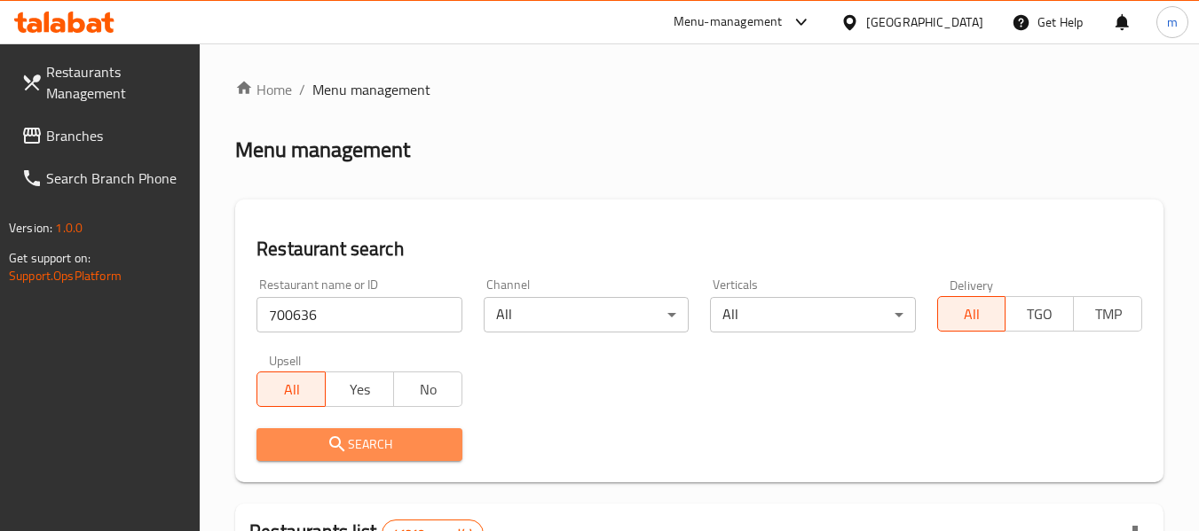
click at [349, 435] on span "Search" at bounding box center [359, 445] width 177 height 22
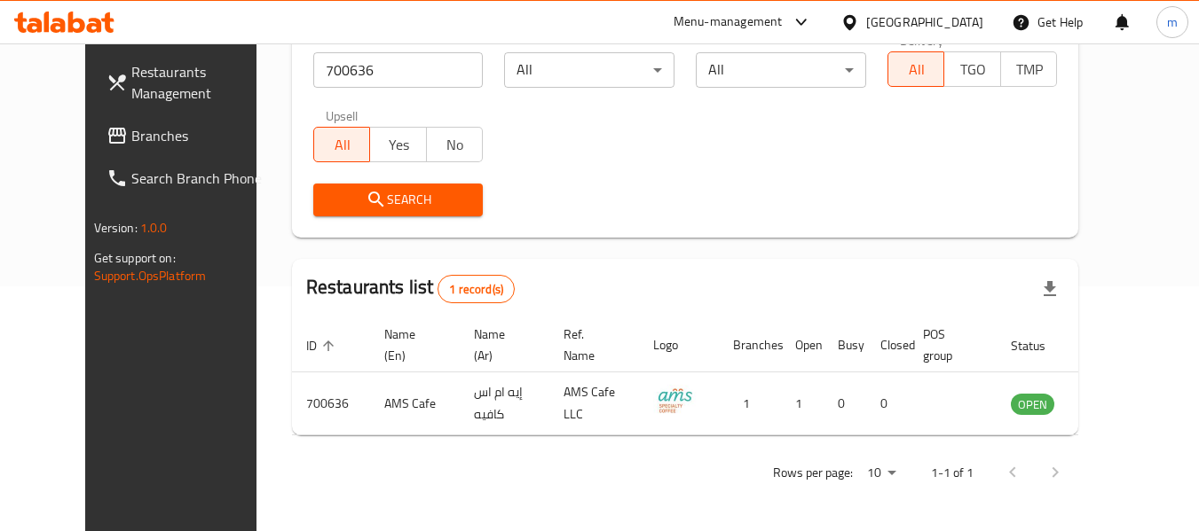
scroll to position [245, 0]
click at [131, 141] on span "Branches" at bounding box center [201, 135] width 140 height 21
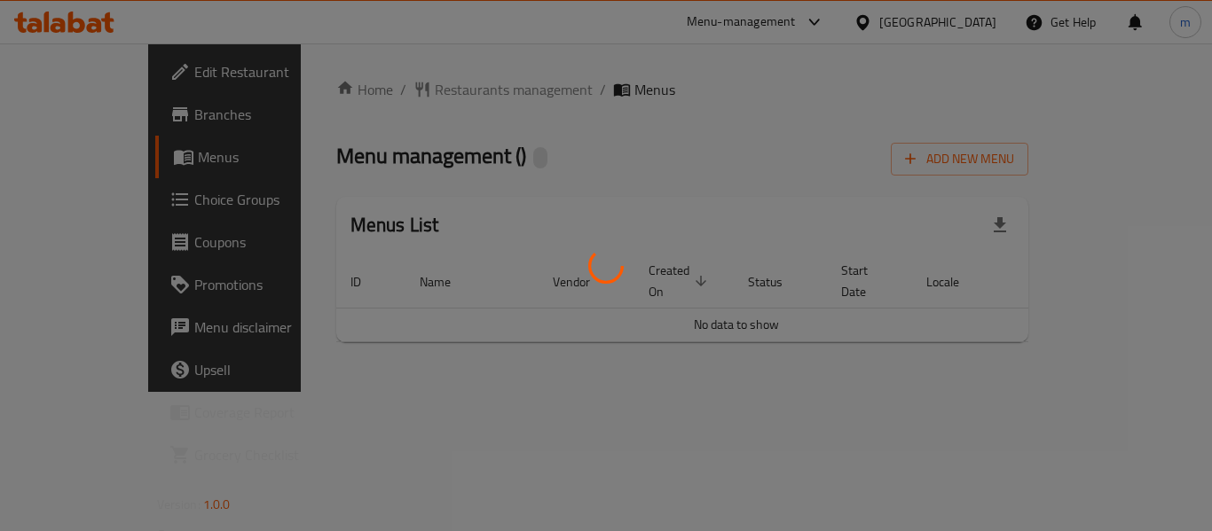
click at [366, 94] on div at bounding box center [606, 265] width 1212 height 531
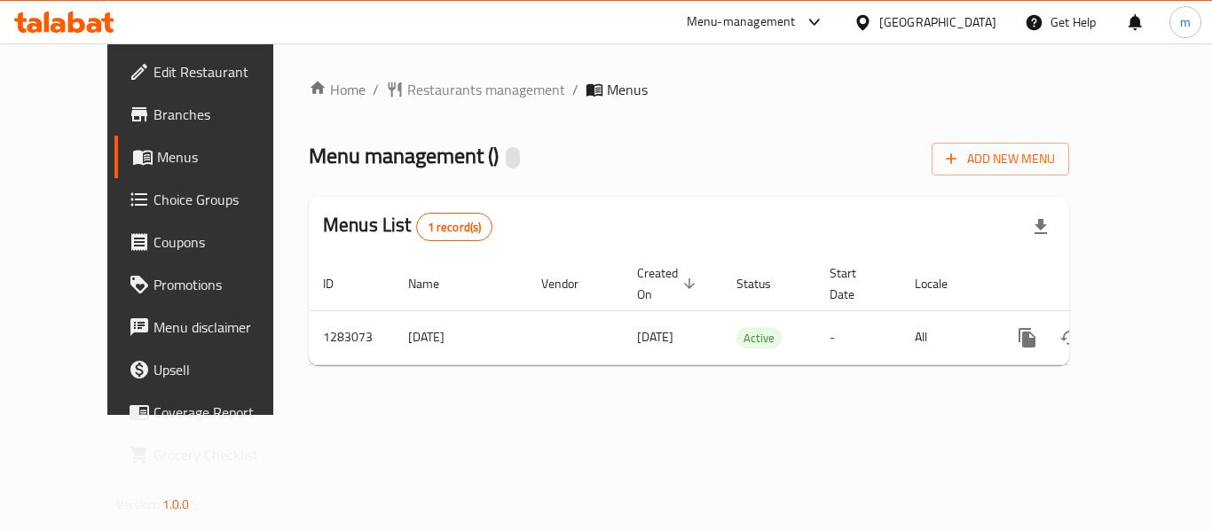
click at [407, 90] on span "Restaurants management" at bounding box center [486, 89] width 158 height 21
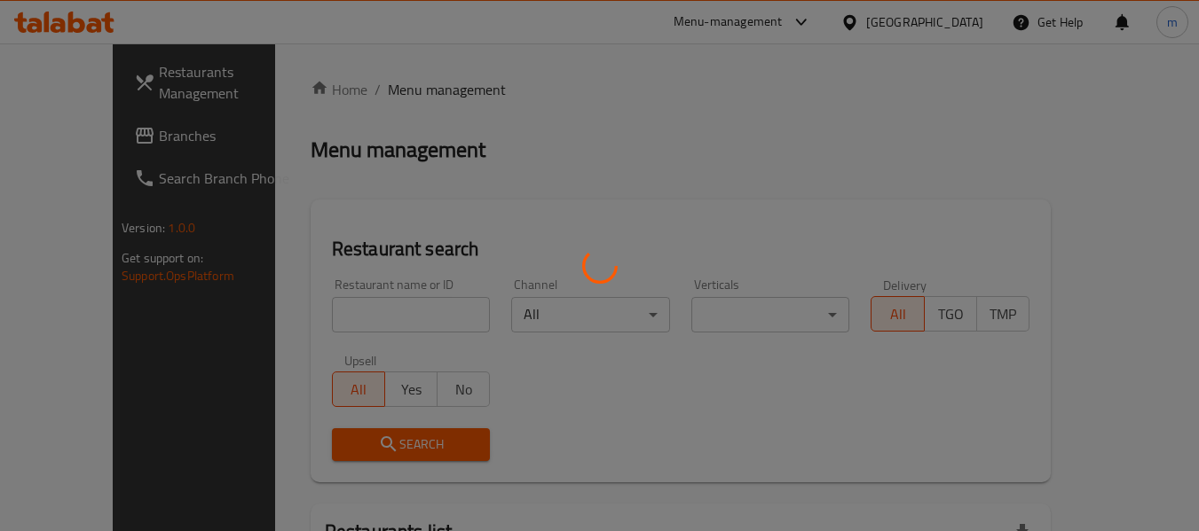
click at [334, 323] on div at bounding box center [599, 265] width 1199 height 531
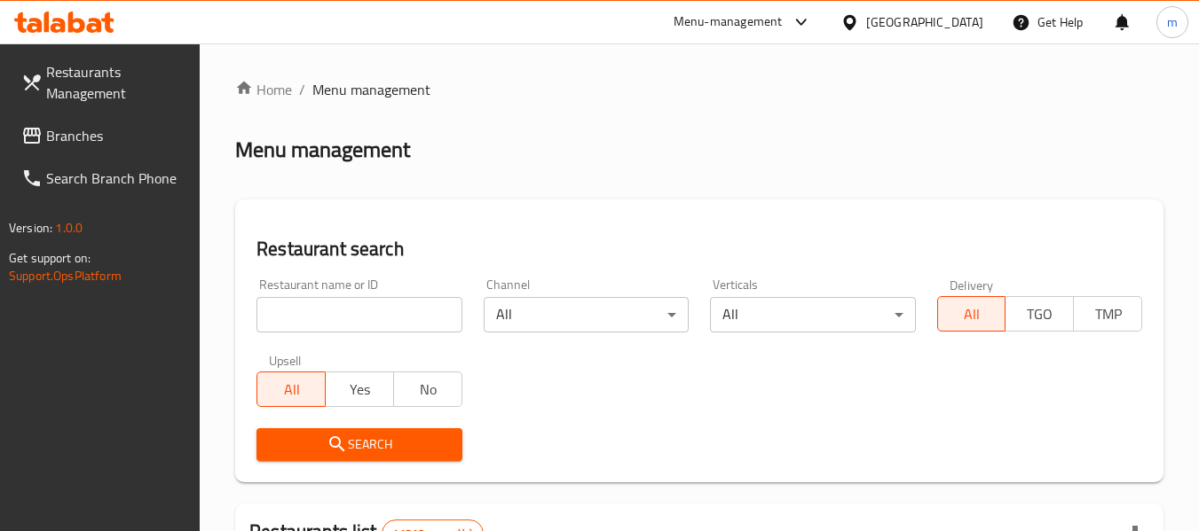
click at [286, 321] on input "search" at bounding box center [358, 314] width 205 height 35
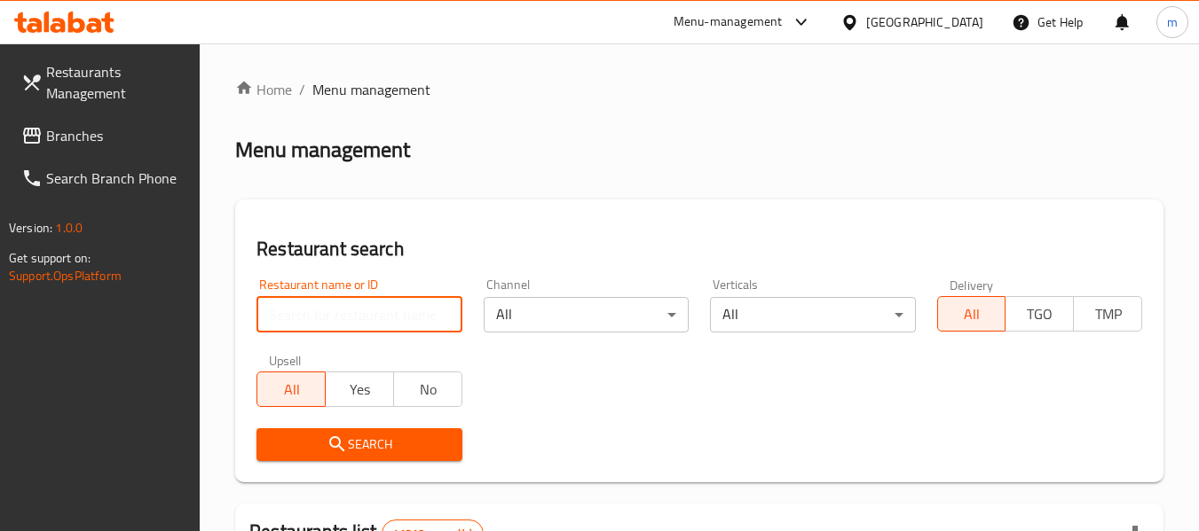
paste input "695101"
type input "695101"
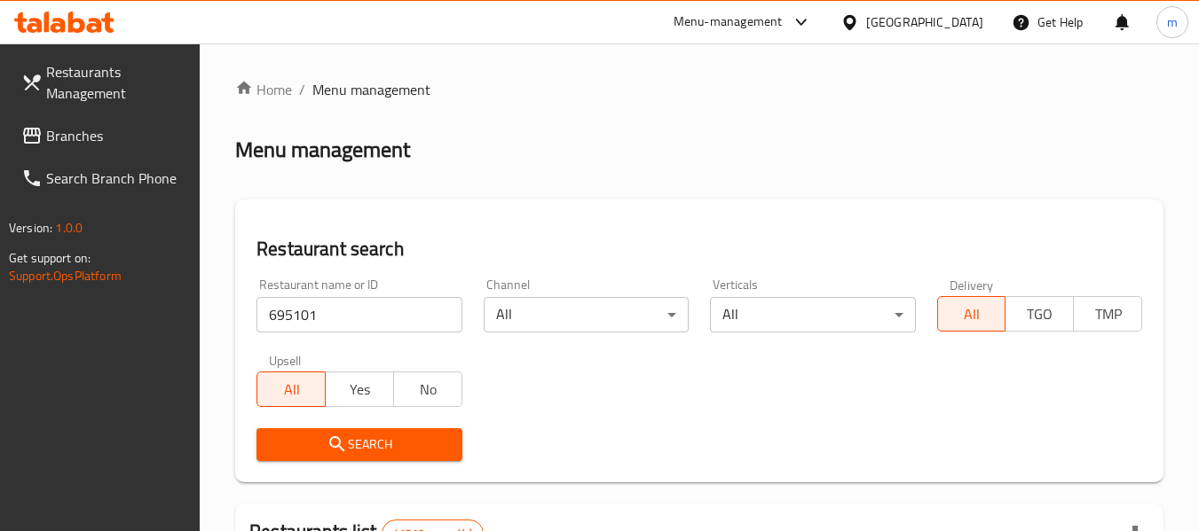
click at [327, 438] on icon "submit" at bounding box center [337, 444] width 21 height 21
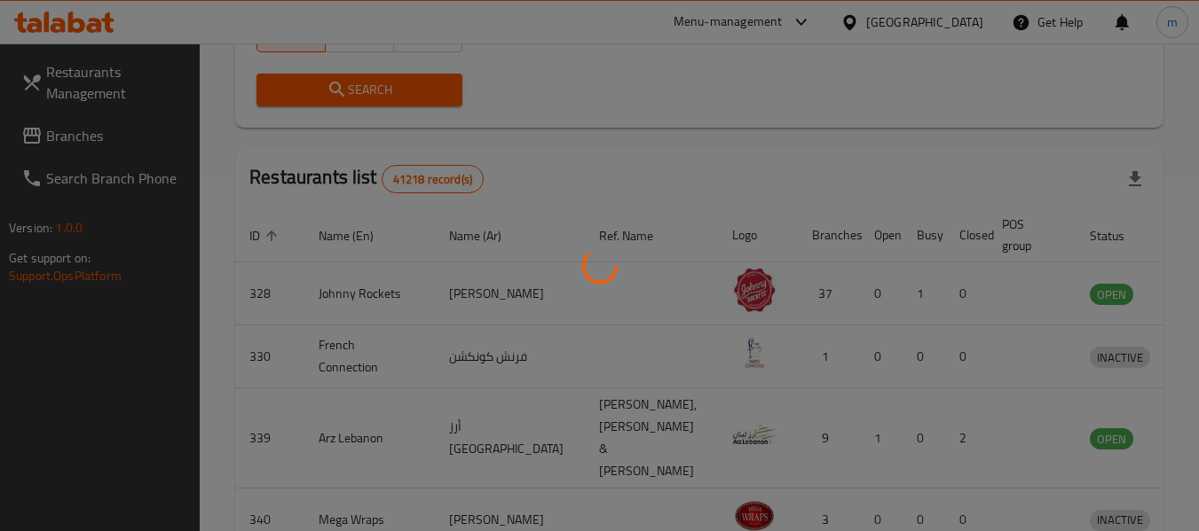
scroll to position [245, 0]
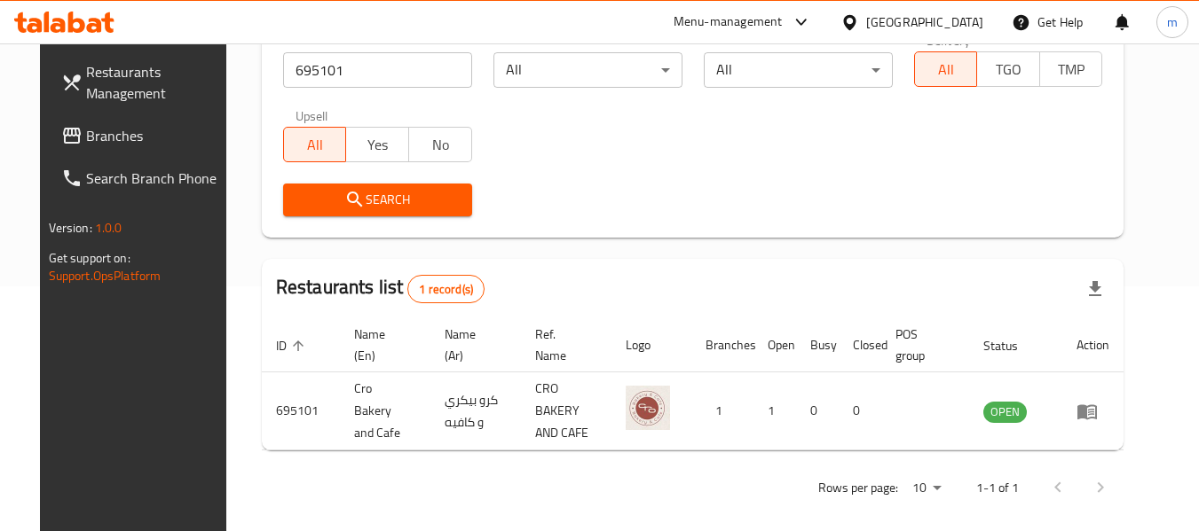
click at [123, 386] on div "Restaurants Management Branches Search Branch Phone Version: 1.0.0 Get support …" at bounding box center [140, 308] width 201 height 531
click at [400, 493] on div "Rows per page: 10 1-1 of 1" at bounding box center [693, 488] width 862 height 46
click at [157, 404] on div "Restaurants Management Branches Search Branch Phone Version: 1.0.0 Get support …" at bounding box center [140, 308] width 201 height 531
drag, startPoint x: 102, startPoint y: 460, endPoint x: 94, endPoint y: 465, distance: 9.6
click at [94, 465] on div "Restaurants Management Branches Search Branch Phone Version: 1.0.0 Get support …" at bounding box center [140, 308] width 201 height 531
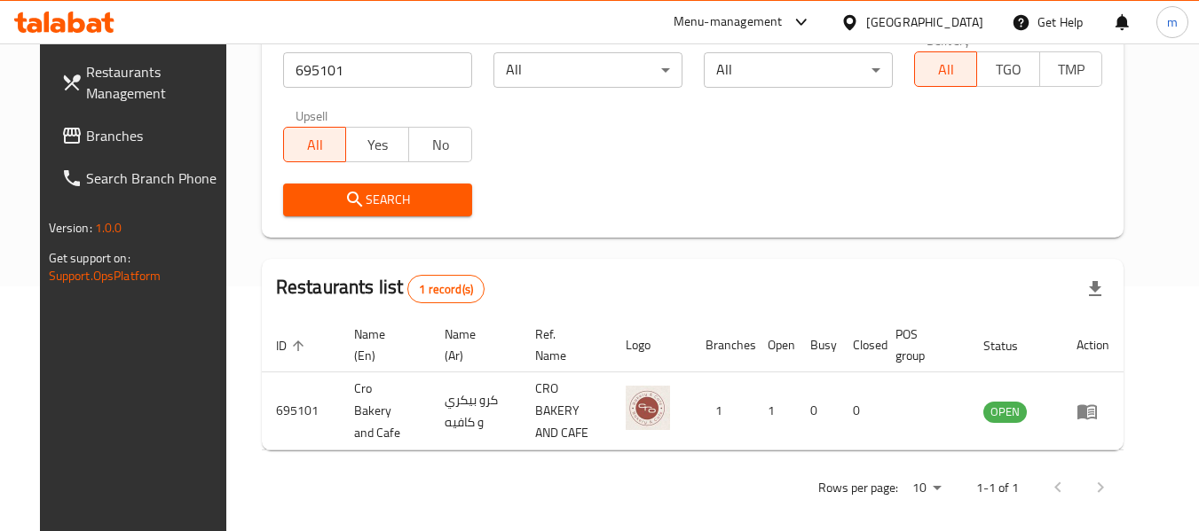
click at [633, 161] on div "Restaurant name or ID 695101 Restaurant name or ID Channel All ​ Verticals All …" at bounding box center [692, 125] width 841 height 204
drag, startPoint x: 697, startPoint y: 12, endPoint x: 134, endPoint y: 368, distance: 666.1
click at [134, 368] on div "Restaurants Management Branches Search Branch Phone Version: 1.0.0 Get support …" at bounding box center [140, 308] width 201 height 531
drag, startPoint x: 114, startPoint y: 133, endPoint x: 125, endPoint y: 129, distance: 12.4
click at [114, 133] on span "Branches" at bounding box center [156, 135] width 140 height 21
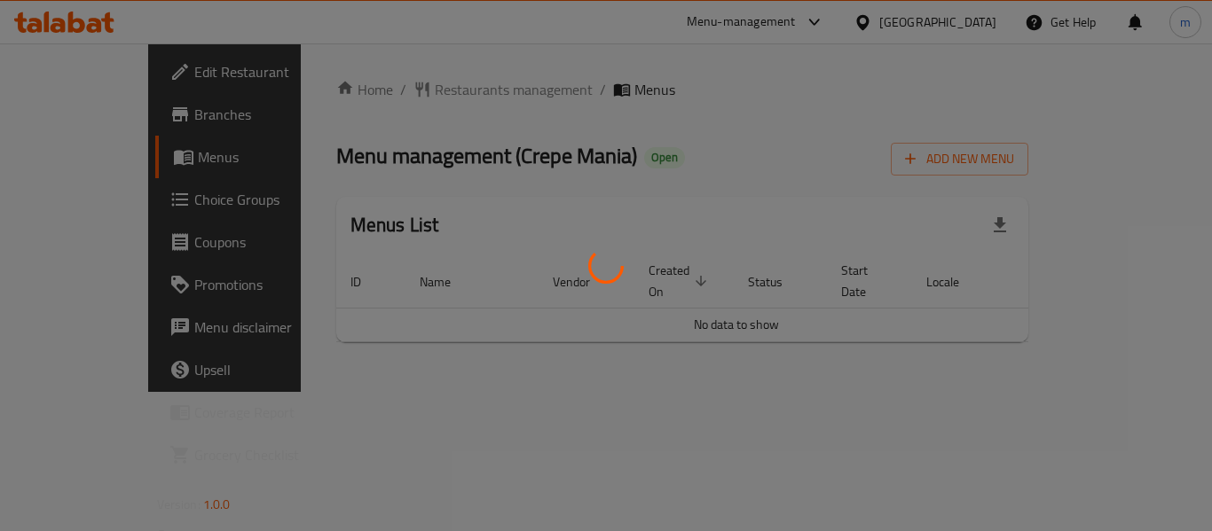
click at [414, 84] on div at bounding box center [606, 265] width 1212 height 531
click at [397, 85] on div at bounding box center [606, 265] width 1212 height 531
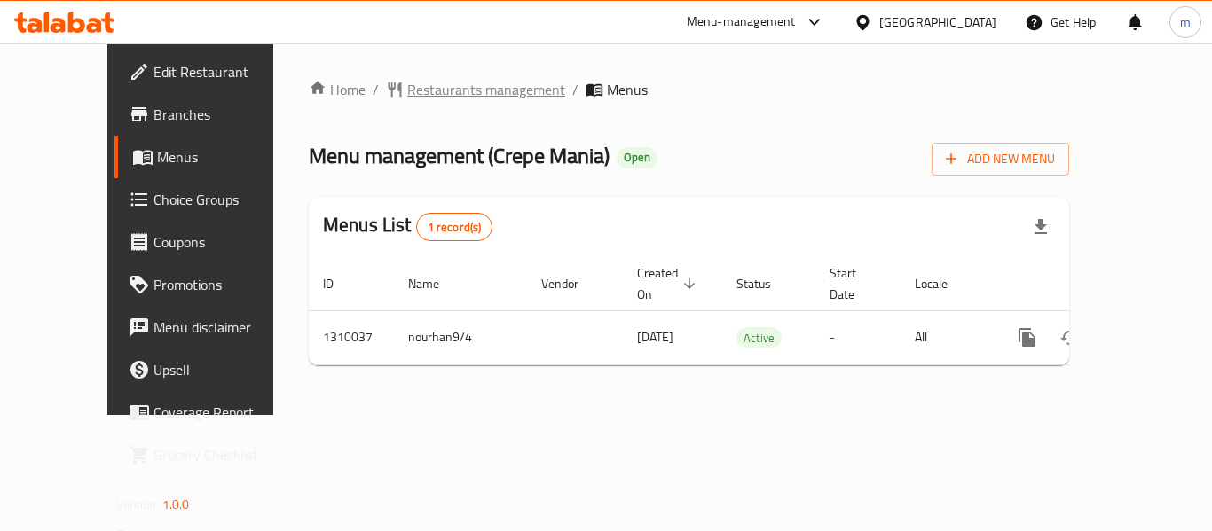
click at [407, 88] on span "Restaurants management" at bounding box center [486, 89] width 158 height 21
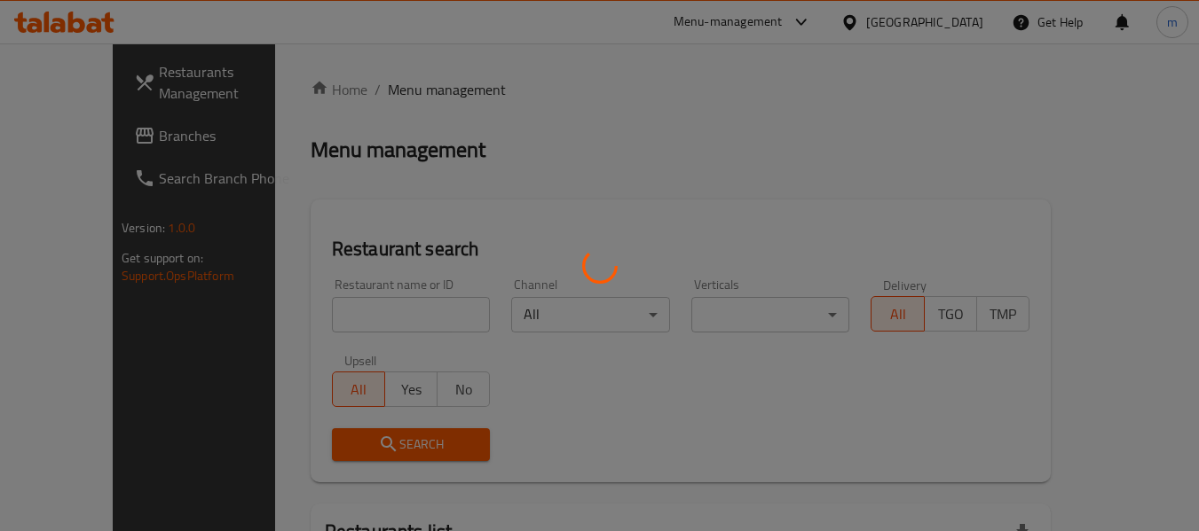
drag, startPoint x: 330, startPoint y: 313, endPoint x: 313, endPoint y: 320, distance: 18.3
click at [328, 316] on div at bounding box center [599, 265] width 1199 height 531
click at [313, 321] on div at bounding box center [599, 265] width 1199 height 531
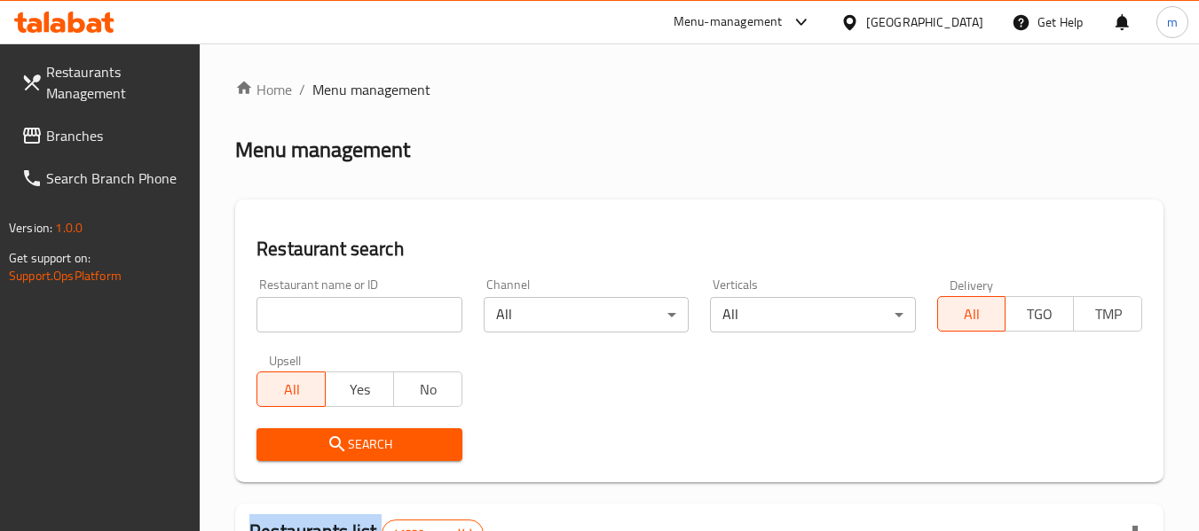
click at [313, 321] on div at bounding box center [599, 265] width 1199 height 531
click at [306, 322] on input "search" at bounding box center [358, 314] width 205 height 35
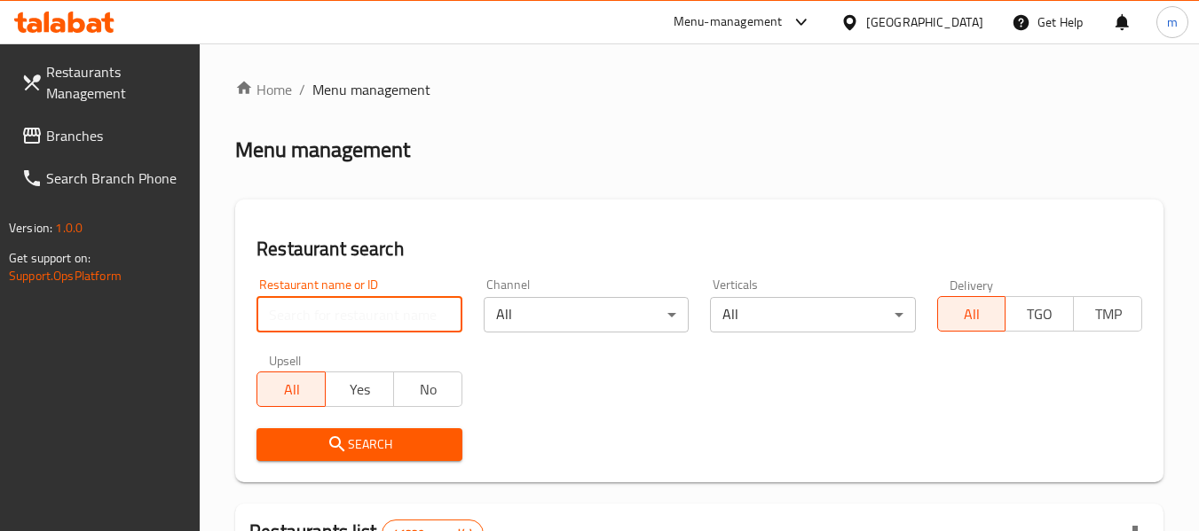
paste input "705314"
type input "705314"
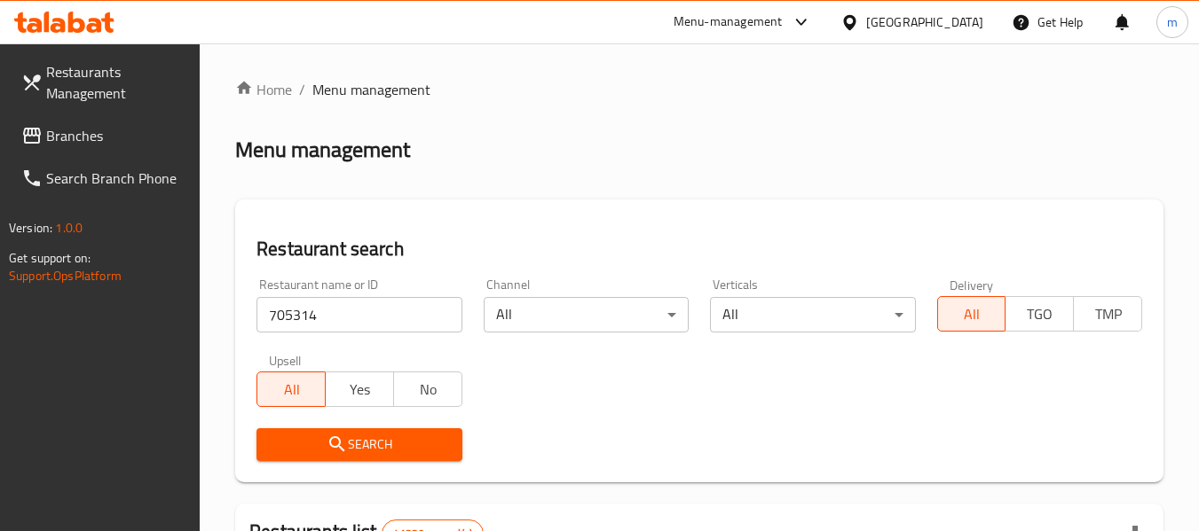
click at [331, 446] on icon "submit" at bounding box center [336, 444] width 15 height 15
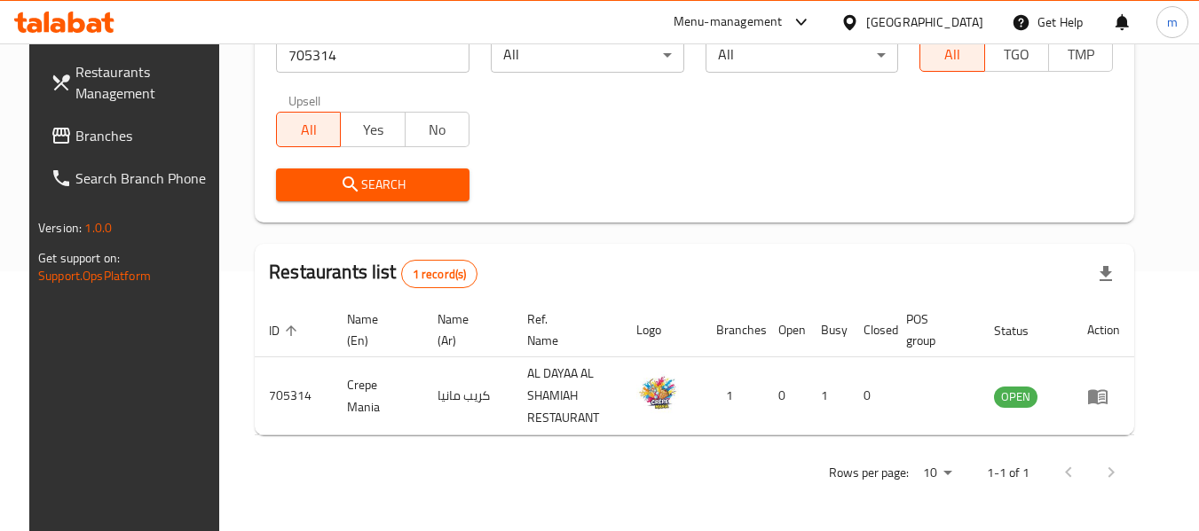
scroll to position [260, 0]
click at [91, 28] on icon at bounding box center [94, 25] width 15 height 15
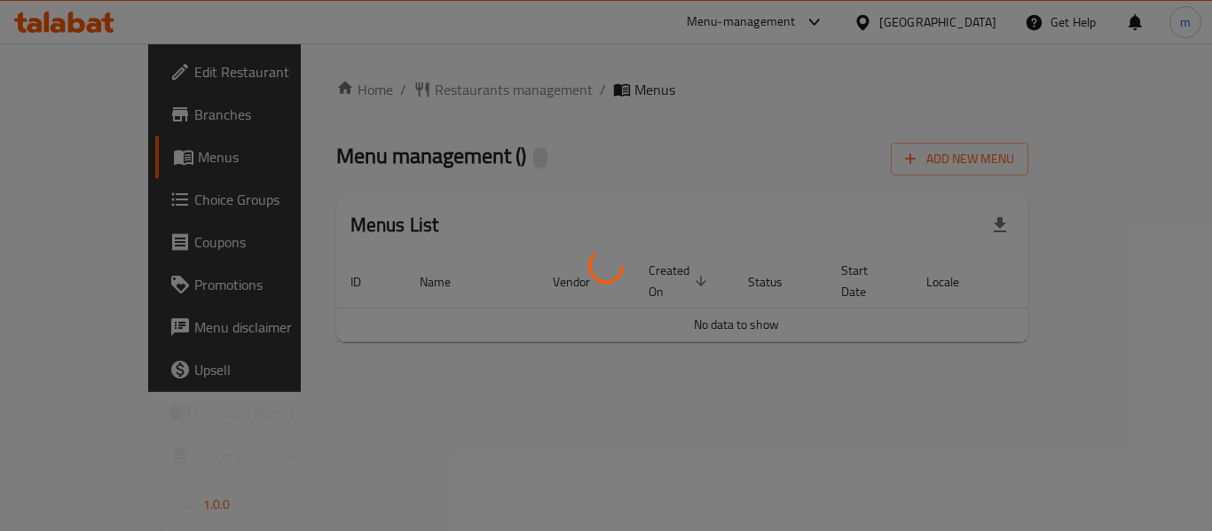
click at [407, 83] on div at bounding box center [606, 265] width 1212 height 531
click at [399, 91] on div at bounding box center [606, 265] width 1212 height 531
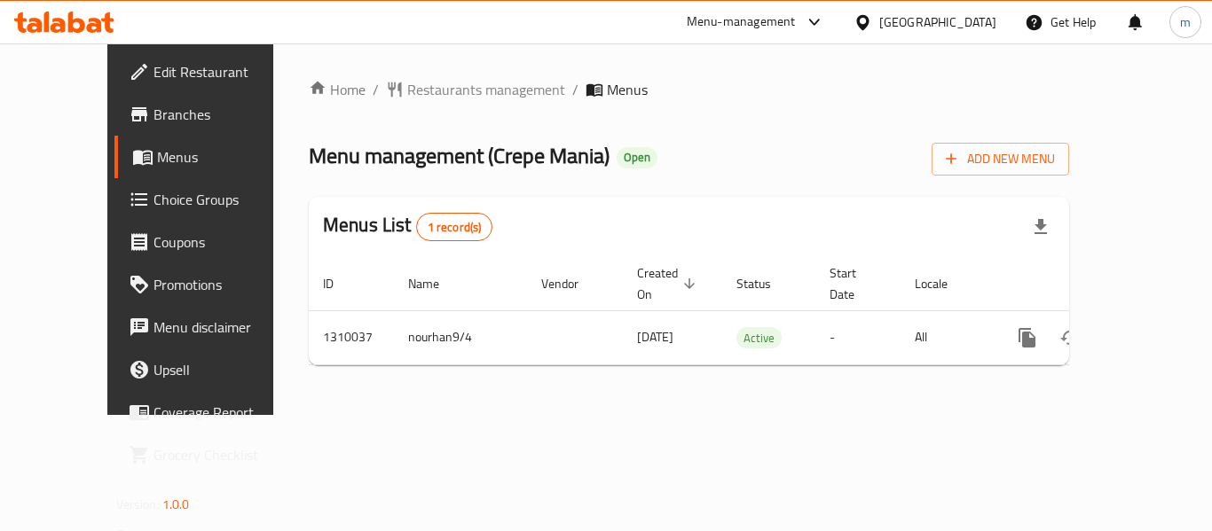
click at [407, 91] on span "Restaurants management" at bounding box center [486, 89] width 158 height 21
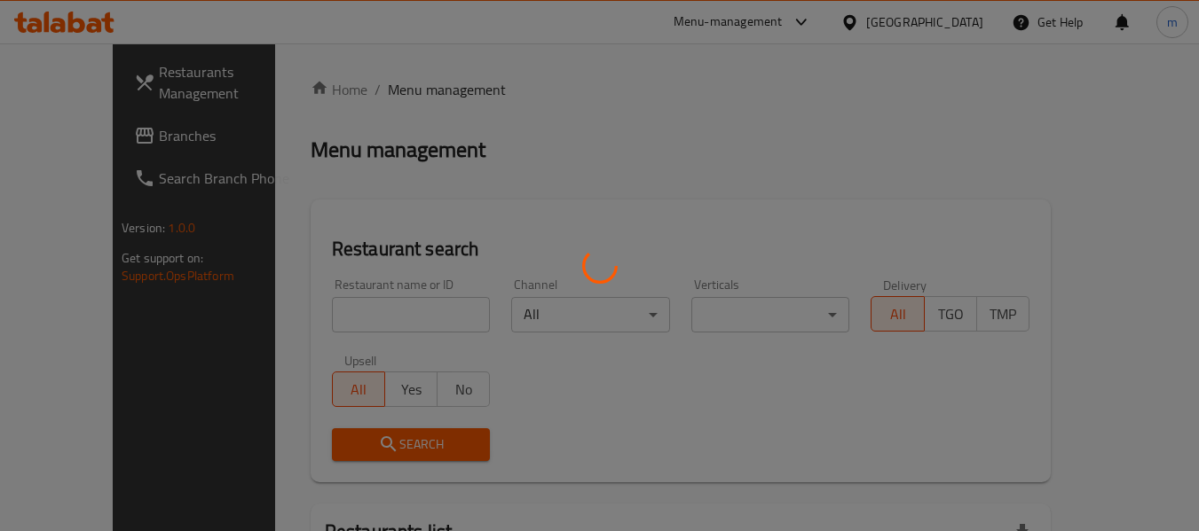
click at [348, 327] on div at bounding box center [599, 265] width 1199 height 531
click at [347, 325] on div at bounding box center [599, 265] width 1199 height 531
click at [344, 322] on div at bounding box center [599, 265] width 1199 height 531
click at [344, 321] on div at bounding box center [599, 265] width 1199 height 531
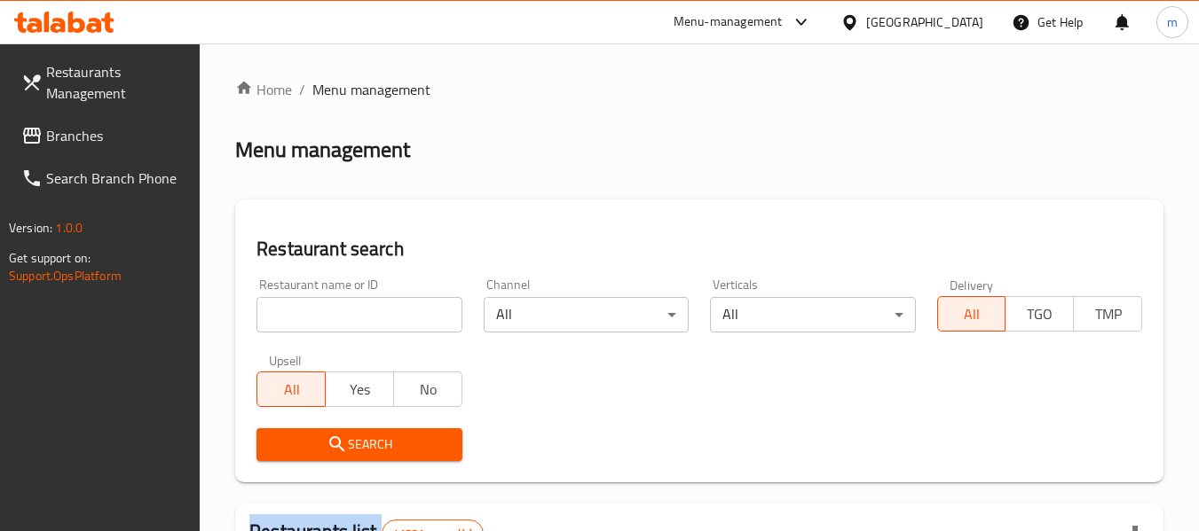
click at [344, 321] on div at bounding box center [599, 265] width 1199 height 531
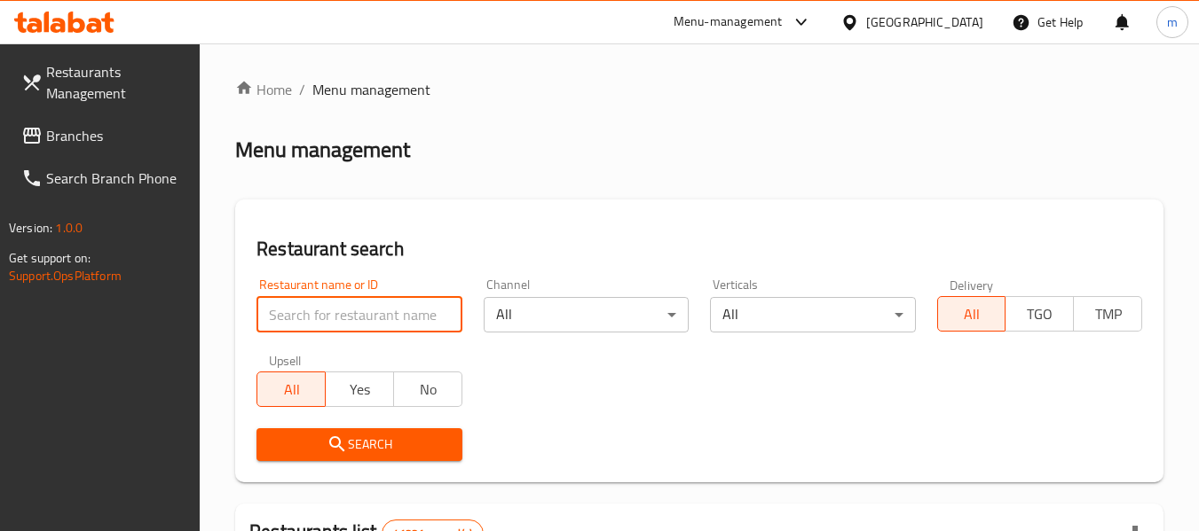
click at [339, 319] on input "search" at bounding box center [358, 314] width 205 height 35
paste input "705314"
type input "705314"
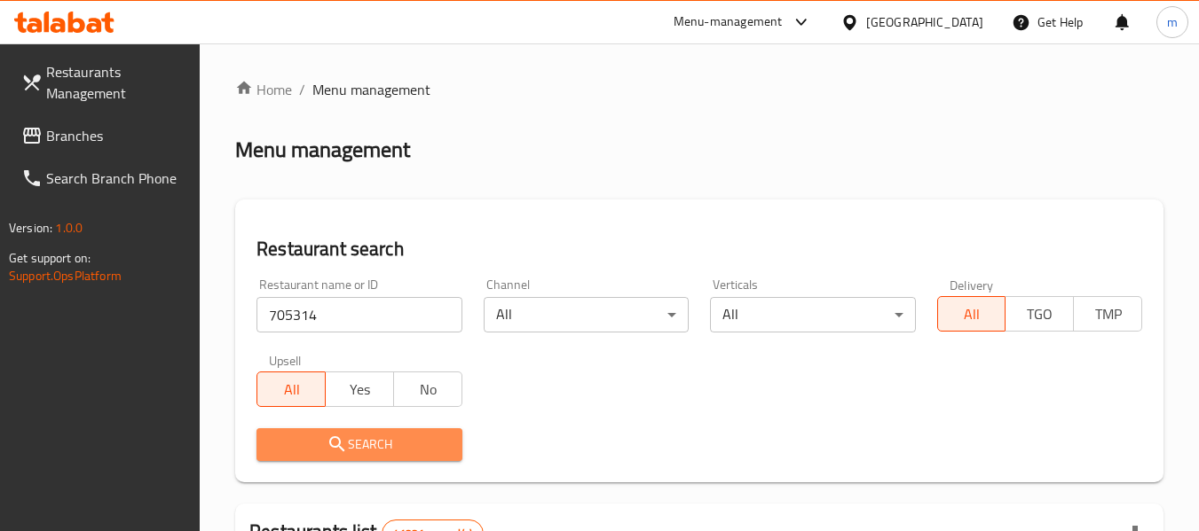
drag, startPoint x: 390, startPoint y: 448, endPoint x: 422, endPoint y: 405, distance: 53.8
click at [389, 447] on span "Search" at bounding box center [359, 445] width 177 height 22
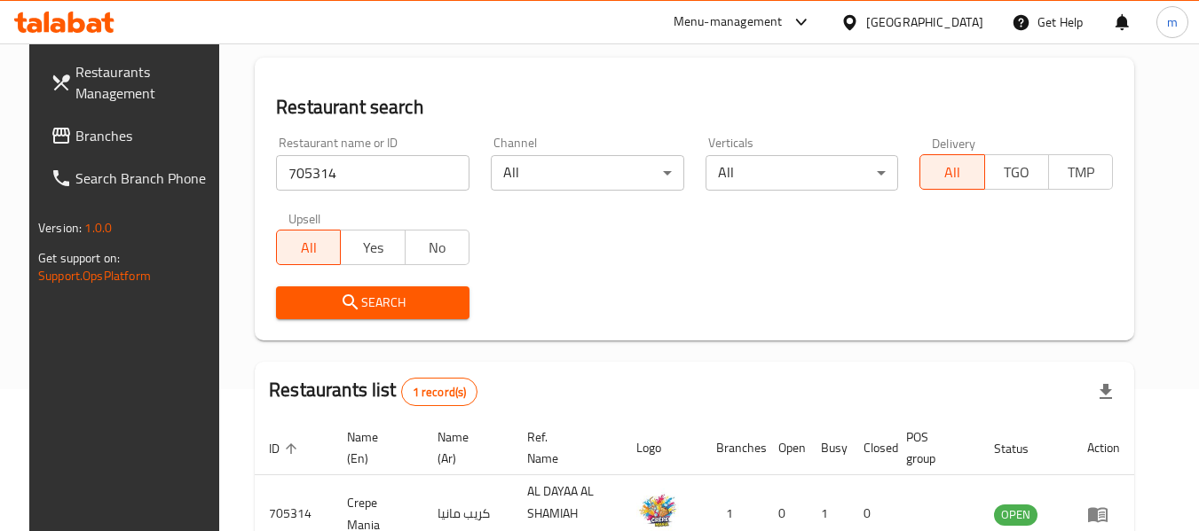
scroll to position [260, 0]
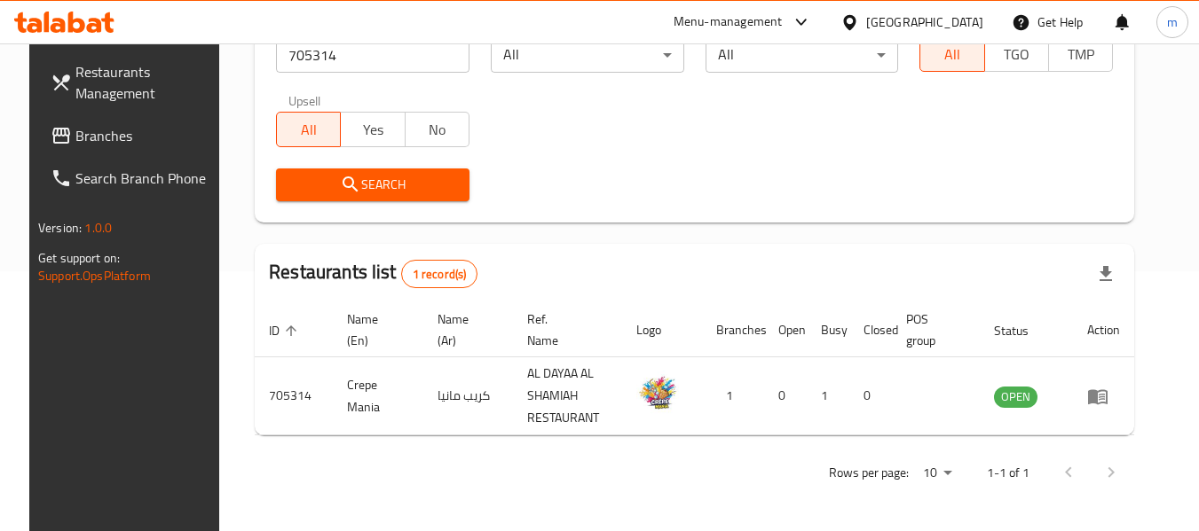
click at [75, 130] on span "Branches" at bounding box center [145, 135] width 140 height 21
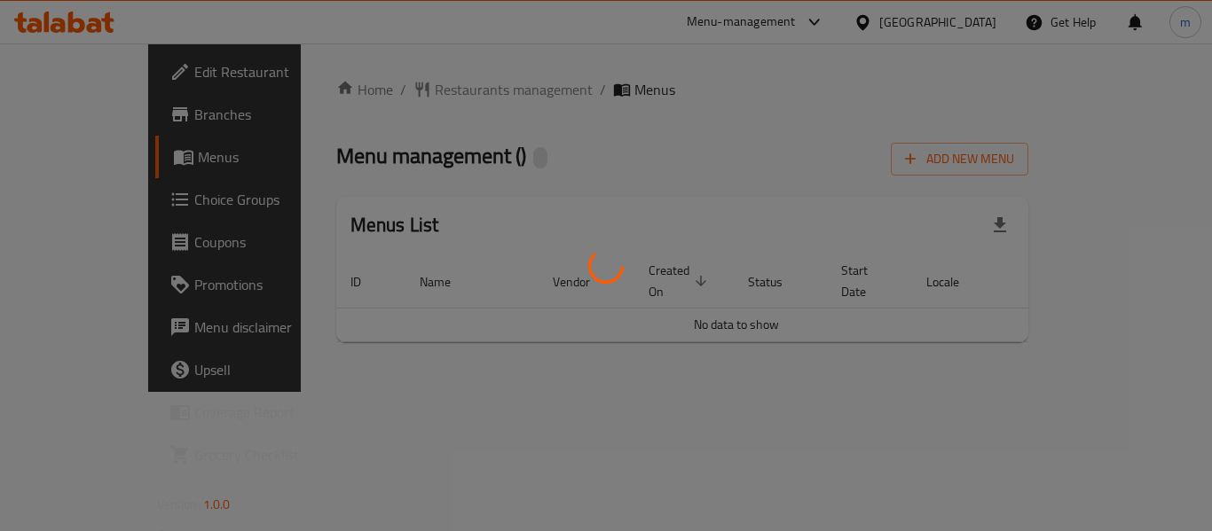
click at [420, 90] on div at bounding box center [606, 265] width 1212 height 531
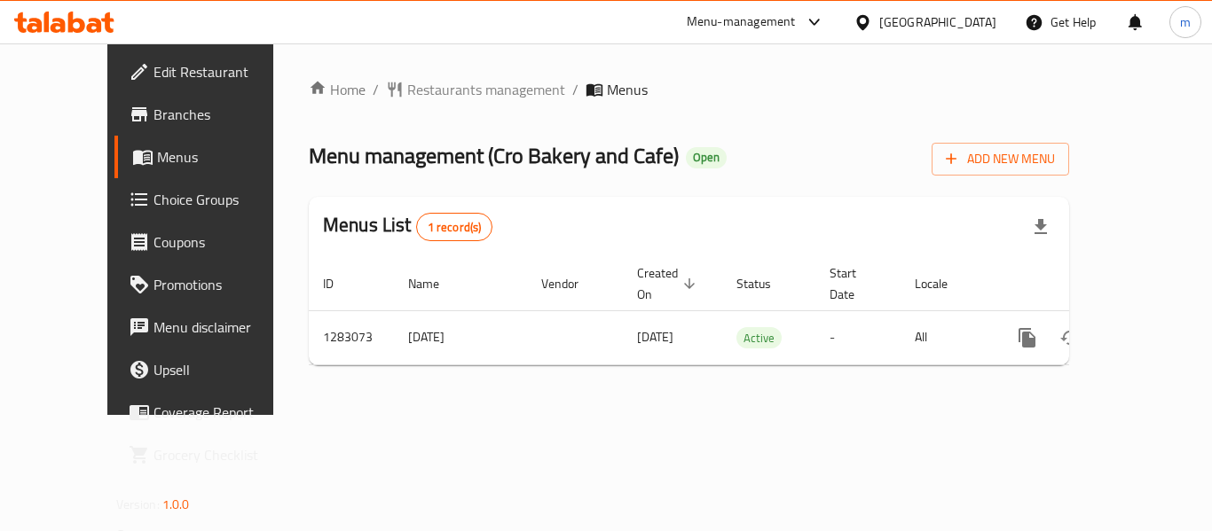
click at [415, 91] on div "Home / Restaurants management / Menus Menu management ( Cro Bakery and Cafe ) O…" at bounding box center [689, 229] width 760 height 301
click at [415, 91] on span "Restaurants management" at bounding box center [486, 89] width 158 height 21
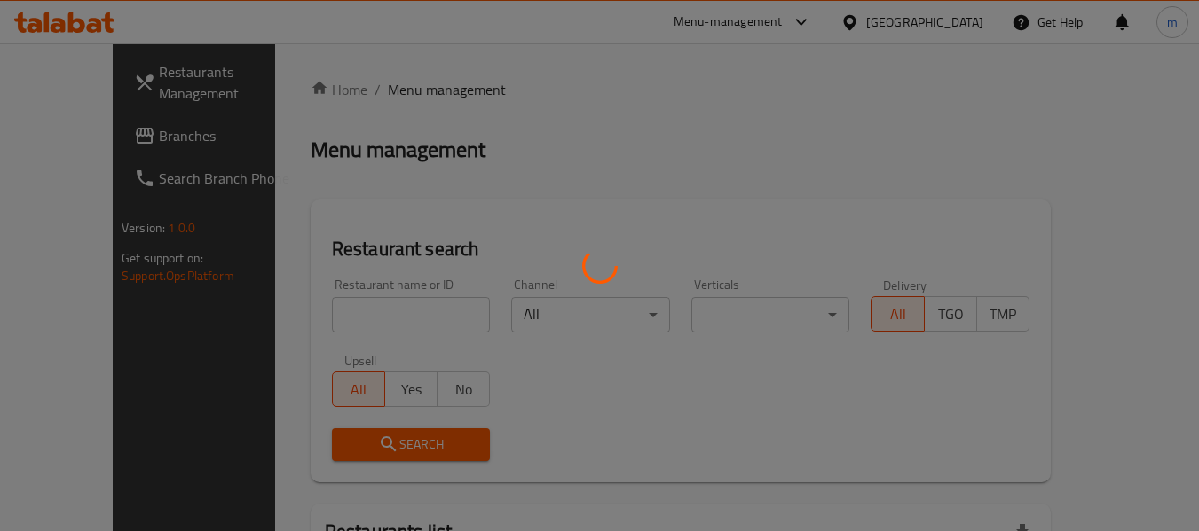
click at [326, 306] on div at bounding box center [599, 265] width 1199 height 531
click at [328, 311] on div at bounding box center [599, 265] width 1199 height 531
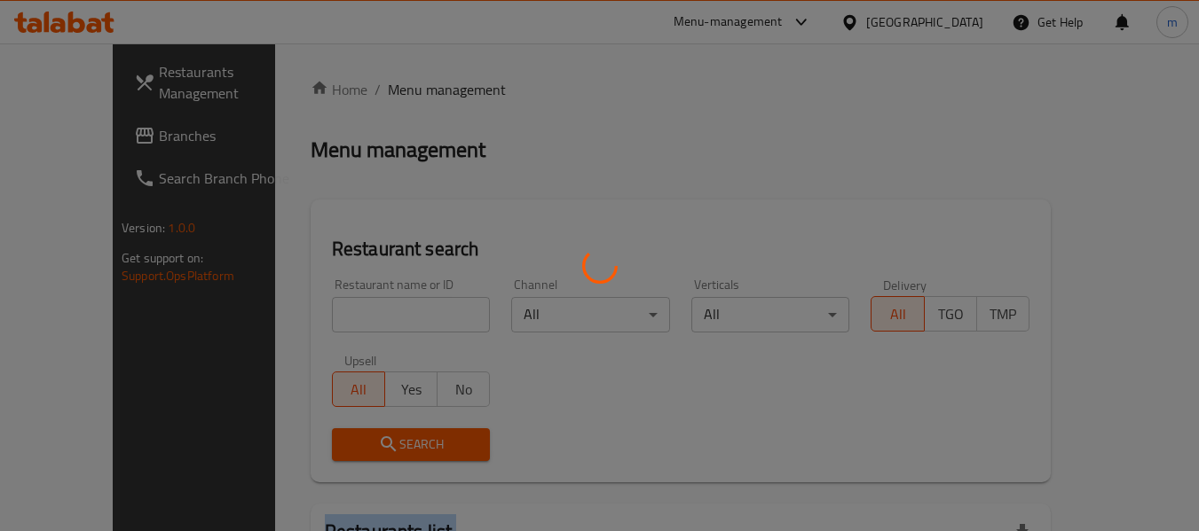
click at [328, 311] on div at bounding box center [599, 265] width 1199 height 531
click at [307, 314] on div at bounding box center [599, 265] width 1199 height 531
click at [300, 319] on div at bounding box center [599, 265] width 1199 height 531
click at [323, 319] on div at bounding box center [599, 265] width 1199 height 531
click at [367, 319] on div at bounding box center [599, 265] width 1199 height 531
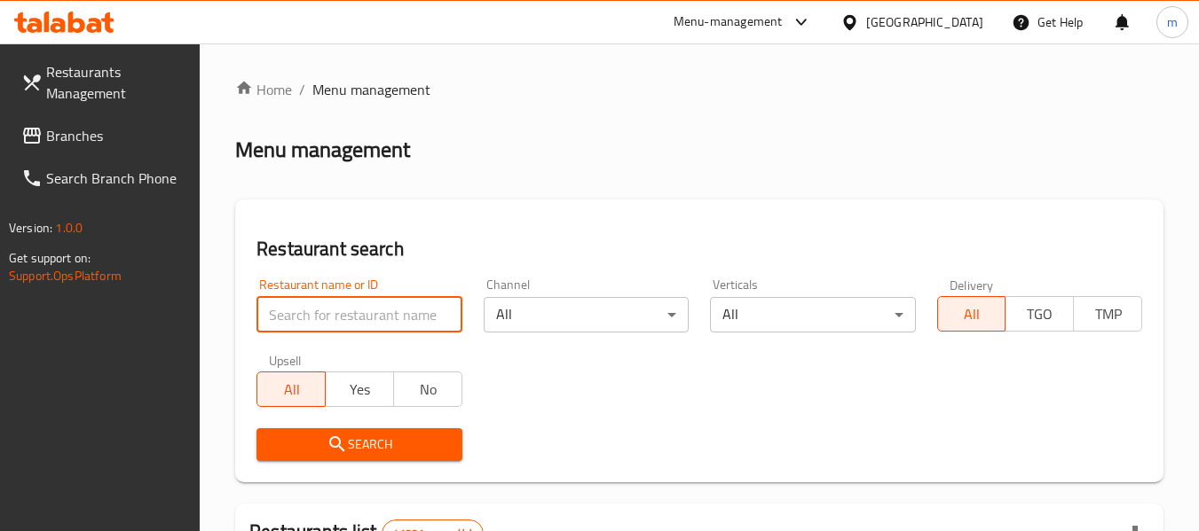
click at [367, 319] on input "search" at bounding box center [358, 314] width 205 height 35
paste input "695101"
type input "695101"
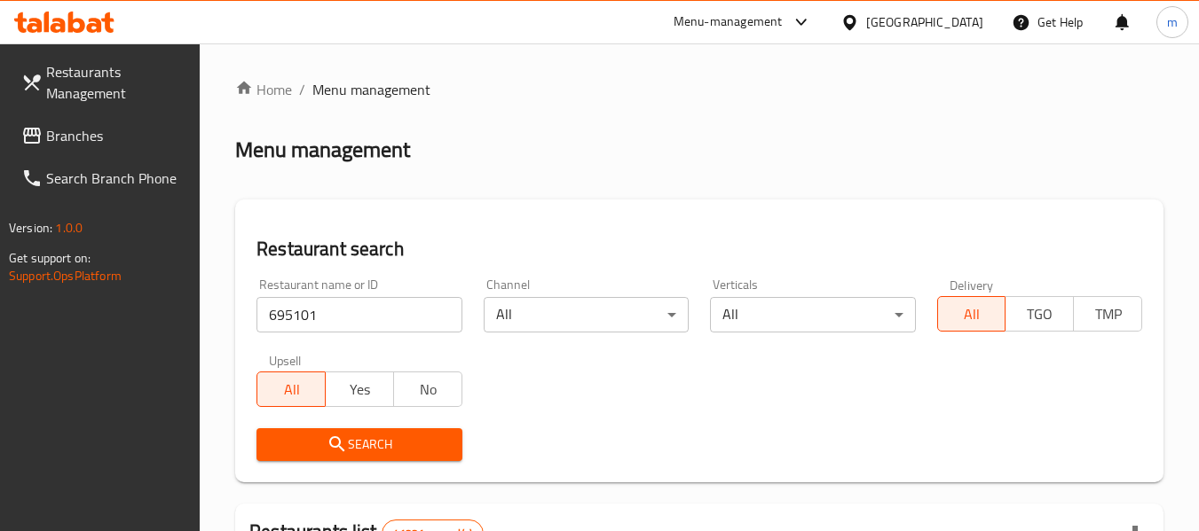
click at [321, 447] on span "Search" at bounding box center [359, 445] width 177 height 22
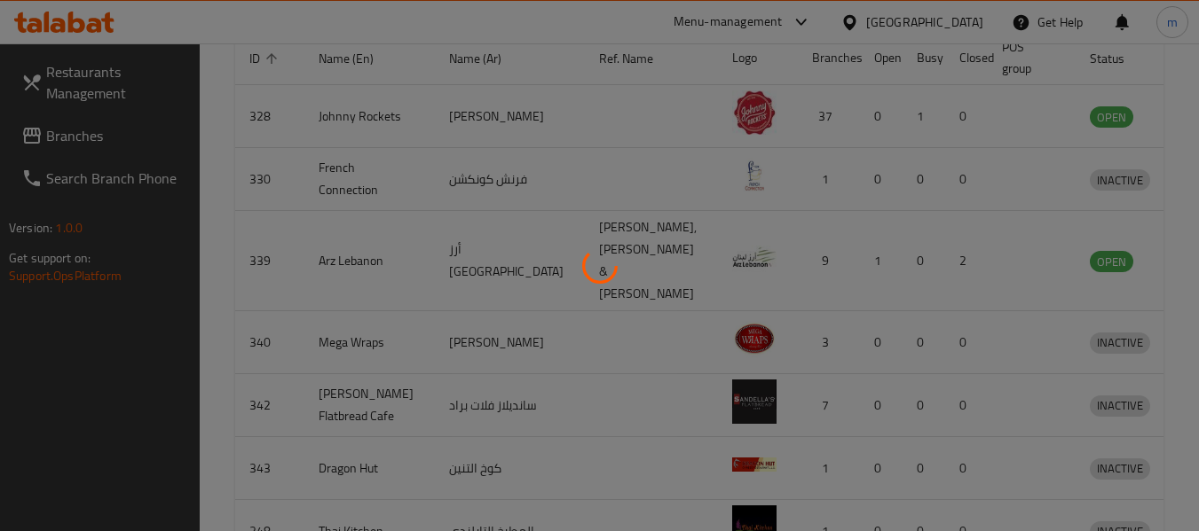
scroll to position [245, 0]
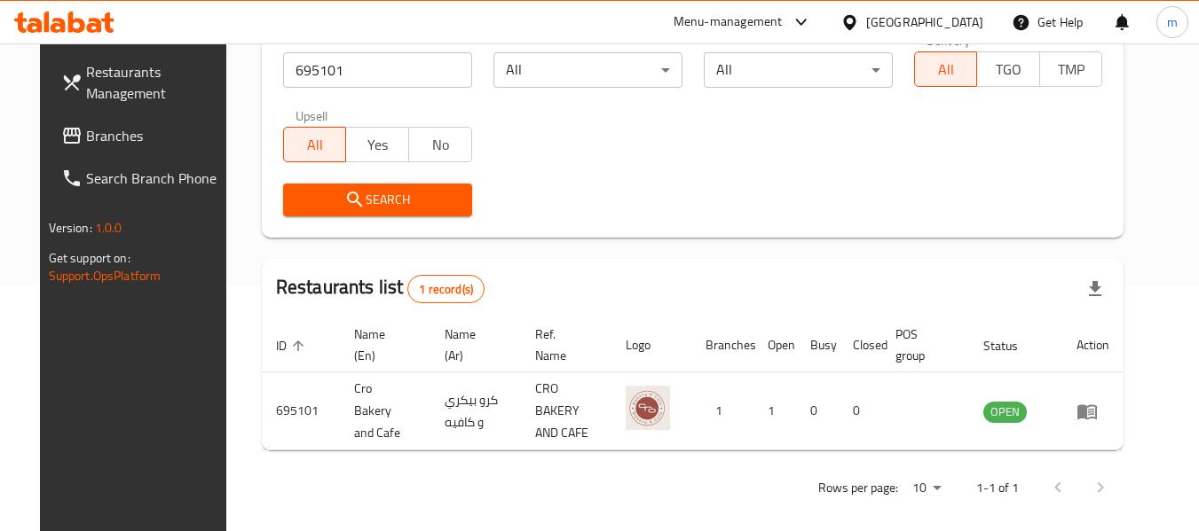
click at [95, 349] on div "Restaurants Management Branches Search Branch Phone Version: 1.0.0 Get support …" at bounding box center [140, 308] width 201 height 531
click at [86, 136] on span "Branches" at bounding box center [156, 135] width 140 height 21
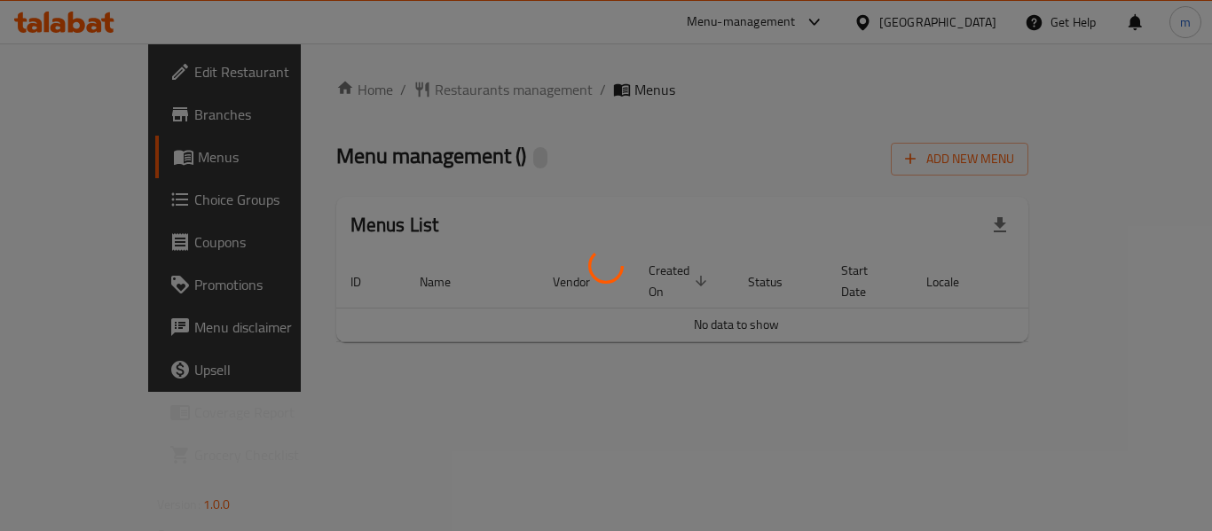
click at [409, 93] on div at bounding box center [606, 265] width 1212 height 531
click at [363, 91] on div at bounding box center [606, 265] width 1212 height 531
click at [401, 95] on div at bounding box center [606, 265] width 1212 height 531
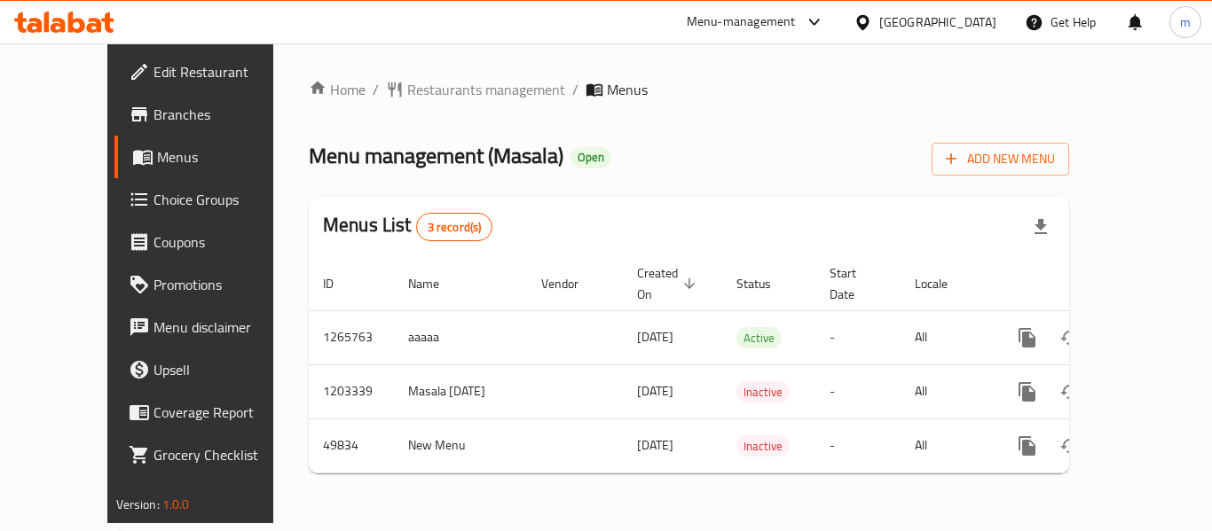
click at [407, 91] on span "Restaurants management" at bounding box center [486, 89] width 158 height 21
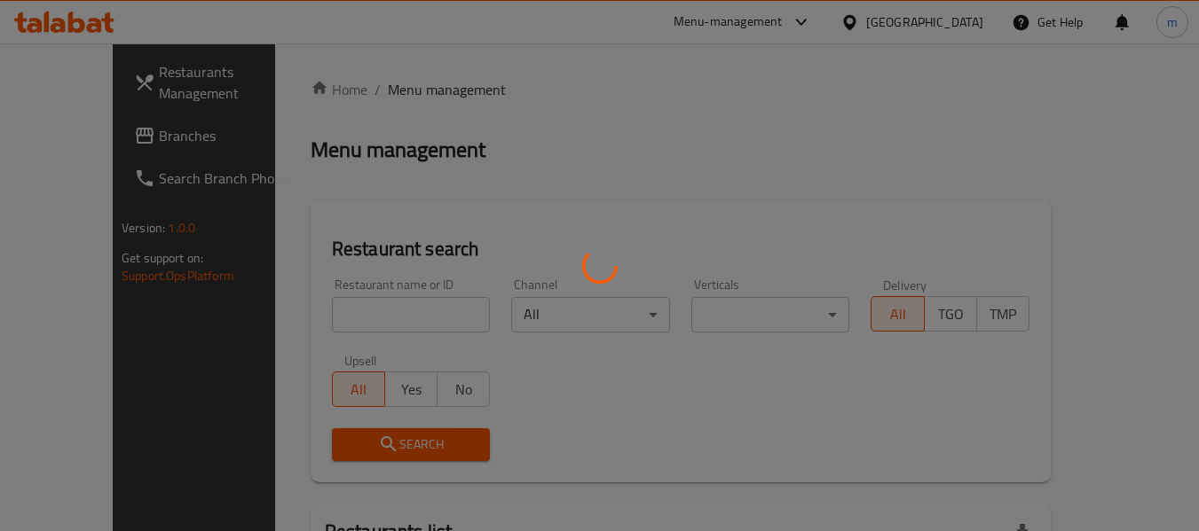
click at [328, 317] on div at bounding box center [599, 265] width 1199 height 531
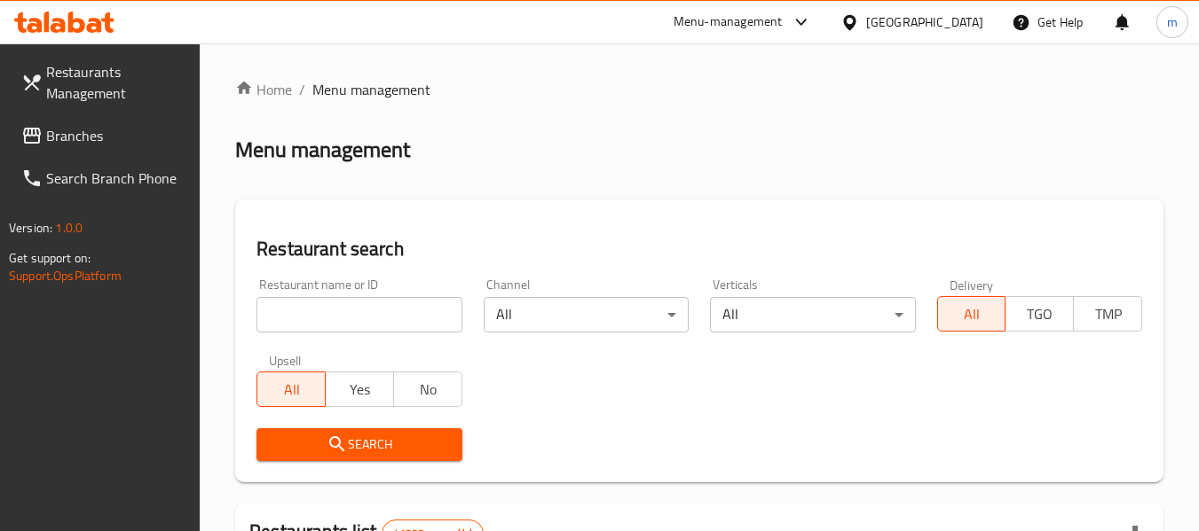
click at [328, 317] on input "search" at bounding box center [358, 314] width 205 height 35
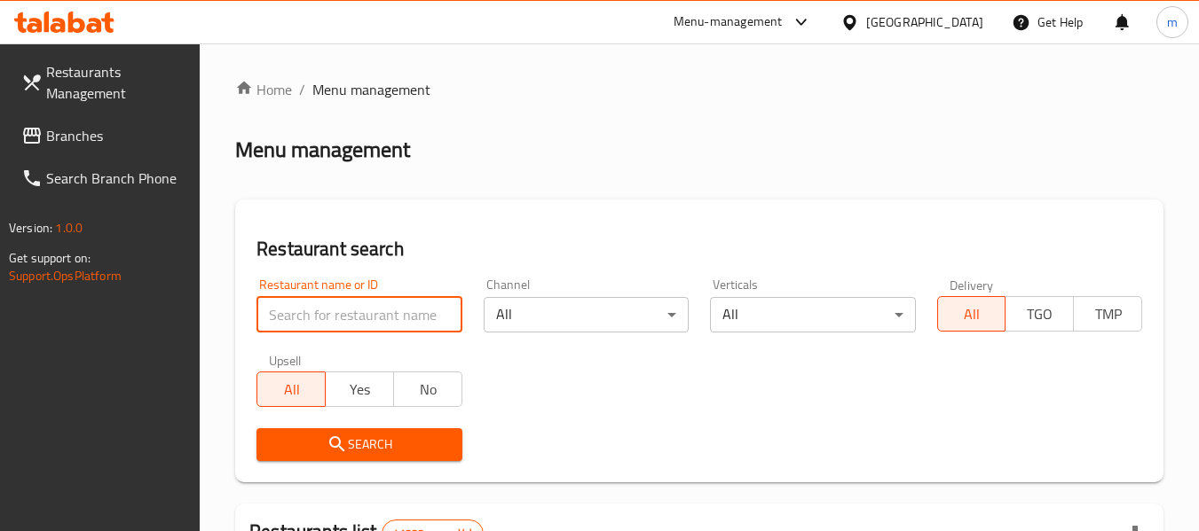
click at [328, 317] on input "search" at bounding box center [358, 314] width 205 height 35
paste input "16304"
type input "16304"
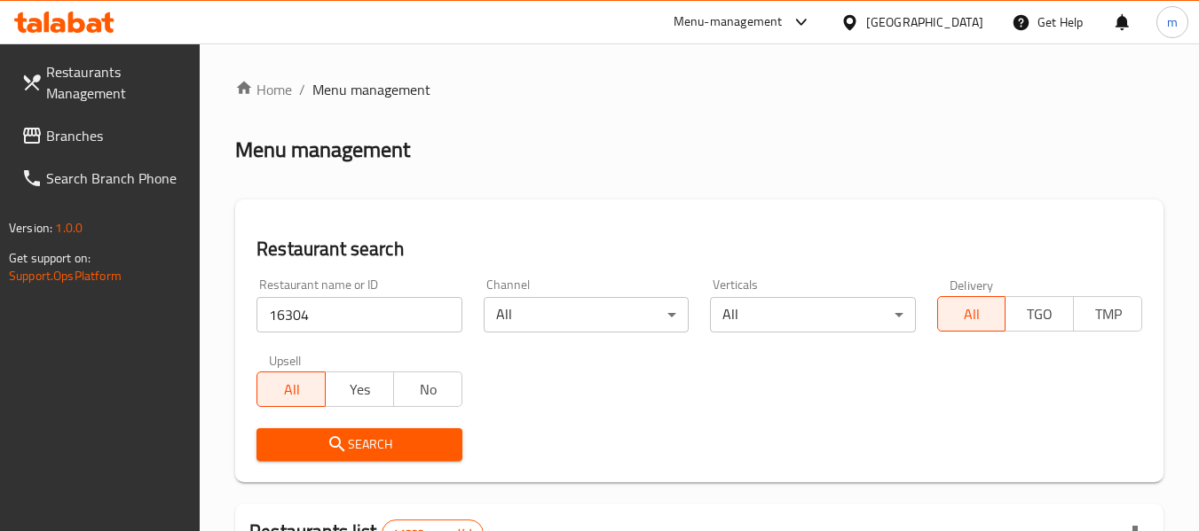
click at [325, 436] on span "Search" at bounding box center [359, 445] width 177 height 22
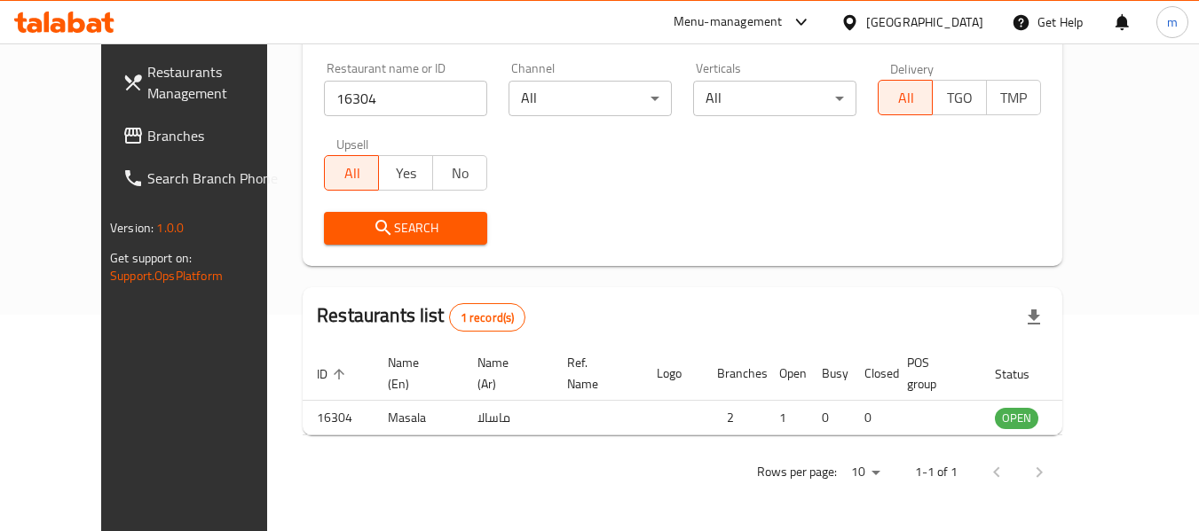
scroll to position [245, 0]
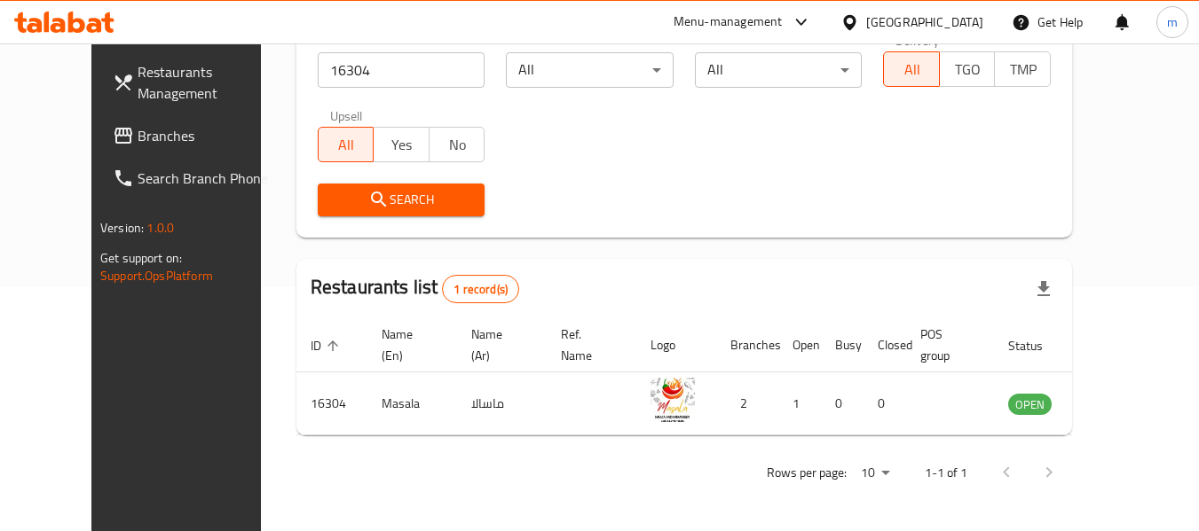
click at [846, 20] on icon at bounding box center [849, 21] width 12 height 15
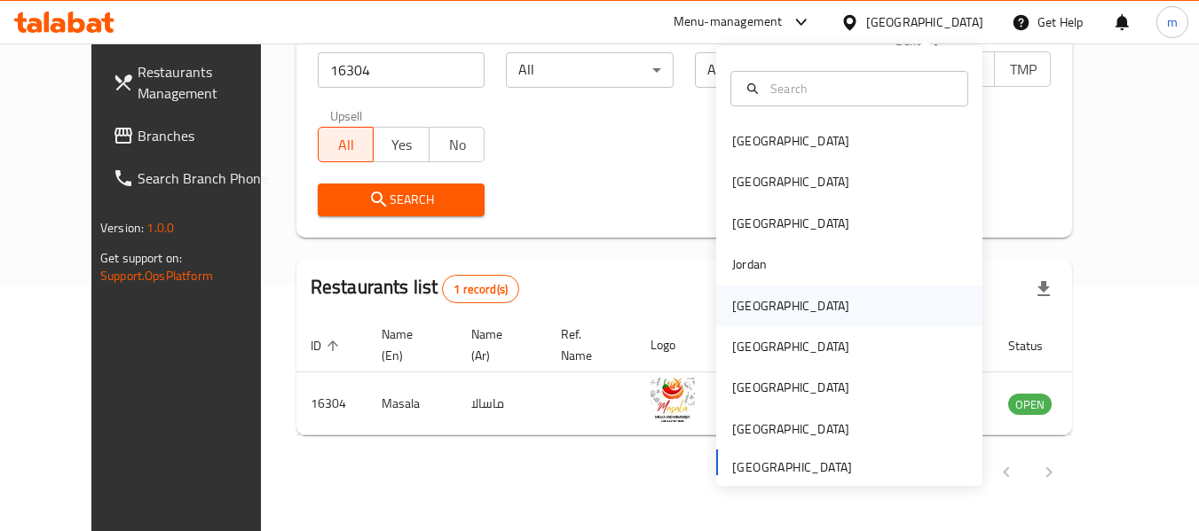
click at [744, 306] on div "[GEOGRAPHIC_DATA]" at bounding box center [790, 306] width 117 height 20
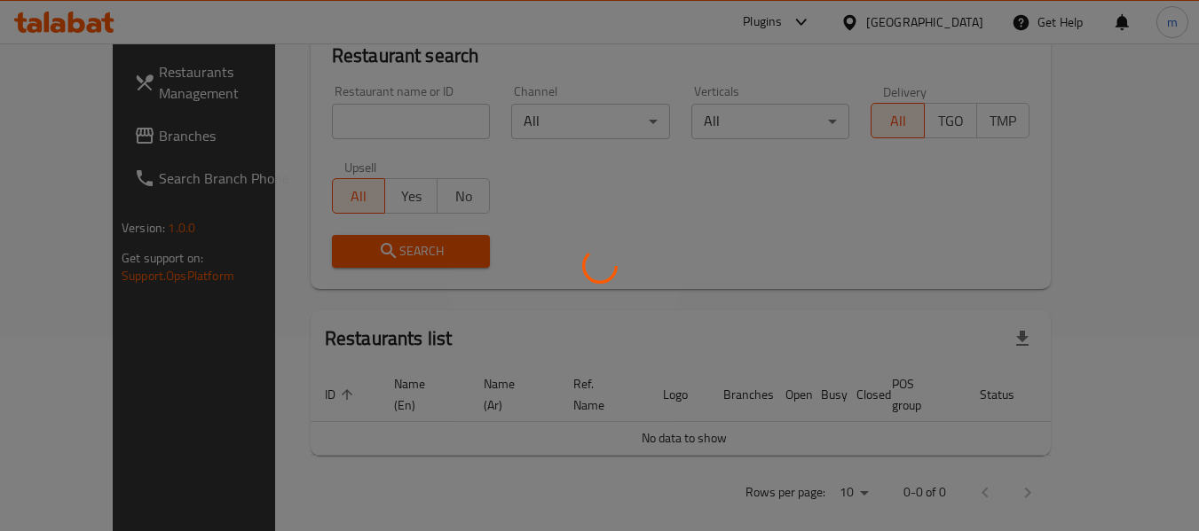
scroll to position [245, 0]
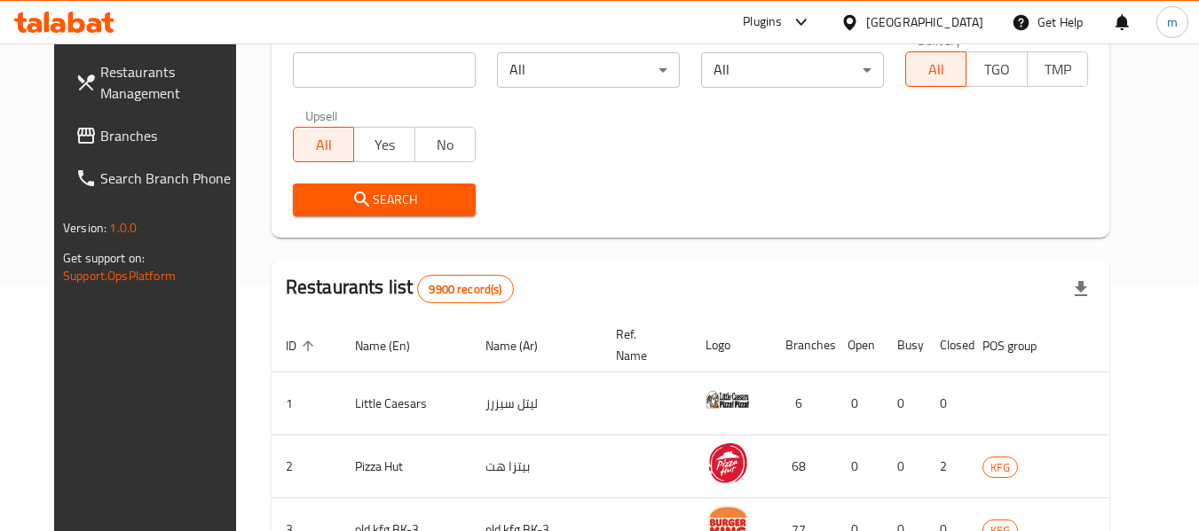
click at [102, 130] on span "Branches" at bounding box center [170, 135] width 140 height 21
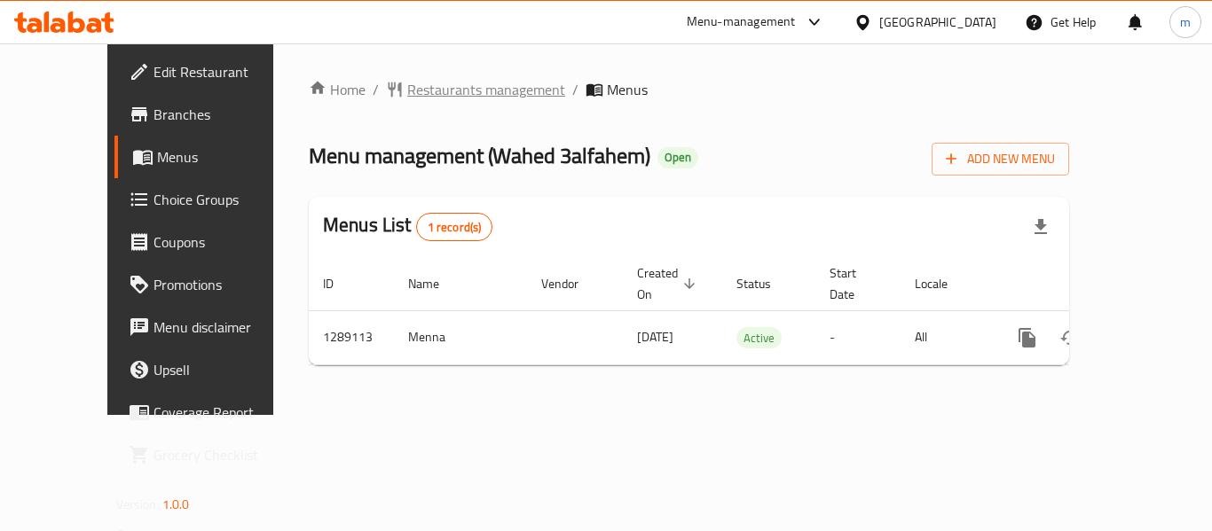
click at [421, 87] on div "Home / Restaurants management / Menus Menu management ( Wahed 3alfahem ) Open A…" at bounding box center [689, 229] width 760 height 301
click at [407, 88] on span "Restaurants management" at bounding box center [486, 89] width 158 height 21
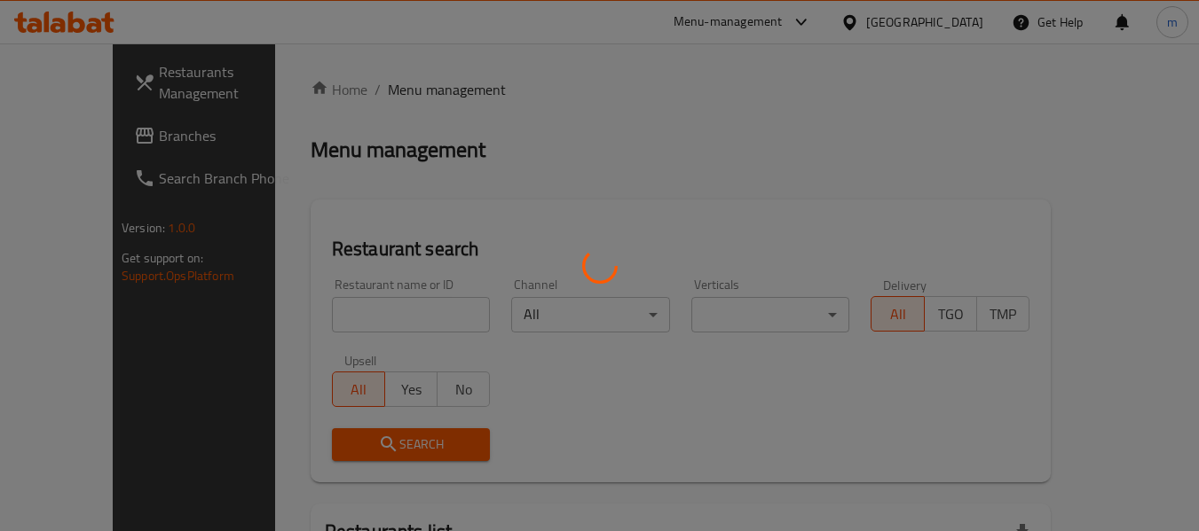
click at [321, 319] on div at bounding box center [599, 265] width 1199 height 531
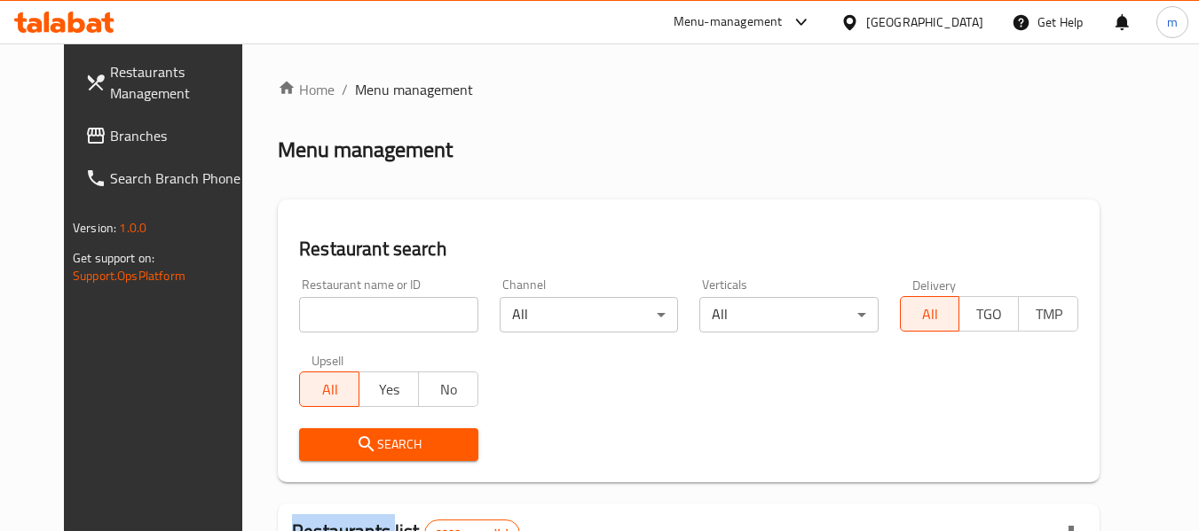
click at [321, 319] on div at bounding box center [599, 265] width 1199 height 531
drag, startPoint x: 321, startPoint y: 319, endPoint x: 311, endPoint y: 318, distance: 10.8
click at [321, 319] on input "search" at bounding box center [388, 314] width 178 height 35
paste input "697546"
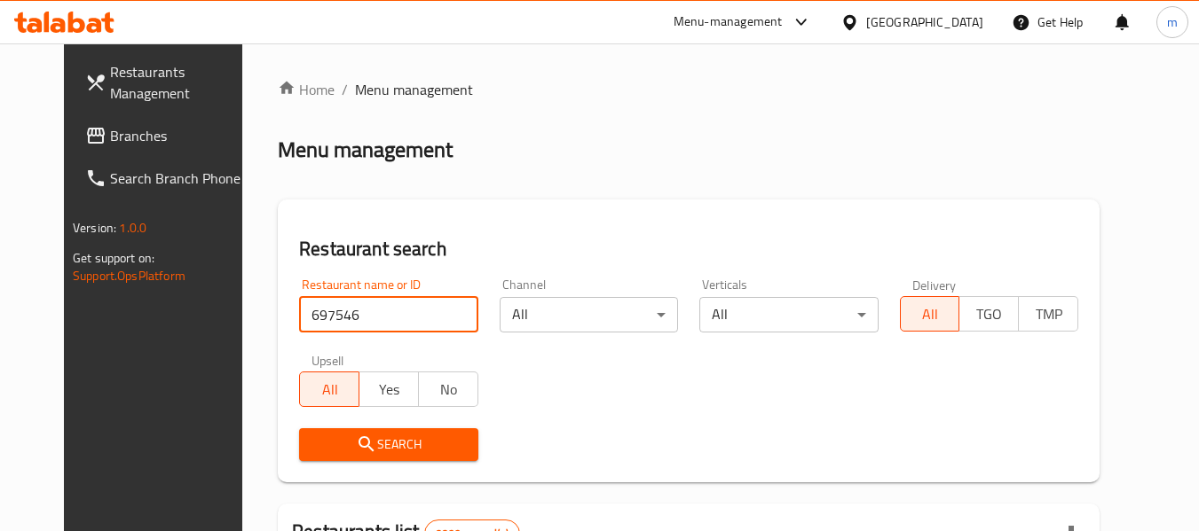
type input "697546"
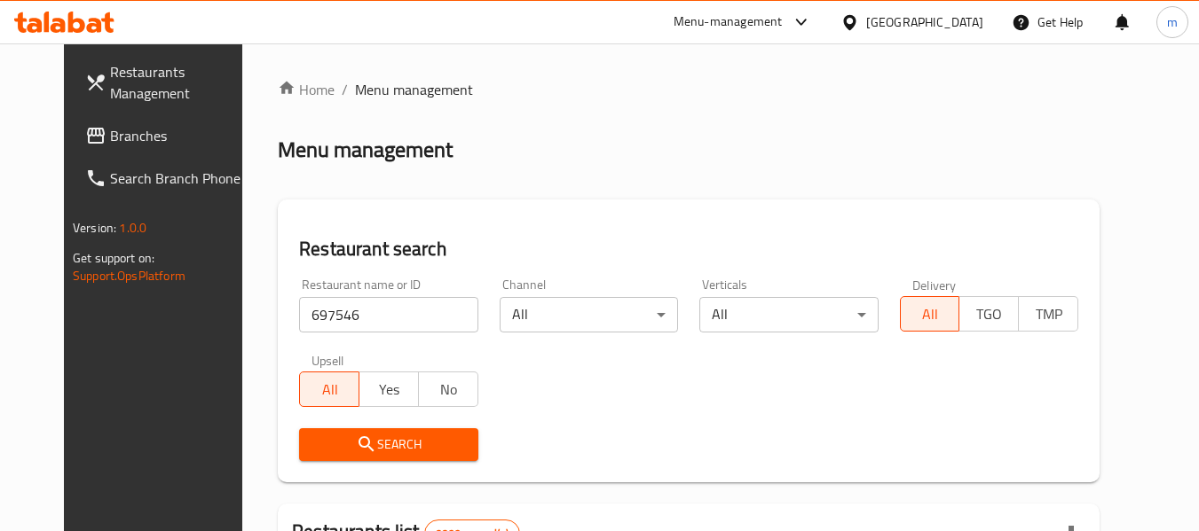
click at [358, 443] on icon "submit" at bounding box center [365, 444] width 15 height 15
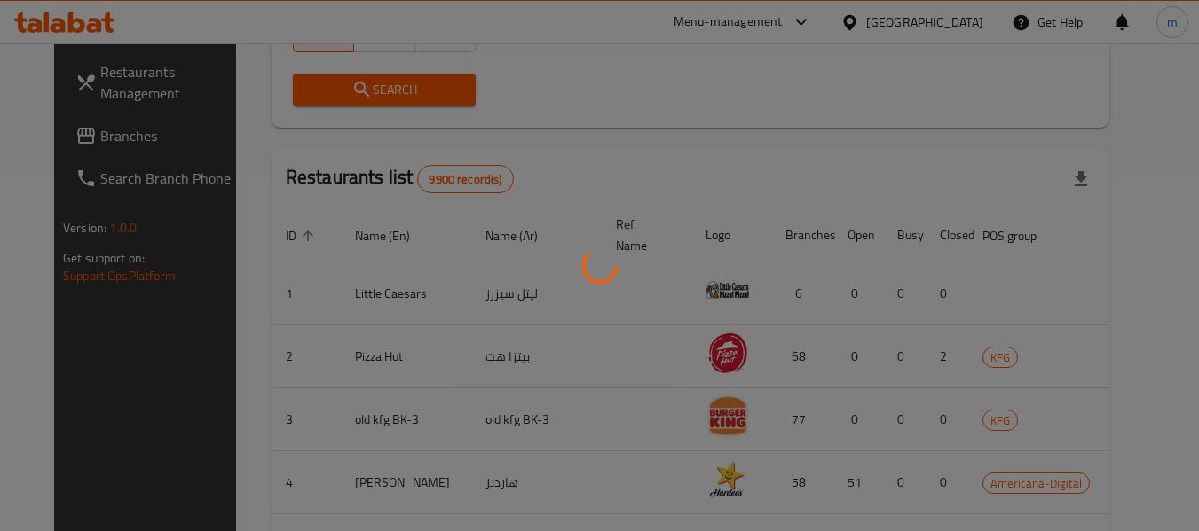
scroll to position [304, 0]
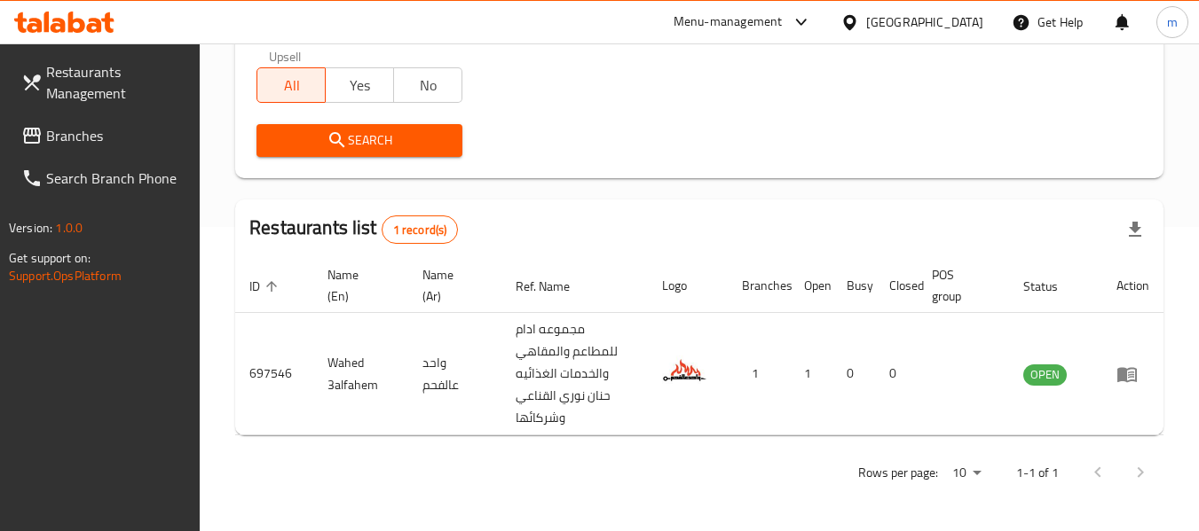
click at [107, 413] on div "Restaurants Management Branches Search Branch Phone Version: 1.0.0 Get support …" at bounding box center [100, 308] width 201 height 531
click at [138, 132] on span "Branches" at bounding box center [116, 135] width 140 height 21
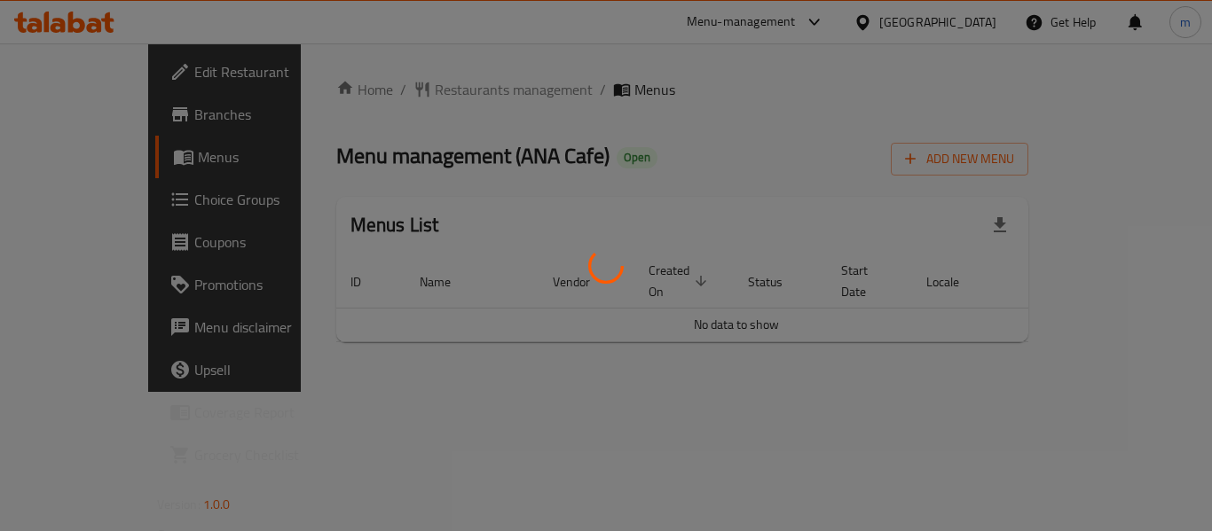
click at [384, 91] on div at bounding box center [606, 265] width 1212 height 531
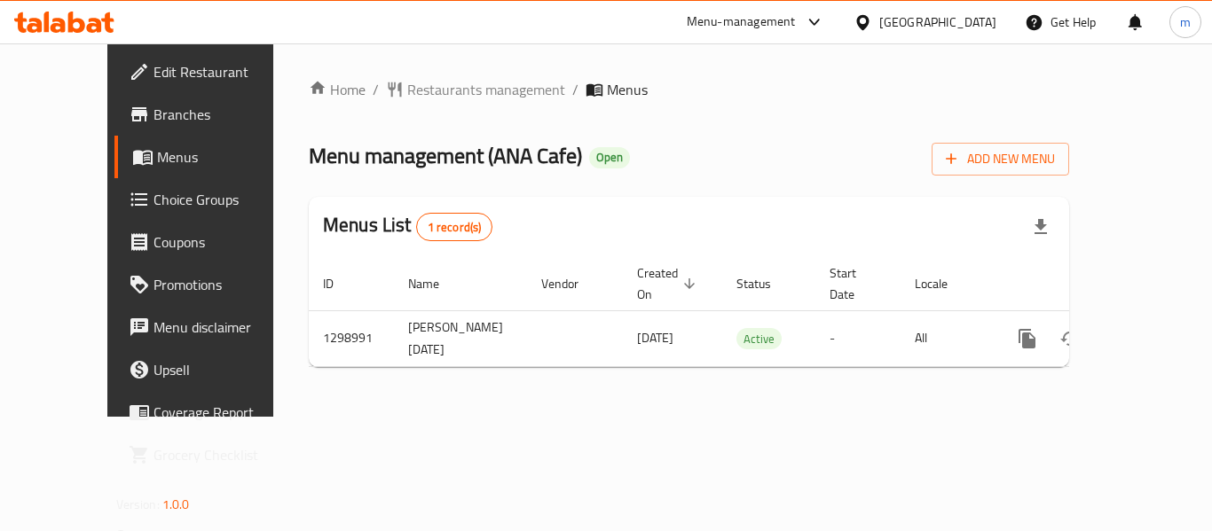
click at [377, 88] on div "Home / Restaurants management / Menus Menu management ( ANA Cafe ) Open Add New…" at bounding box center [689, 230] width 760 height 303
click at [407, 88] on span "Restaurants management" at bounding box center [486, 89] width 158 height 21
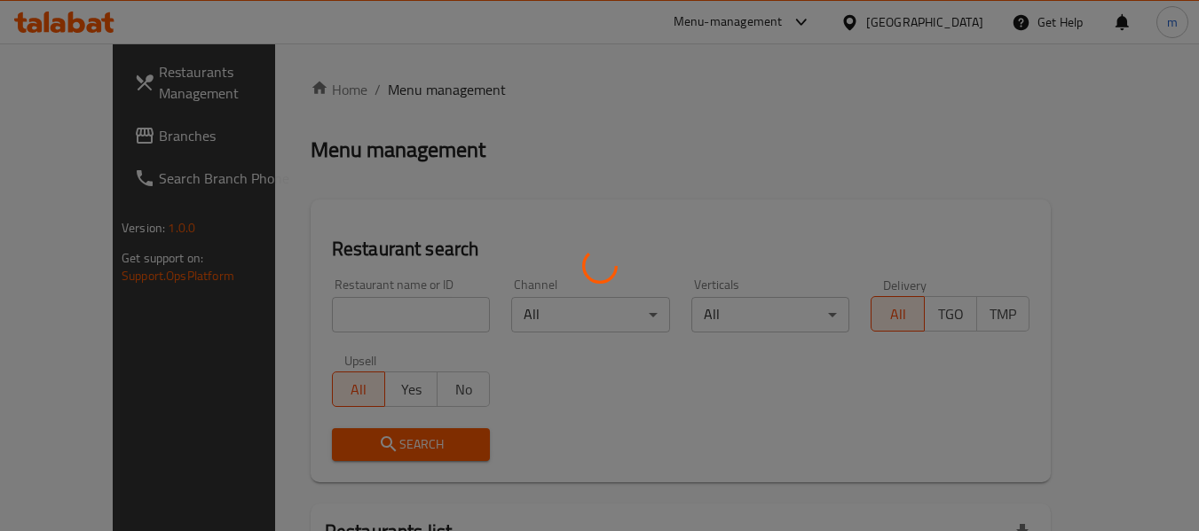
click at [320, 314] on div at bounding box center [599, 265] width 1199 height 531
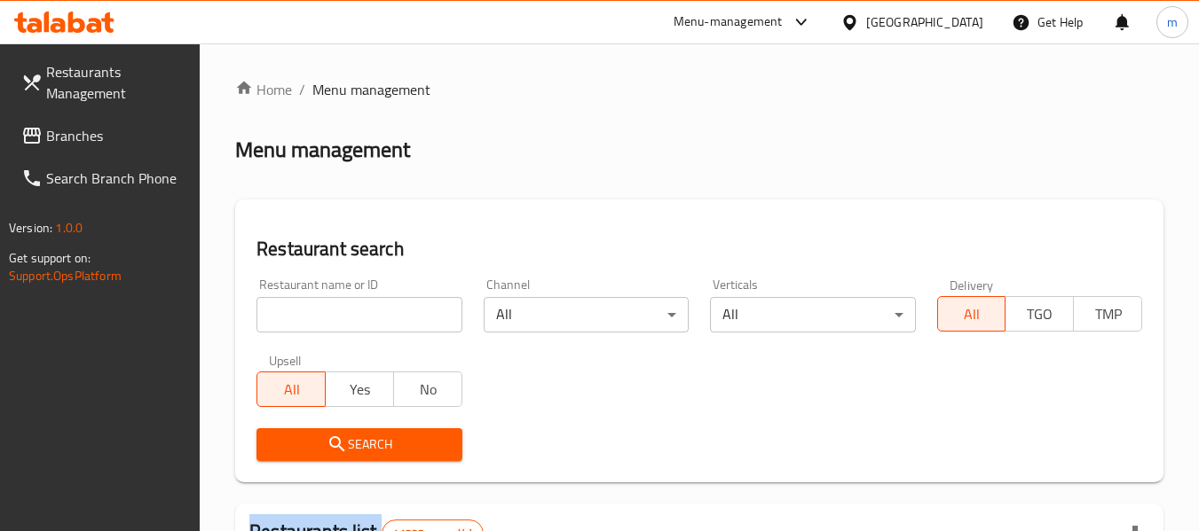
click at [321, 314] on div at bounding box center [599, 265] width 1199 height 531
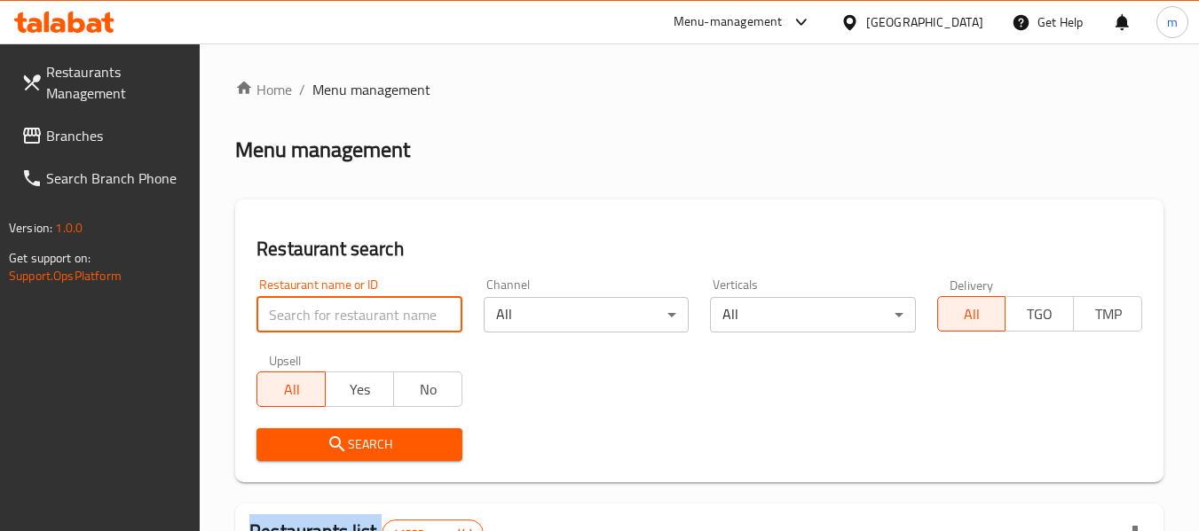
click at [323, 315] on input "search" at bounding box center [358, 314] width 205 height 35
paste input "700939"
type input "700939"
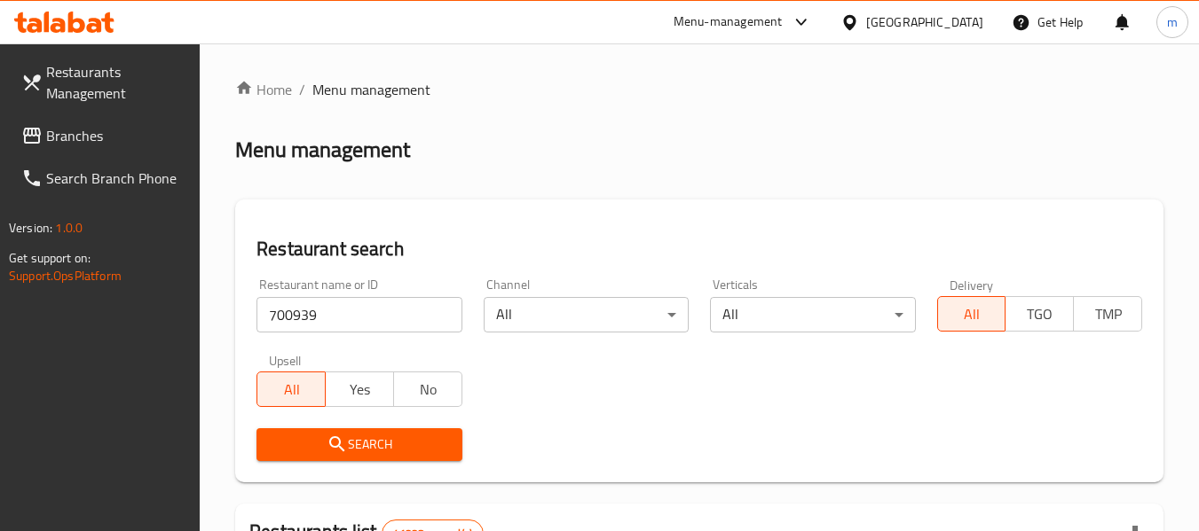
drag, startPoint x: 360, startPoint y: 449, endPoint x: 511, endPoint y: 389, distance: 162.5
click at [362, 449] on span "Search" at bounding box center [359, 445] width 177 height 22
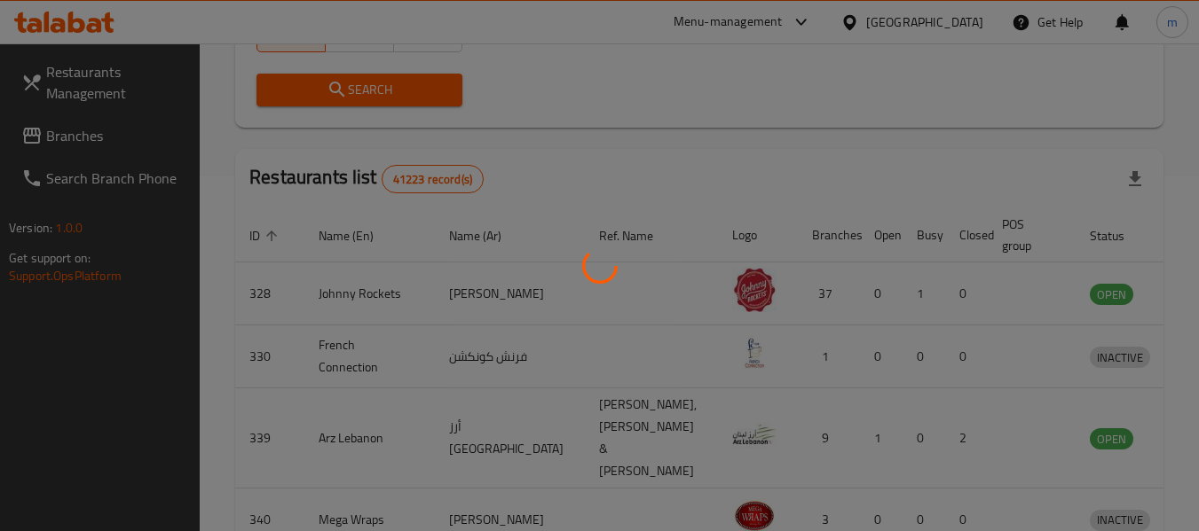
scroll to position [245, 0]
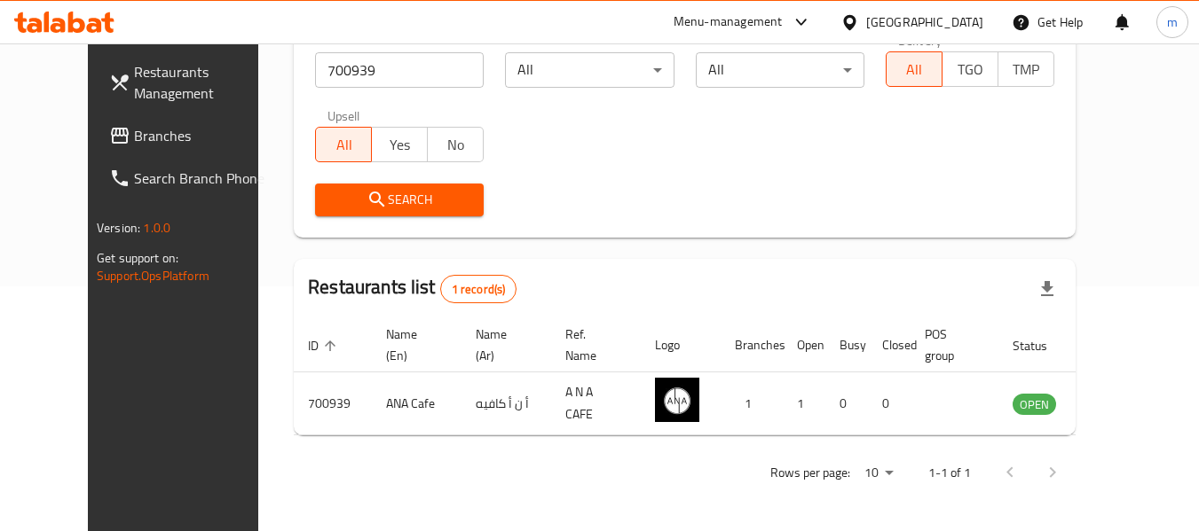
click at [127, 437] on div "Restaurants Management Branches Search Branch Phone Version: 1.0.0 Get support …" at bounding box center [188, 308] width 201 height 531
click at [88, 351] on div "Restaurants Management Branches Search Branch Phone Version: 1.0.0 Get support …" at bounding box center [188, 308] width 201 height 531
click at [88, 434] on div "Restaurants Management Branches Search Branch Phone Version: 1.0.0 Get support …" at bounding box center [188, 308] width 201 height 531
click at [81, 17] on icon at bounding box center [64, 22] width 100 height 21
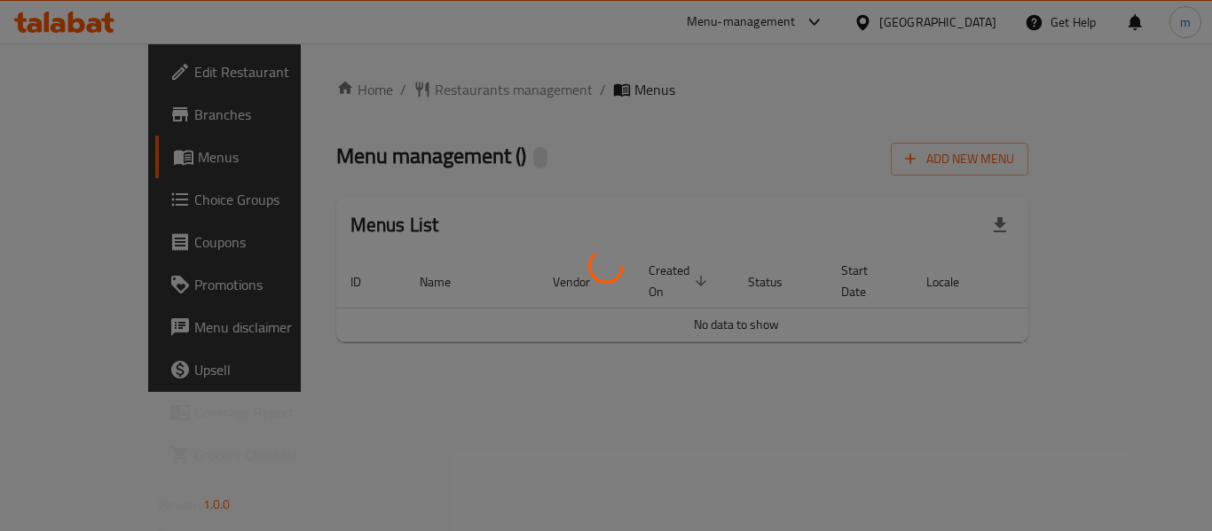
click at [405, 87] on div at bounding box center [606, 265] width 1212 height 531
click at [403, 90] on div at bounding box center [606, 265] width 1212 height 531
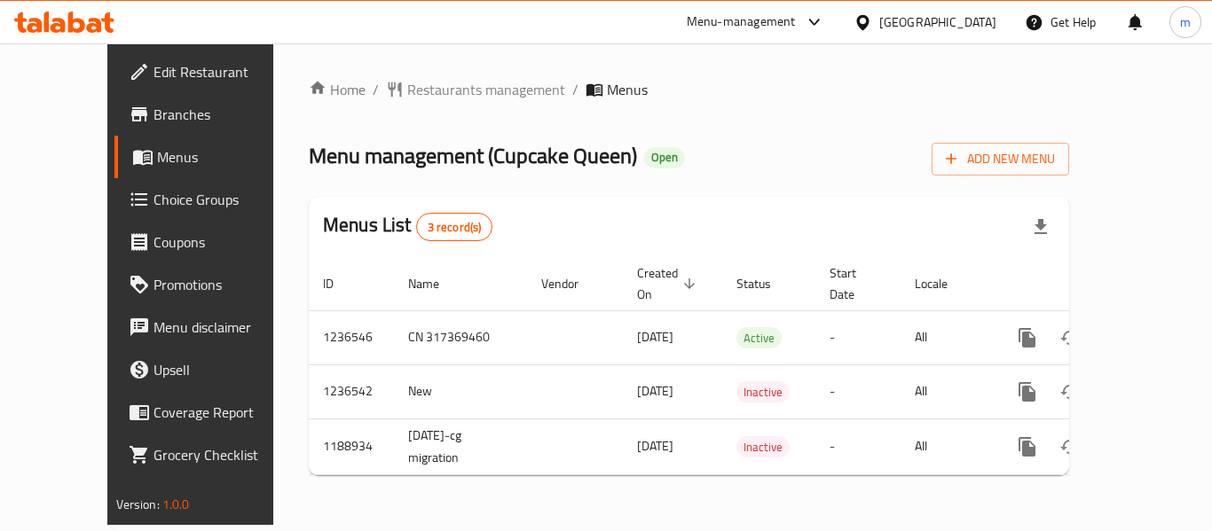
click at [407, 91] on span "Restaurants management" at bounding box center [486, 89] width 158 height 21
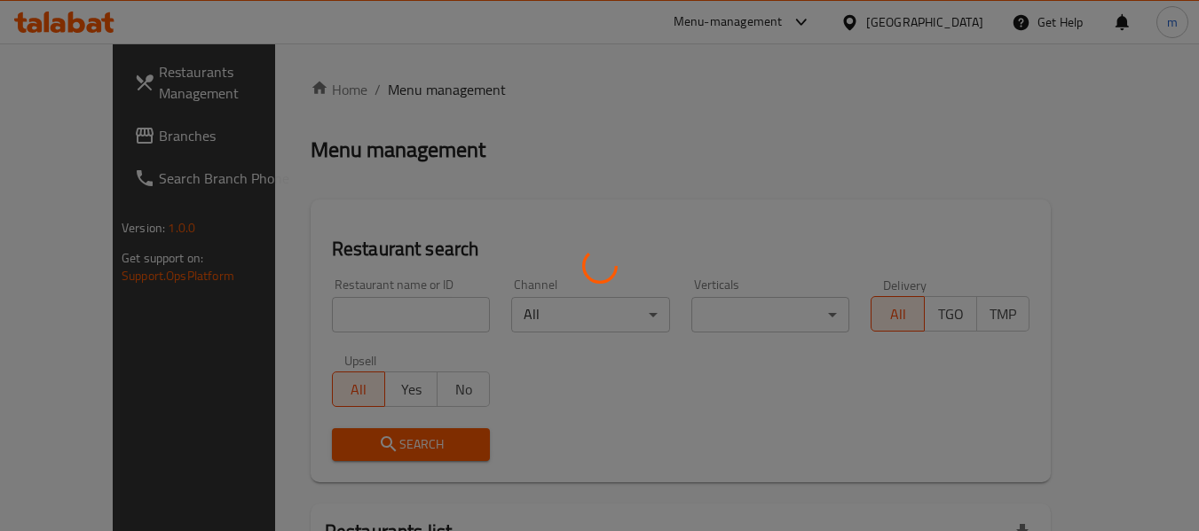
click at [339, 311] on div at bounding box center [599, 265] width 1199 height 531
click at [338, 311] on div at bounding box center [599, 265] width 1199 height 531
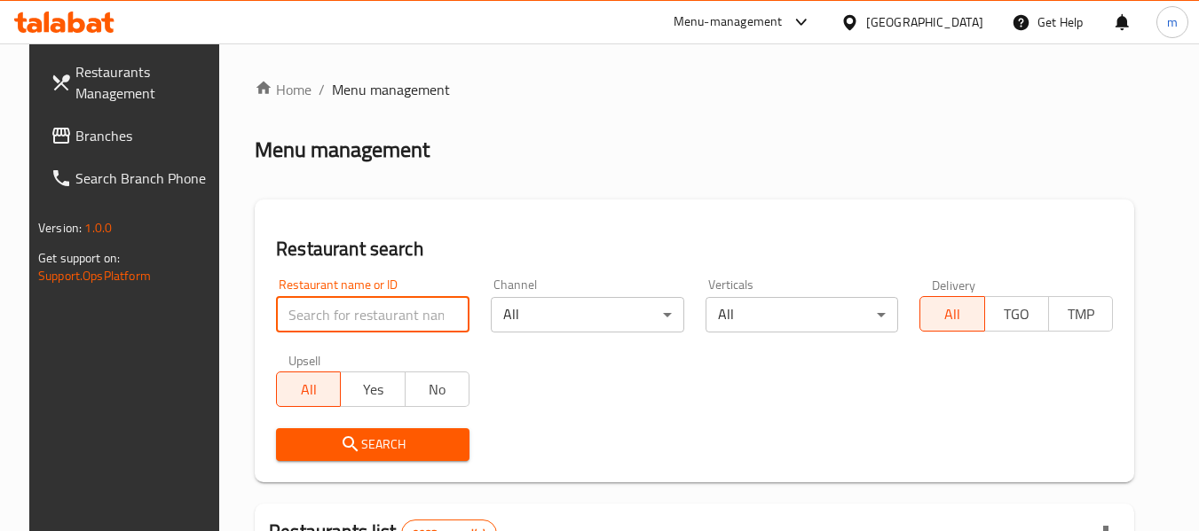
click at [329, 311] on input "search" at bounding box center [372, 314] width 193 height 35
paste input "609244"
type input "609244"
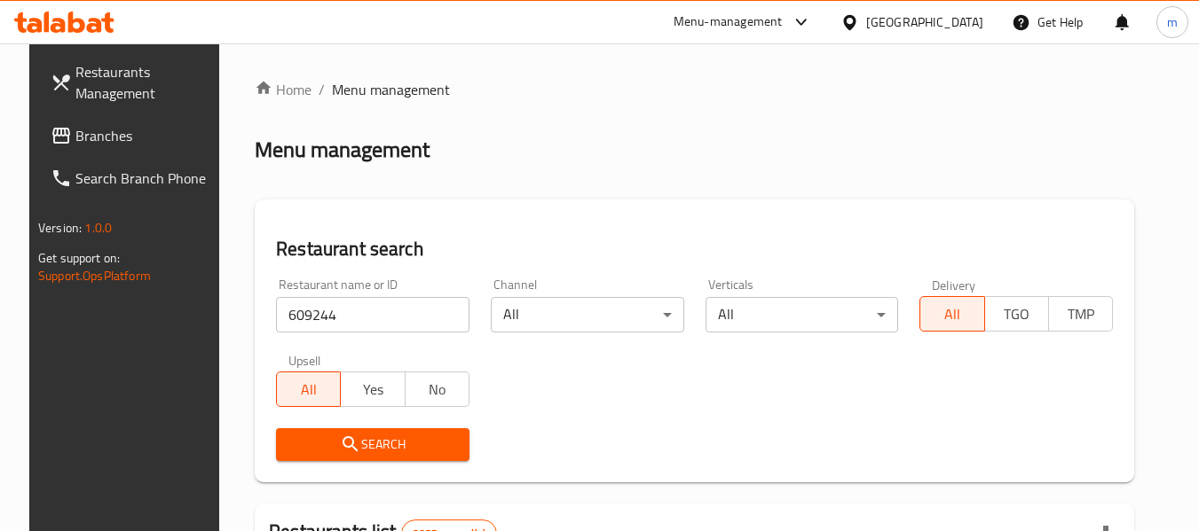
click at [335, 429] on button "Search" at bounding box center [372, 445] width 193 height 33
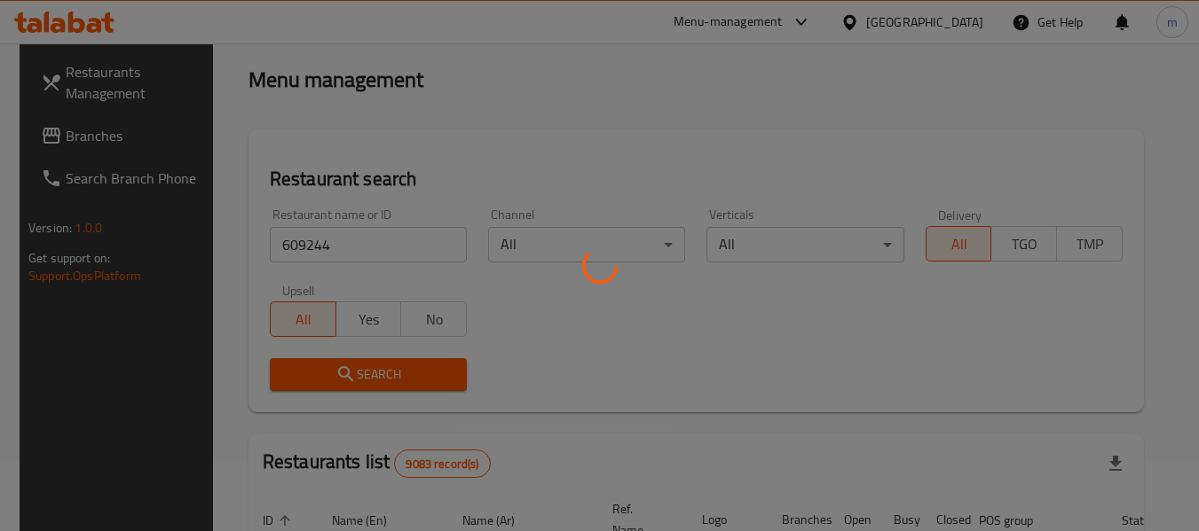
scroll to position [177, 0]
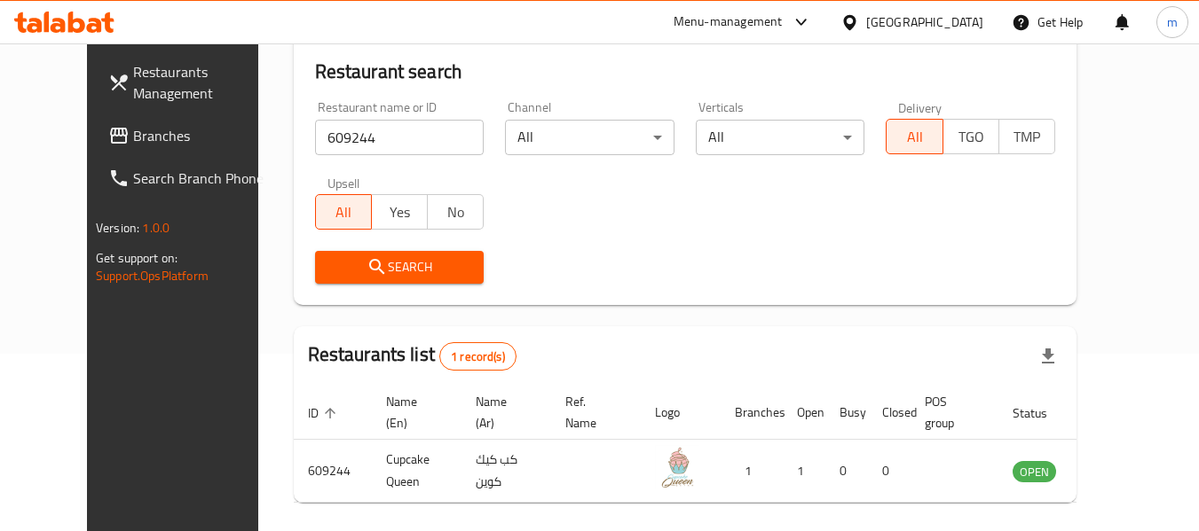
click at [87, 377] on div "Restaurants Management Branches Search Branch Phone Version: 1.0.0 Get support …" at bounding box center [187, 308] width 201 height 531
click at [859, 18] on icon at bounding box center [849, 22] width 19 height 19
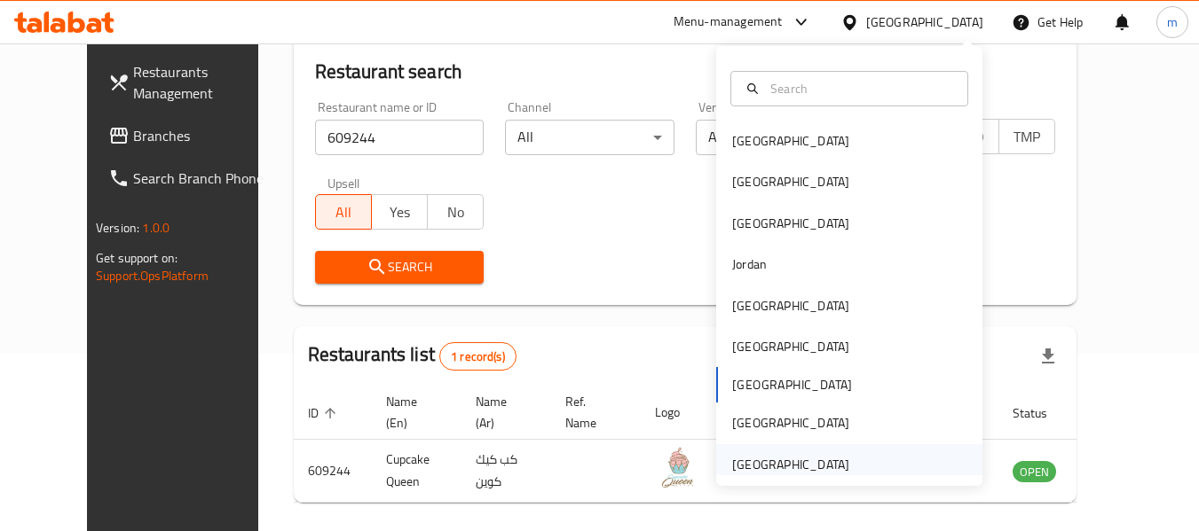
click at [787, 466] on div "[GEOGRAPHIC_DATA]" at bounding box center [790, 465] width 117 height 20
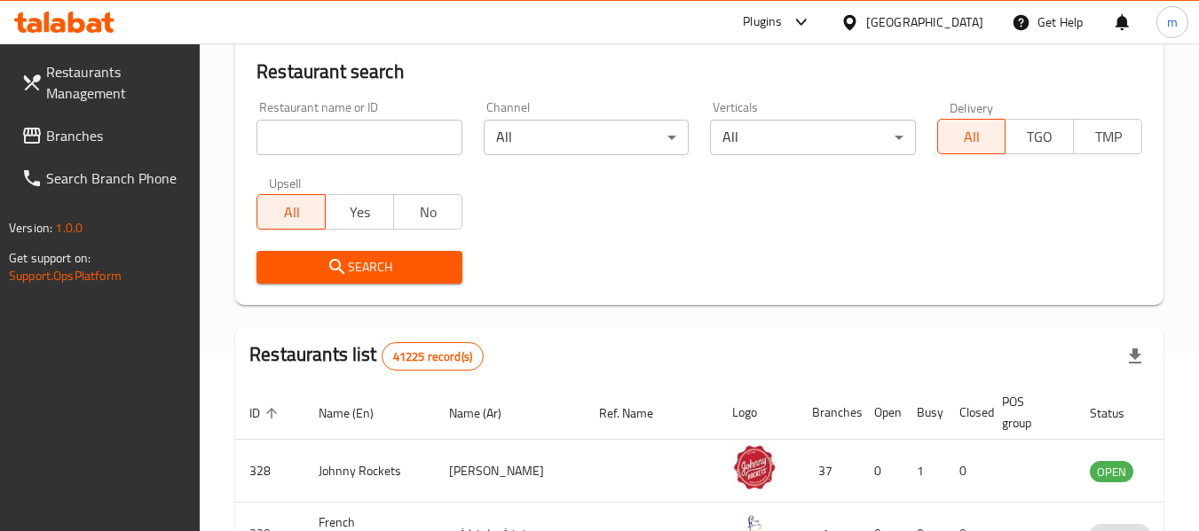
click at [154, 131] on span "Branches" at bounding box center [116, 135] width 140 height 21
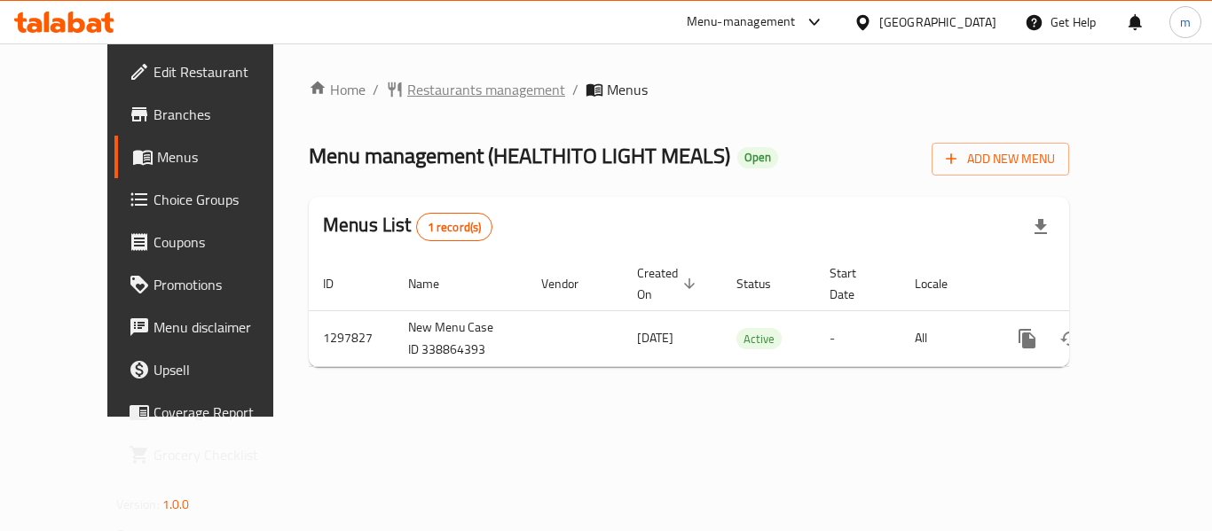
click at [407, 90] on span "Restaurants management" at bounding box center [486, 89] width 158 height 21
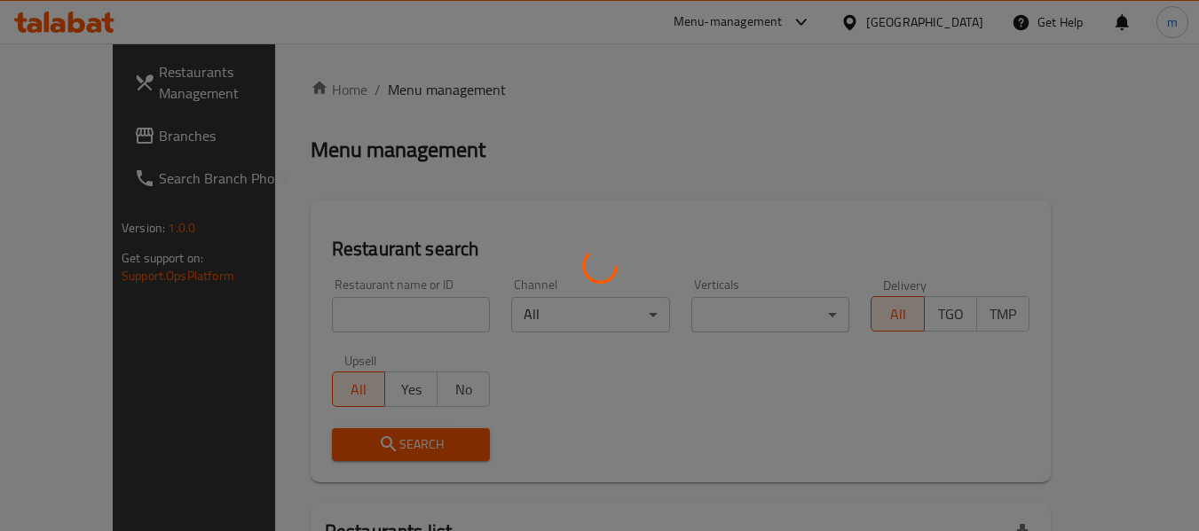
click at [322, 319] on div at bounding box center [599, 265] width 1199 height 531
click at [318, 321] on div at bounding box center [599, 265] width 1199 height 531
click at [315, 321] on div at bounding box center [599, 265] width 1199 height 531
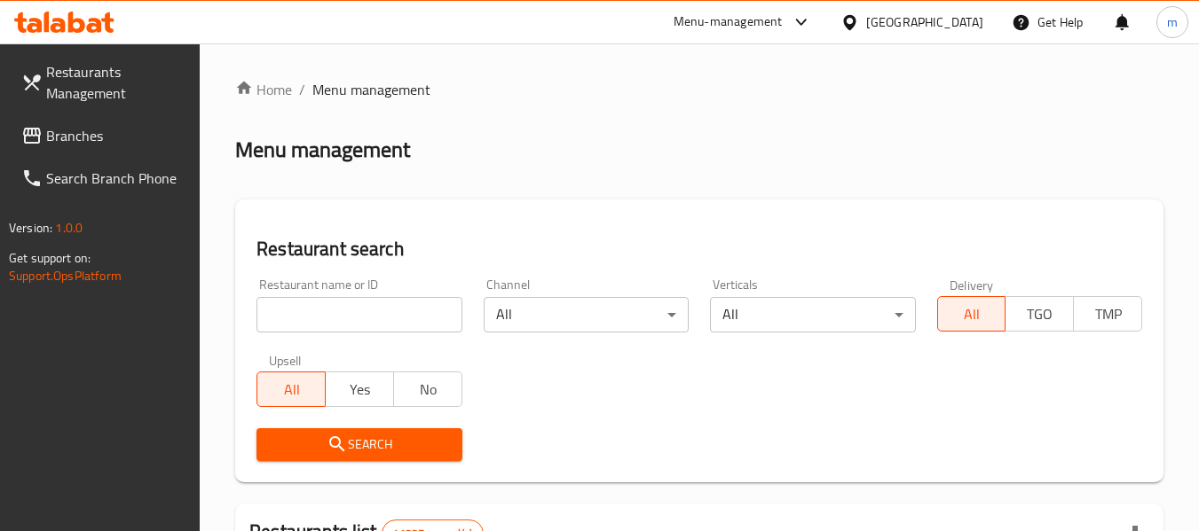
click at [310, 316] on input "search" at bounding box center [358, 314] width 205 height 35
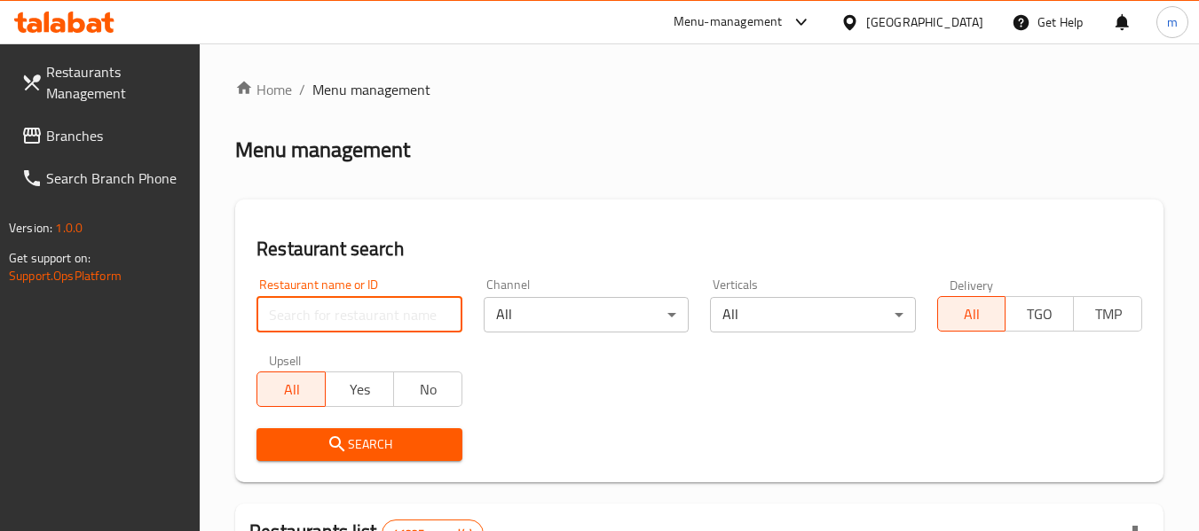
paste input "700671"
type input "700671"
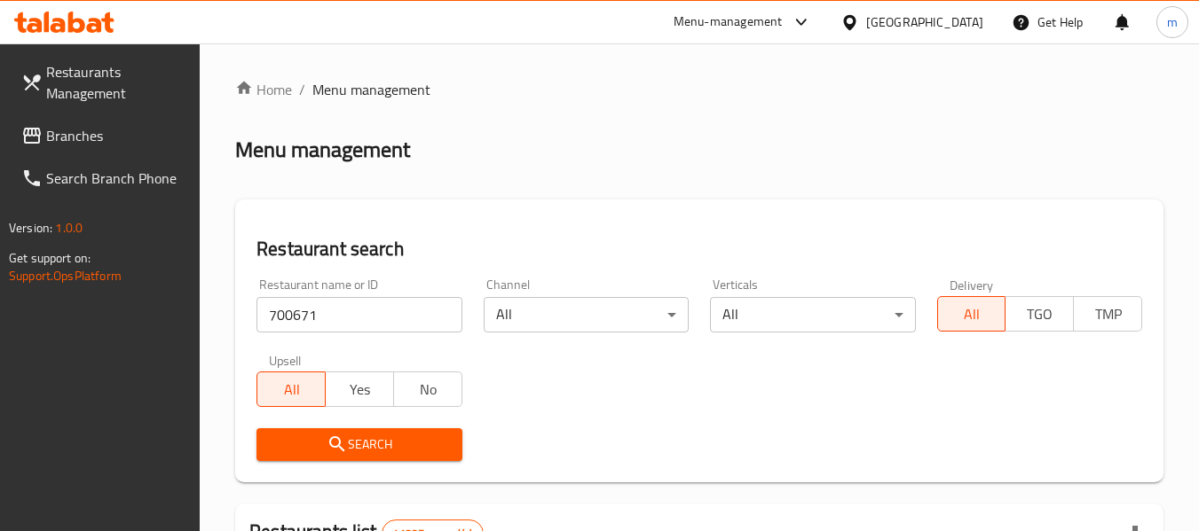
click at [335, 445] on icon "submit" at bounding box center [337, 444] width 21 height 21
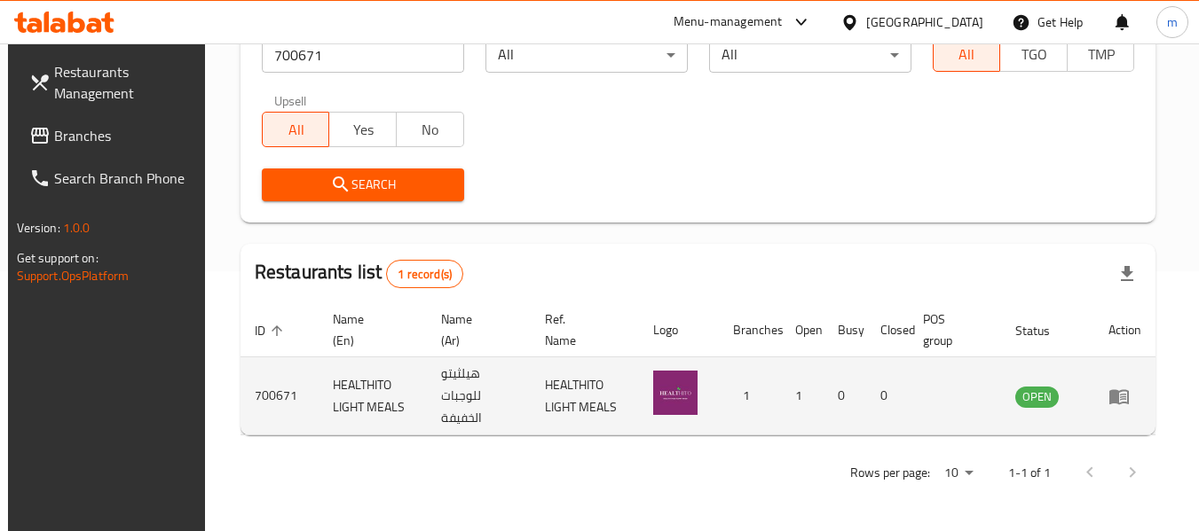
scroll to position [260, 0]
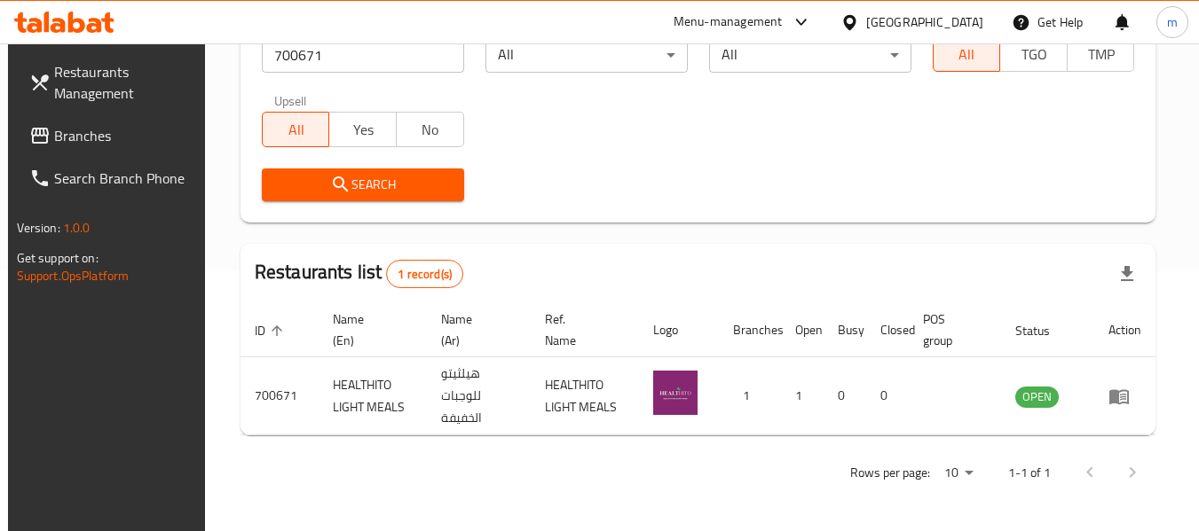
click at [98, 453] on div "Restaurants Management Branches Search Branch Phone Version: 1.0.0 Get support …" at bounding box center [108, 308] width 201 height 531
drag, startPoint x: 107, startPoint y: 131, endPoint x: 132, endPoint y: 129, distance: 25.0
click at [107, 131] on span "Branches" at bounding box center [124, 135] width 140 height 21
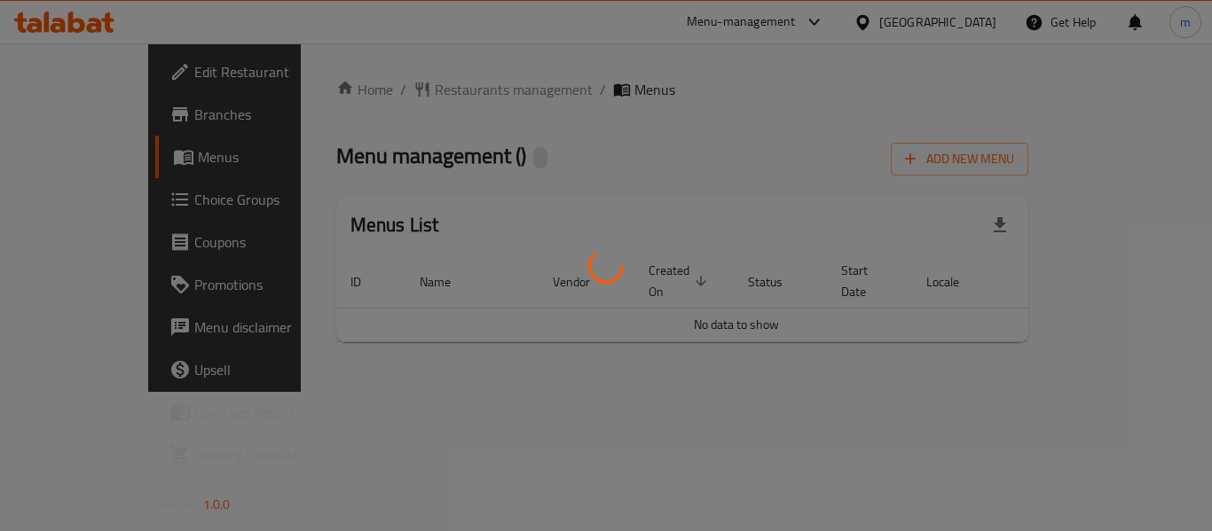
click at [382, 93] on div at bounding box center [606, 265] width 1212 height 531
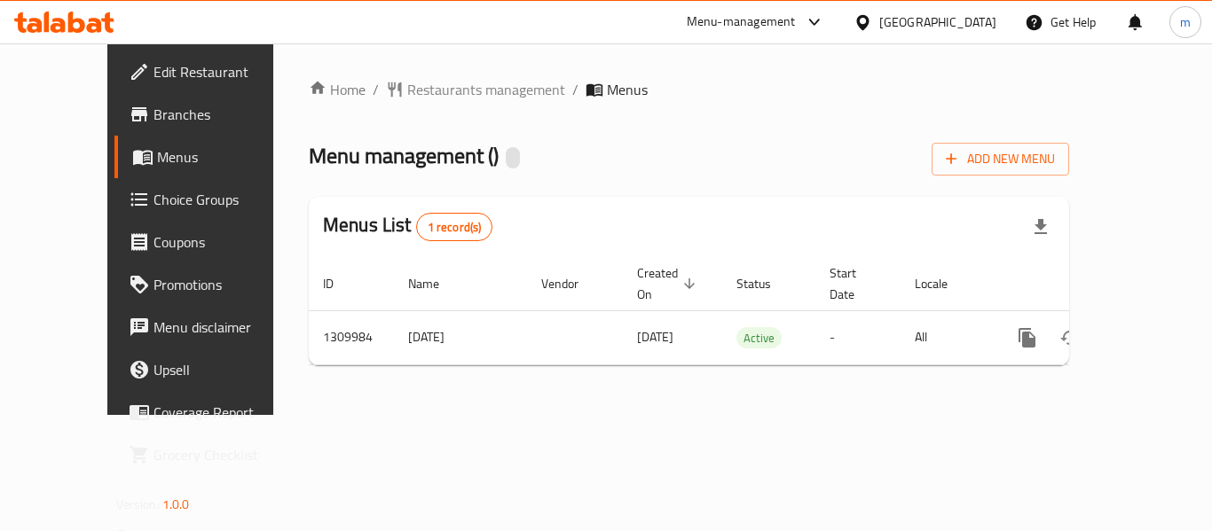
click at [407, 94] on span "Restaurants management" at bounding box center [486, 89] width 158 height 21
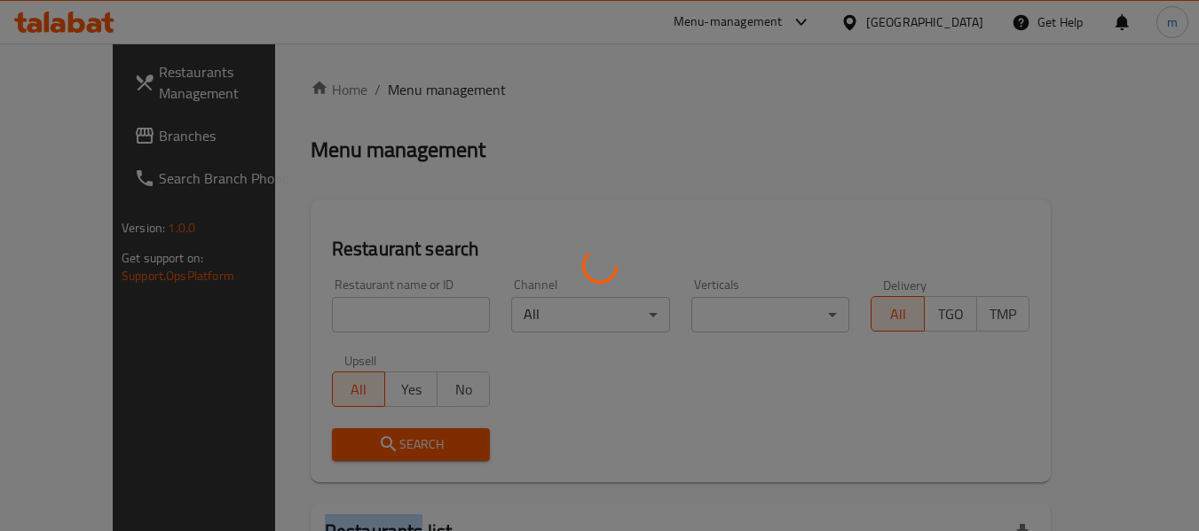
click at [395, 95] on div at bounding box center [599, 265] width 1199 height 531
click at [344, 316] on div at bounding box center [599, 265] width 1199 height 531
click at [342, 316] on div at bounding box center [599, 265] width 1199 height 531
click at [342, 317] on div at bounding box center [599, 265] width 1199 height 531
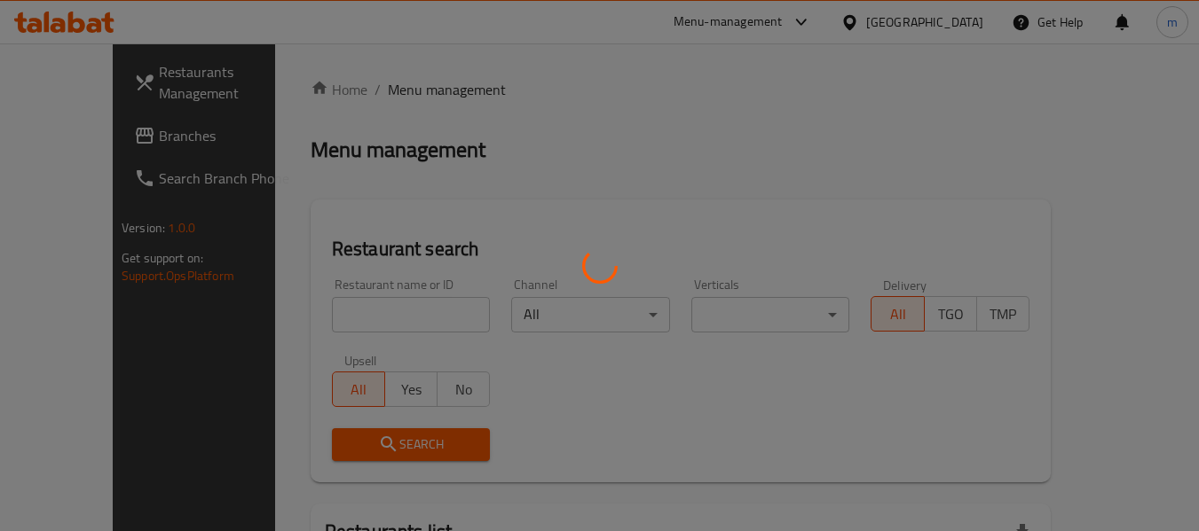
click at [324, 319] on div at bounding box center [599, 265] width 1199 height 531
click at [326, 320] on div at bounding box center [599, 265] width 1199 height 531
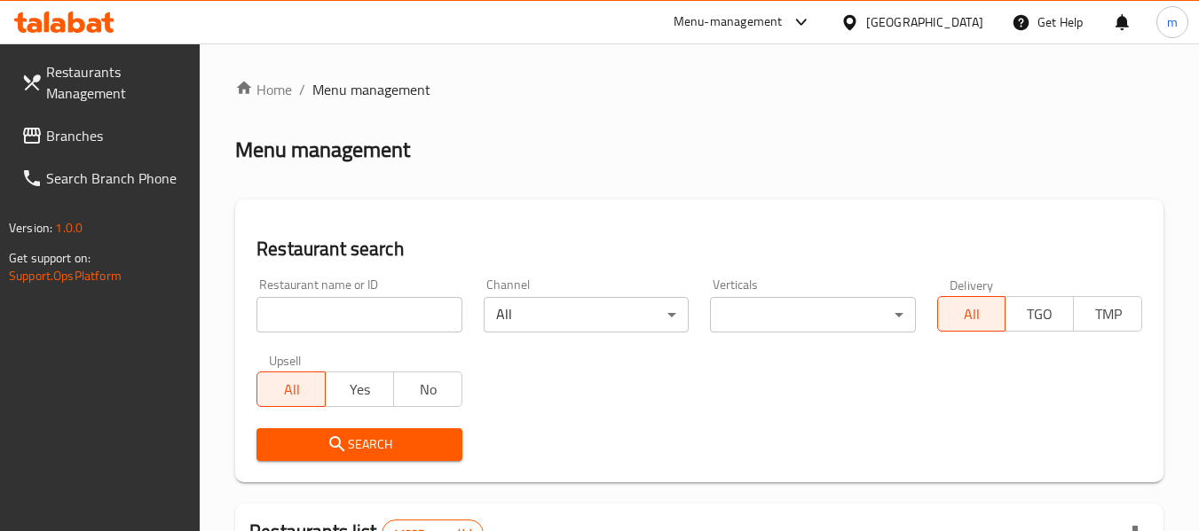
click at [339, 322] on input "search" at bounding box center [358, 314] width 205 height 35
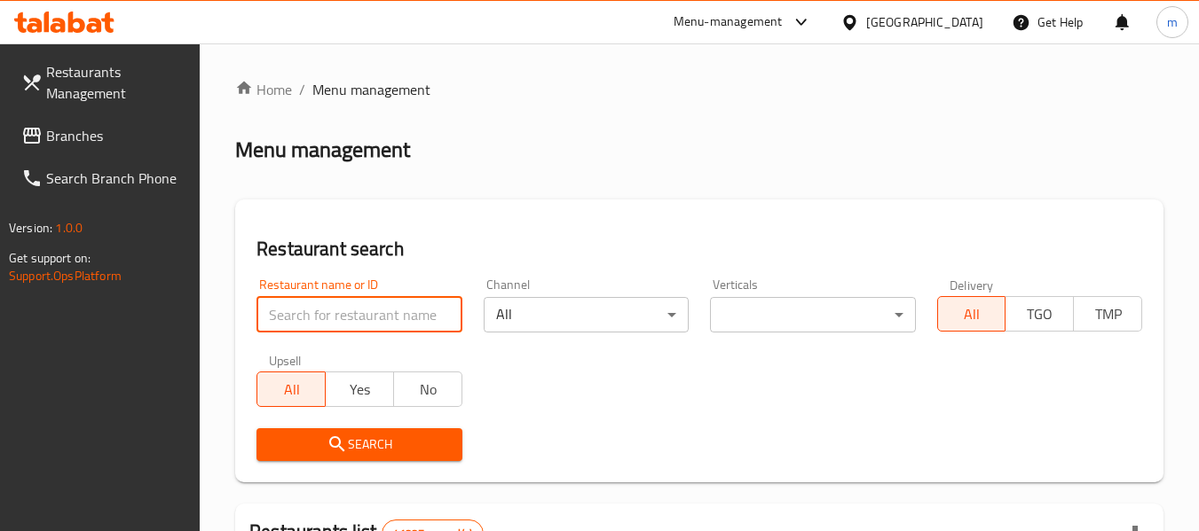
drag, startPoint x: 339, startPoint y: 322, endPoint x: 350, endPoint y: 322, distance: 10.6
click at [340, 322] on input "search" at bounding box center [358, 314] width 205 height 35
paste input "705297"
type input "705297"
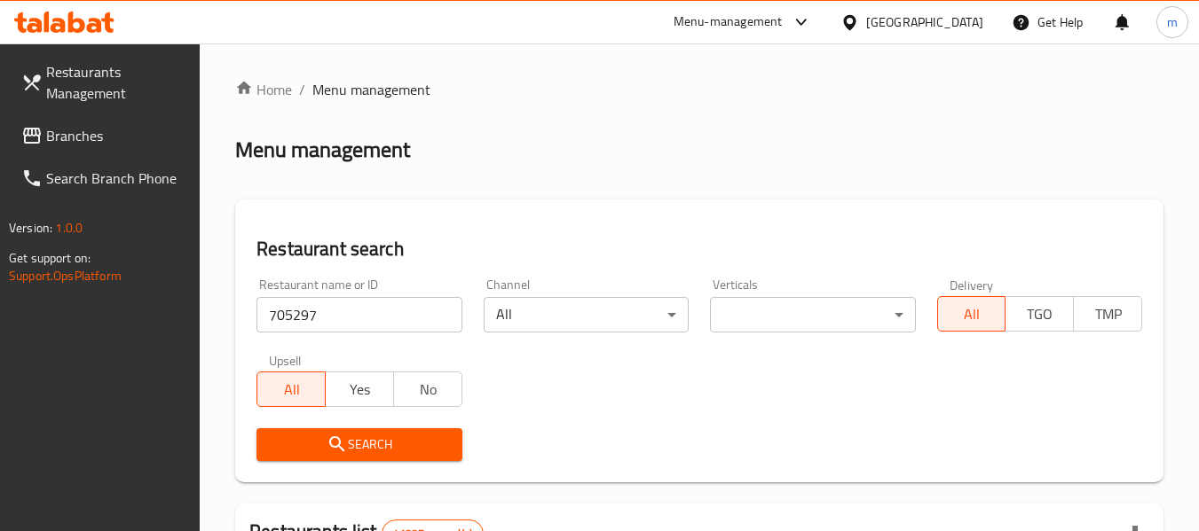
drag, startPoint x: 356, startPoint y: 440, endPoint x: 374, endPoint y: 433, distance: 19.9
click at [357, 440] on span "Search" at bounding box center [359, 445] width 177 height 22
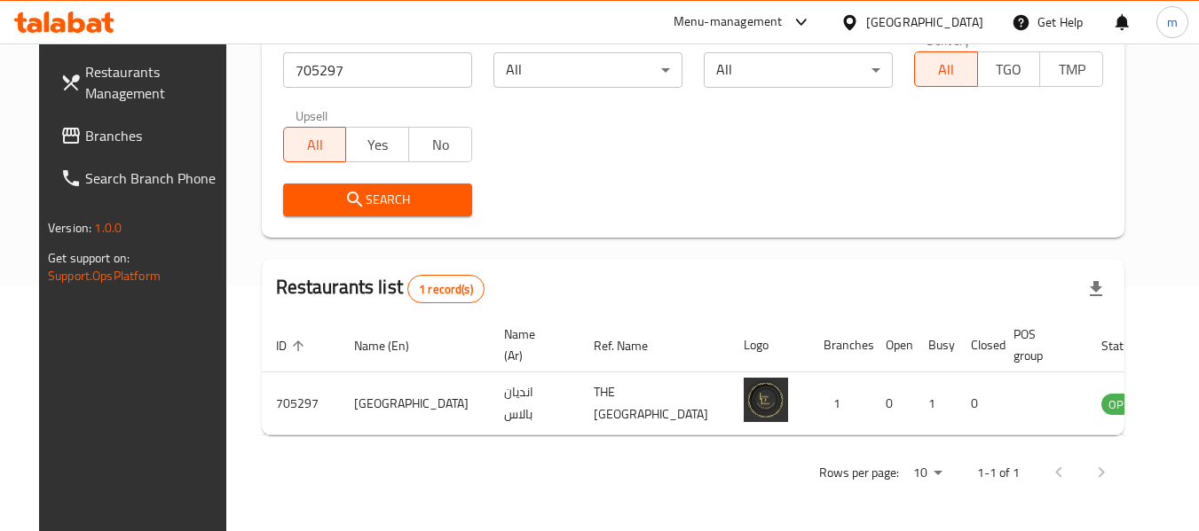
scroll to position [245, 0]
click at [113, 324] on div "Restaurants Management Branches Search Branch Phone Version: 1.0.0 Get support …" at bounding box center [139, 308] width 201 height 531
drag, startPoint x: 849, startPoint y: 18, endPoint x: 848, endPoint y: 36, distance: 18.7
click at [848, 18] on icon at bounding box center [849, 21] width 12 height 15
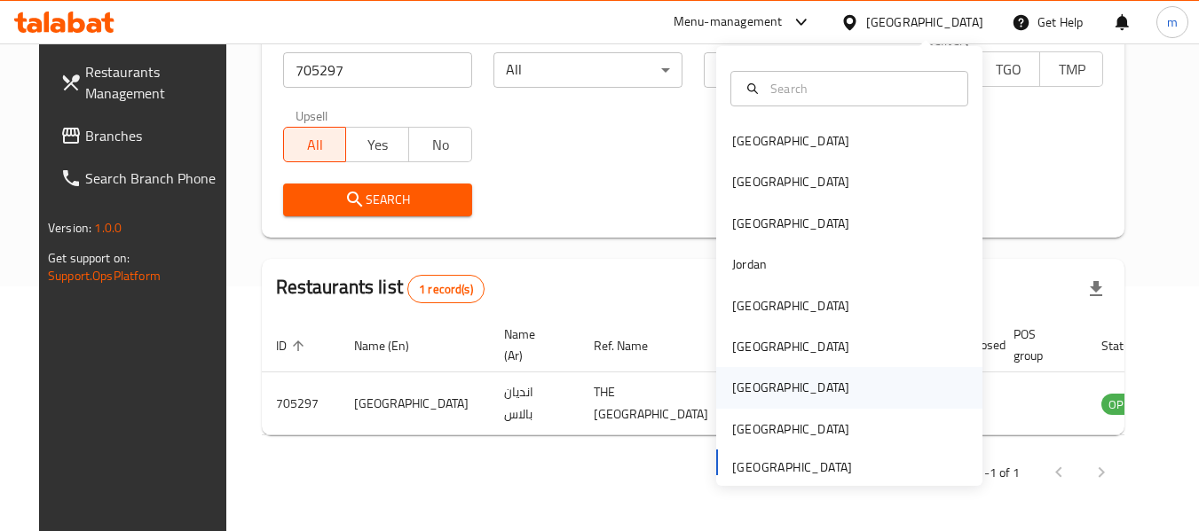
click at [749, 383] on div "[GEOGRAPHIC_DATA]" at bounding box center [790, 388] width 117 height 20
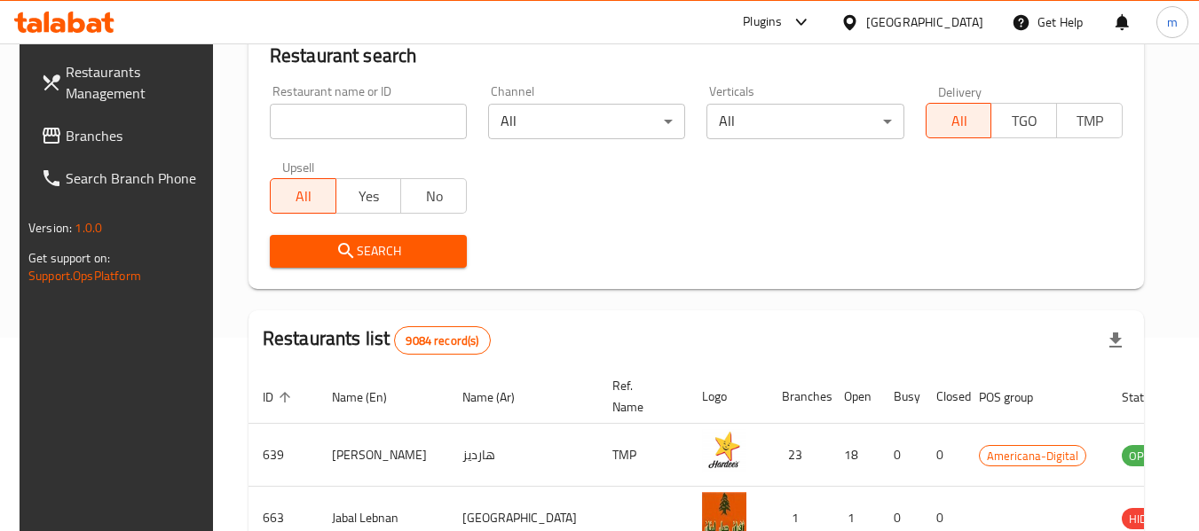
scroll to position [245, 0]
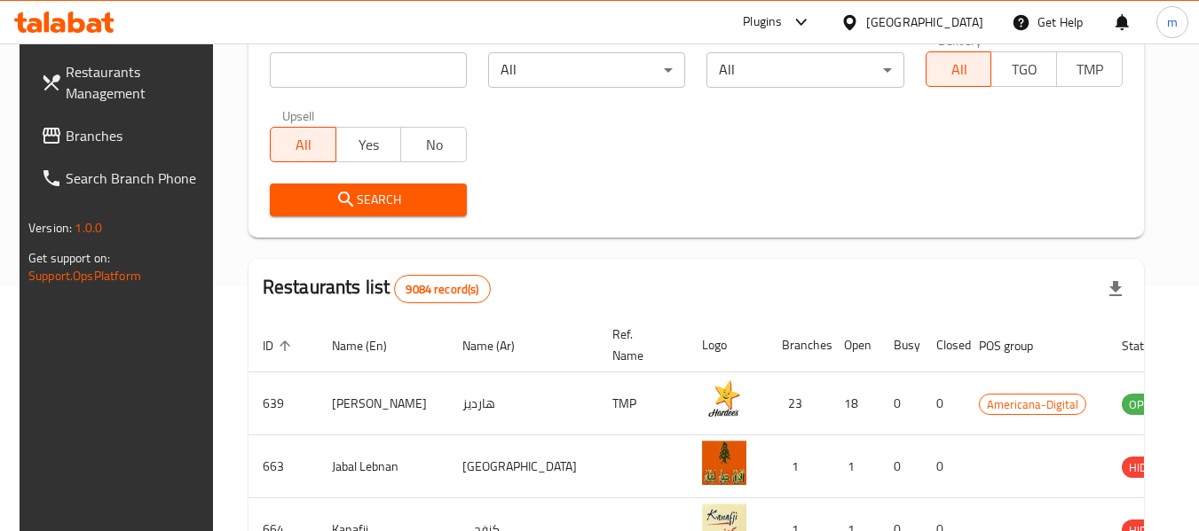
click at [87, 134] on span "Branches" at bounding box center [136, 135] width 140 height 21
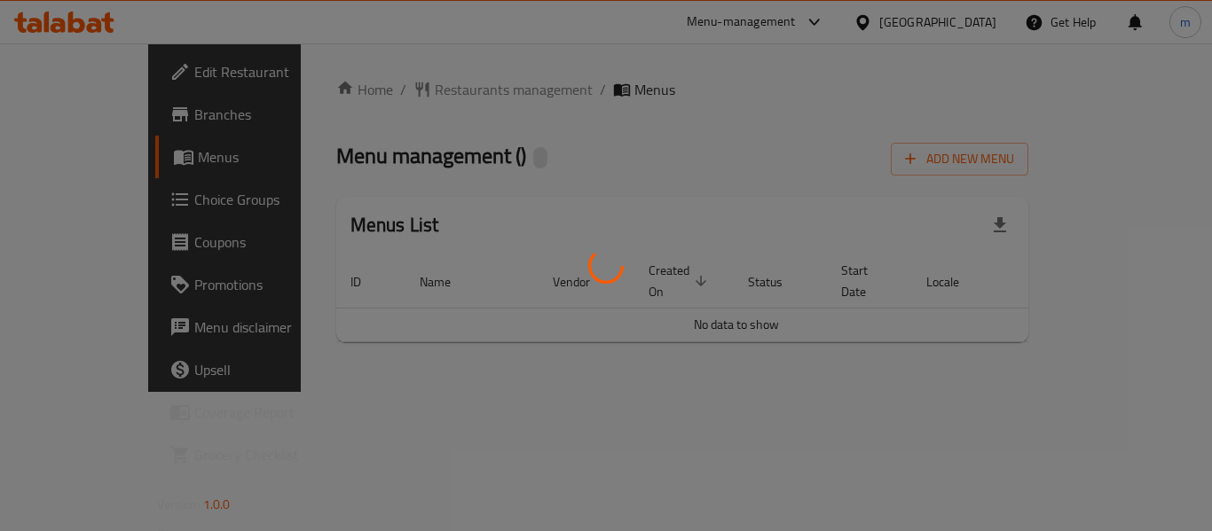
click at [369, 93] on div at bounding box center [606, 265] width 1212 height 531
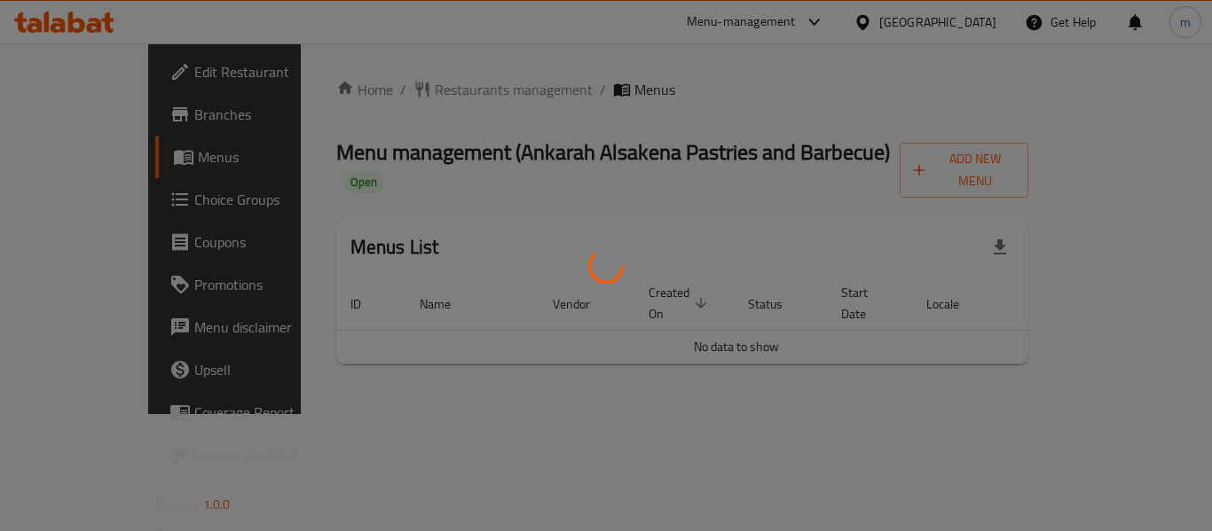
click at [389, 88] on div at bounding box center [606, 265] width 1212 height 531
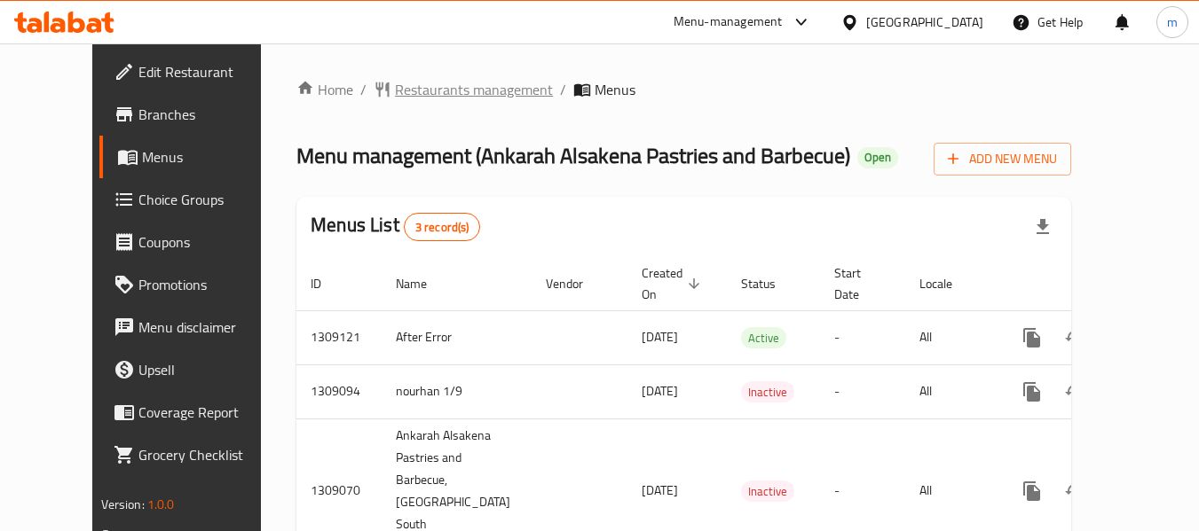
click at [395, 93] on span "Restaurants management" at bounding box center [474, 89] width 158 height 21
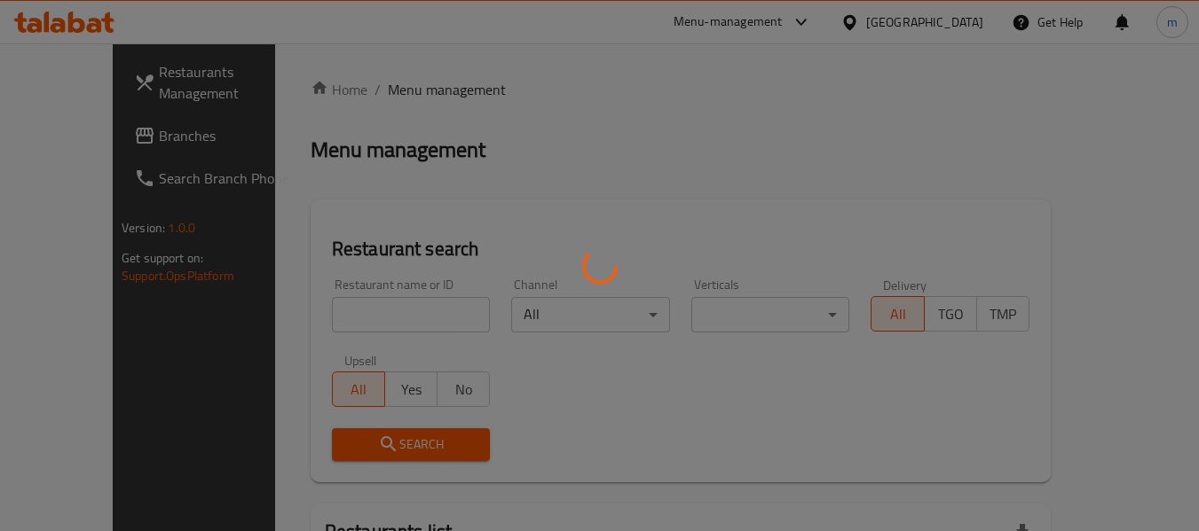
click at [362, 320] on div at bounding box center [599, 265] width 1199 height 531
click at [362, 316] on div at bounding box center [599, 265] width 1199 height 531
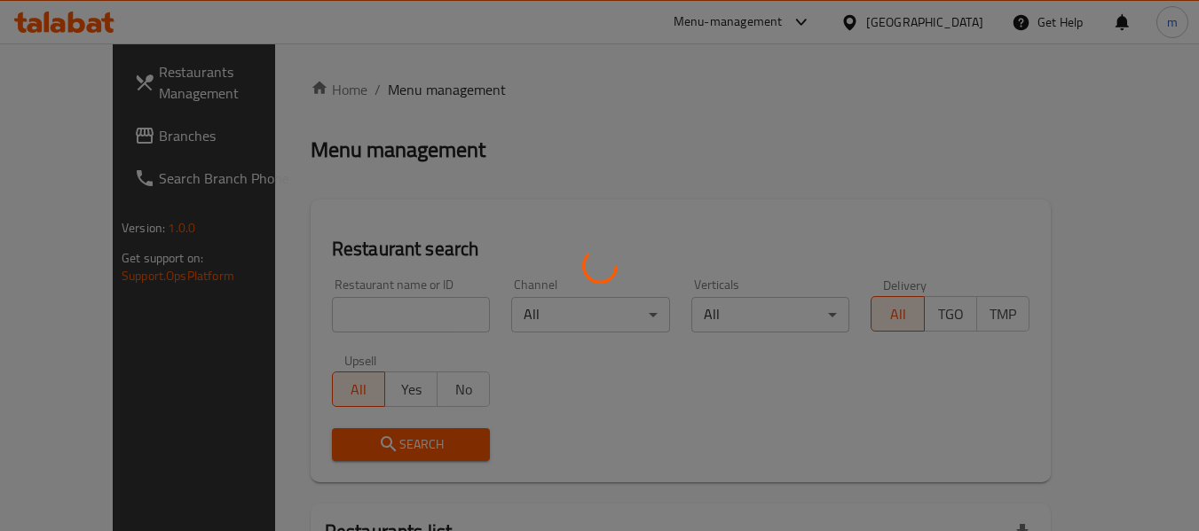
click at [316, 314] on div at bounding box center [599, 265] width 1199 height 531
click at [317, 314] on div at bounding box center [599, 265] width 1199 height 531
click at [319, 314] on div at bounding box center [599, 265] width 1199 height 531
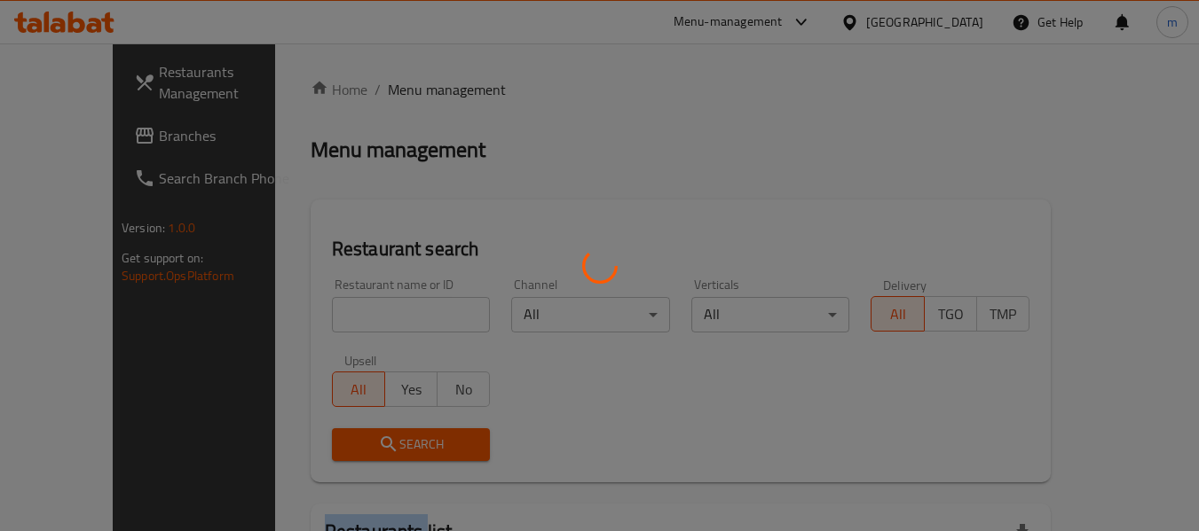
click at [319, 314] on div at bounding box center [599, 265] width 1199 height 531
click at [320, 314] on div at bounding box center [599, 265] width 1199 height 531
click at [341, 321] on div at bounding box center [599, 265] width 1199 height 531
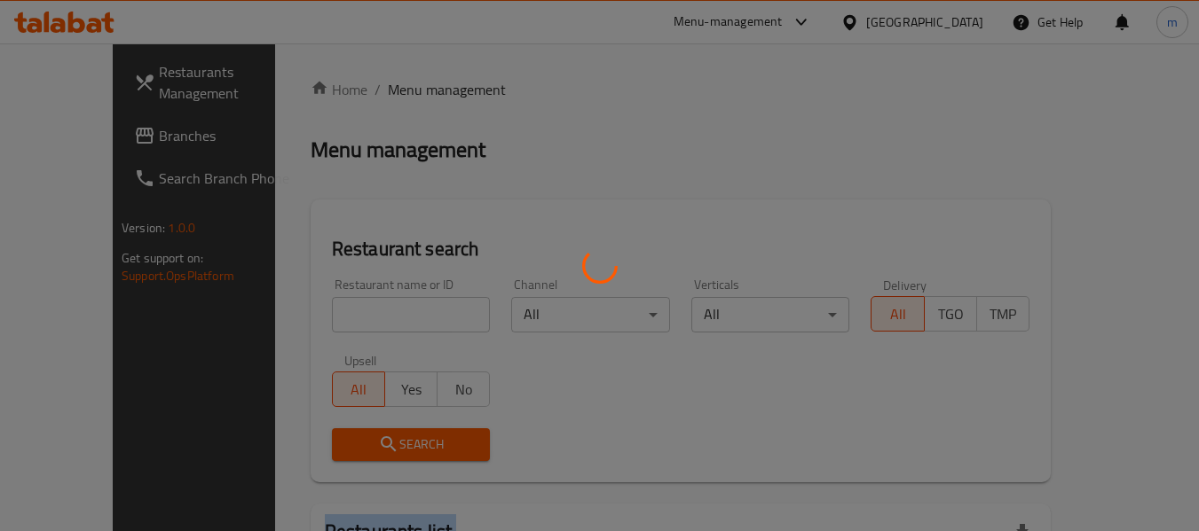
click at [341, 321] on div at bounding box center [599, 265] width 1199 height 531
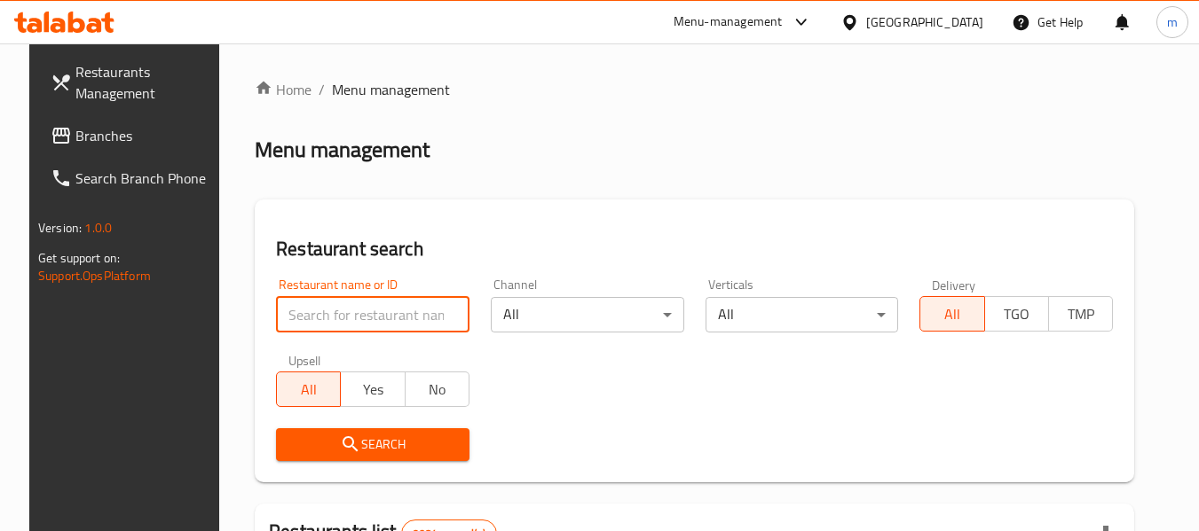
click at [341, 321] on input "search" at bounding box center [372, 314] width 193 height 35
paste input "705147"
type input "705147"
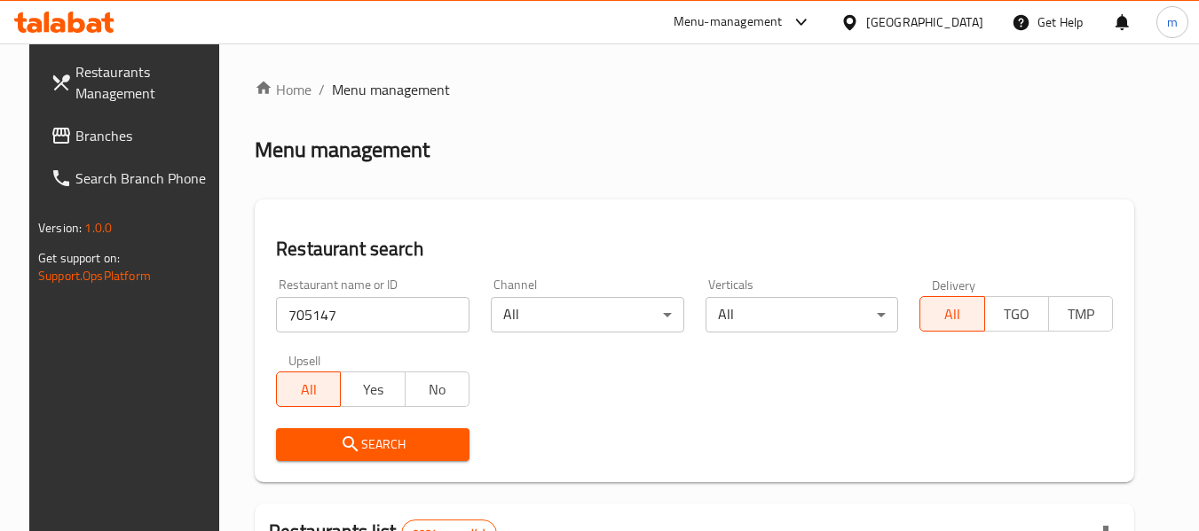
click at [340, 443] on icon "submit" at bounding box center [350, 444] width 21 height 21
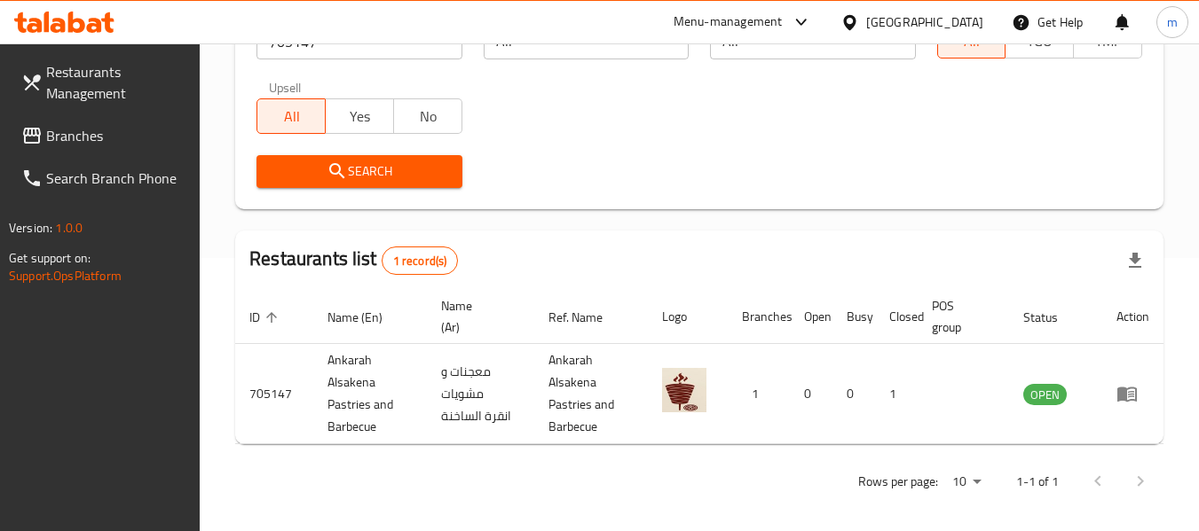
scroll to position [282, 0]
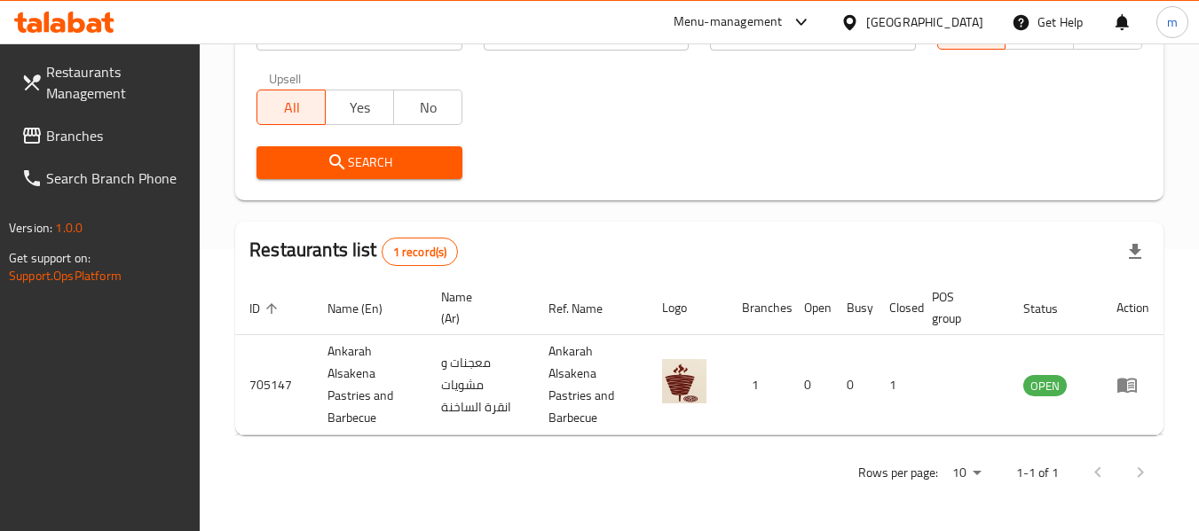
click at [147, 356] on div "Restaurants Management Branches Search Branch Phone Version: 1.0.0 Get support …" at bounding box center [100, 308] width 201 height 531
click at [590, 488] on div "Rows per page: 10 1-1 of 1" at bounding box center [699, 473] width 928 height 46
click at [173, 426] on div "Restaurants Management Branches Search Branch Phone Version: 1.0.0 Get support …" at bounding box center [100, 308] width 201 height 531
click at [93, 23] on icon at bounding box center [64, 22] width 100 height 21
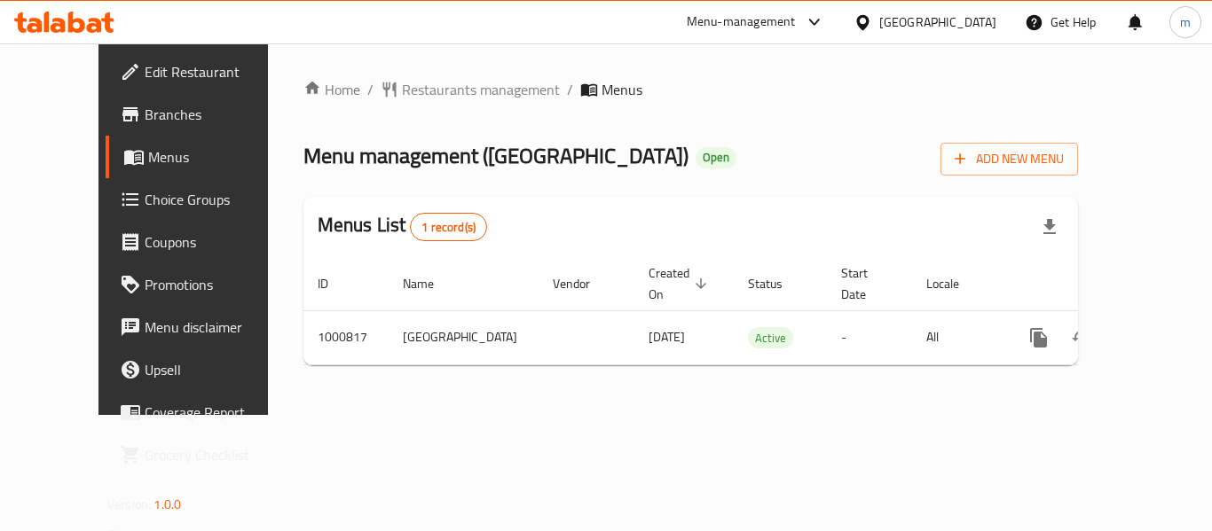
click at [408, 99] on div at bounding box center [606, 265] width 1212 height 531
click at [409, 93] on span "Restaurants management" at bounding box center [481, 89] width 158 height 21
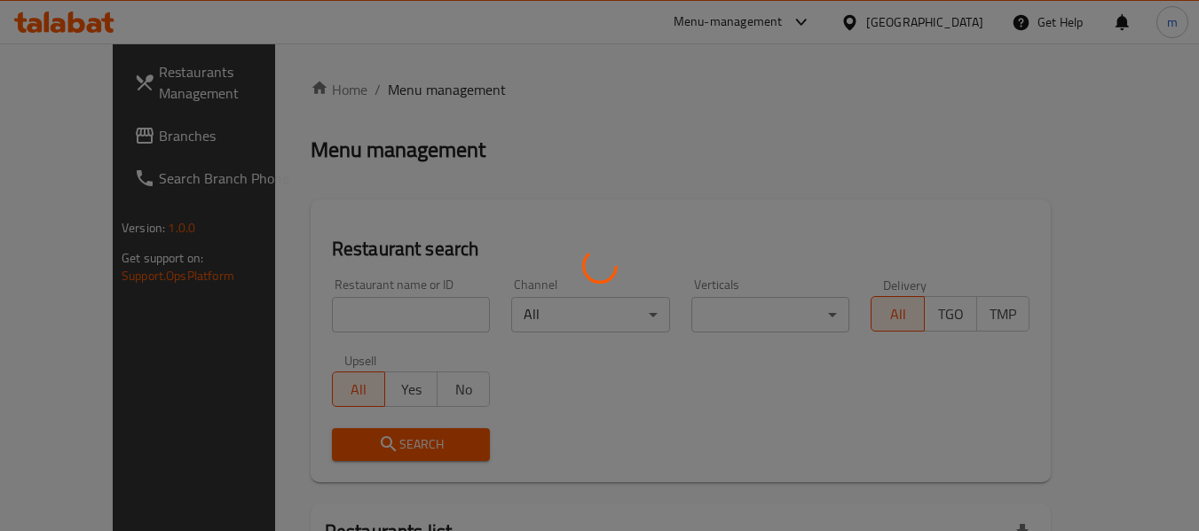
click at [336, 328] on div at bounding box center [599, 265] width 1199 height 531
click at [334, 327] on div at bounding box center [599, 265] width 1199 height 531
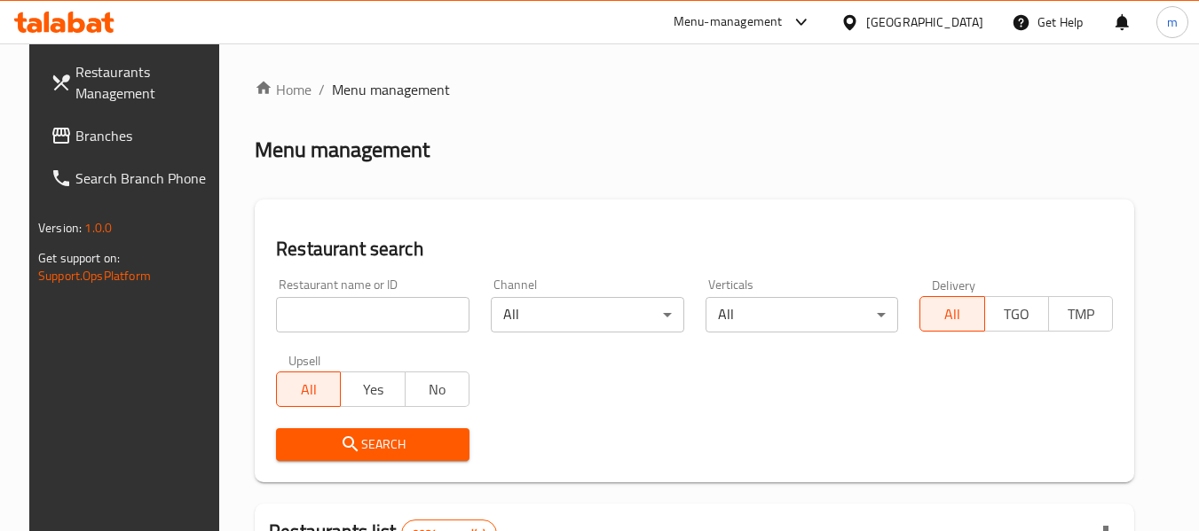
click at [323, 324] on div at bounding box center [599, 265] width 1199 height 531
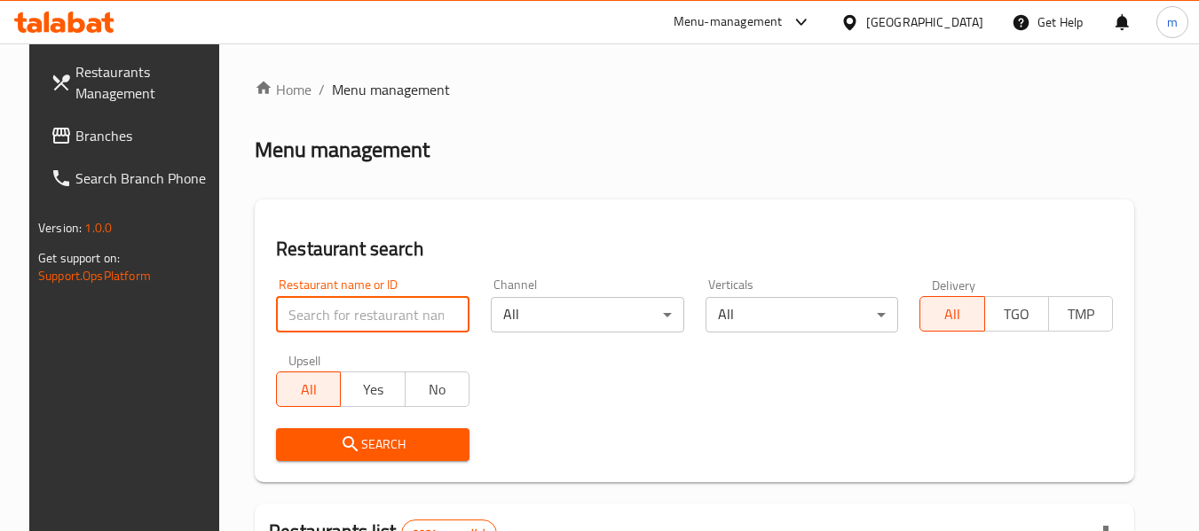
click at [323, 324] on input "search" at bounding box center [372, 314] width 193 height 35
paste input "660478"
type input "660478"
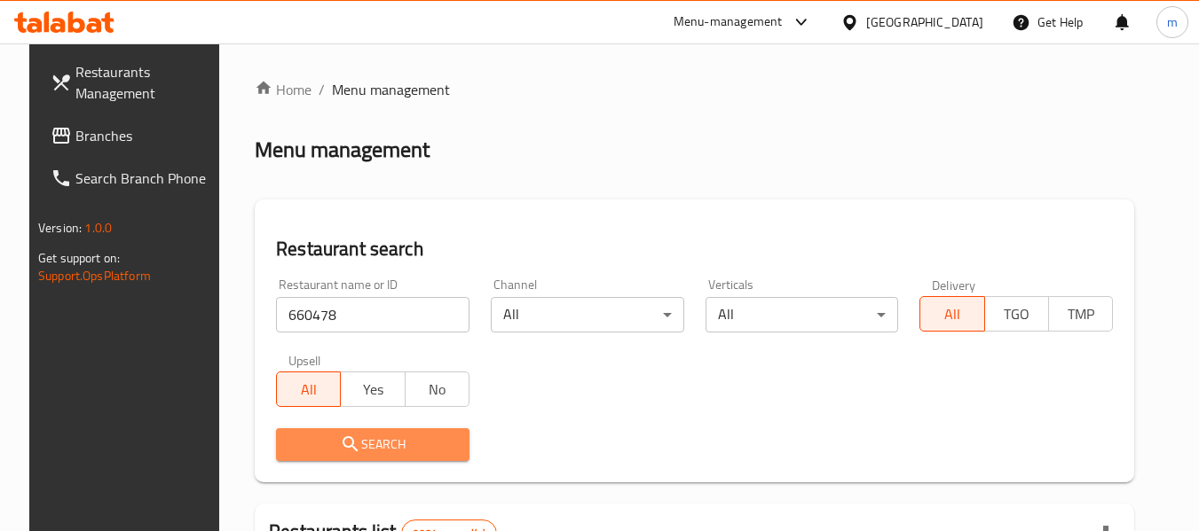
click at [342, 441] on icon "submit" at bounding box center [349, 444] width 15 height 15
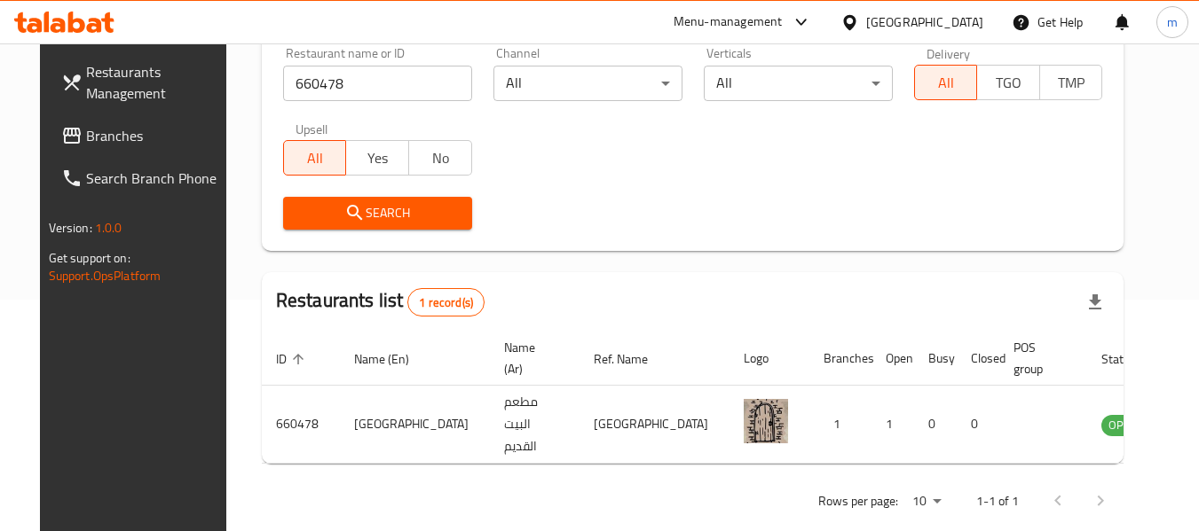
scroll to position [260, 0]
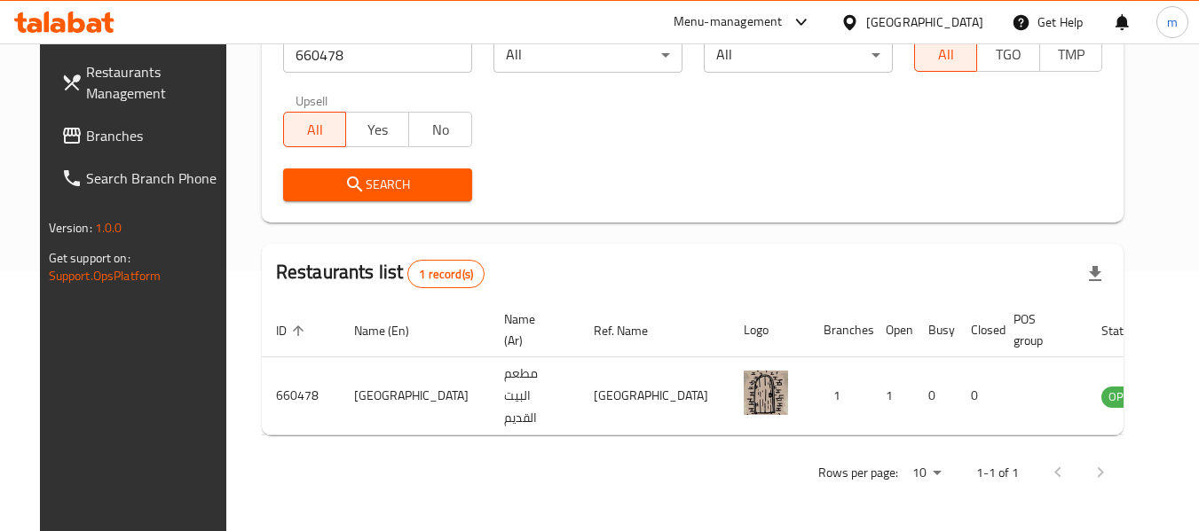
click at [859, 21] on icon at bounding box center [849, 22] width 19 height 19
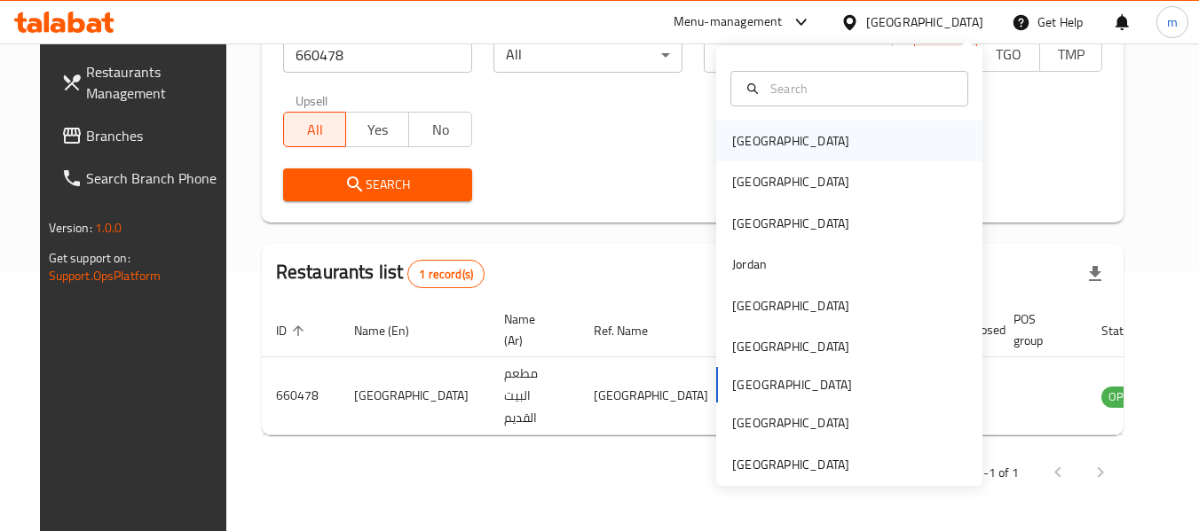
click at [743, 131] on div "[GEOGRAPHIC_DATA]" at bounding box center [790, 141] width 117 height 20
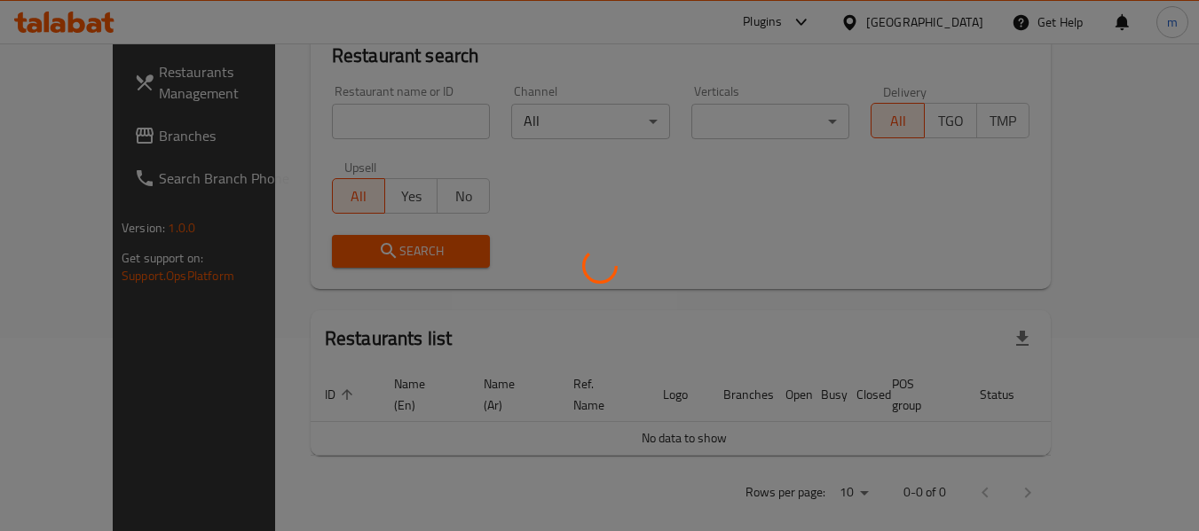
scroll to position [260, 0]
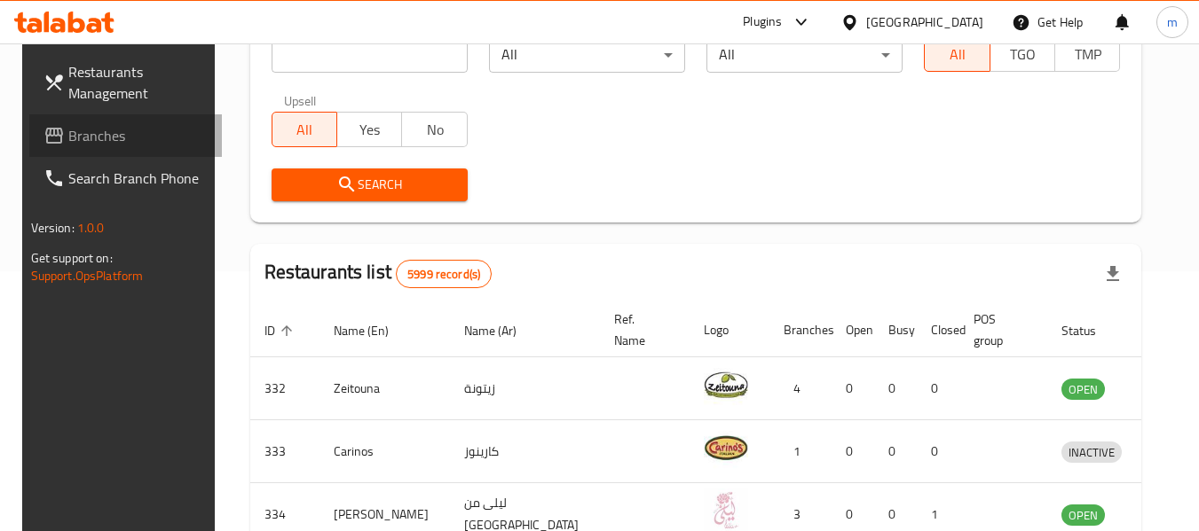
click at [117, 134] on span "Branches" at bounding box center [138, 135] width 140 height 21
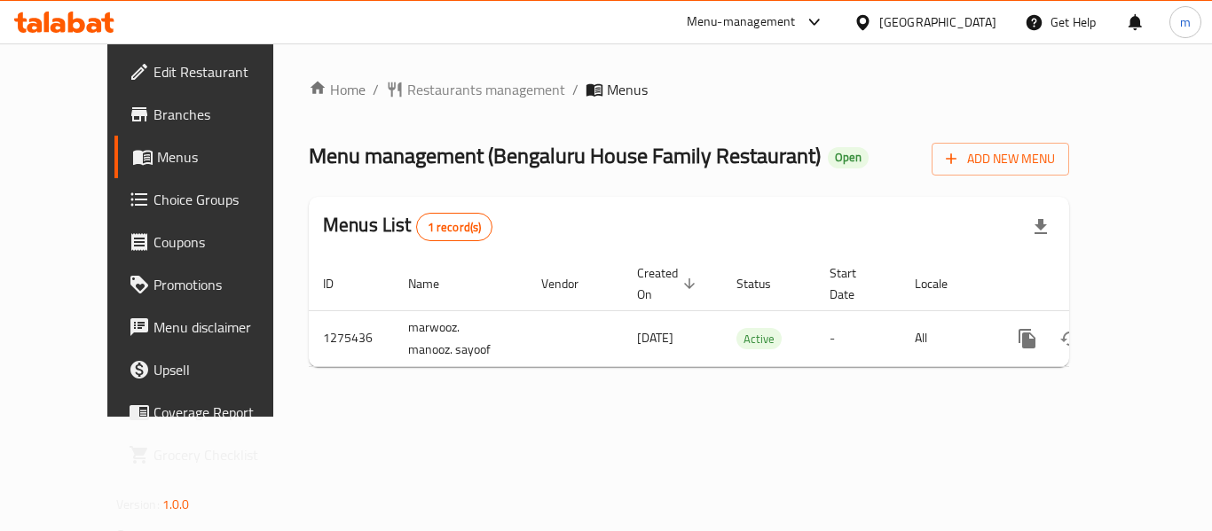
click at [407, 90] on span "Restaurants management" at bounding box center [486, 89] width 158 height 21
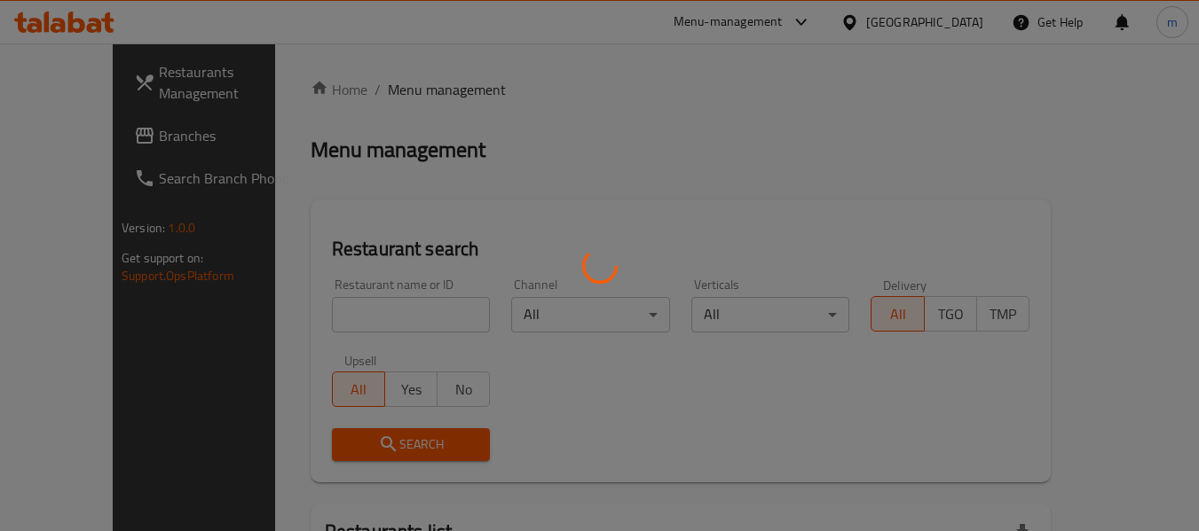
click at [365, 301] on div at bounding box center [599, 265] width 1199 height 531
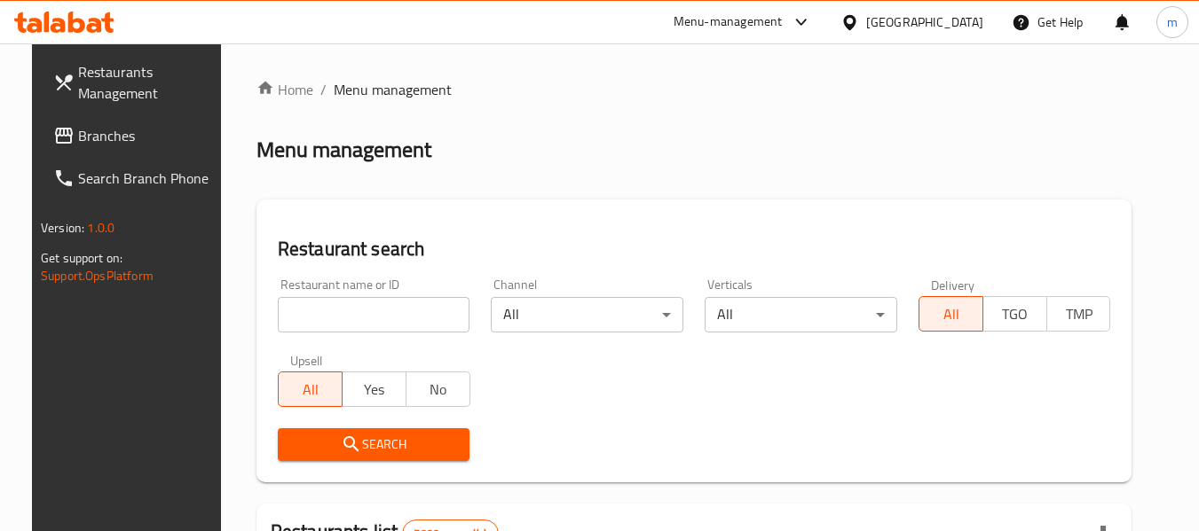
click at [348, 307] on div at bounding box center [599, 265] width 1199 height 531
click at [345, 311] on input "search" at bounding box center [374, 314] width 193 height 35
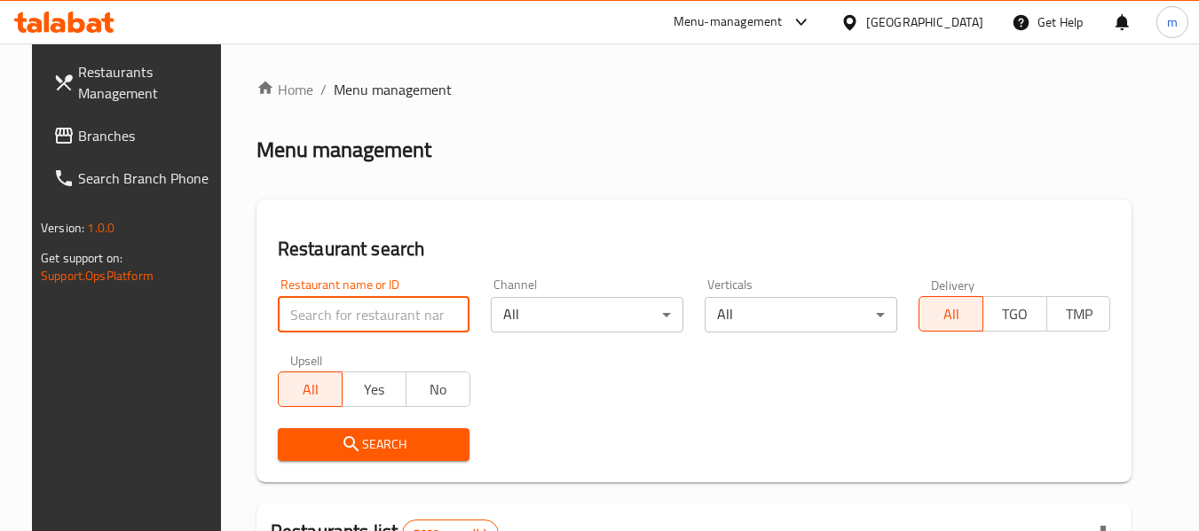
click at [345, 311] on input "search" at bounding box center [374, 314] width 193 height 35
click at [347, 311] on input "search" at bounding box center [374, 314] width 193 height 35
paste input "691545"
type input "691545"
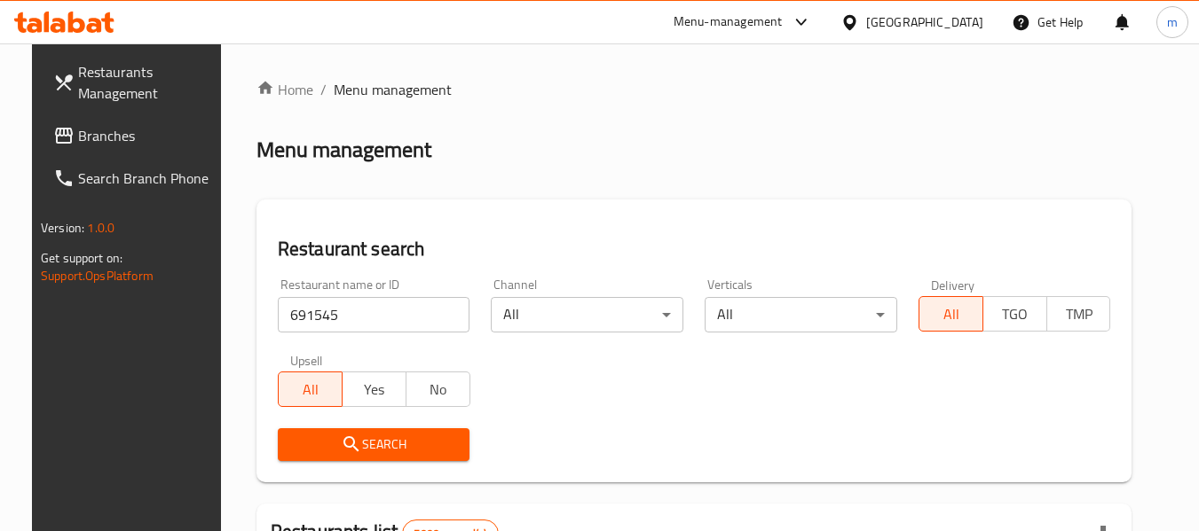
click at [361, 445] on span "Search" at bounding box center [374, 445] width 164 height 22
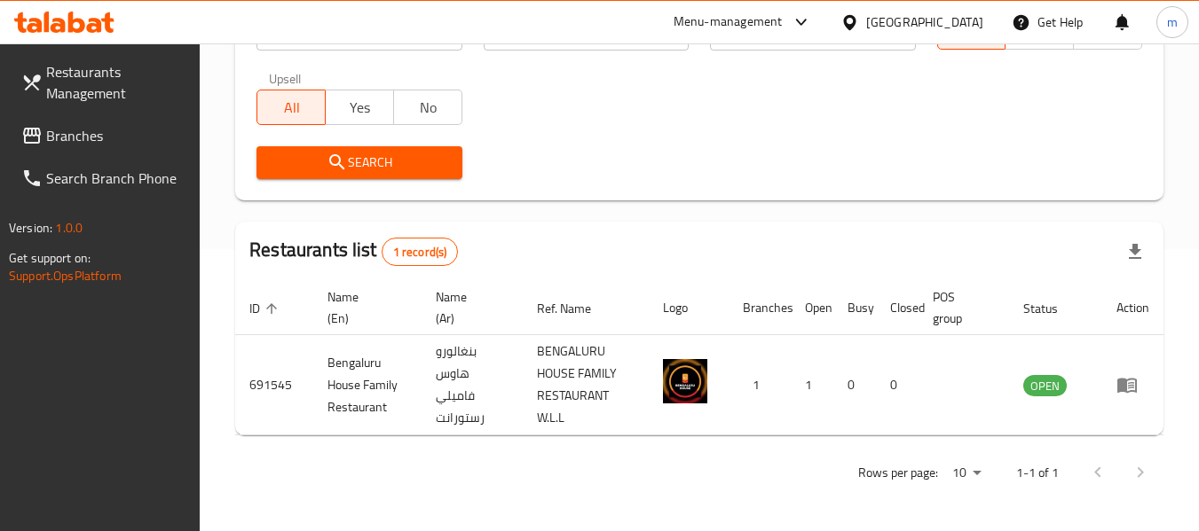
scroll to position [282, 0]
click at [104, 22] on icon at bounding box center [64, 22] width 100 height 21
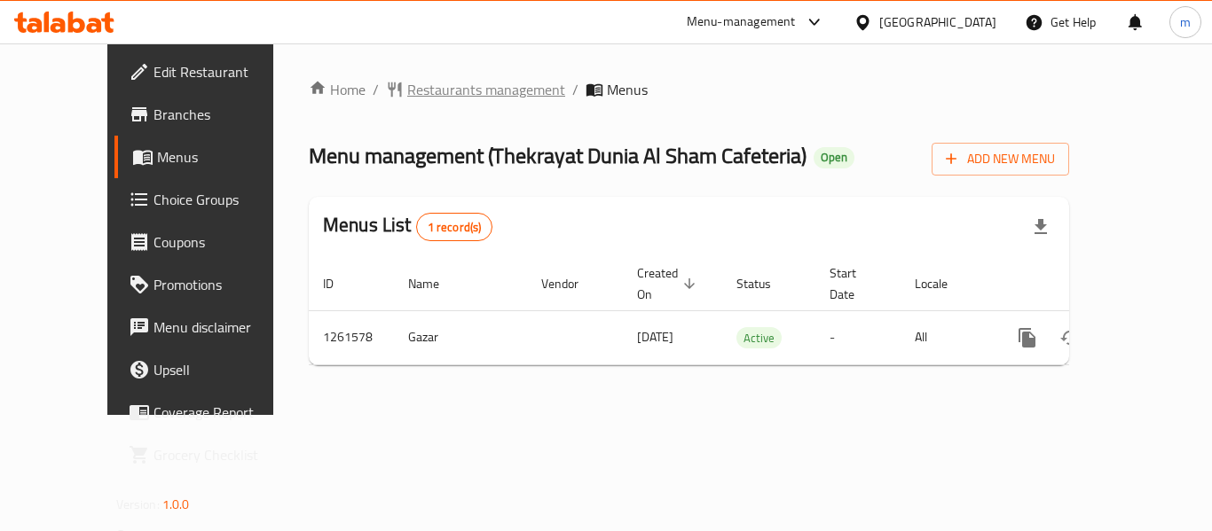
click at [425, 92] on span "Restaurants management" at bounding box center [486, 89] width 158 height 21
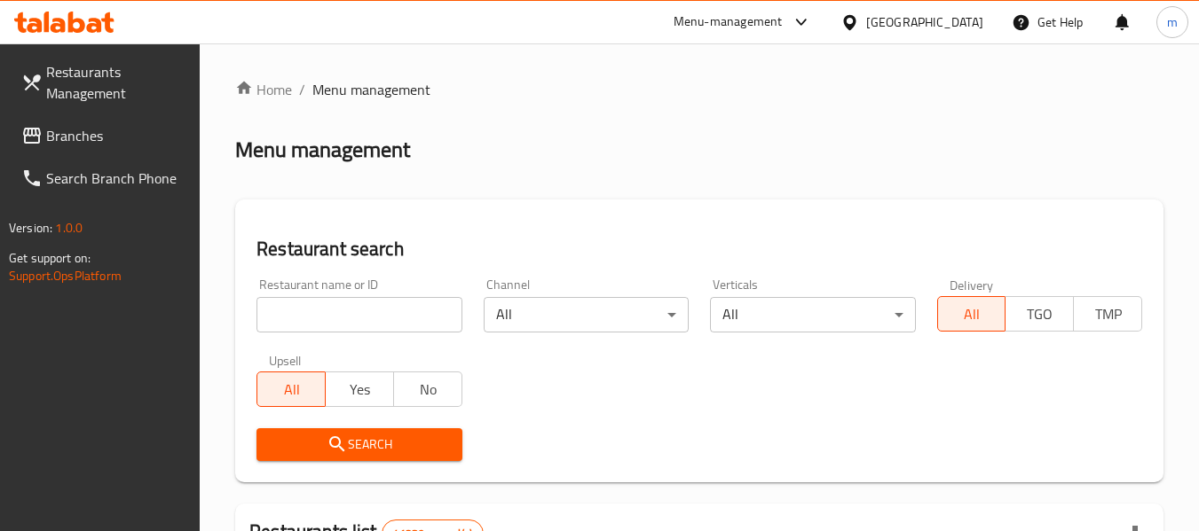
click at [351, 314] on div at bounding box center [599, 265] width 1199 height 531
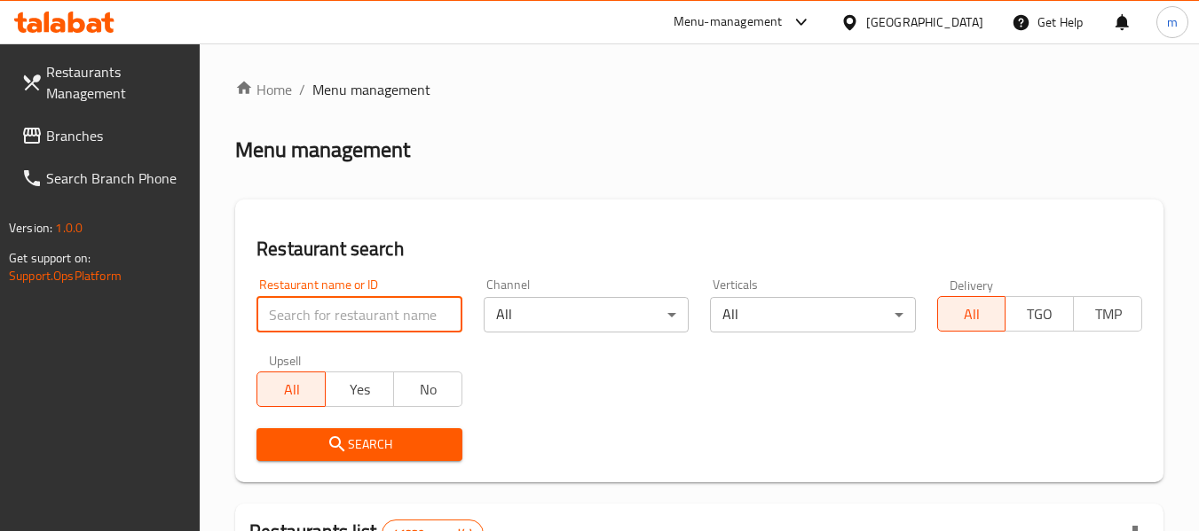
click at [323, 322] on input "search" at bounding box center [358, 314] width 205 height 35
paste input "685210"
click at [313, 323] on input "685210" at bounding box center [358, 314] width 205 height 35
paste input "68521"
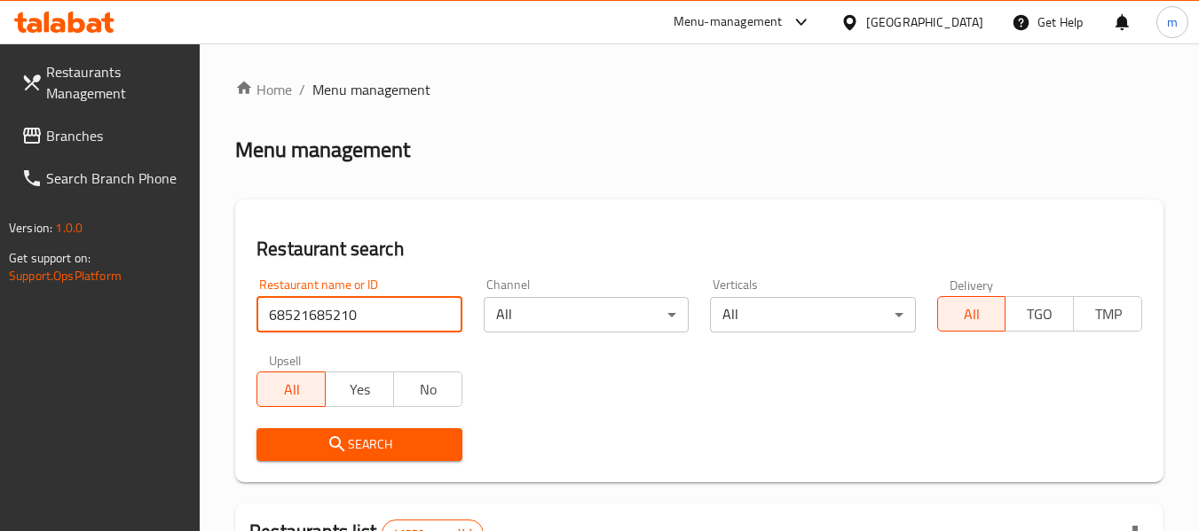
click at [318, 312] on input "68521685210" at bounding box center [358, 314] width 205 height 35
click at [311, 312] on input "68521685210" at bounding box center [358, 314] width 205 height 35
paste input "685210"
type input "68521685210685210"
click at [453, 317] on input "68521685210685210" at bounding box center [358, 314] width 205 height 35
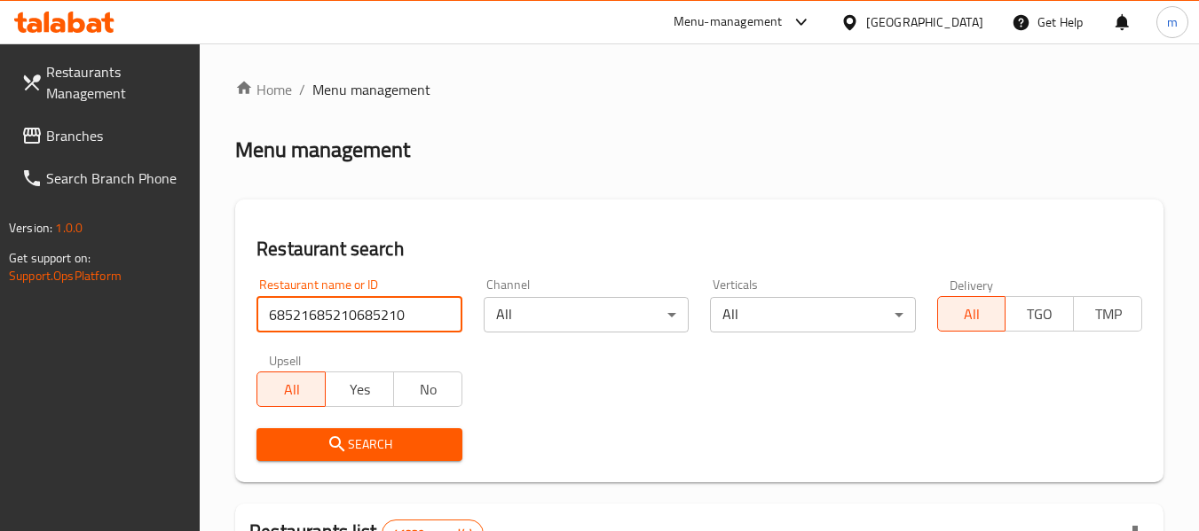
click at [444, 311] on input "68521685210685210" at bounding box center [358, 314] width 205 height 35
paste input "685210"
type input "685210"
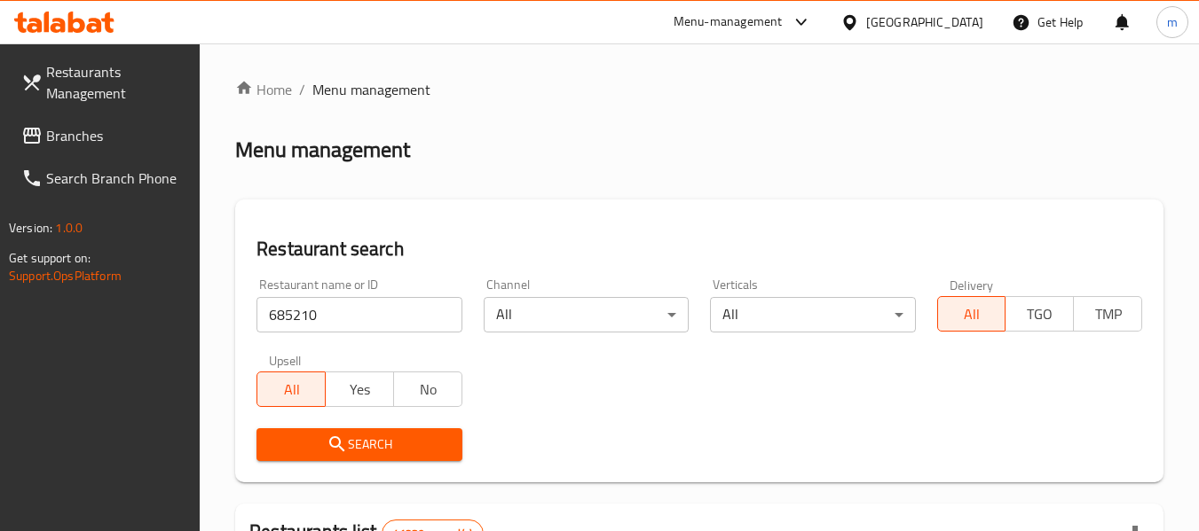
click at [339, 453] on icon "submit" at bounding box center [337, 444] width 21 height 21
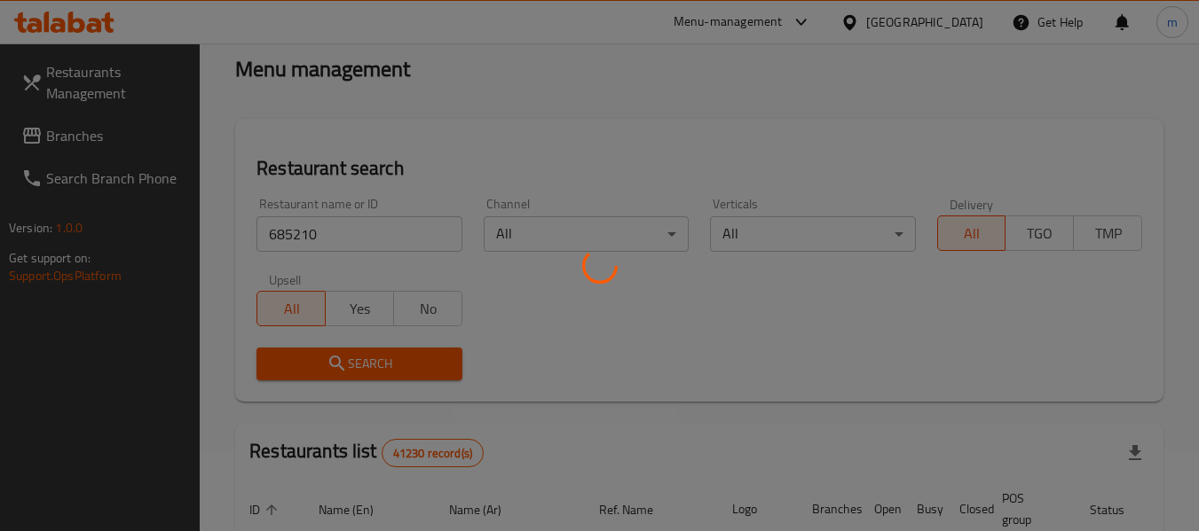
scroll to position [260, 0]
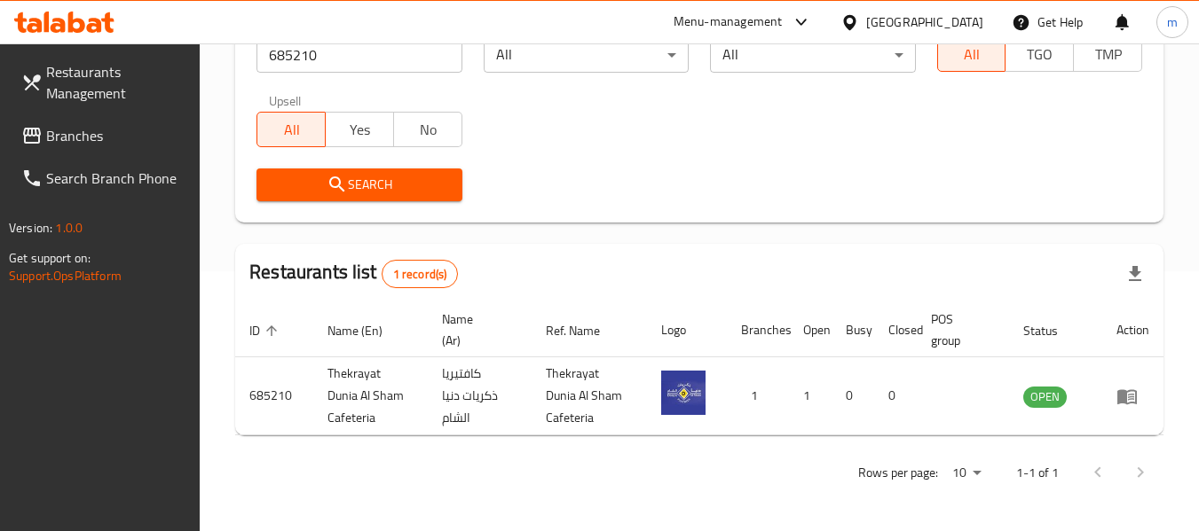
click at [622, 226] on div "Home / Menu management Menu management Restaurant search Restaurant name or ID …" at bounding box center [699, 157] width 928 height 677
click at [119, 363] on div "Restaurants Management Branches Search Branch Phone Version: 1.0.0 Get support …" at bounding box center [100, 308] width 201 height 531
click at [852, 20] on icon at bounding box center [849, 22] width 19 height 19
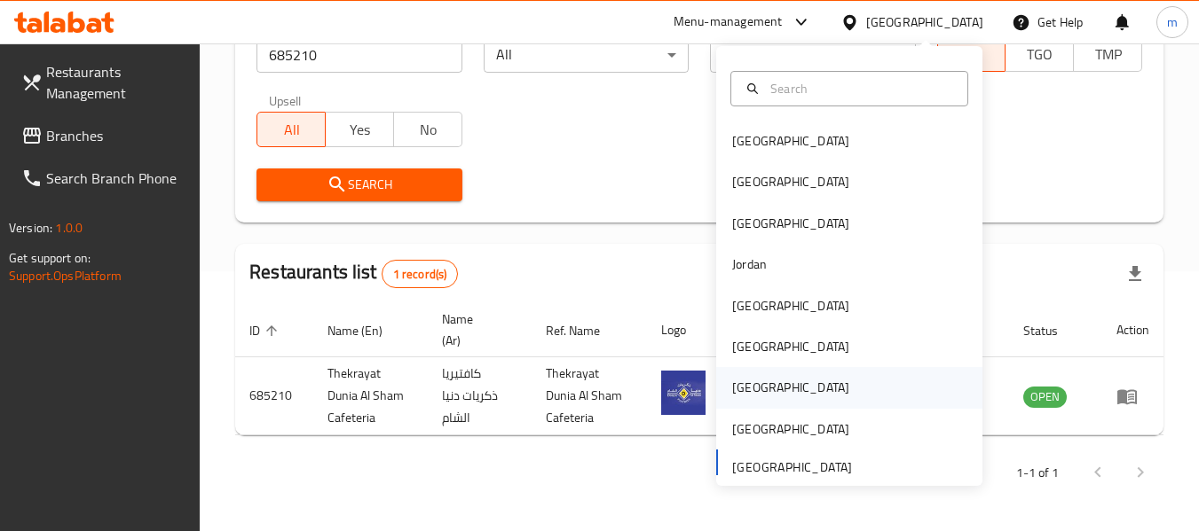
click at [718, 390] on div "[GEOGRAPHIC_DATA]" at bounding box center [791, 387] width 146 height 41
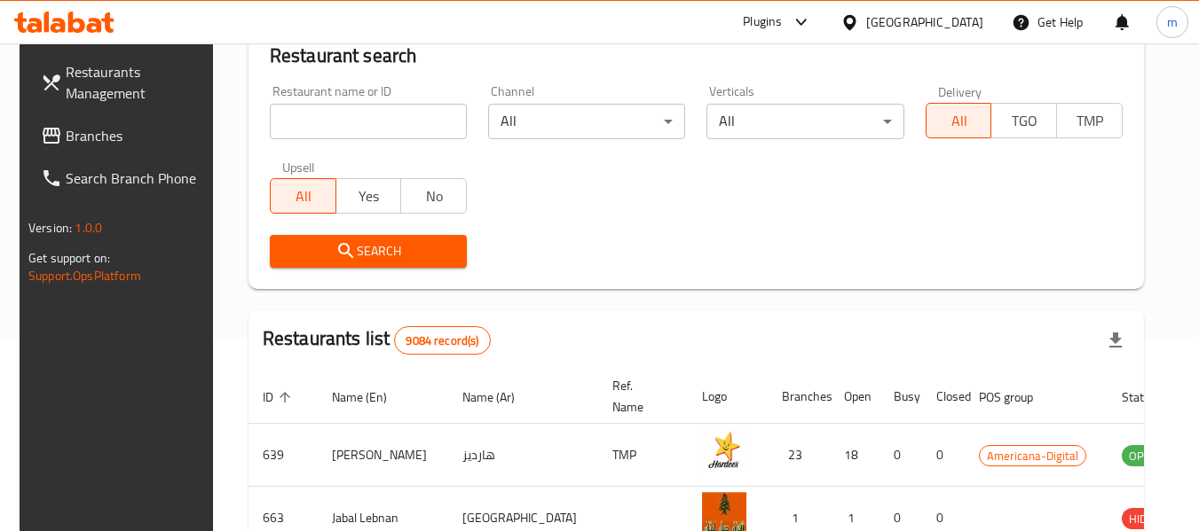
scroll to position [260, 0]
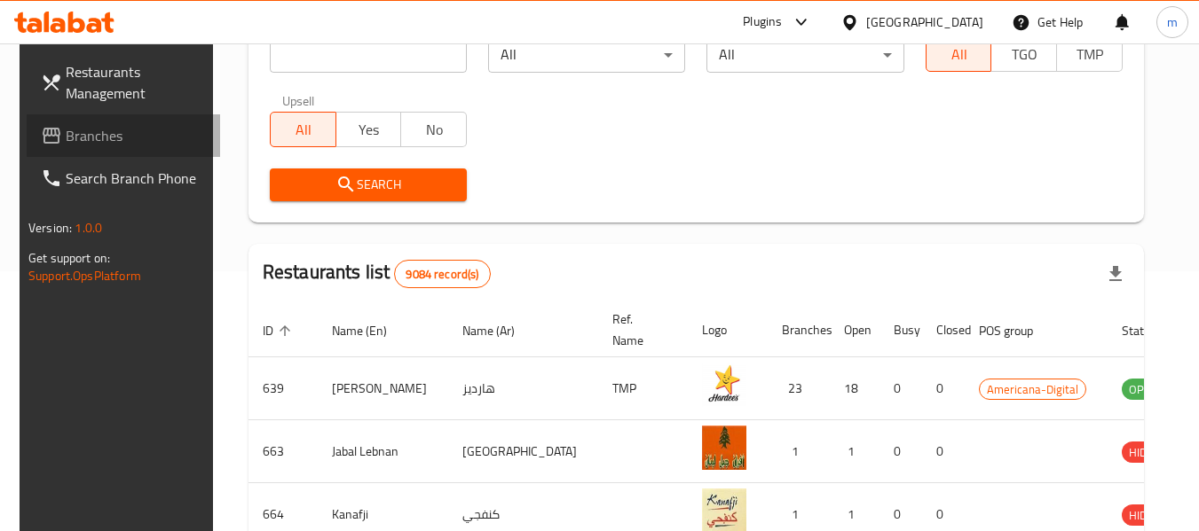
click at [105, 135] on span "Branches" at bounding box center [136, 135] width 140 height 21
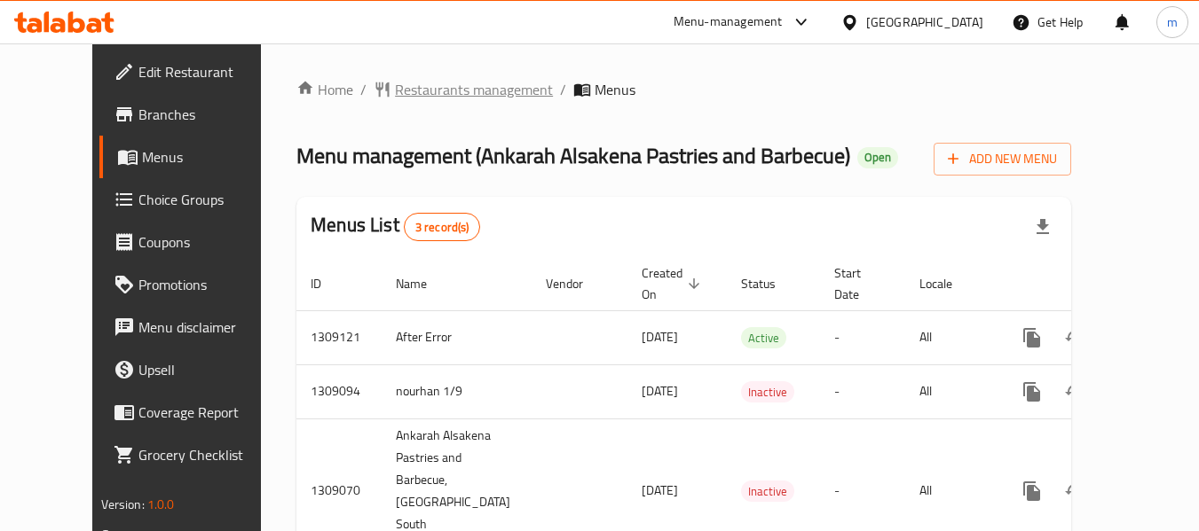
click at [421, 88] on span "Restaurants management" at bounding box center [474, 89] width 158 height 21
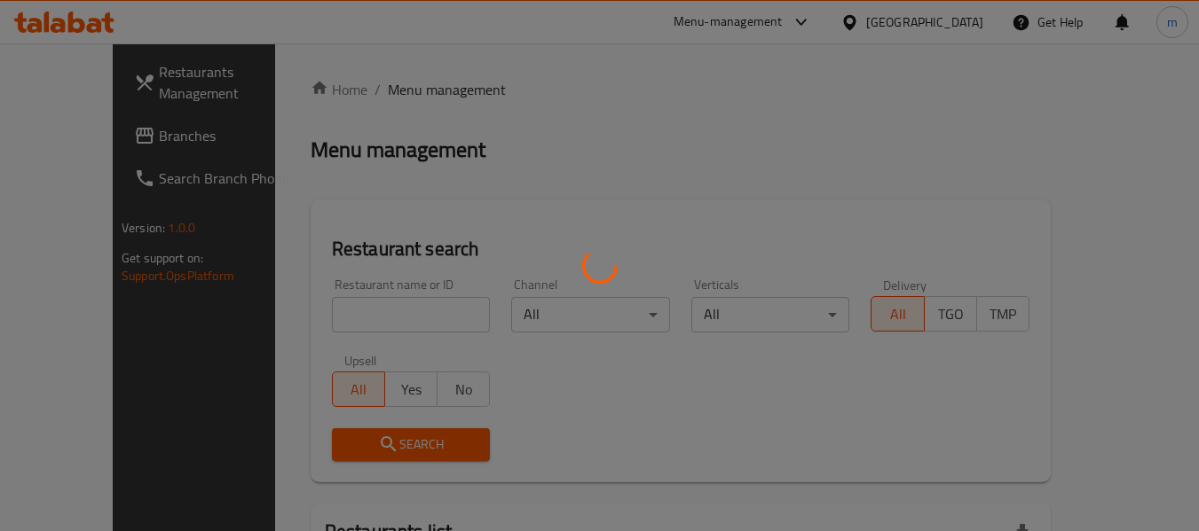
click at [339, 317] on div at bounding box center [599, 265] width 1199 height 531
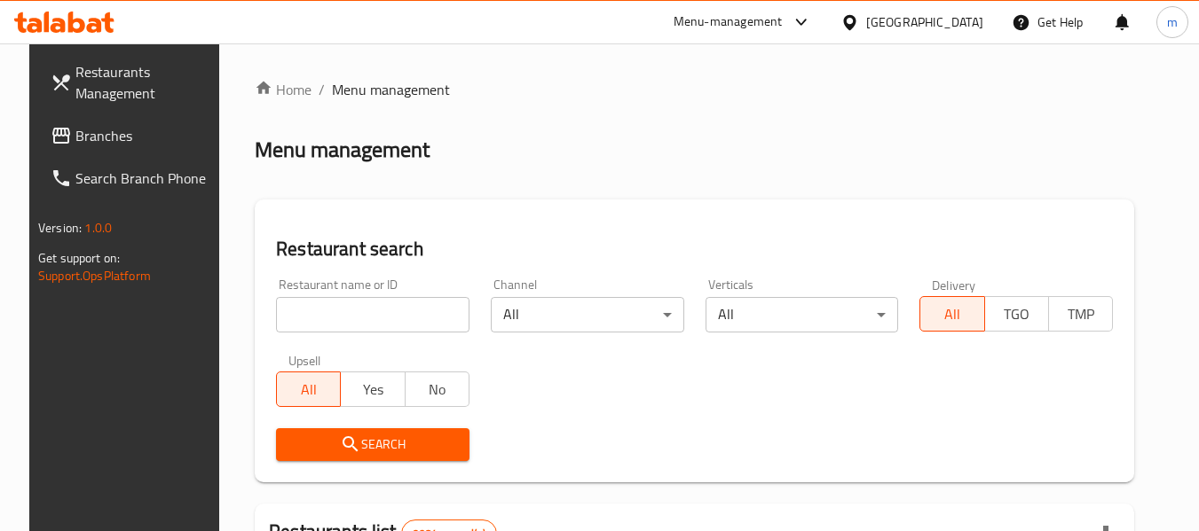
click at [339, 317] on input "search" at bounding box center [372, 314] width 193 height 35
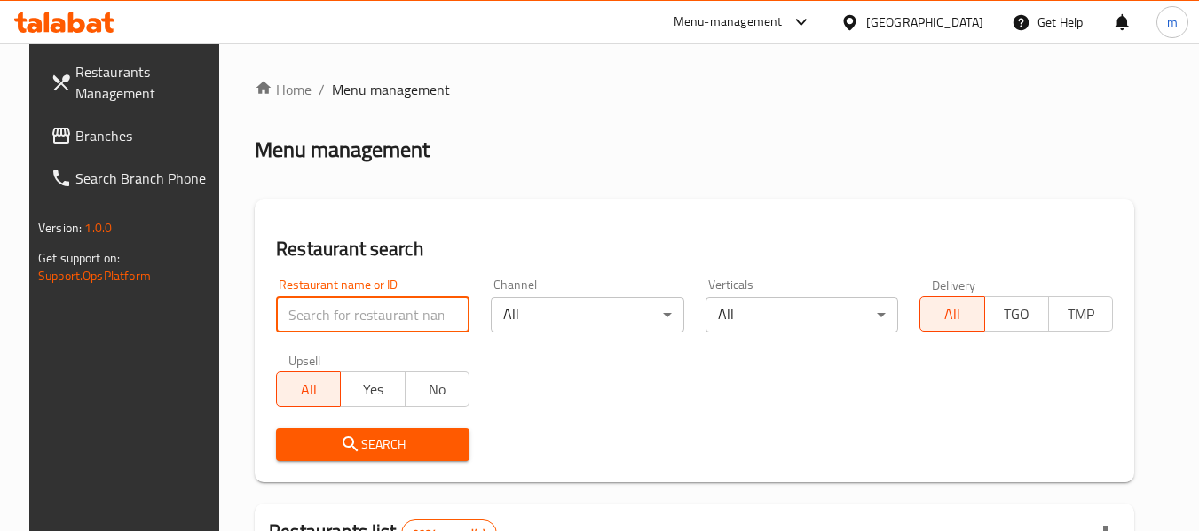
click at [339, 317] on input "search" at bounding box center [372, 314] width 193 height 35
paste input "705147"
type input "705147"
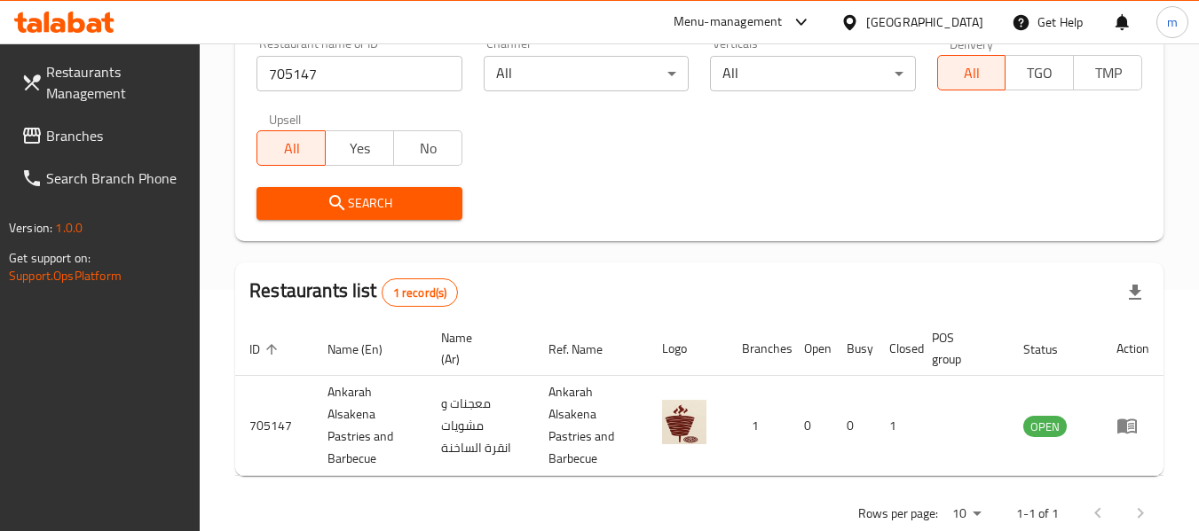
scroll to position [282, 0]
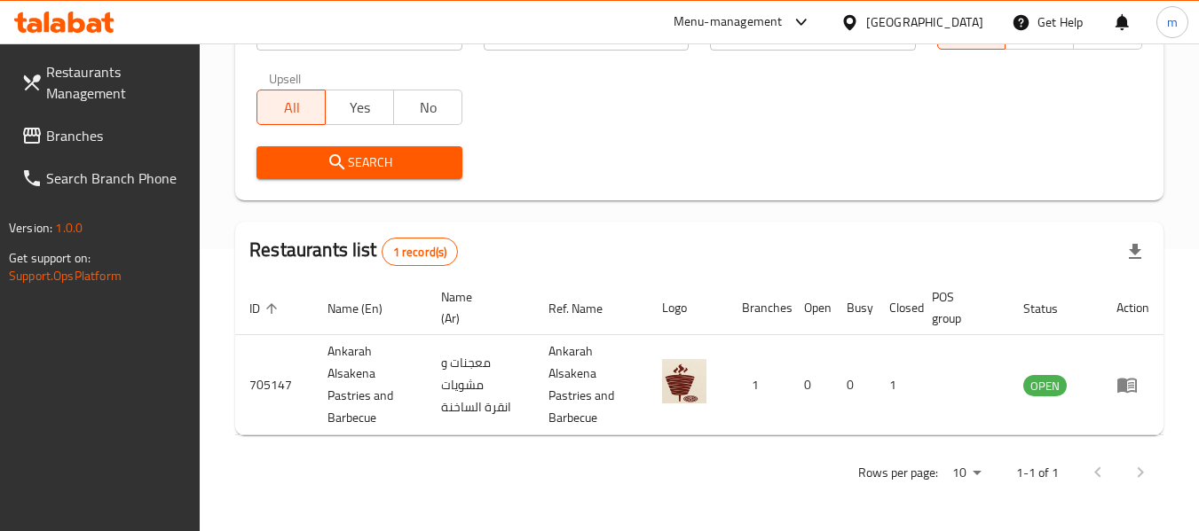
drag, startPoint x: 72, startPoint y: 389, endPoint x: 52, endPoint y: 382, distance: 20.8
click at [72, 389] on div "Restaurants Management Branches Search Branch Phone Version: 1.0.0 Get support …" at bounding box center [100, 308] width 201 height 531
drag, startPoint x: 946, startPoint y: 17, endPoint x: 965, endPoint y: 39, distance: 29.5
click at [866, 17] on div at bounding box center [853, 22] width 26 height 20
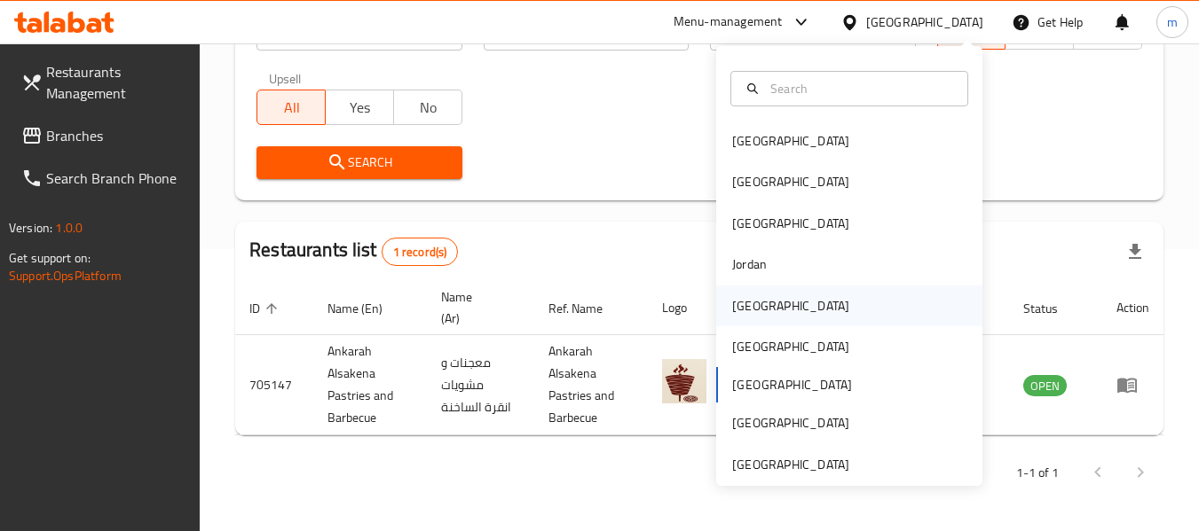
click at [745, 299] on div "[GEOGRAPHIC_DATA]" at bounding box center [790, 306] width 117 height 20
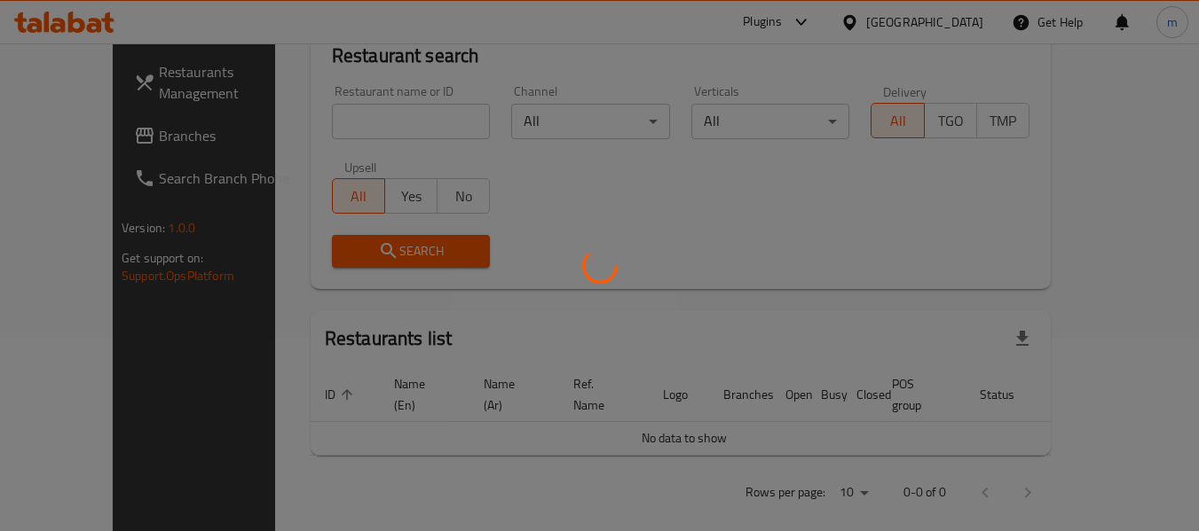
scroll to position [282, 0]
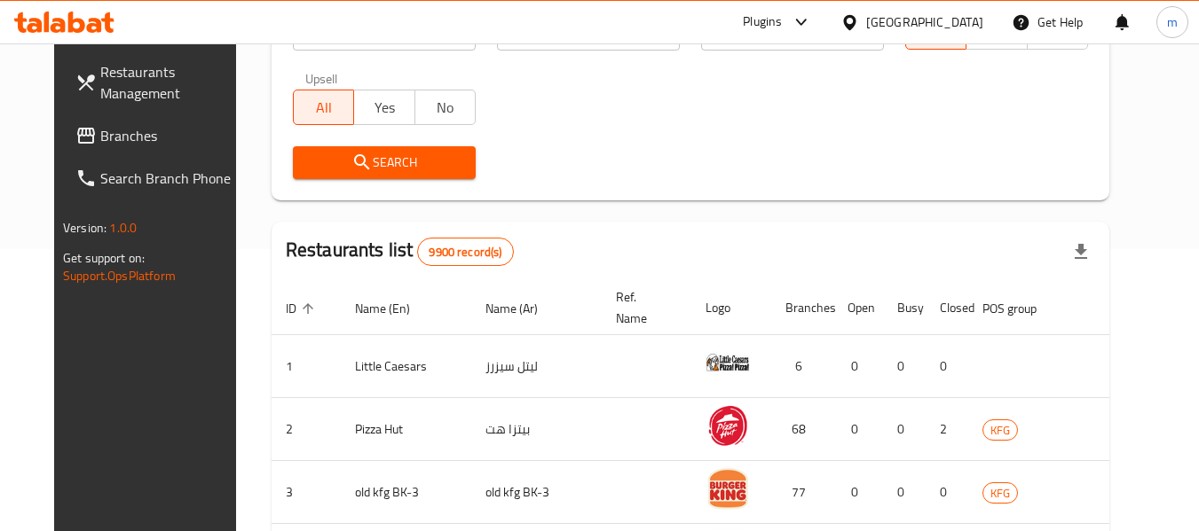
drag, startPoint x: 90, startPoint y: 131, endPoint x: 71, endPoint y: 129, distance: 18.8
click at [100, 131] on span "Branches" at bounding box center [170, 135] width 140 height 21
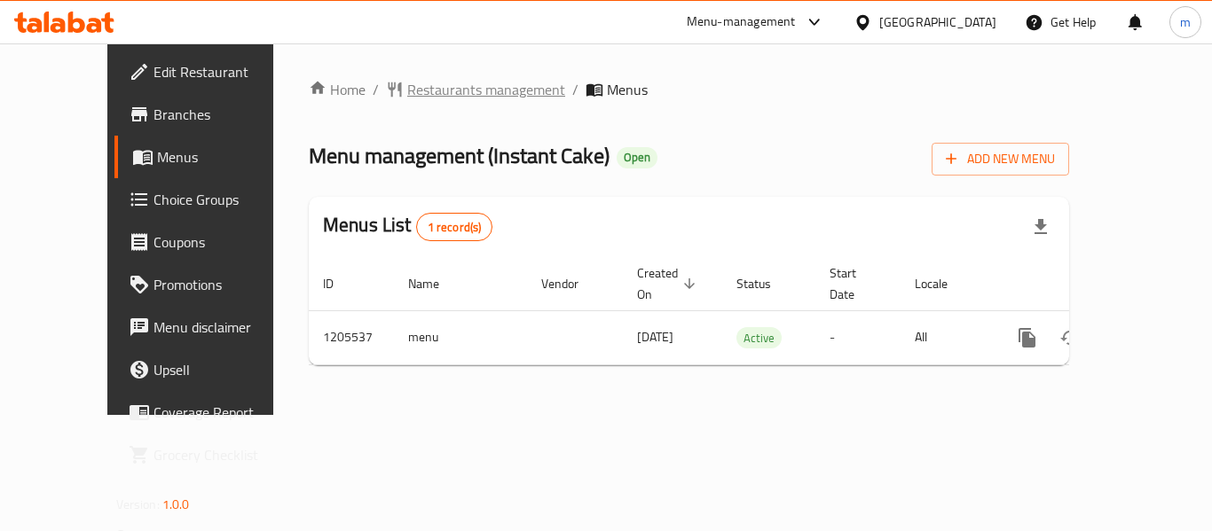
click at [407, 91] on span "Restaurants management" at bounding box center [486, 89] width 158 height 21
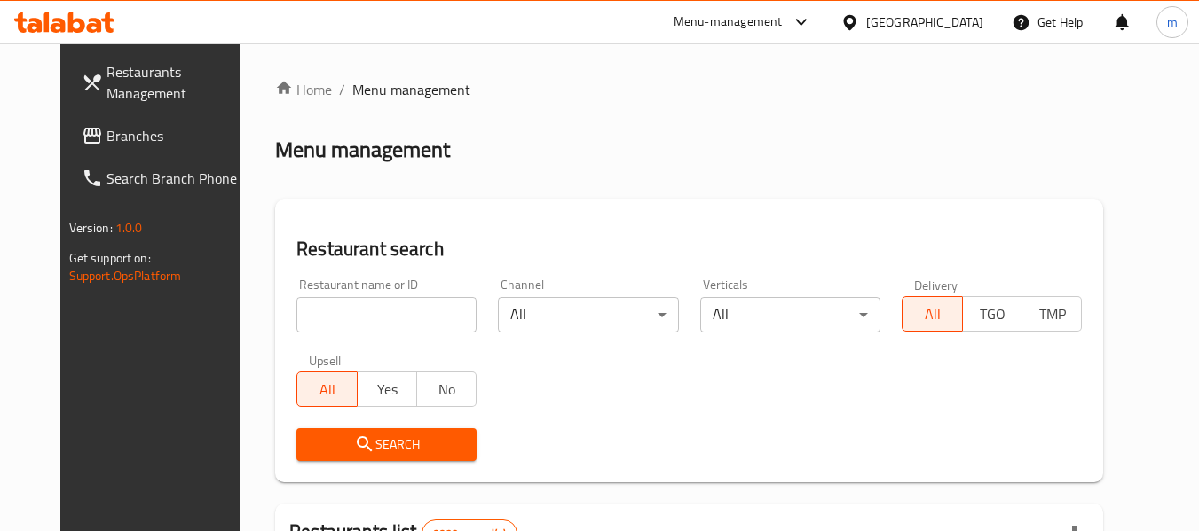
click at [341, 312] on input "search" at bounding box center [386, 314] width 180 height 35
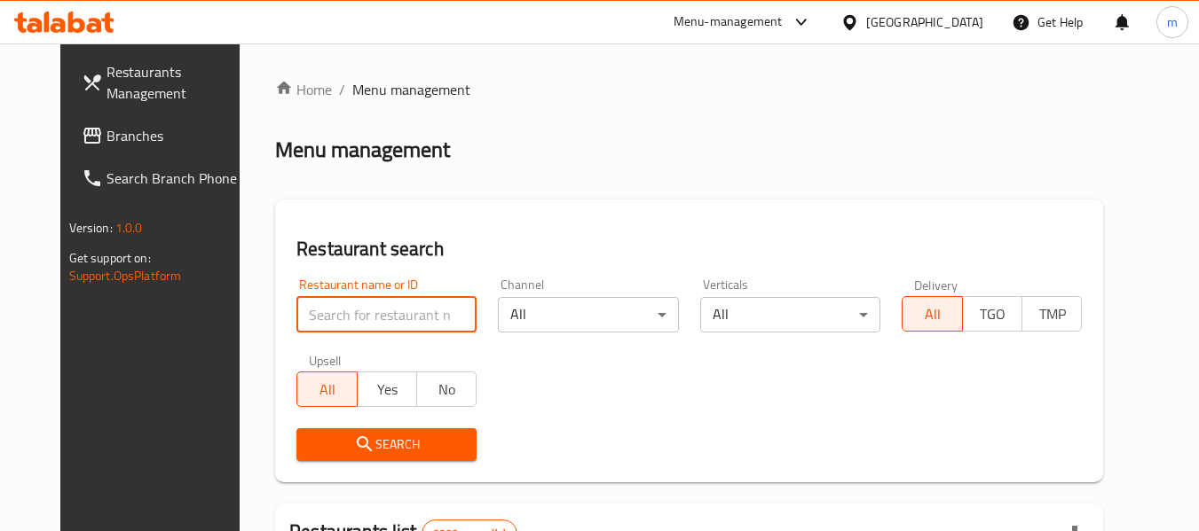
click at [341, 312] on input "search" at bounding box center [386, 314] width 180 height 35
paste input "670173"
type input "670173"
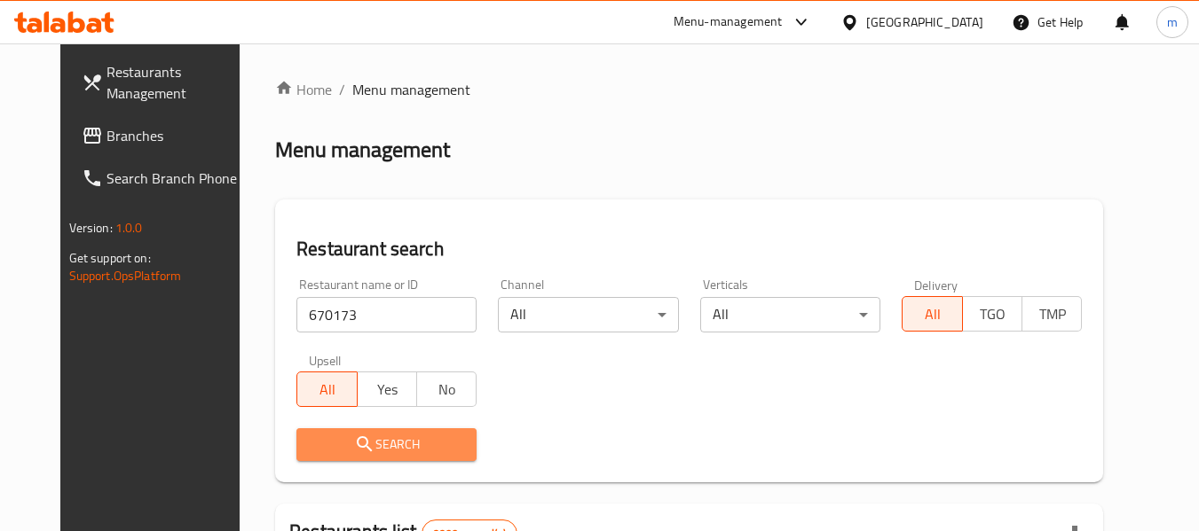
click at [364, 442] on span "Search" at bounding box center [387, 445] width 152 height 22
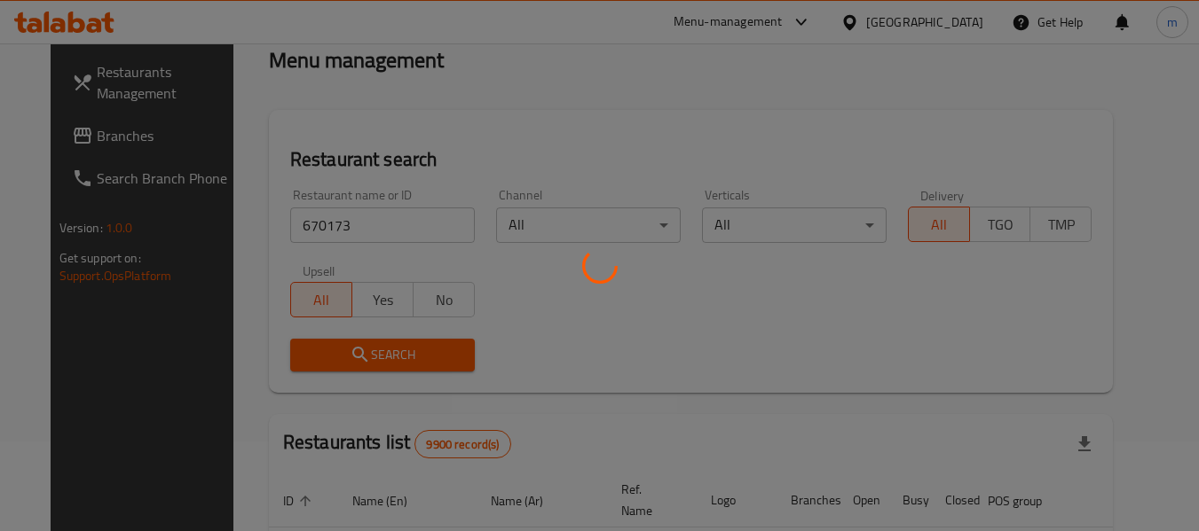
scroll to position [304, 0]
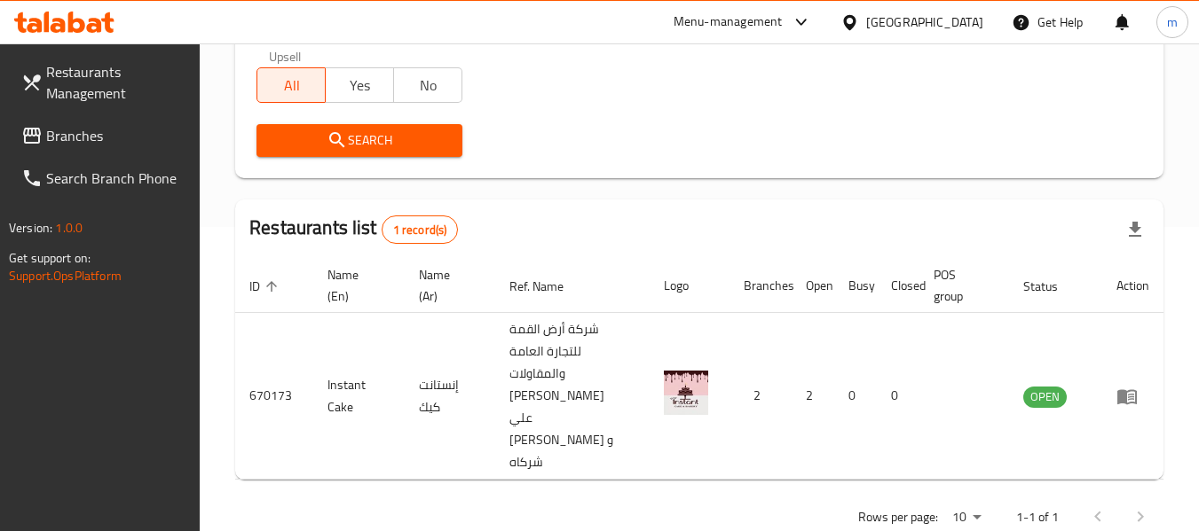
drag, startPoint x: 933, startPoint y: 19, endPoint x: 988, endPoint y: 114, distance: 109.7
click at [859, 20] on icon at bounding box center [849, 22] width 19 height 19
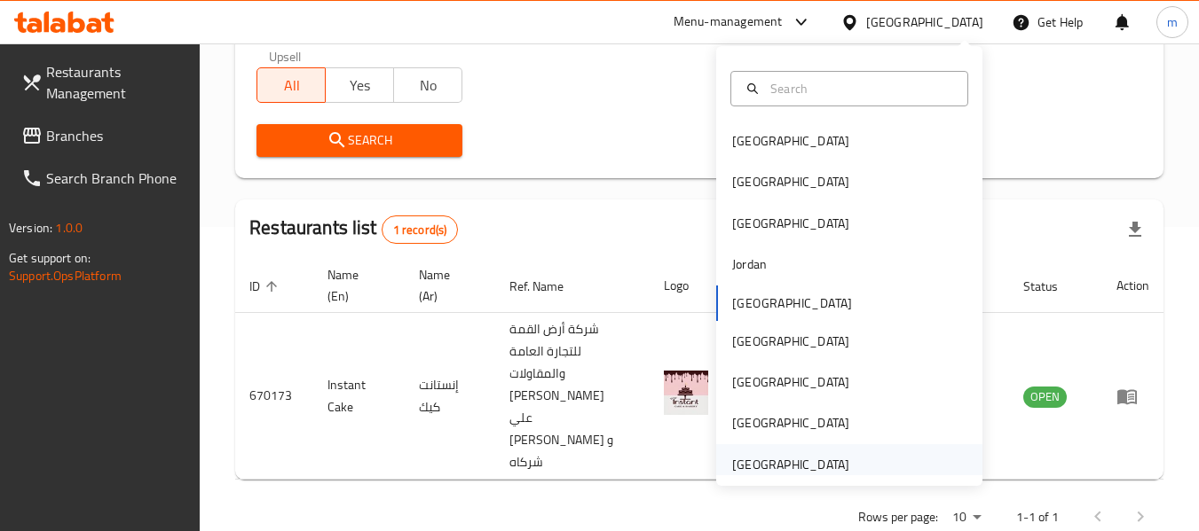
click at [823, 464] on div "[GEOGRAPHIC_DATA]" at bounding box center [790, 465] width 117 height 20
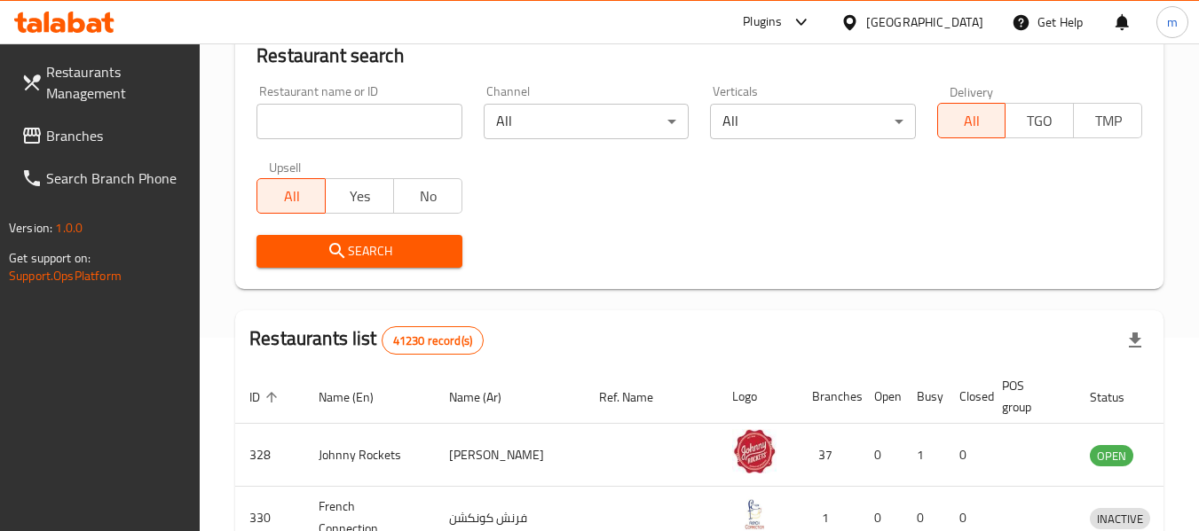
scroll to position [304, 0]
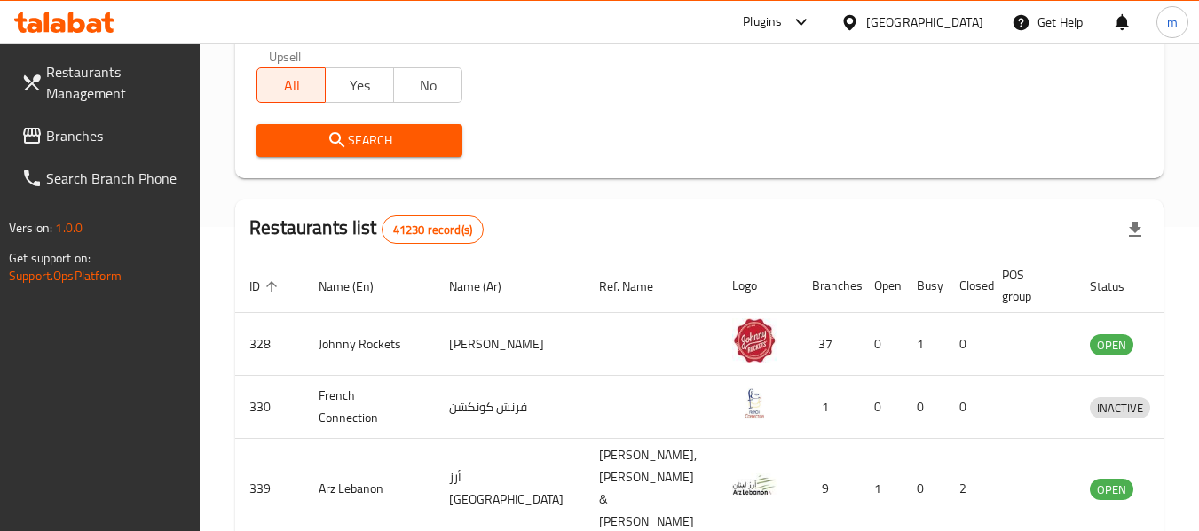
click at [101, 138] on span "Branches" at bounding box center [116, 135] width 140 height 21
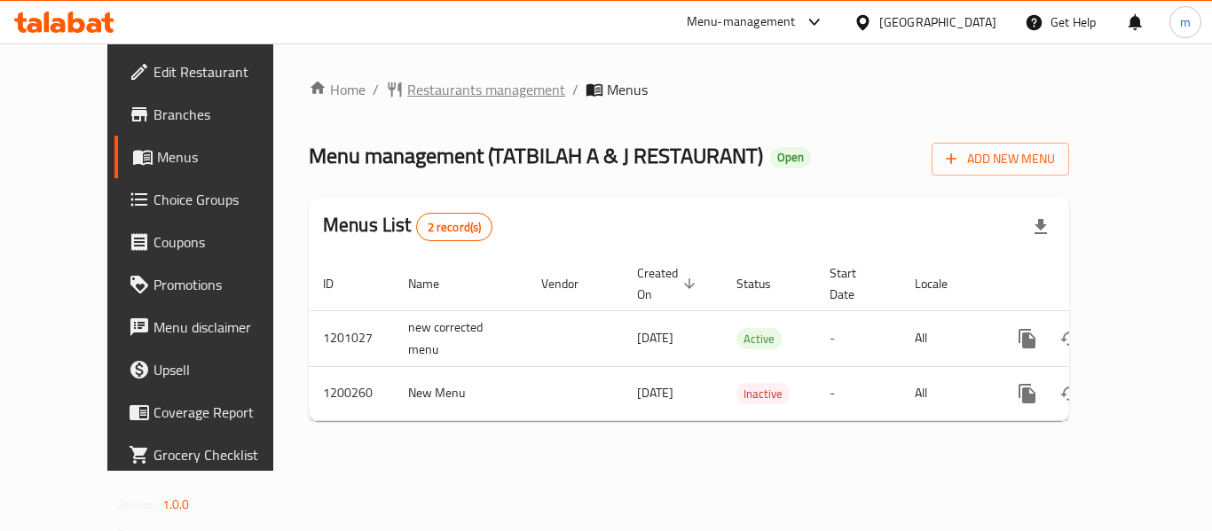
click at [411, 95] on span "Restaurants management" at bounding box center [486, 89] width 158 height 21
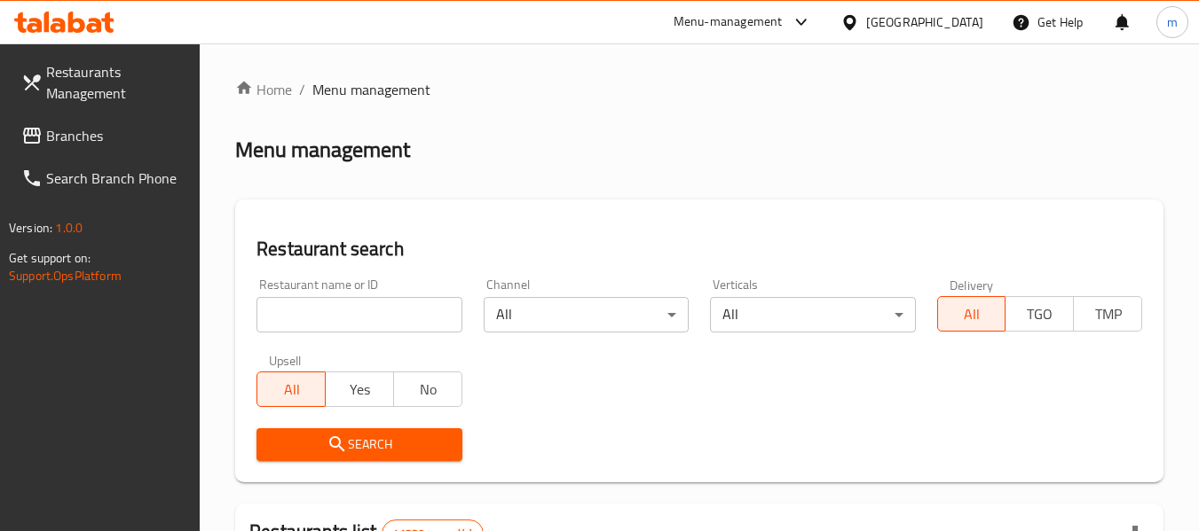
click at [345, 319] on input "search" at bounding box center [358, 314] width 205 height 35
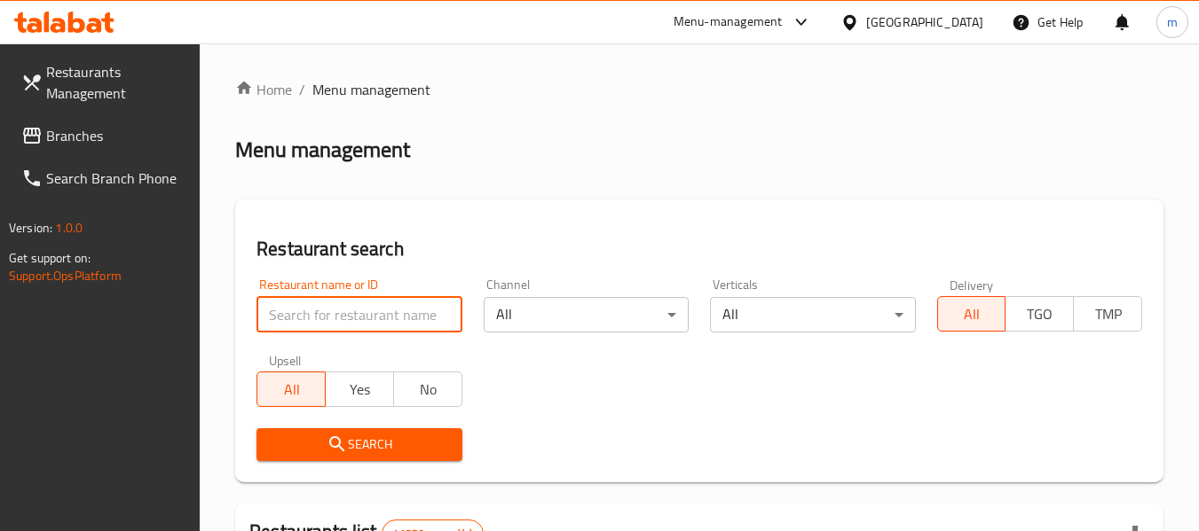
click at [345, 320] on input "search" at bounding box center [358, 314] width 205 height 35
paste input "668389"
type input "668389"
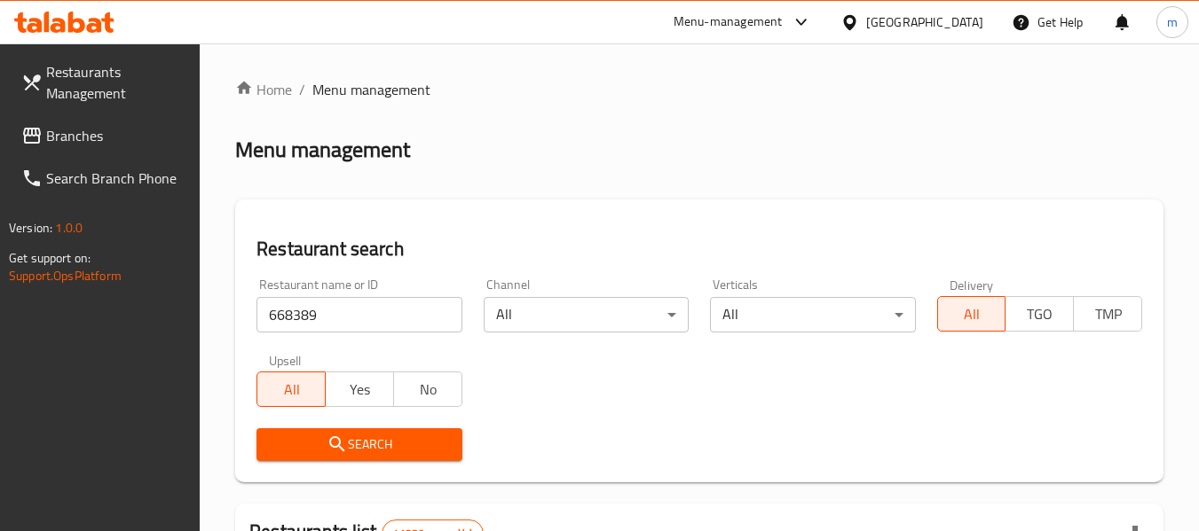
click at [366, 437] on span "Search" at bounding box center [359, 445] width 177 height 22
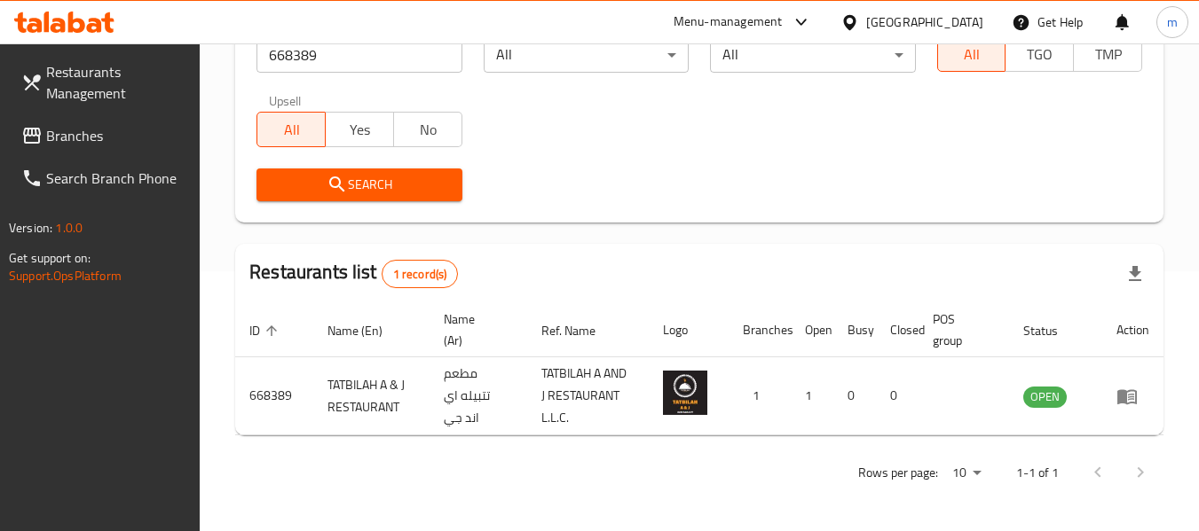
scroll to position [266, 0]
click at [87, 134] on span "Branches" at bounding box center [116, 135] width 140 height 21
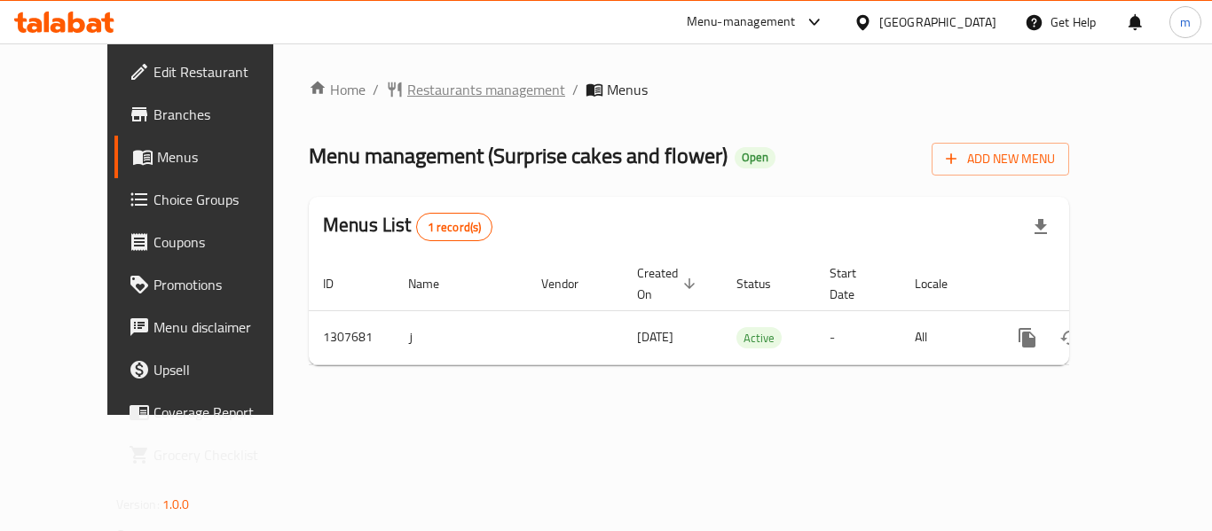
click at [410, 83] on span "Restaurants management" at bounding box center [486, 89] width 158 height 21
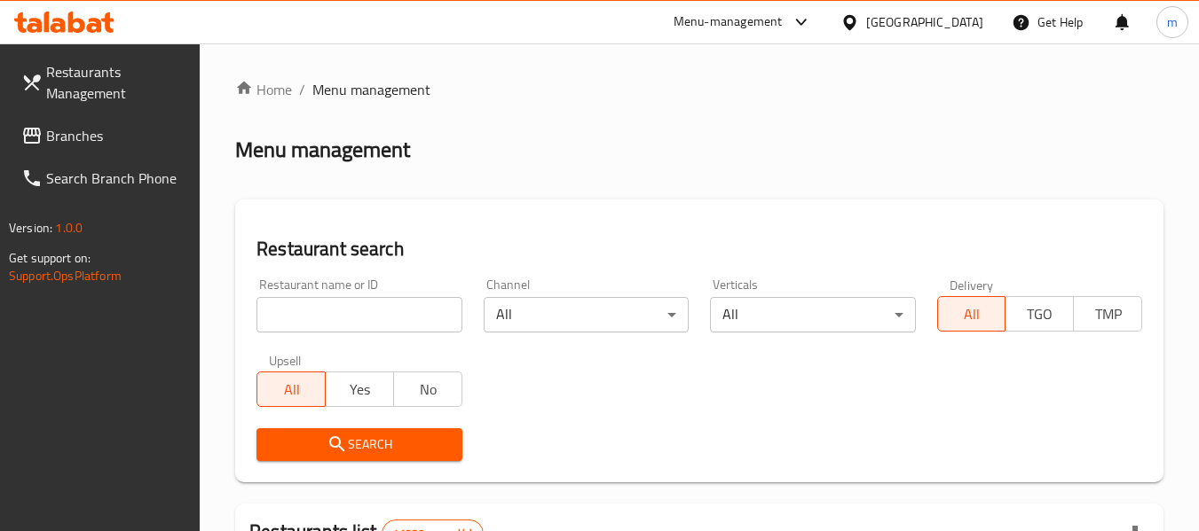
click at [321, 316] on div at bounding box center [599, 265] width 1199 height 531
click at [321, 316] on input "search" at bounding box center [358, 314] width 205 height 35
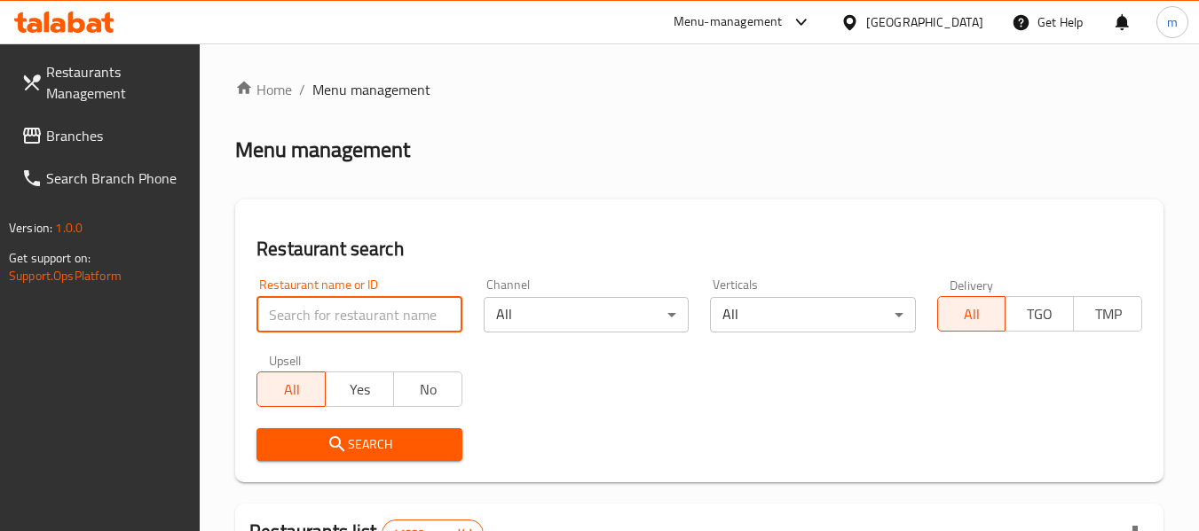
click at [321, 319] on input "search" at bounding box center [358, 314] width 205 height 35
paste input "704412"
type input "704412"
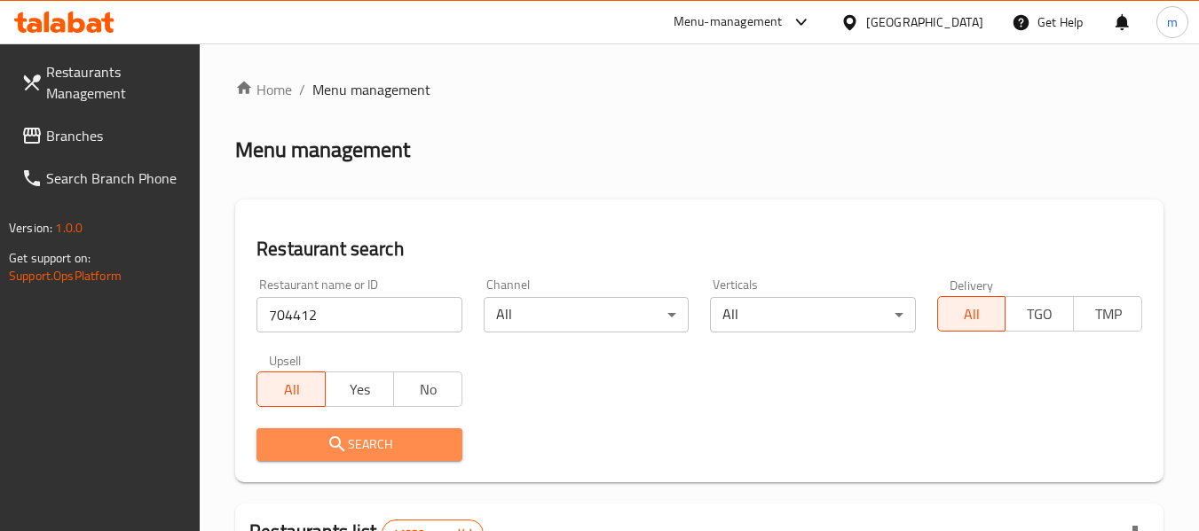
click at [333, 452] on icon "submit" at bounding box center [337, 444] width 21 height 21
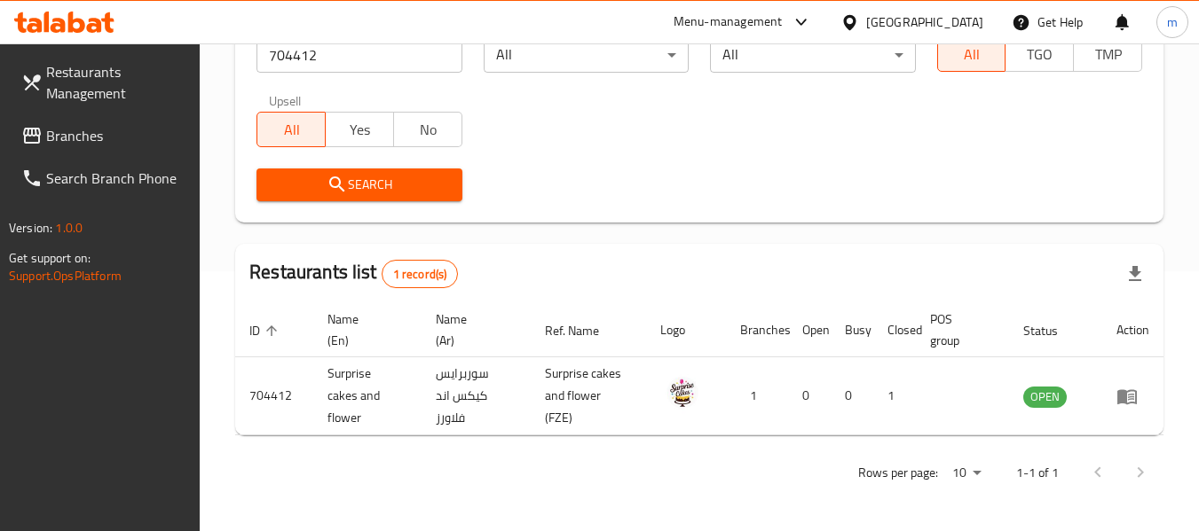
scroll to position [260, 0]
click at [76, 130] on span "Branches" at bounding box center [116, 135] width 140 height 21
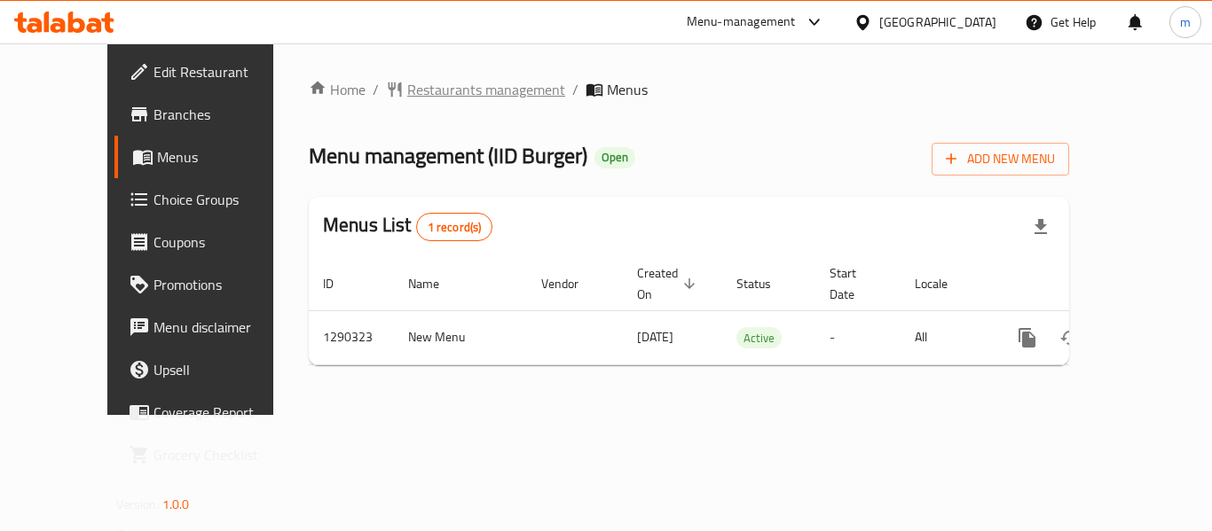
click at [407, 91] on span "Restaurants management" at bounding box center [486, 89] width 158 height 21
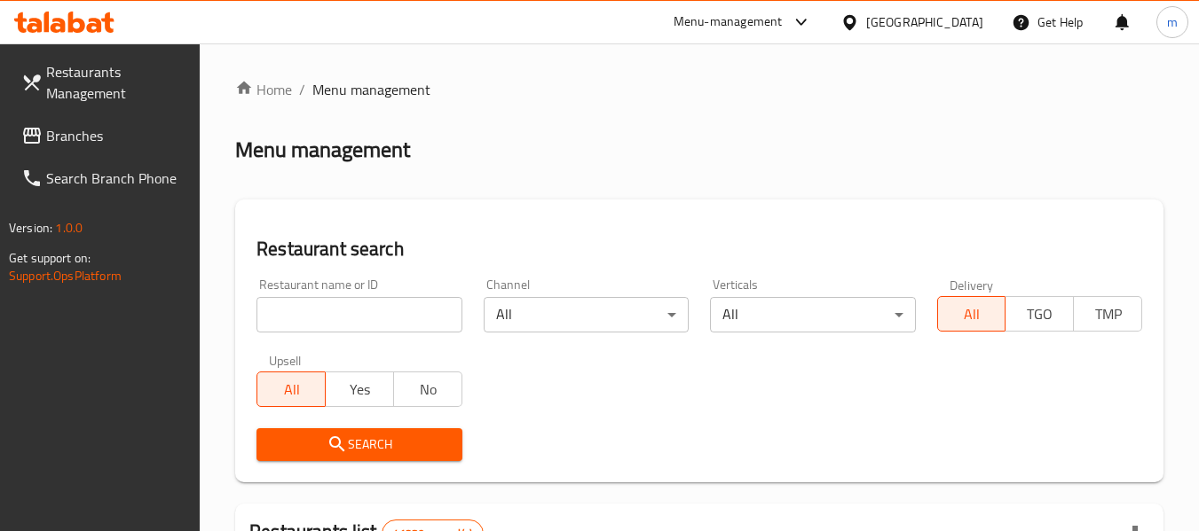
click at [327, 326] on div at bounding box center [599, 265] width 1199 height 531
click at [327, 322] on input "search" at bounding box center [358, 314] width 205 height 35
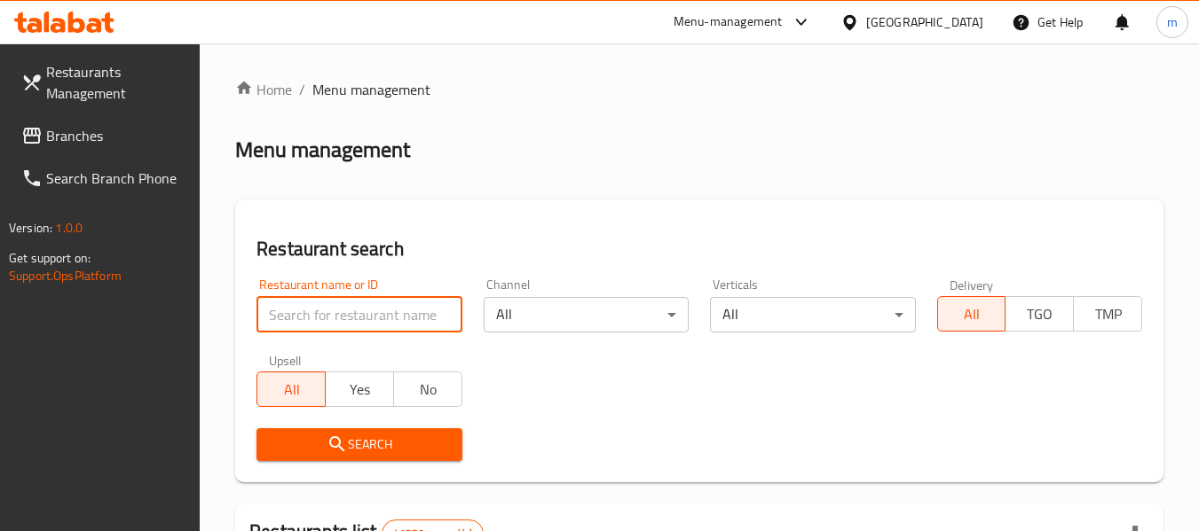
click at [327, 322] on input "search" at bounding box center [358, 314] width 205 height 35
paste input "698152"
type input "698152"
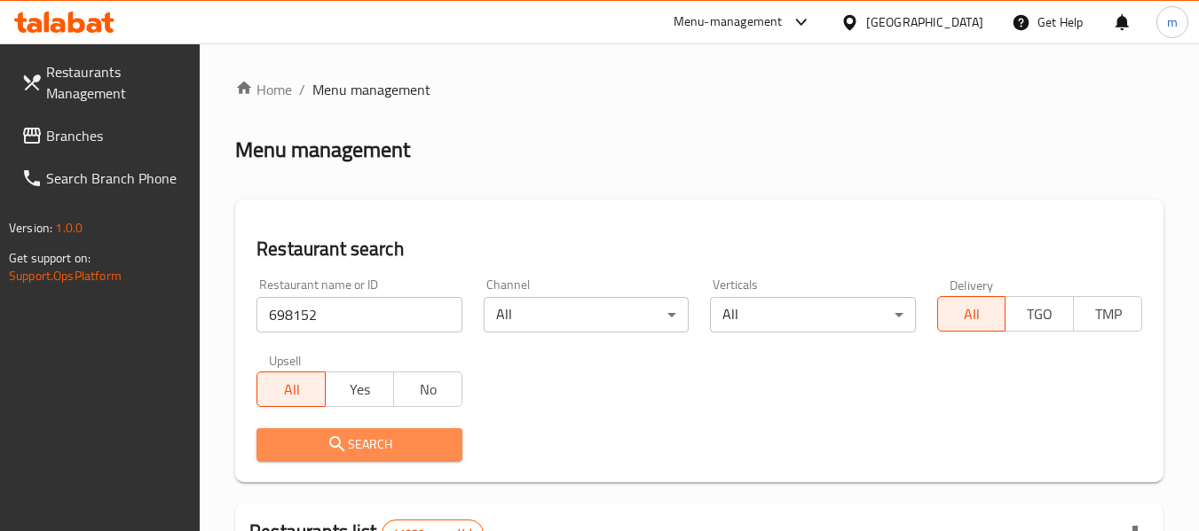
drag, startPoint x: 367, startPoint y: 434, endPoint x: 713, endPoint y: 319, distance: 363.9
click at [368, 434] on span "Search" at bounding box center [359, 445] width 177 height 22
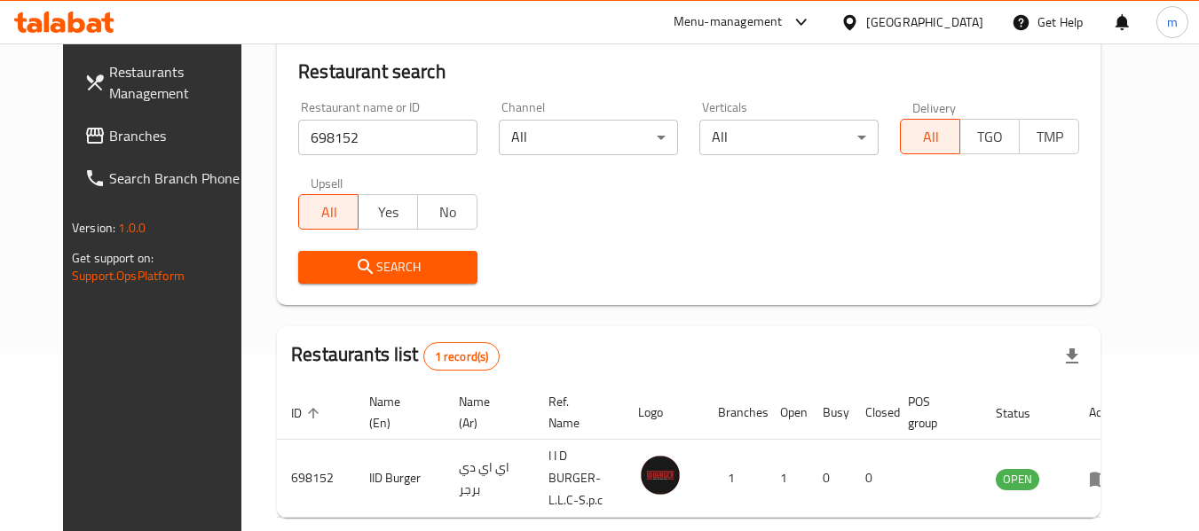
scroll to position [245, 0]
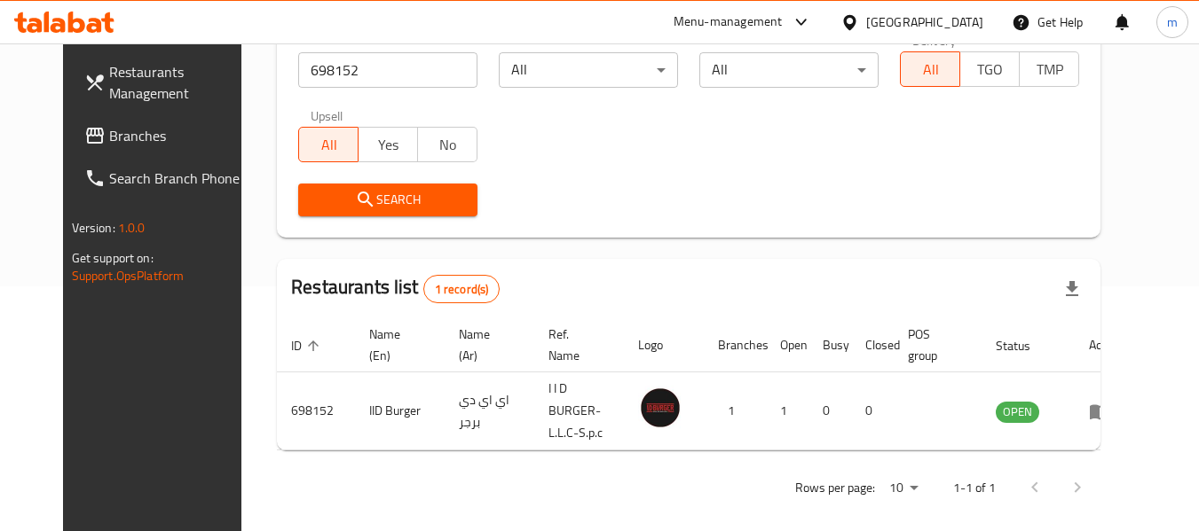
click at [139, 395] on div "Restaurants Management Branches Search Branch Phone Version: 1.0.0 Get support …" at bounding box center [163, 308] width 201 height 531
click at [109, 141] on span "Branches" at bounding box center [179, 135] width 140 height 21
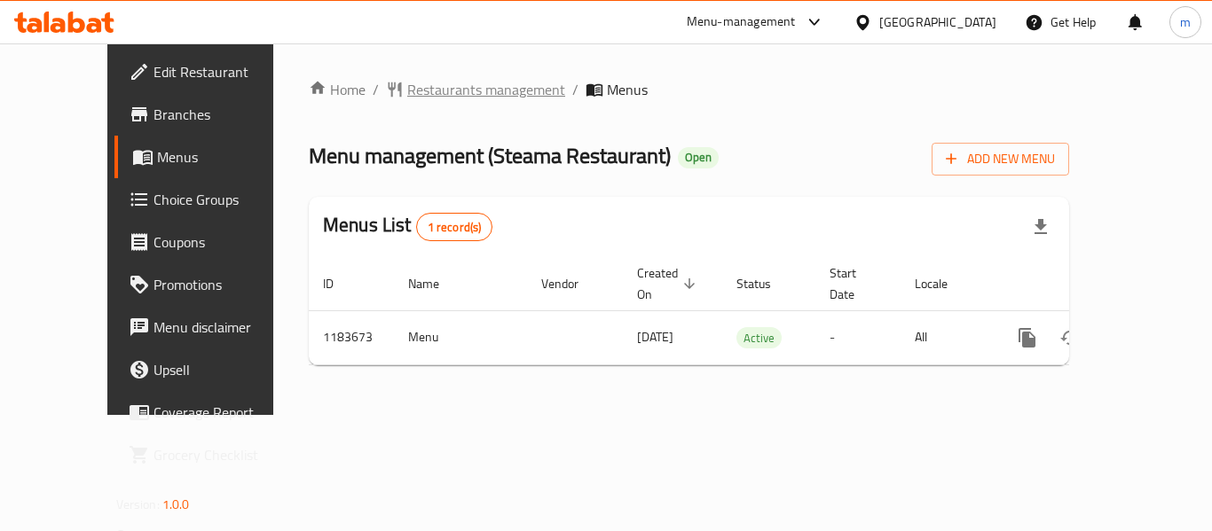
click at [407, 87] on span "Restaurants management" at bounding box center [486, 89] width 158 height 21
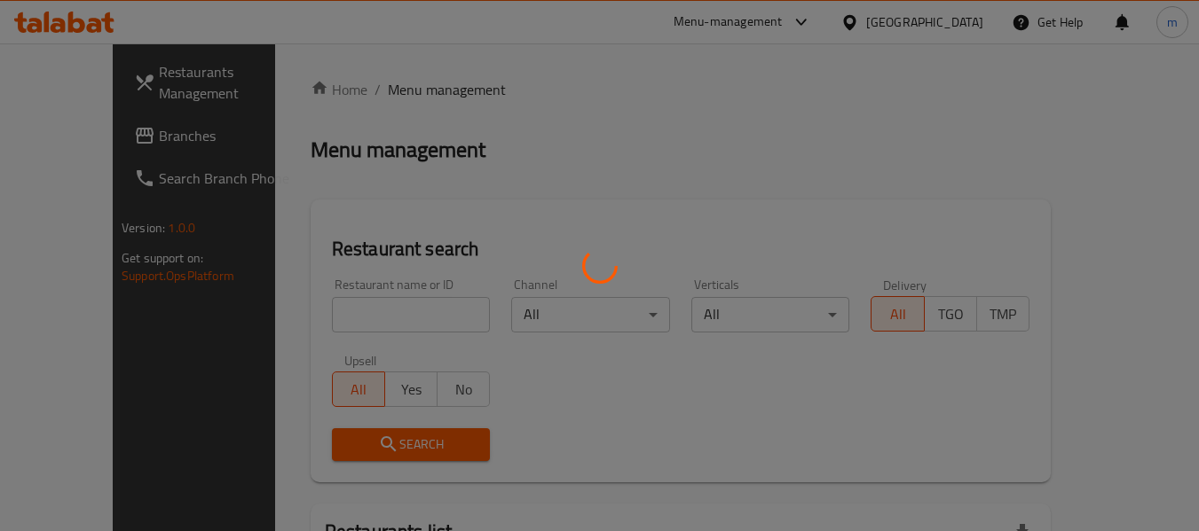
click at [327, 325] on div at bounding box center [599, 265] width 1199 height 531
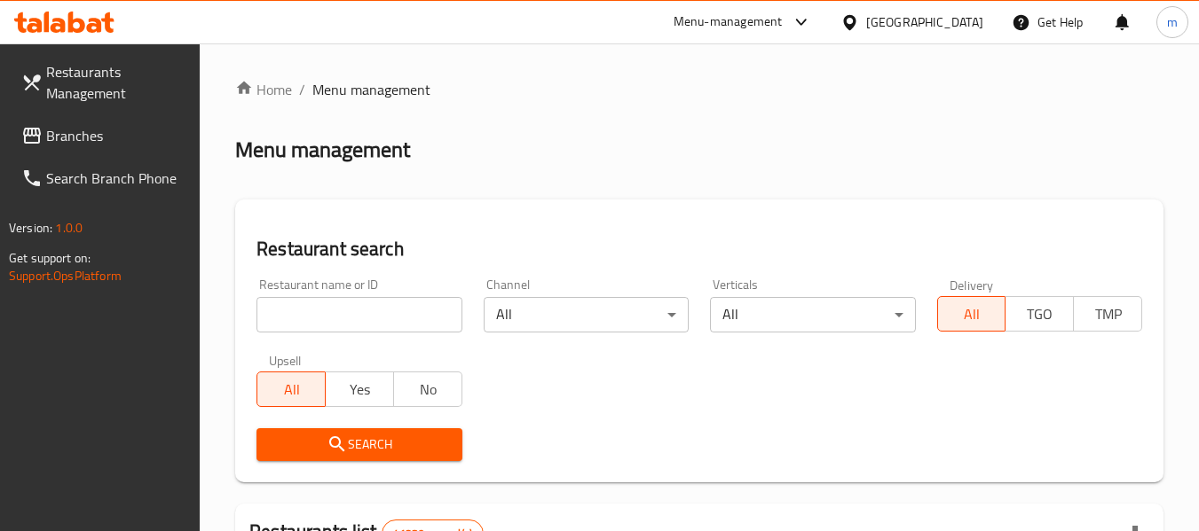
click at [304, 317] on input "search" at bounding box center [358, 314] width 205 height 35
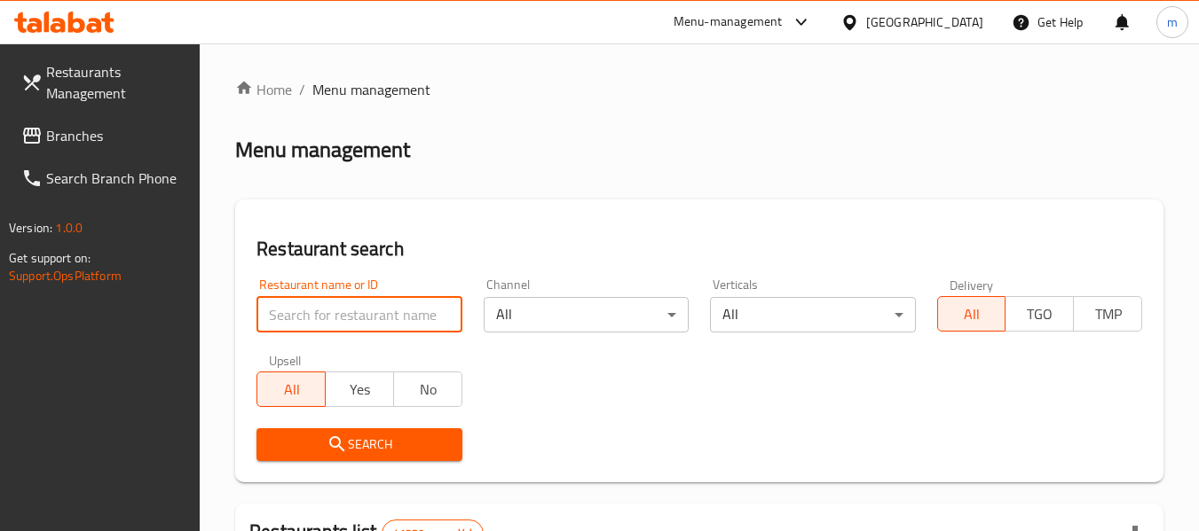
click at [304, 317] on input "search" at bounding box center [358, 314] width 205 height 35
paste input "666451"
type input "666451"
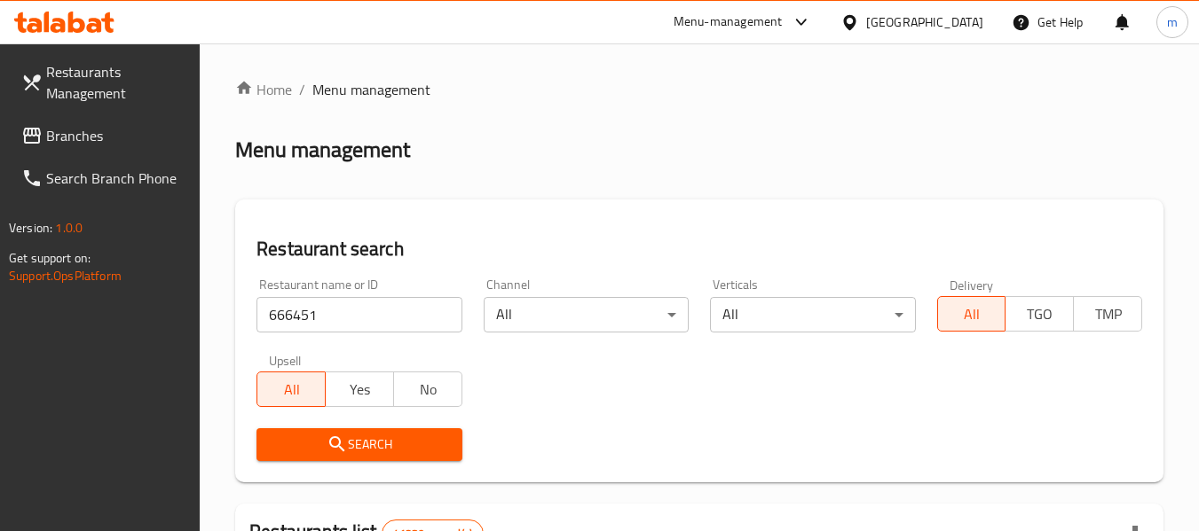
click at [347, 454] on icon "submit" at bounding box center [337, 444] width 21 height 21
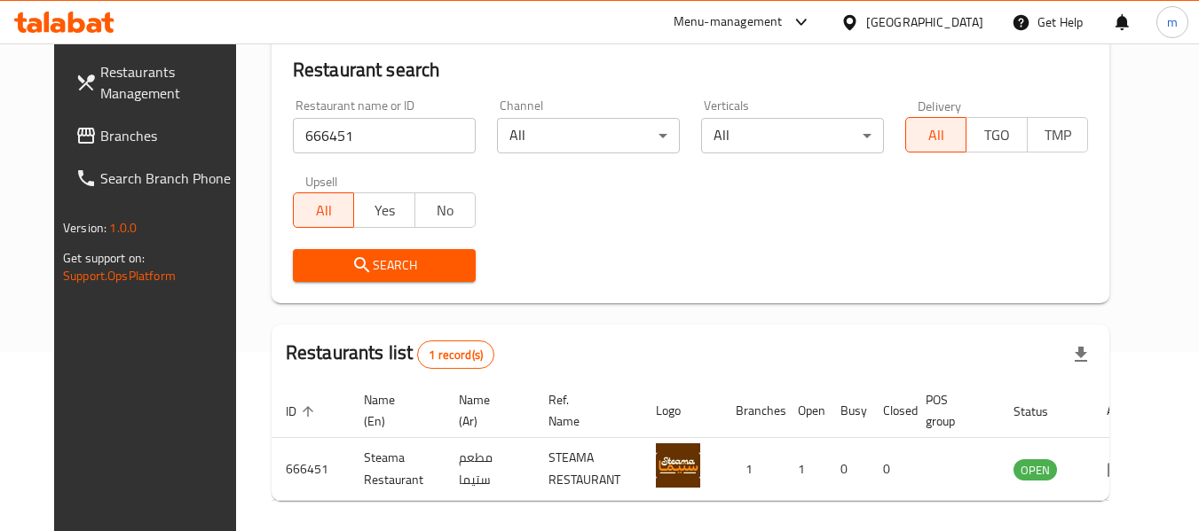
scroll to position [245, 0]
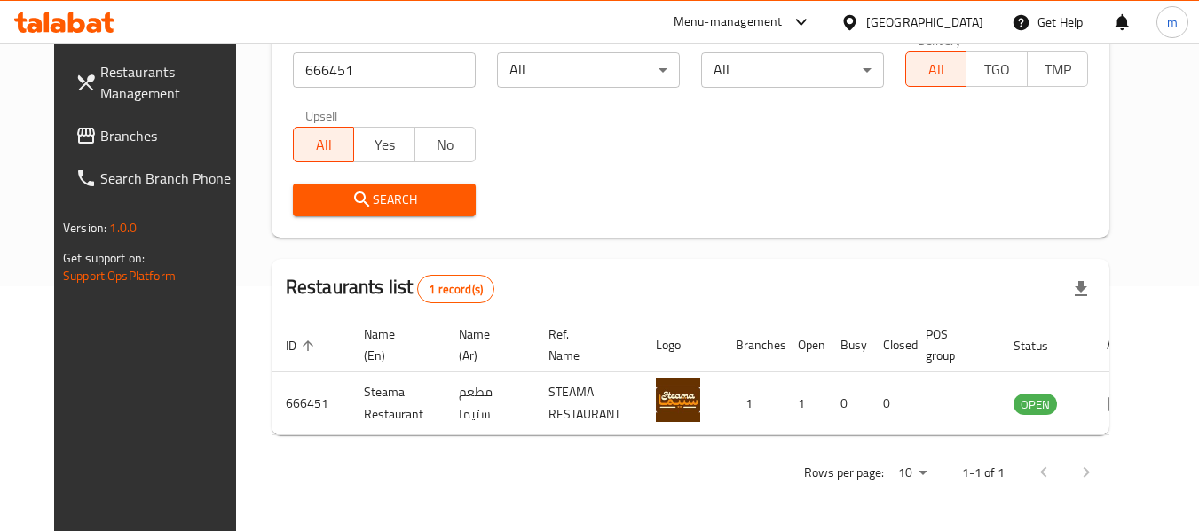
click at [100, 139] on span "Branches" at bounding box center [170, 135] width 140 height 21
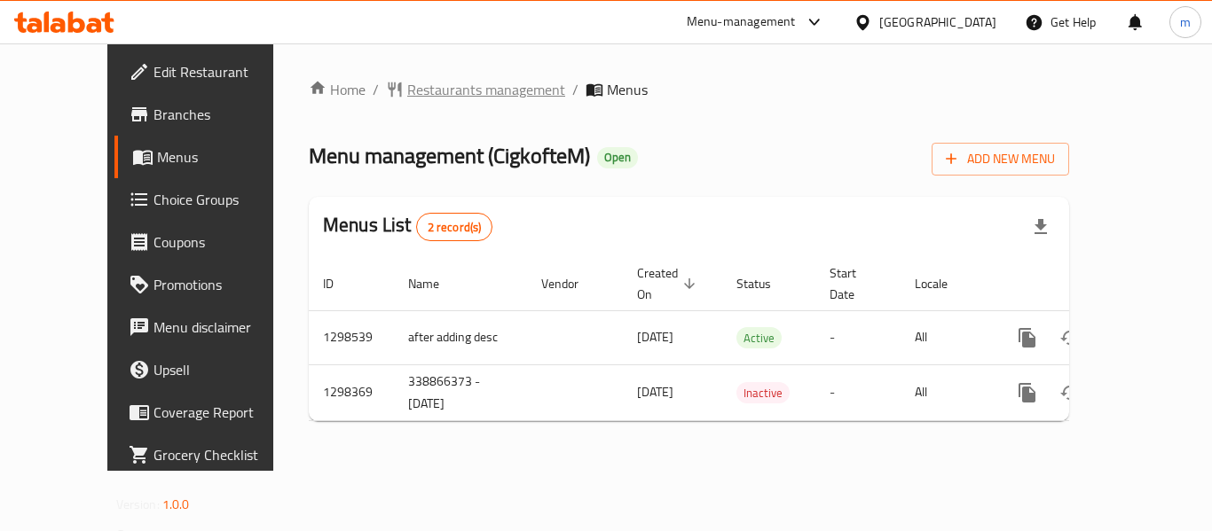
click at [407, 83] on span "Restaurants management" at bounding box center [486, 89] width 158 height 21
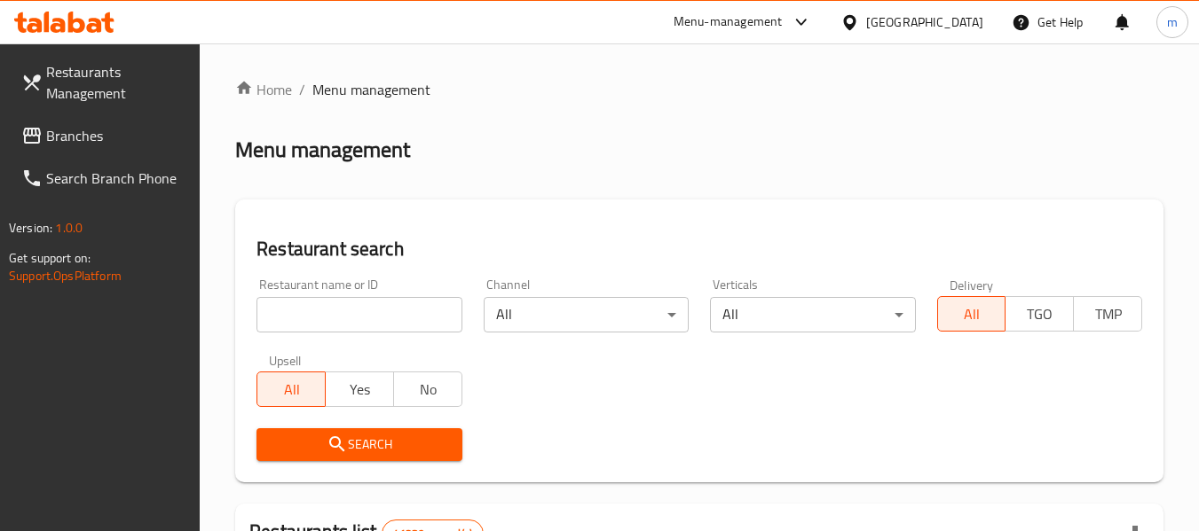
drag, startPoint x: 309, startPoint y: 321, endPoint x: 302, endPoint y: 314, distance: 10.0
click at [309, 321] on input "search" at bounding box center [358, 314] width 205 height 35
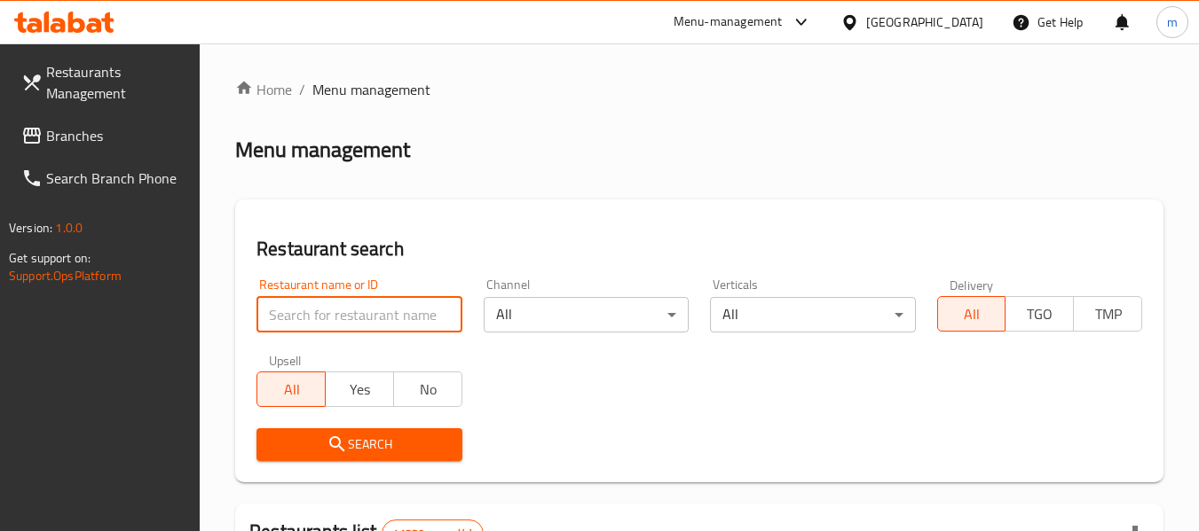
paste input "700675"
type input "700675"
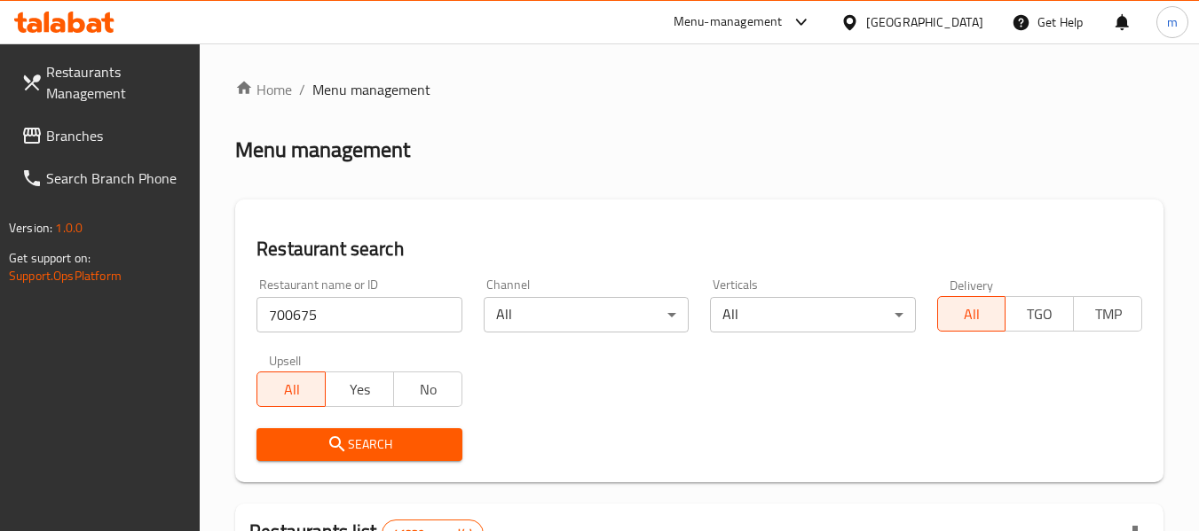
click at [336, 439] on icon "submit" at bounding box center [337, 444] width 21 height 21
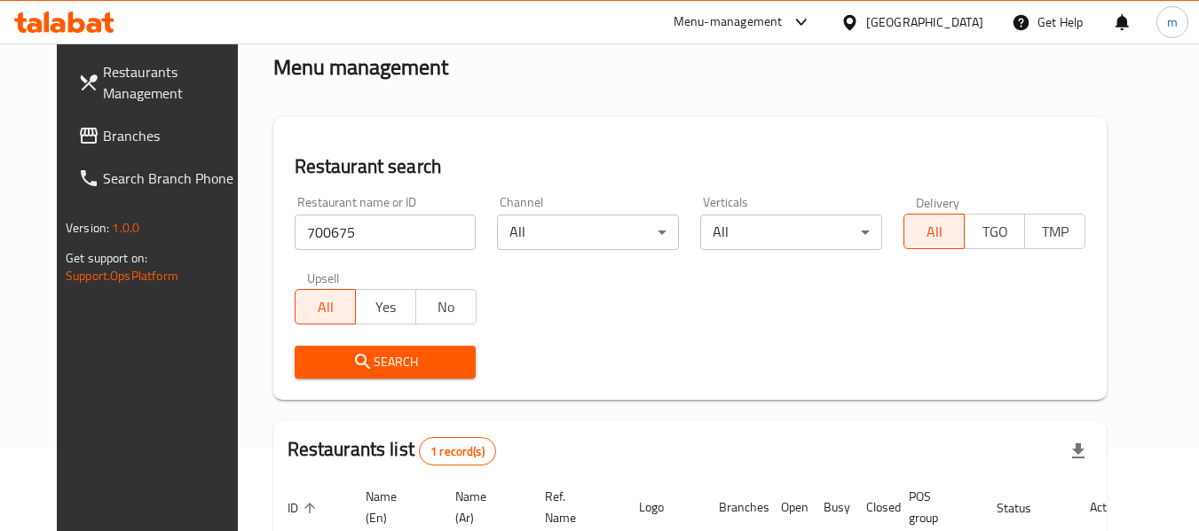
scroll to position [245, 0]
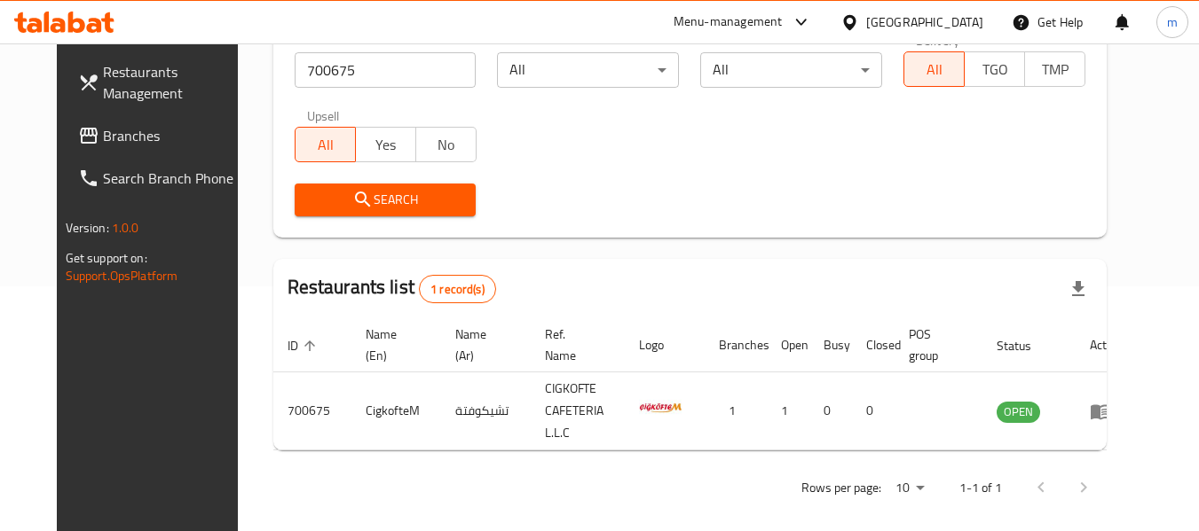
click at [854, 20] on icon at bounding box center [849, 22] width 19 height 19
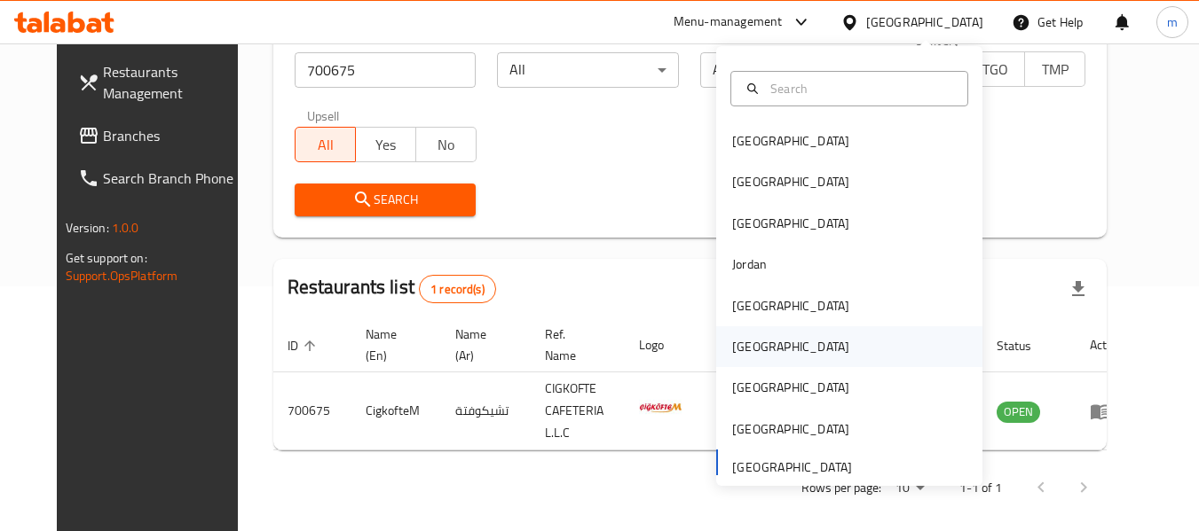
click at [739, 356] on div "[GEOGRAPHIC_DATA]" at bounding box center [790, 347] width 117 height 20
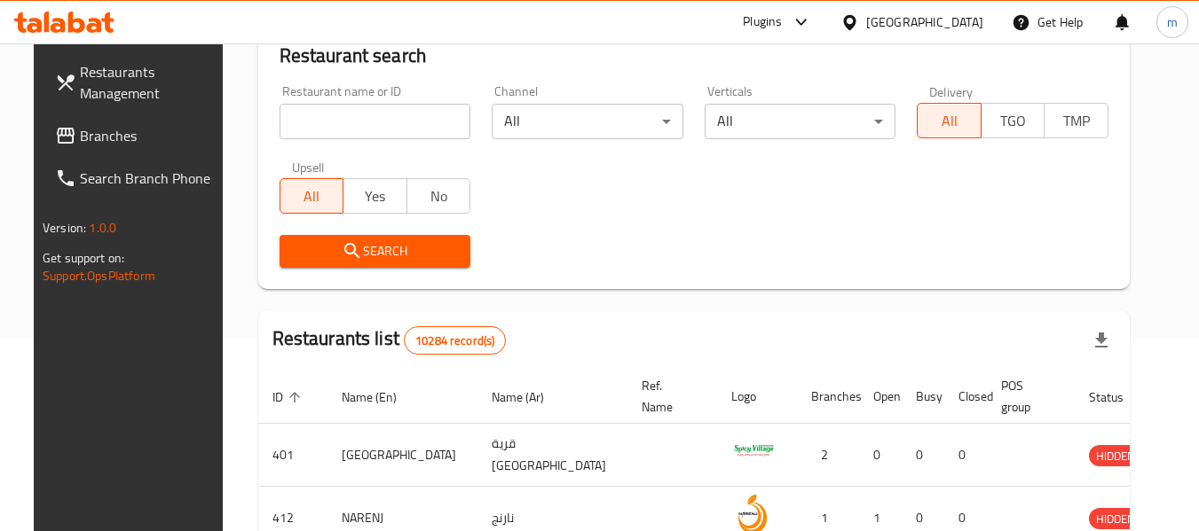
scroll to position [245, 0]
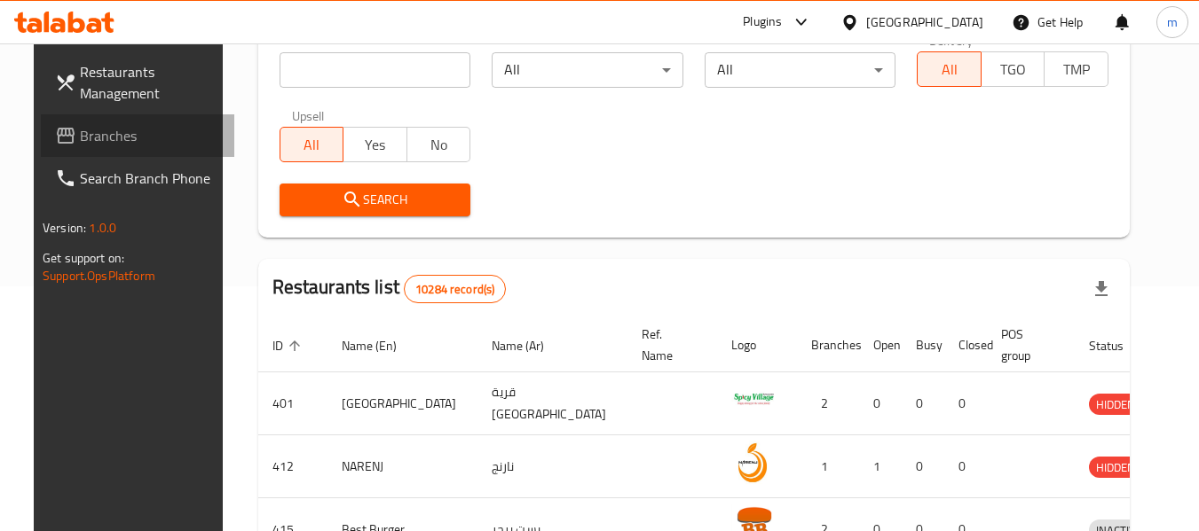
click at [104, 135] on span "Branches" at bounding box center [150, 135] width 140 height 21
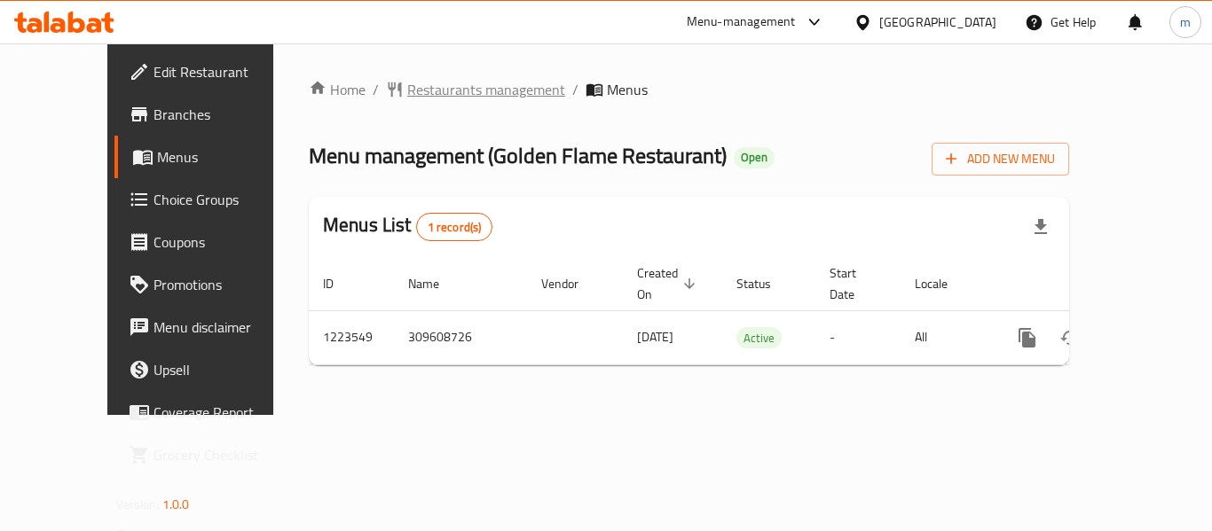
click at [407, 83] on span "Restaurants management" at bounding box center [486, 89] width 158 height 21
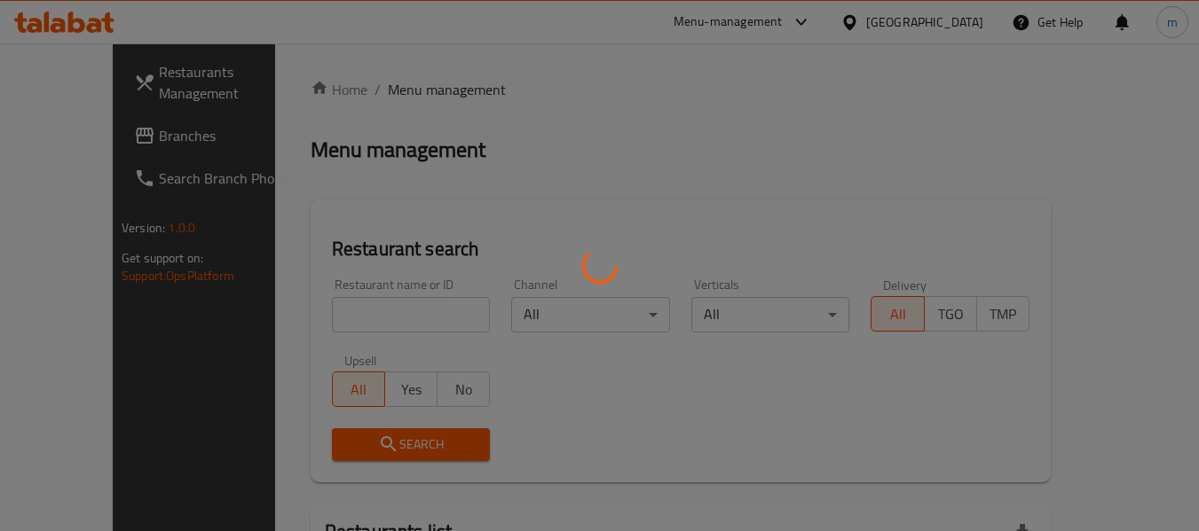
click at [338, 320] on div at bounding box center [599, 265] width 1199 height 531
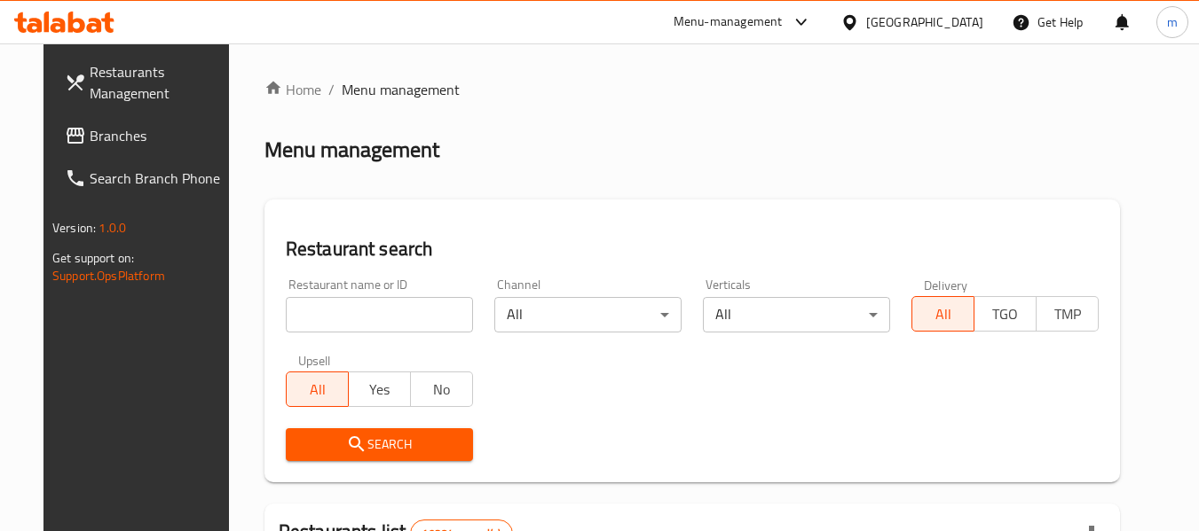
click at [338, 320] on input "search" at bounding box center [379, 314] width 187 height 35
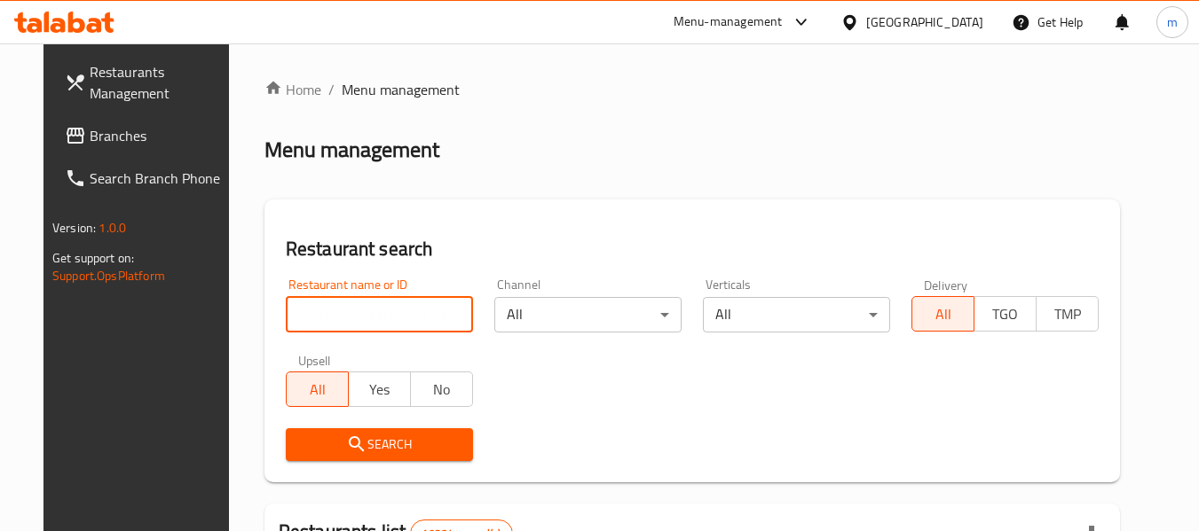
paste input "674475"
type input "674475"
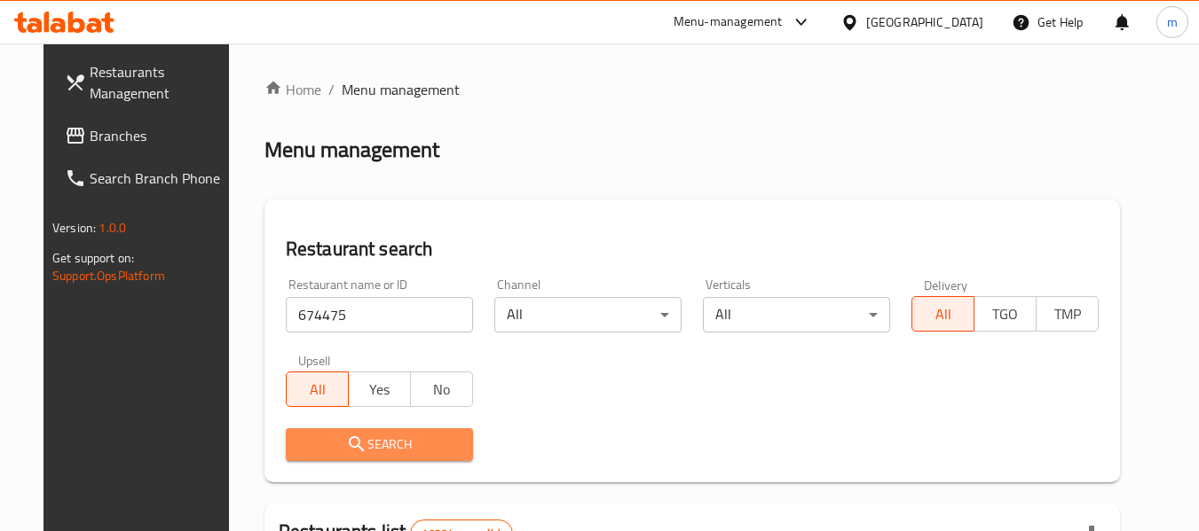
click at [361, 453] on span "Search" at bounding box center [379, 445] width 159 height 22
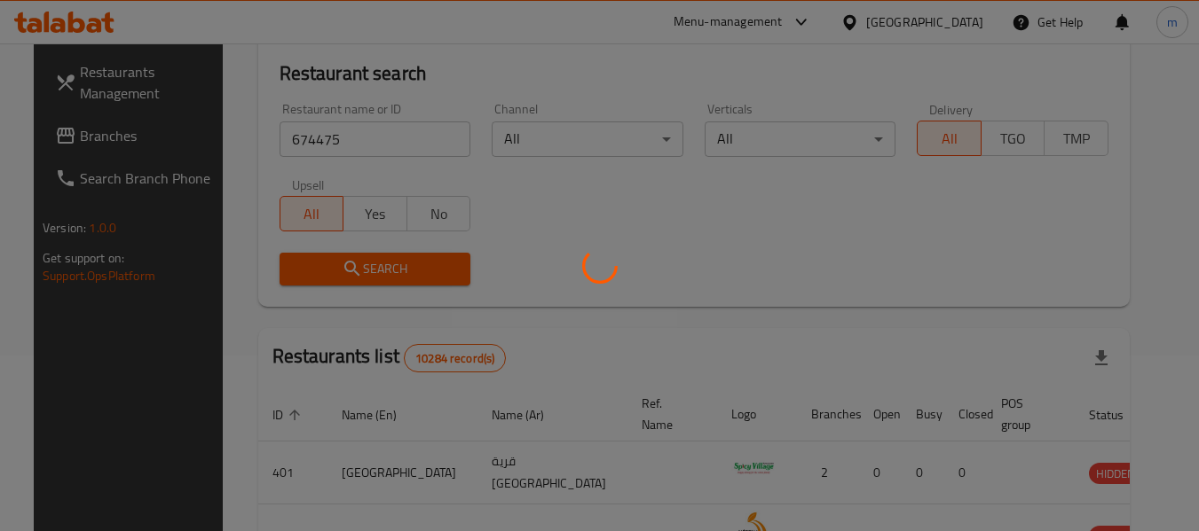
scroll to position [245, 0]
